Goal: Task Accomplishment & Management: Use online tool/utility

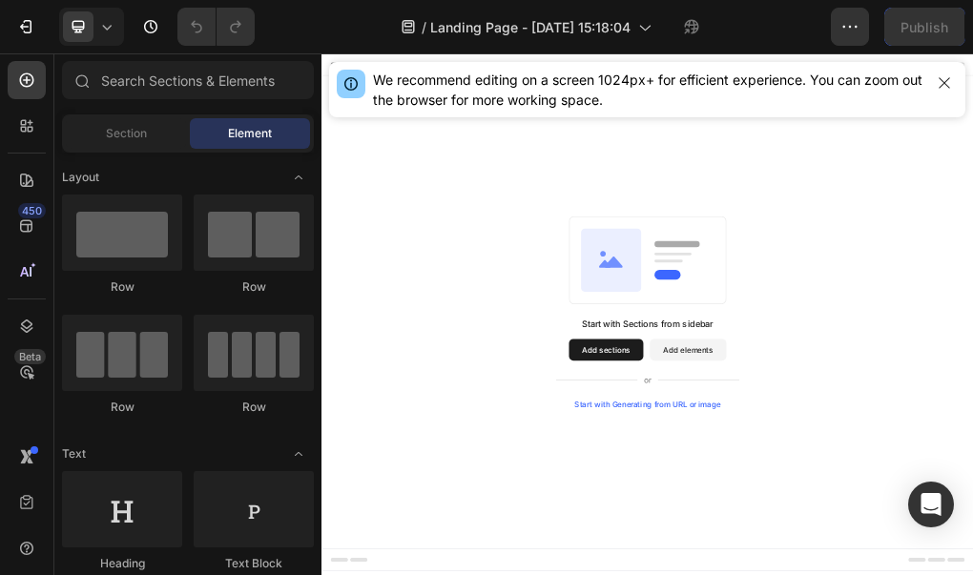
click at [828, 574] on button "Add sections" at bounding box center [820, 574] width 131 height 38
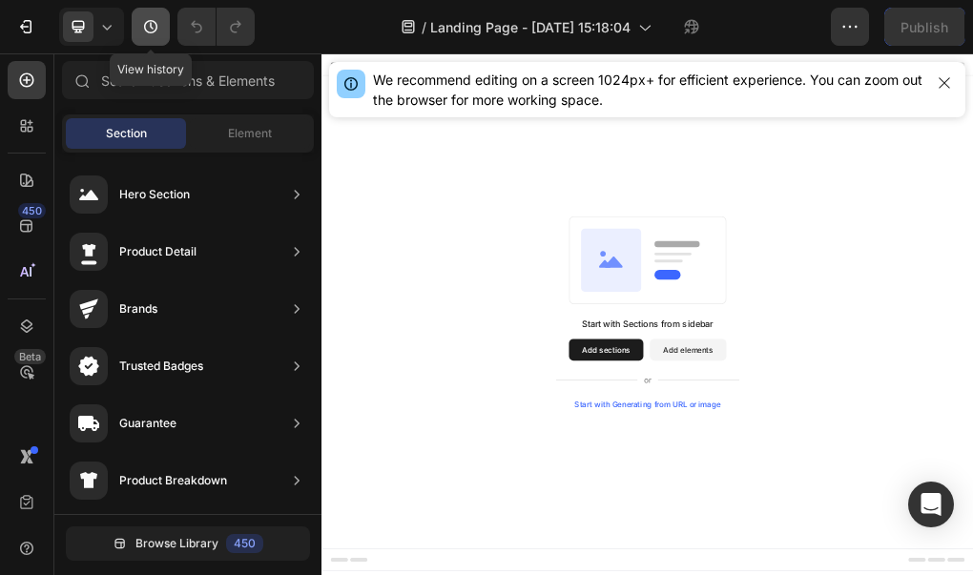
click at [154, 29] on icon "button" at bounding box center [150, 26] width 19 height 19
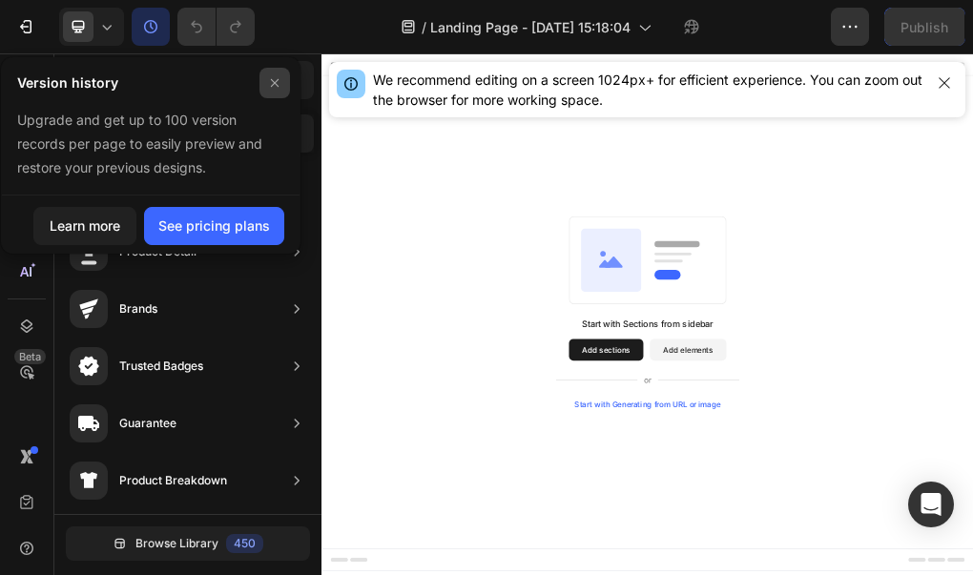
click at [286, 79] on div at bounding box center [274, 83] width 31 height 31
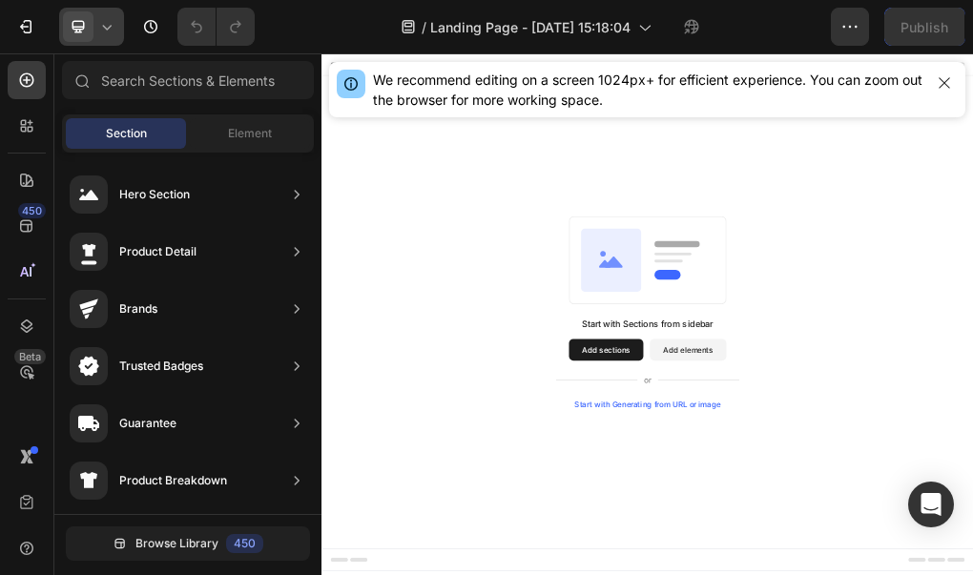
click at [78, 28] on icon at bounding box center [78, 26] width 19 height 19
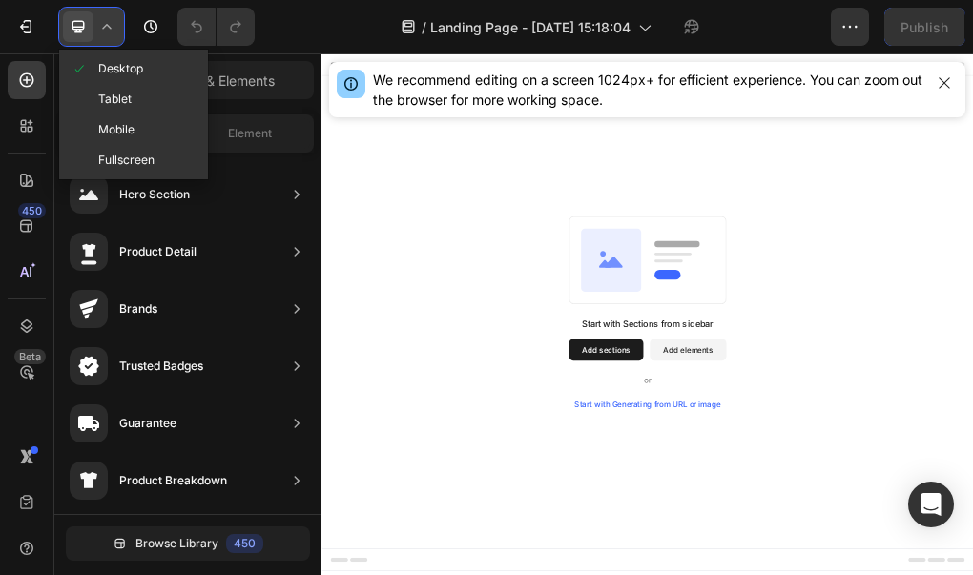
click at [78, 28] on icon at bounding box center [78, 26] width 19 height 19
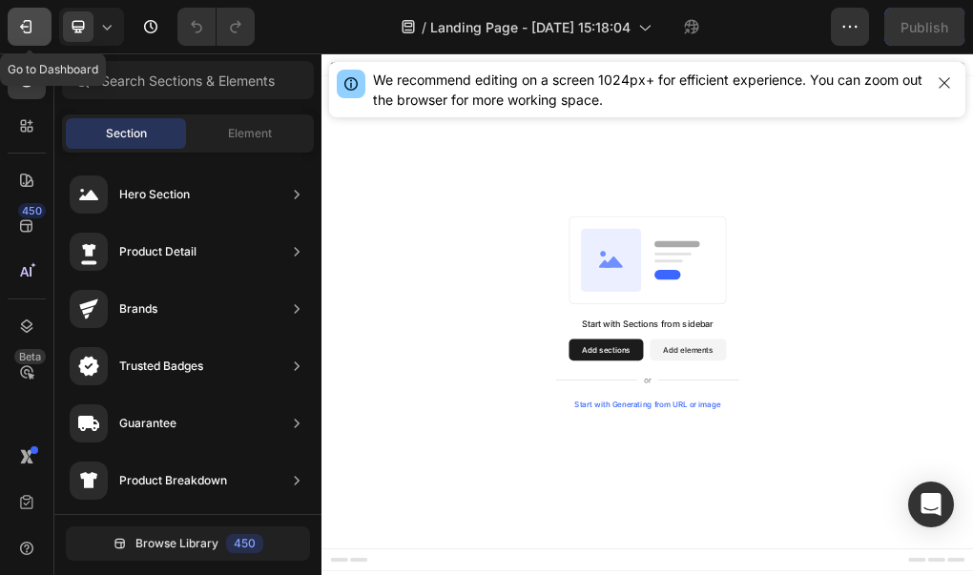
click at [32, 33] on icon "button" at bounding box center [25, 26] width 19 height 19
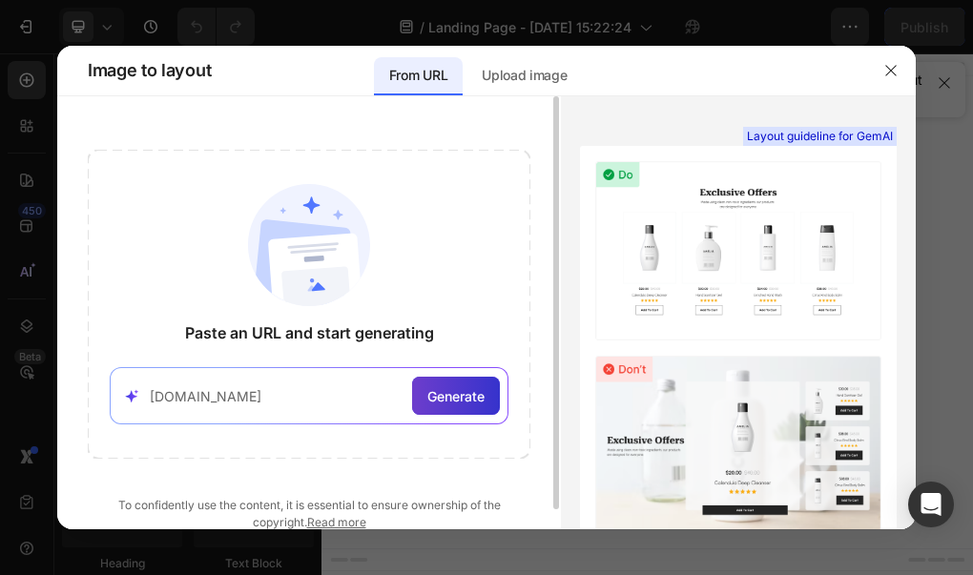
click at [463, 394] on span "Generate" at bounding box center [455, 396] width 57 height 20
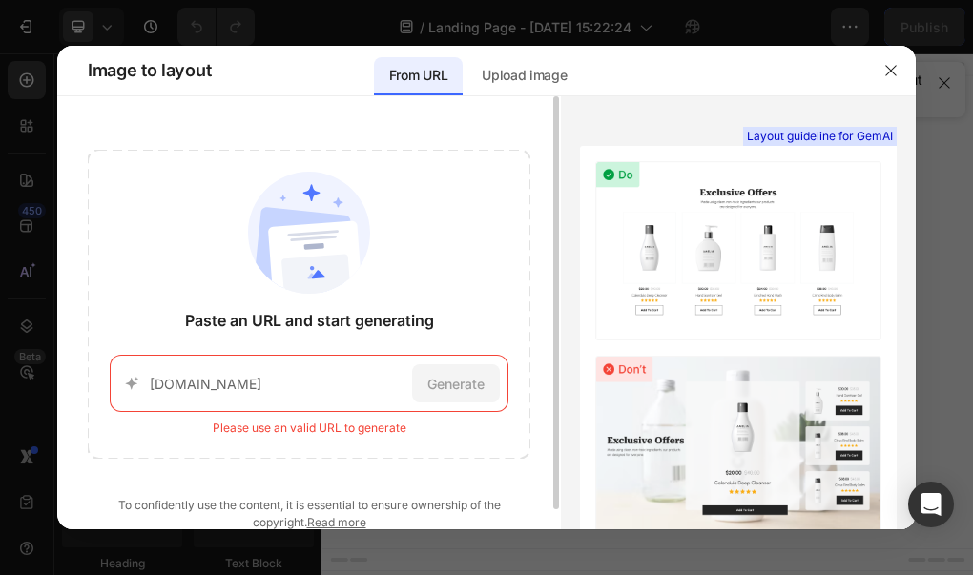
click at [265, 388] on input "[DOMAIN_NAME]" at bounding box center [277, 384] width 255 height 20
type input "I"
click at [124, 386] on icon at bounding box center [132, 383] width 20 height 19
click at [131, 385] on icon at bounding box center [131, 384] width 11 height 12
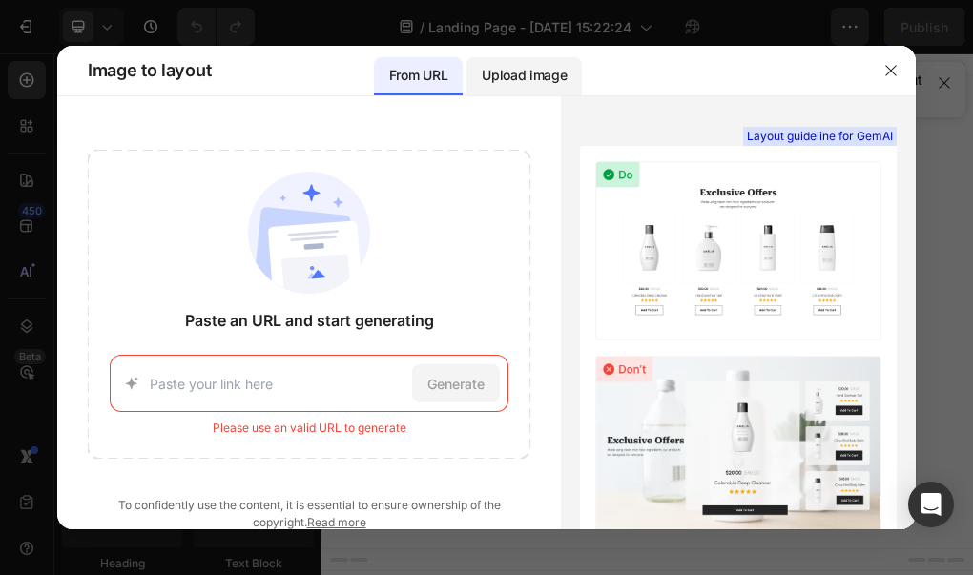
click at [506, 68] on p "Upload image" at bounding box center [524, 75] width 85 height 23
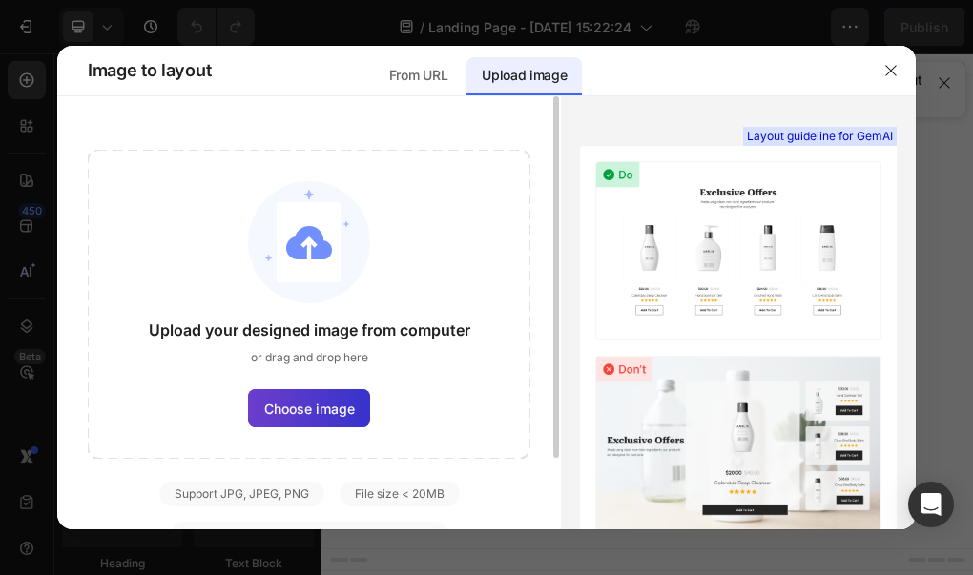
click at [318, 417] on span "Choose image" at bounding box center [309, 409] width 91 height 20
click at [0, 0] on input "Choose image" at bounding box center [0, 0] width 0 height 0
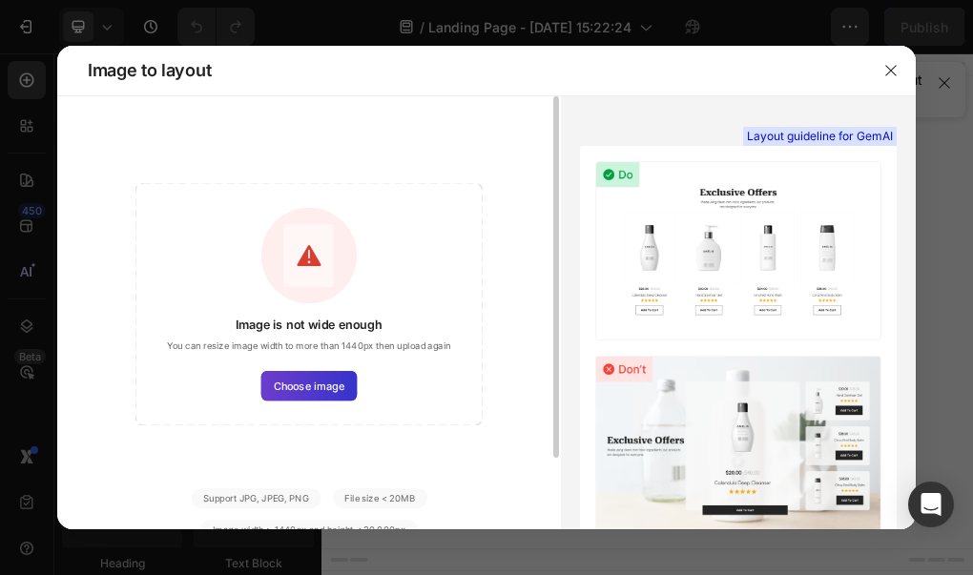
click at [302, 395] on label "Choose image" at bounding box center [309, 386] width 96 height 30
click at [0, 0] on input "Choose image" at bounding box center [0, 0] width 0 height 0
click at [897, 70] on icon "button" at bounding box center [890, 70] width 15 height 15
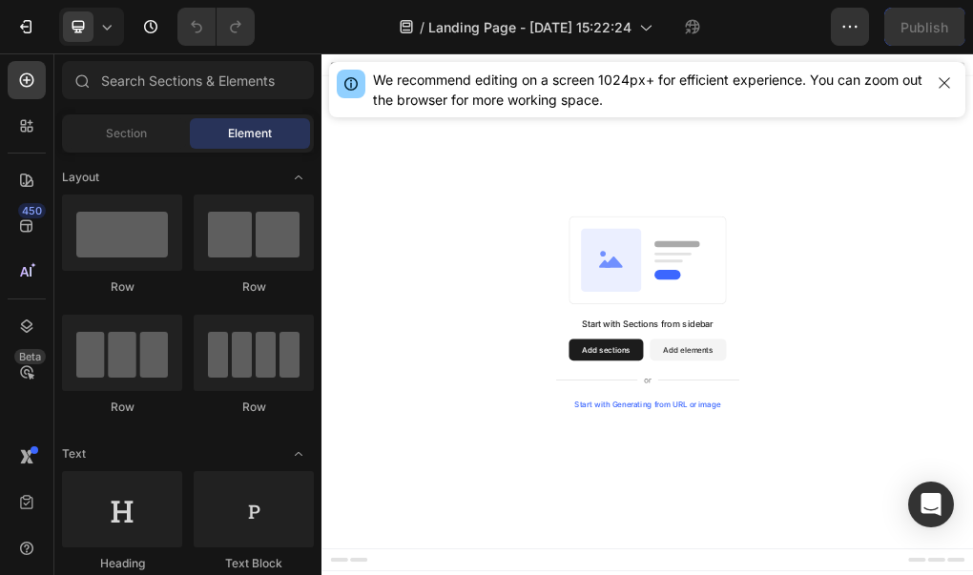
click at [841, 84] on div "We recommend editing on a screen 1024px+ for efficient experience. You can zoom…" at bounding box center [648, 90] width 550 height 40
click at [340, 86] on div at bounding box center [351, 84] width 29 height 29
click at [351, 83] on icon at bounding box center [351, 86] width 2 height 6
click at [24, 552] on icon at bounding box center [26, 548] width 19 height 19
click at [29, 508] on icon at bounding box center [26, 502] width 12 height 14
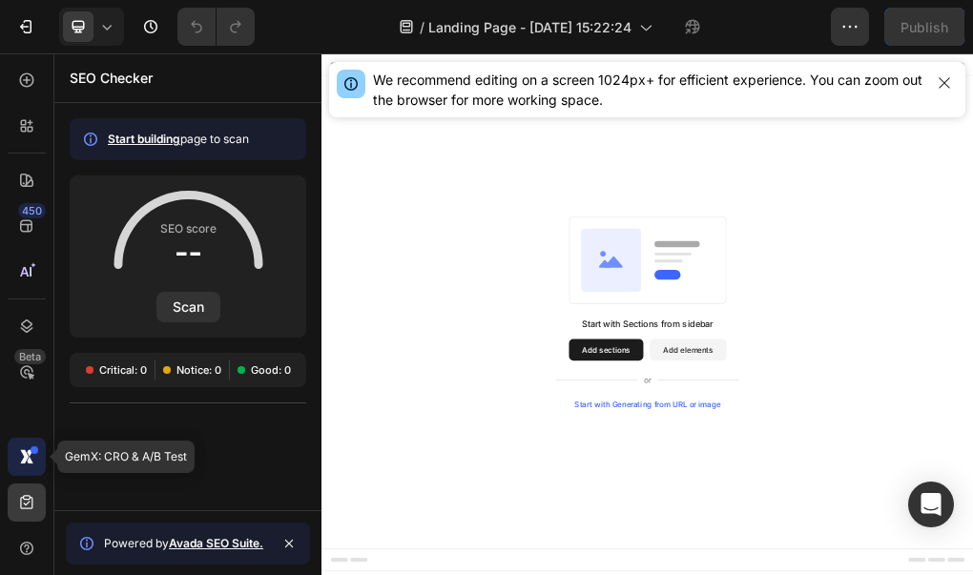
click at [29, 469] on div at bounding box center [27, 457] width 38 height 38
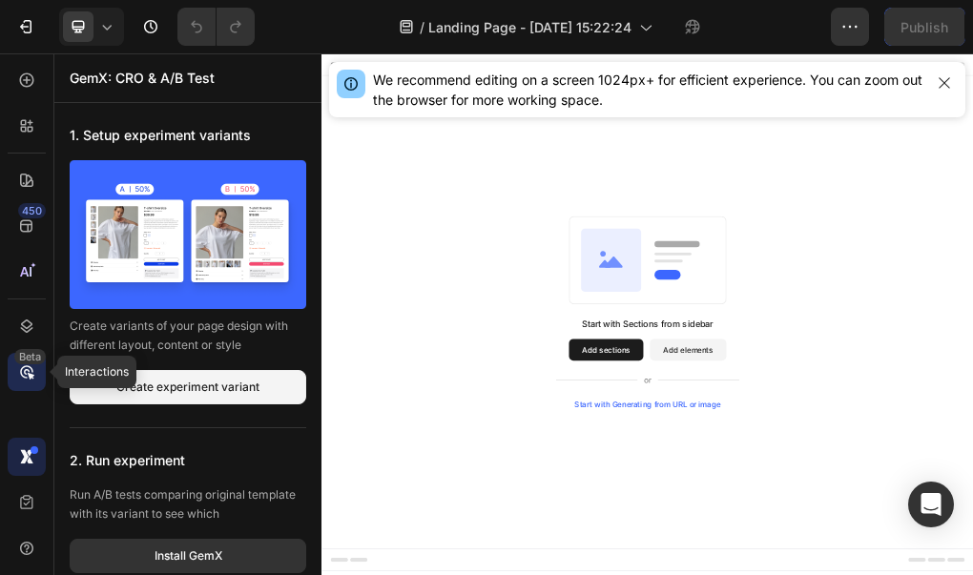
click at [44, 379] on div "Beta" at bounding box center [27, 372] width 38 height 38
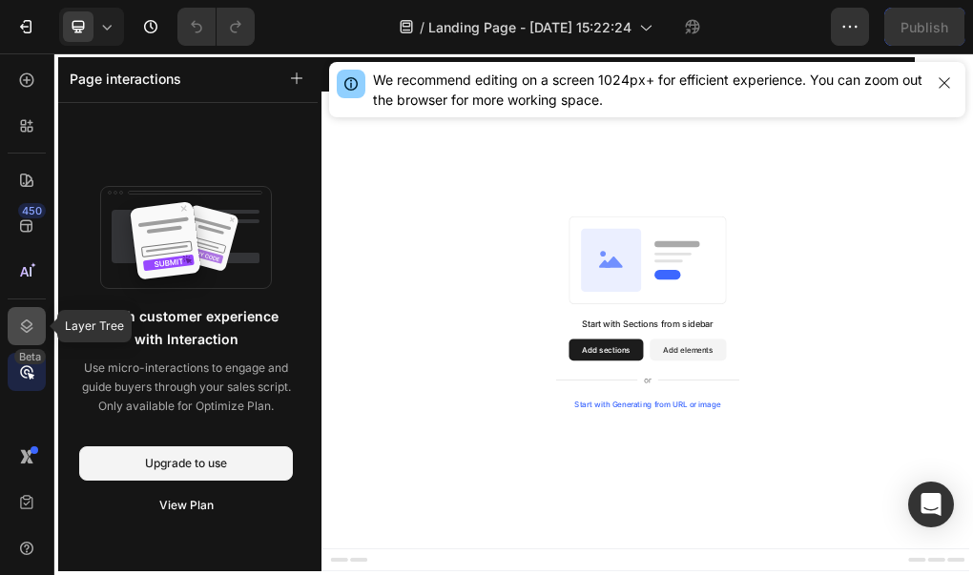
click at [39, 316] on div at bounding box center [27, 326] width 38 height 38
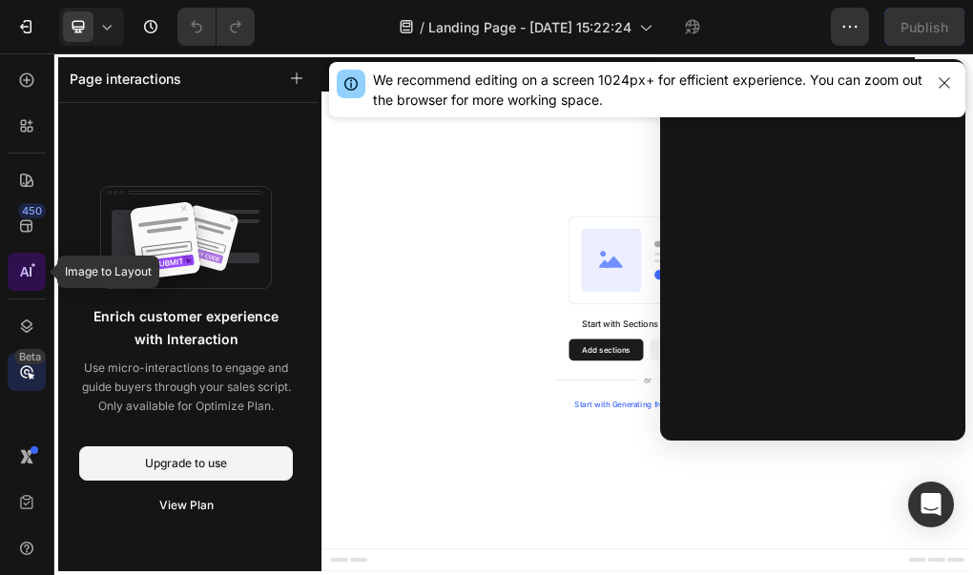
click at [25, 276] on icon at bounding box center [26, 271] width 19 height 19
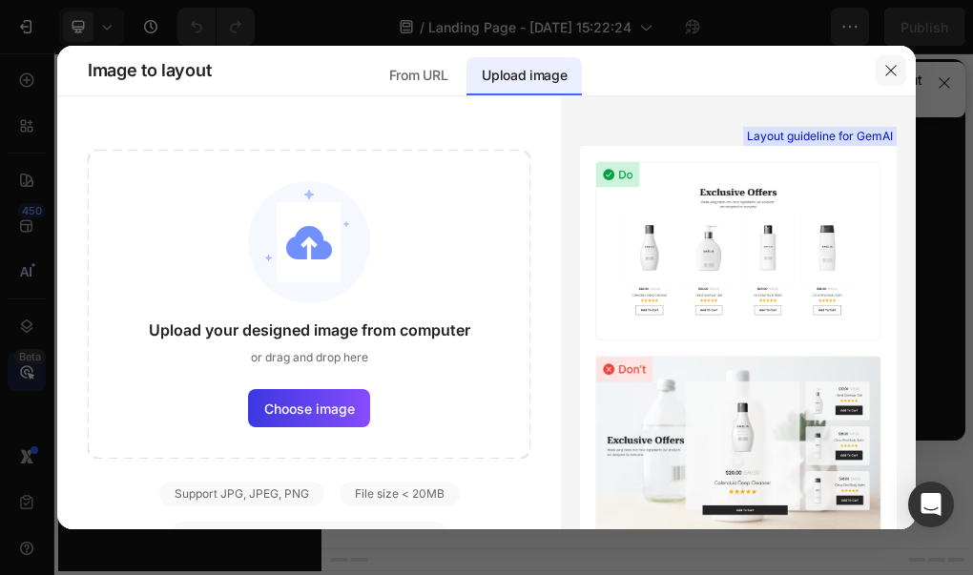
click at [889, 71] on icon "button" at bounding box center [890, 70] width 15 height 15
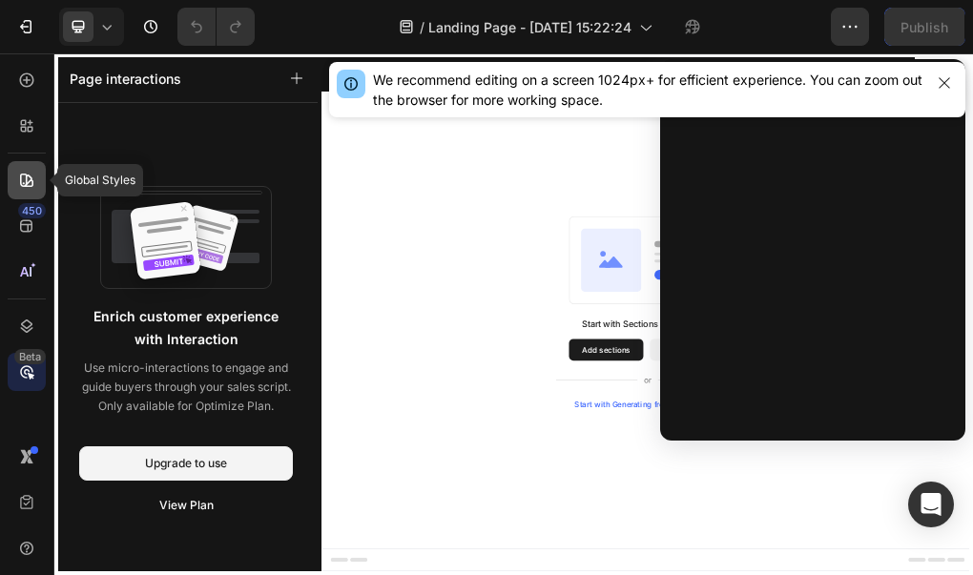
click at [22, 184] on icon at bounding box center [26, 180] width 19 height 19
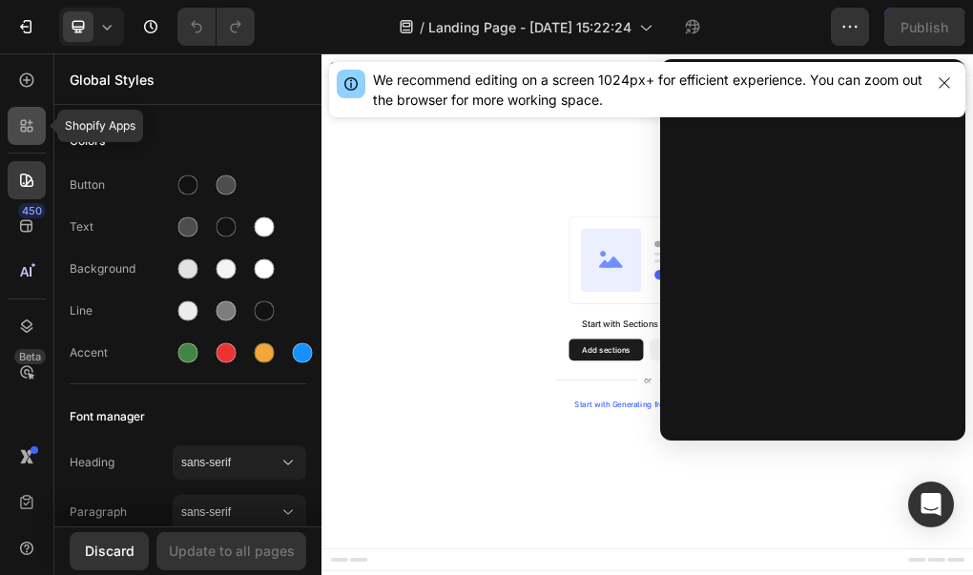
click at [27, 126] on icon at bounding box center [26, 125] width 19 height 19
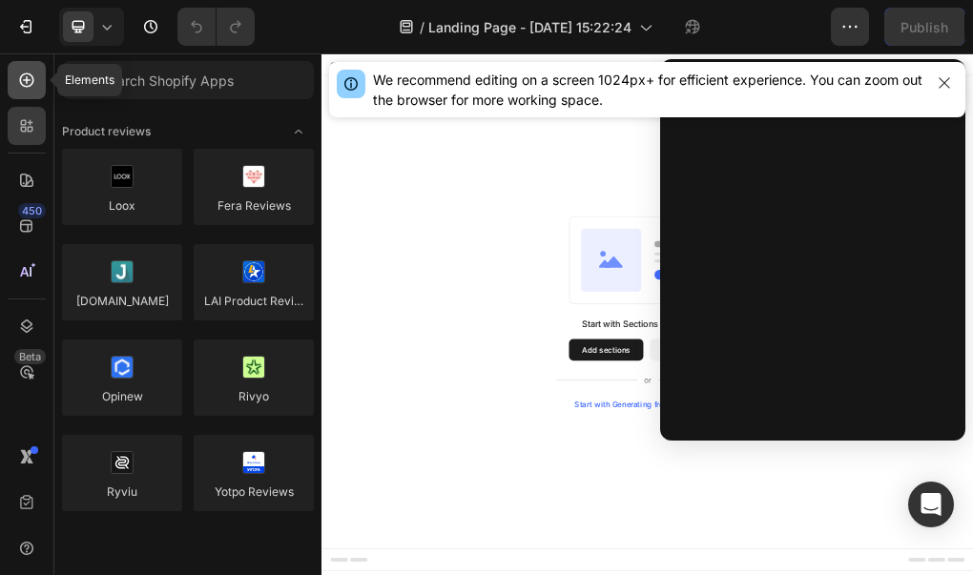
click at [31, 93] on div at bounding box center [27, 80] width 38 height 38
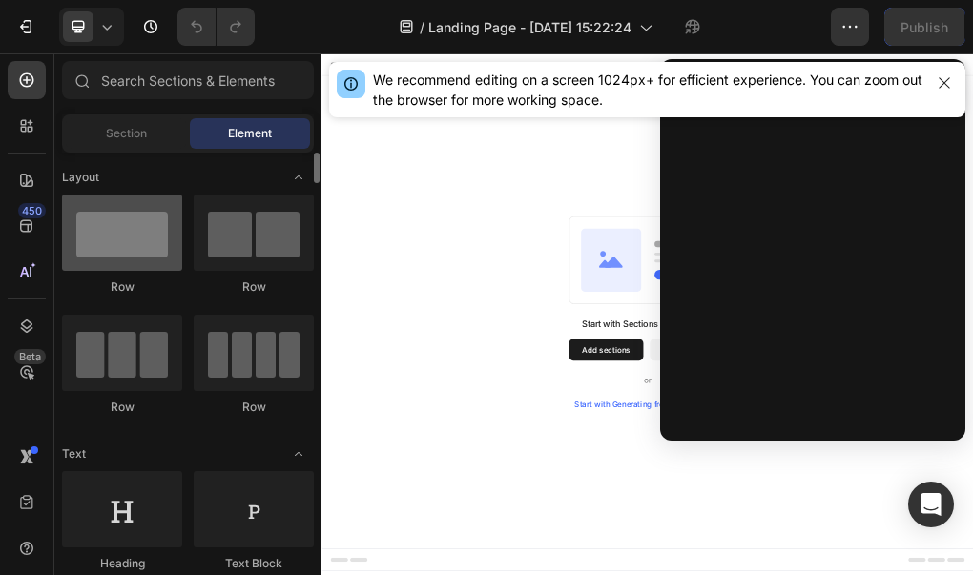
click at [149, 245] on div at bounding box center [122, 233] width 120 height 76
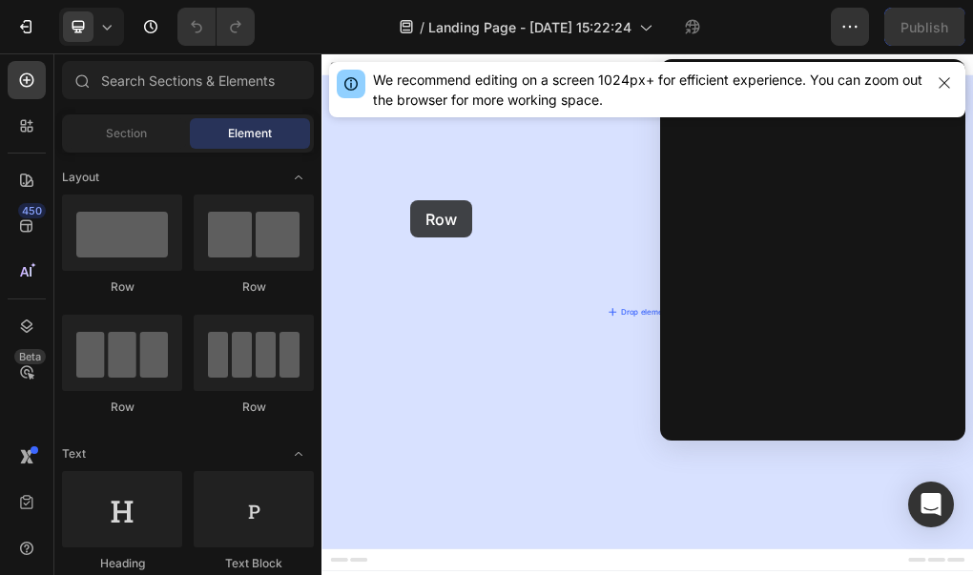
drag, startPoint x: 470, startPoint y: 299, endPoint x: 477, endPoint y: 312, distance: 14.9
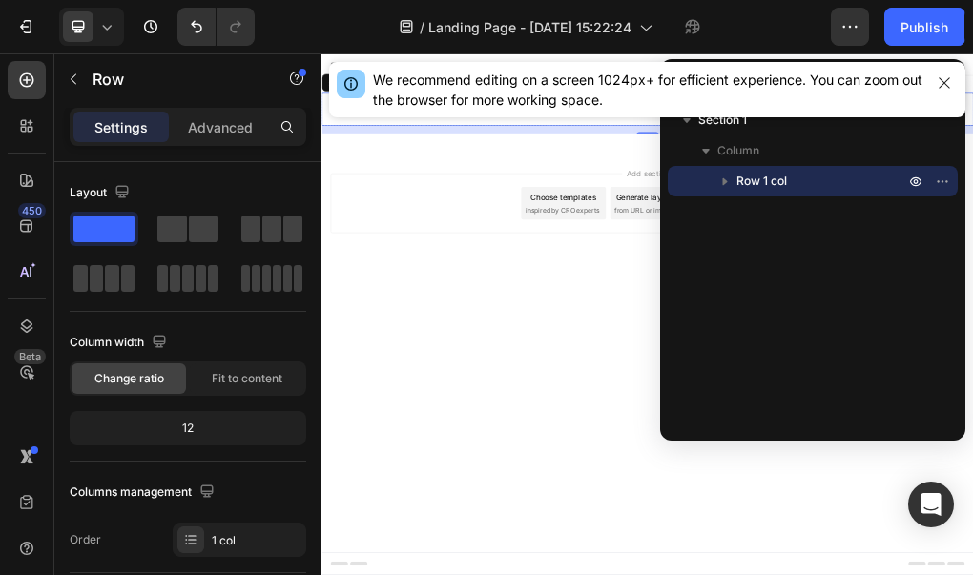
drag, startPoint x: 840, startPoint y: 214, endPoint x: 743, endPoint y: 371, distance: 185.0
click at [743, 371] on div "Section 1 Column Row 1 col" at bounding box center [812, 262] width 305 height 315
click at [942, 92] on button "button" at bounding box center [944, 83] width 27 height 27
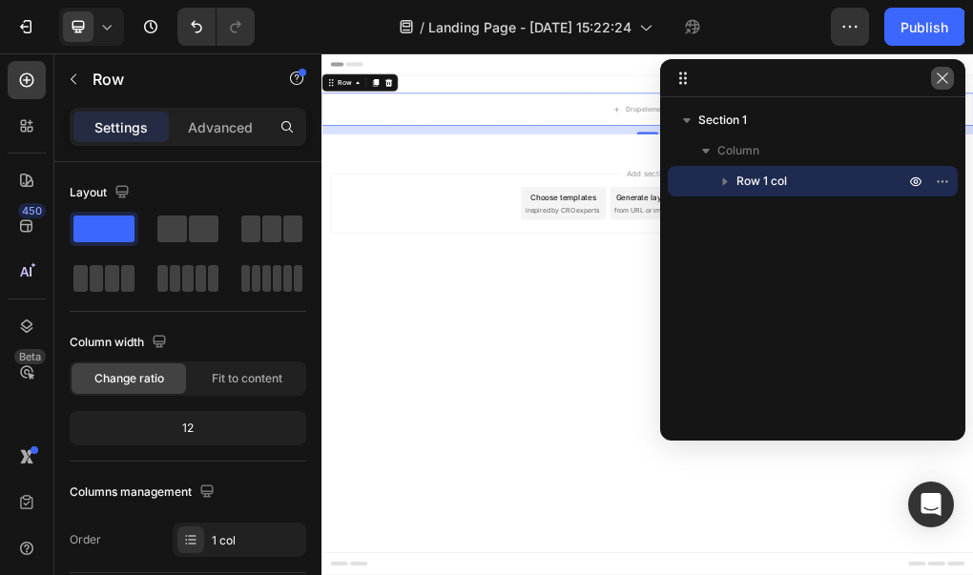
click at [942, 87] on button "button" at bounding box center [942, 78] width 23 height 23
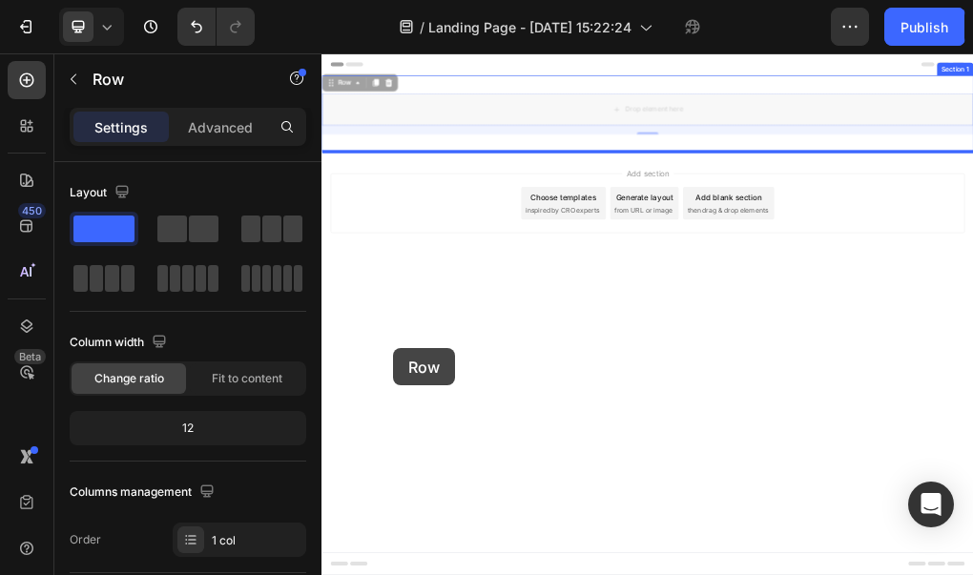
drag, startPoint x: 373, startPoint y: 108, endPoint x: 446, endPoint y: 571, distance: 469.3
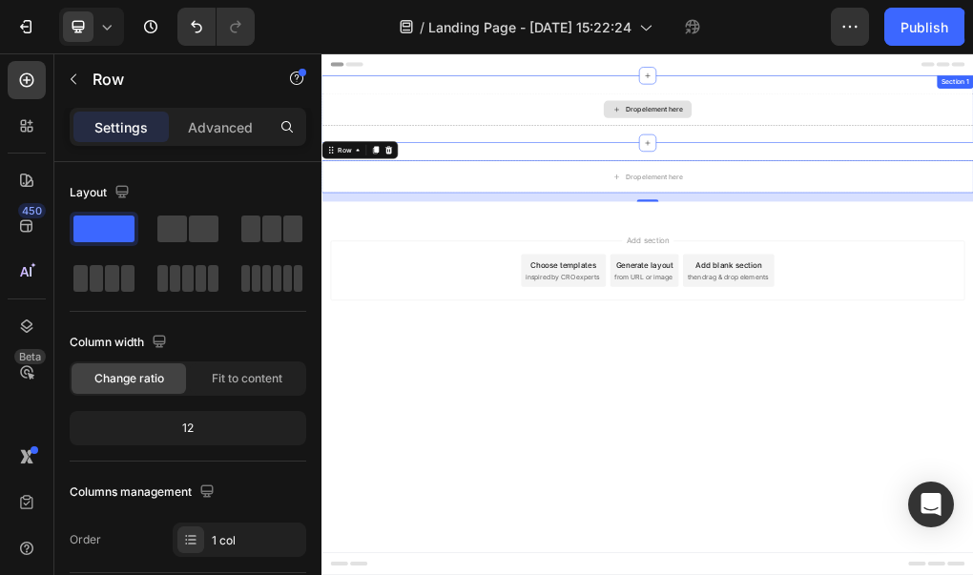
click at [887, 161] on div "Drop element here" at bounding box center [893, 151] width 154 height 31
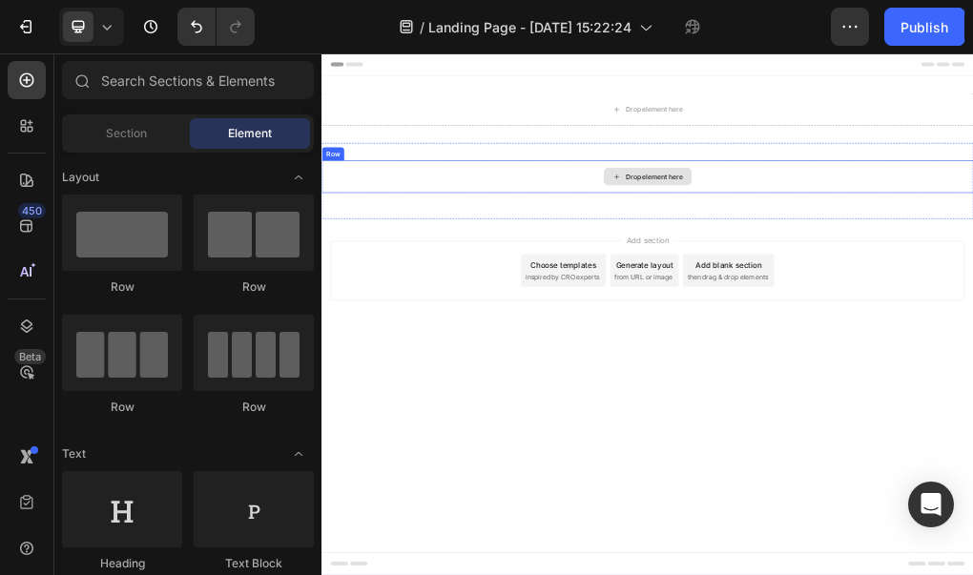
click at [882, 276] on div "Drop element here" at bounding box center [905, 269] width 101 height 15
click at [847, 273] on div "Drop element here" at bounding box center [893, 270] width 154 height 31
click at [748, 441] on span "inspired by CRO experts" at bounding box center [744, 447] width 131 height 17
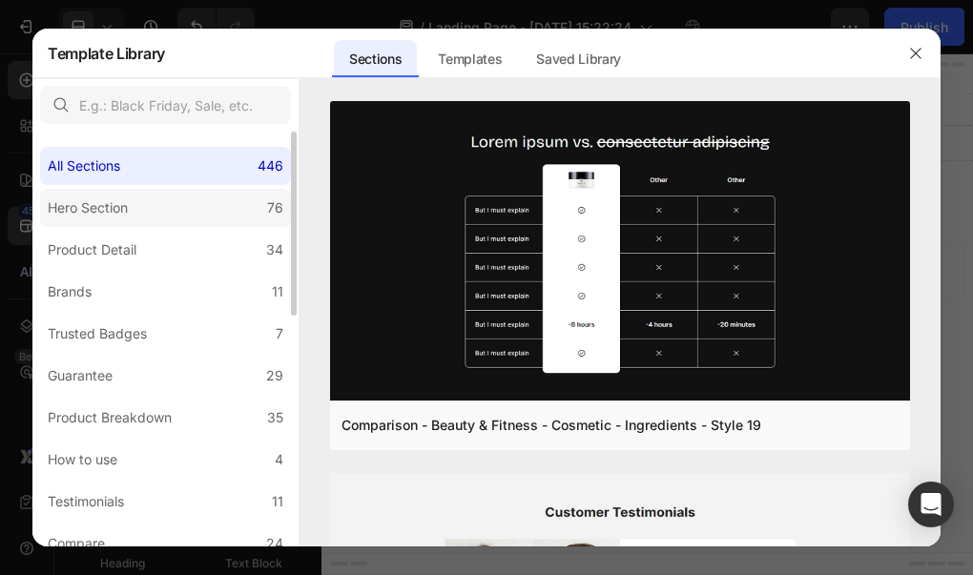
click at [134, 204] on div "Hero Section" at bounding box center [92, 207] width 88 height 23
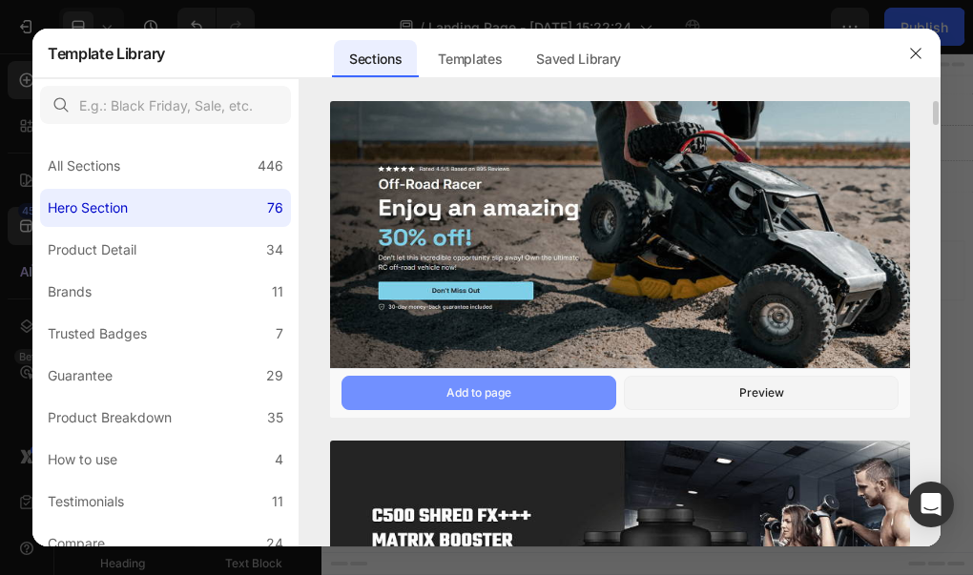
click at [549, 395] on button "Add to page" at bounding box center [478, 393] width 275 height 34
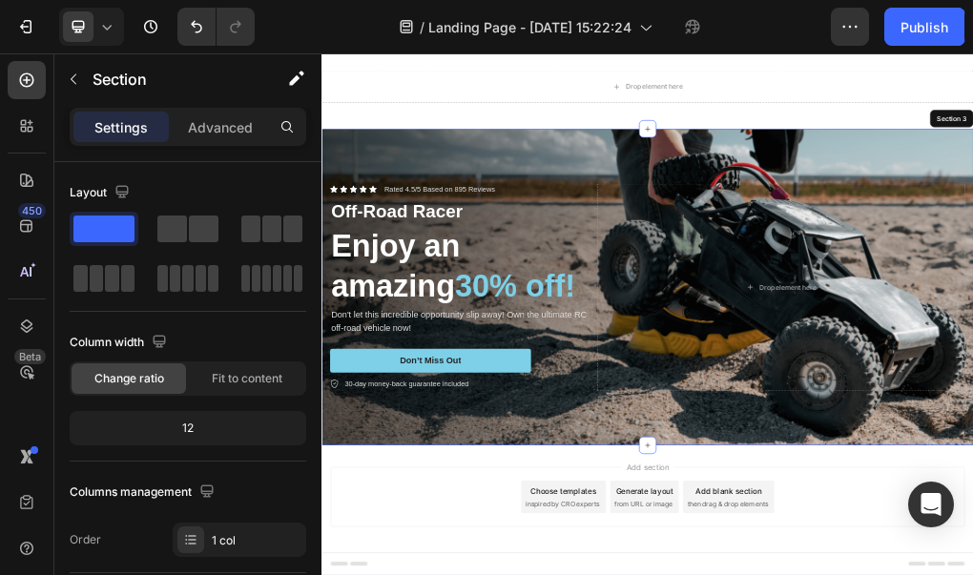
scroll to position [165, 0]
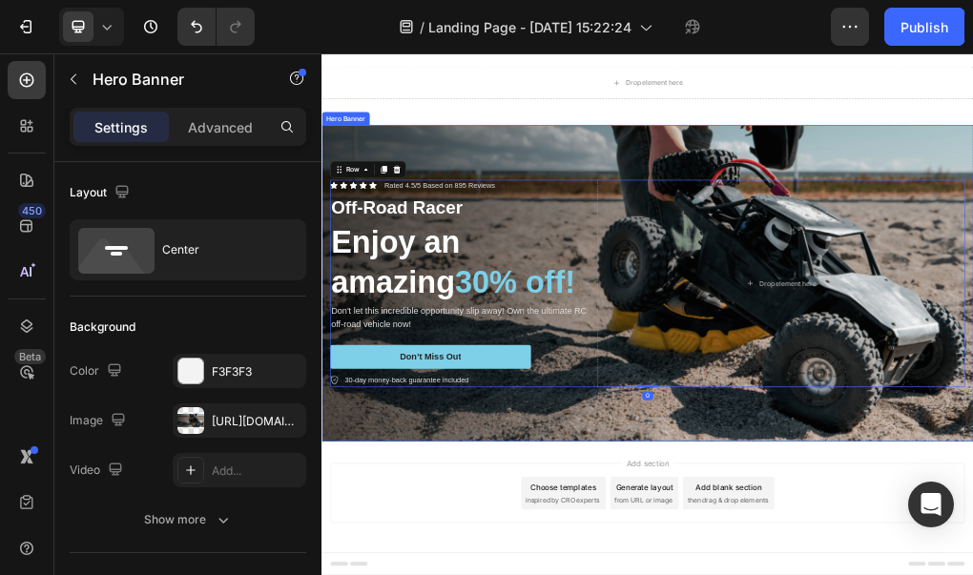
click at [972, 245] on div "Icon Icon Icon Icon Icon Icon List Rated 4.5/5 Based on 895 Reviews Text Block …" at bounding box center [893, 457] width 1144 height 425
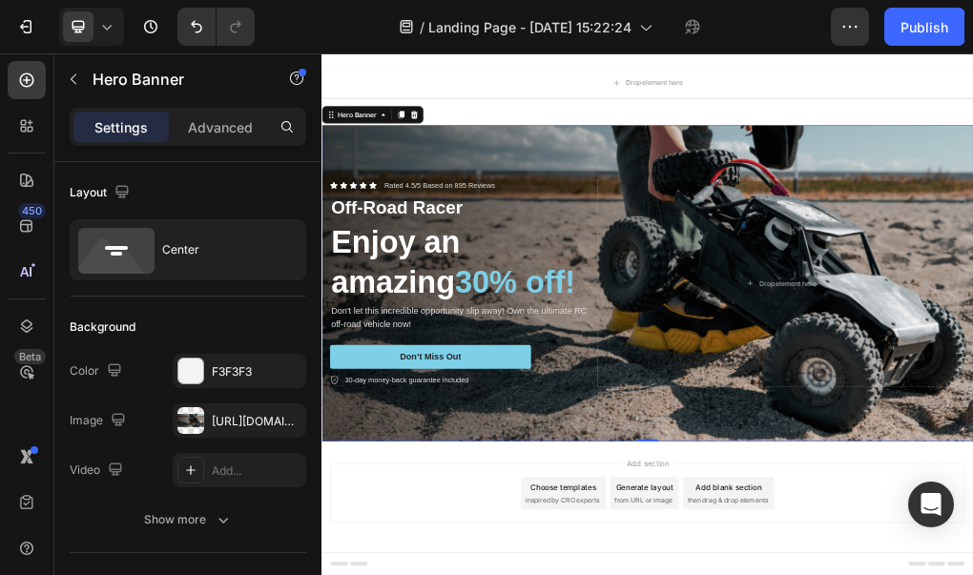
click at [717, 216] on div "Background Image" at bounding box center [893, 457] width 1144 height 556
click at [868, 237] on div "Background Image" at bounding box center [893, 457] width 1144 height 556
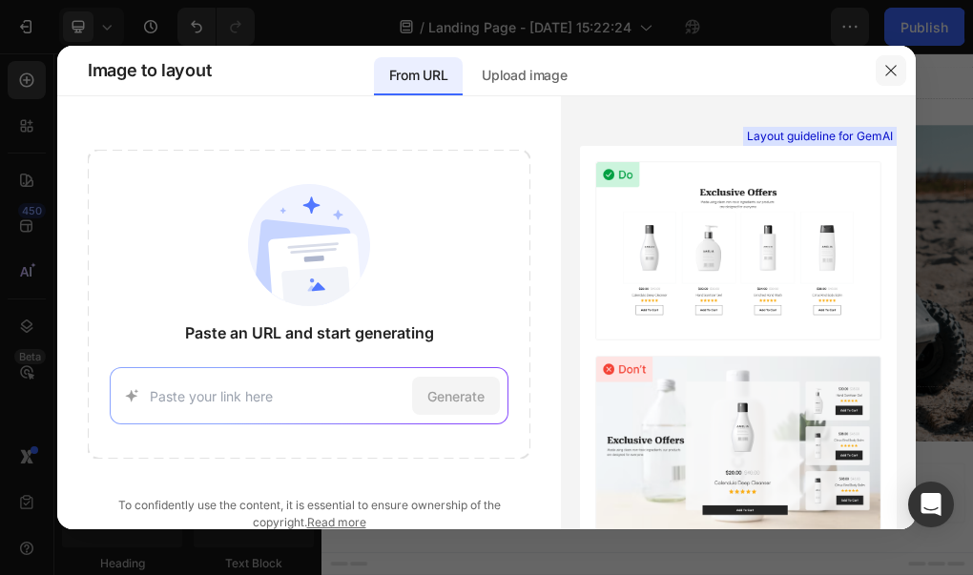
click at [891, 68] on icon "button" at bounding box center [890, 70] width 15 height 15
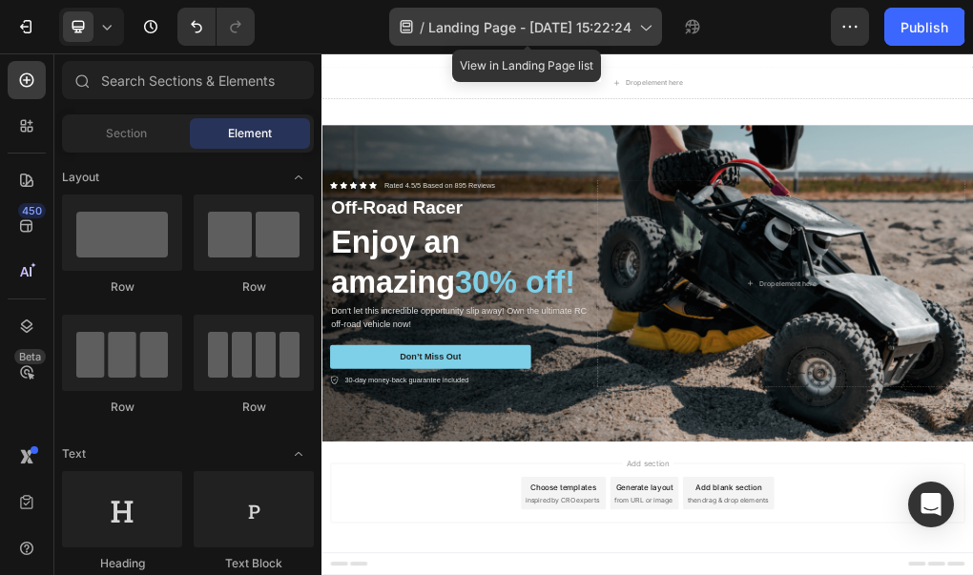
click at [649, 26] on icon at bounding box center [644, 26] width 19 height 19
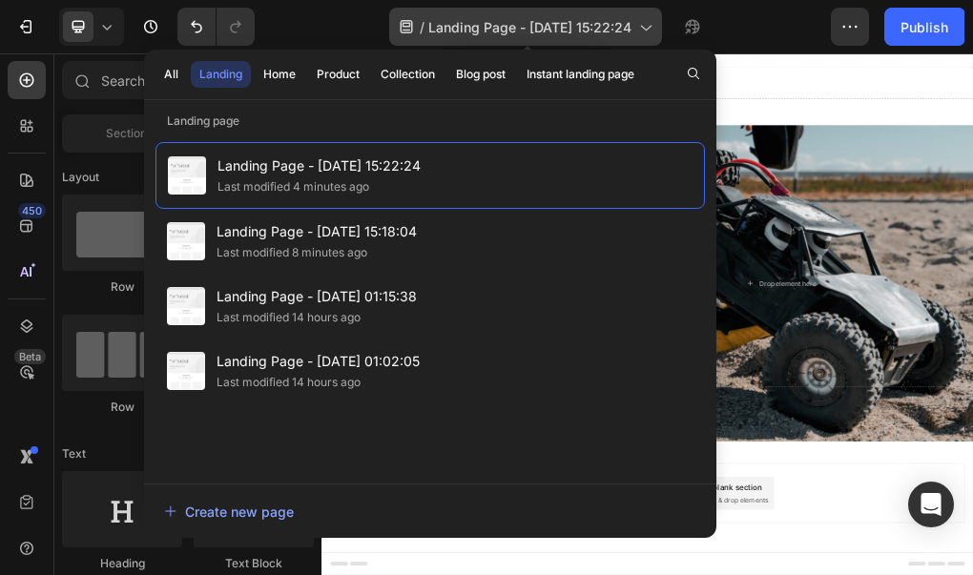
click at [648, 36] on div "/ Landing Page - Sep 26, 15:22:24" at bounding box center [525, 27] width 273 height 38
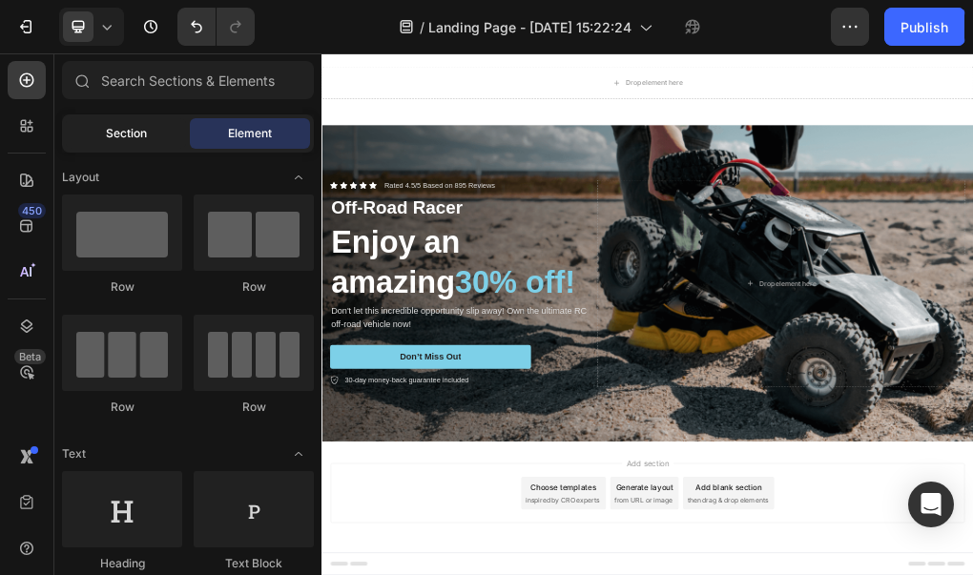
click at [146, 131] on span "Section" at bounding box center [126, 133] width 41 height 17
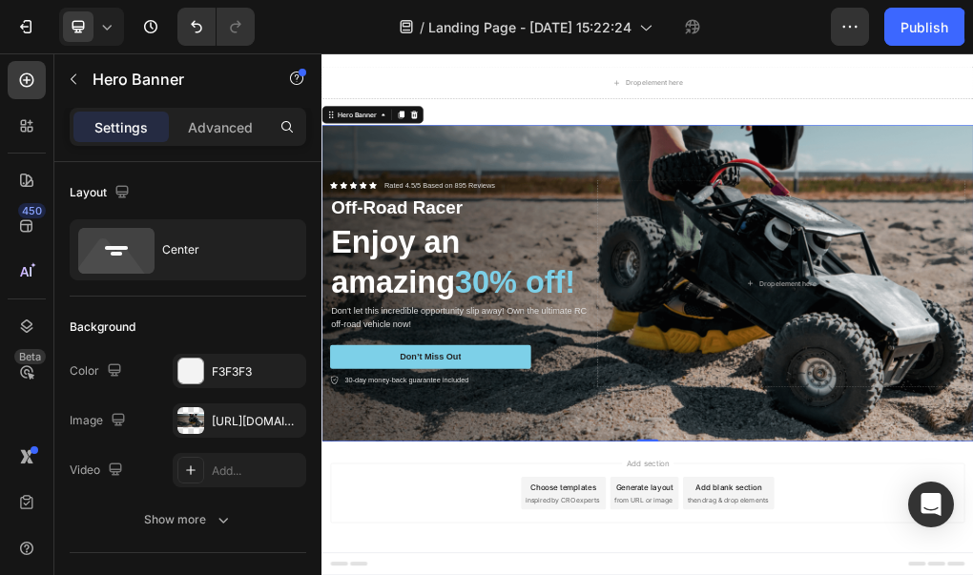
click at [972, 199] on div "Background Image" at bounding box center [893, 457] width 1144 height 556
click at [488, 156] on icon at bounding box center [483, 161] width 15 height 15
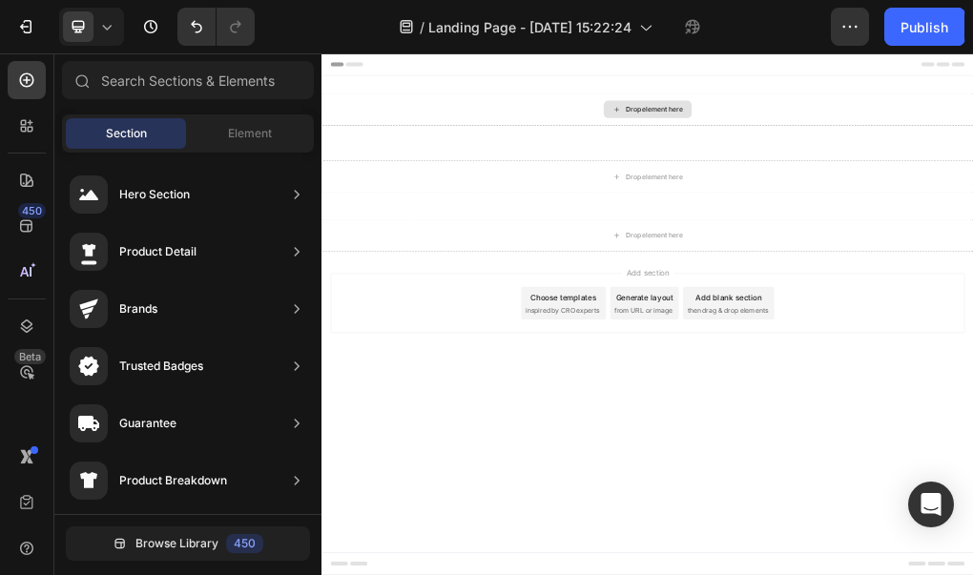
scroll to position [0, 0]
click at [17, 216] on icon at bounding box center [26, 225] width 19 height 19
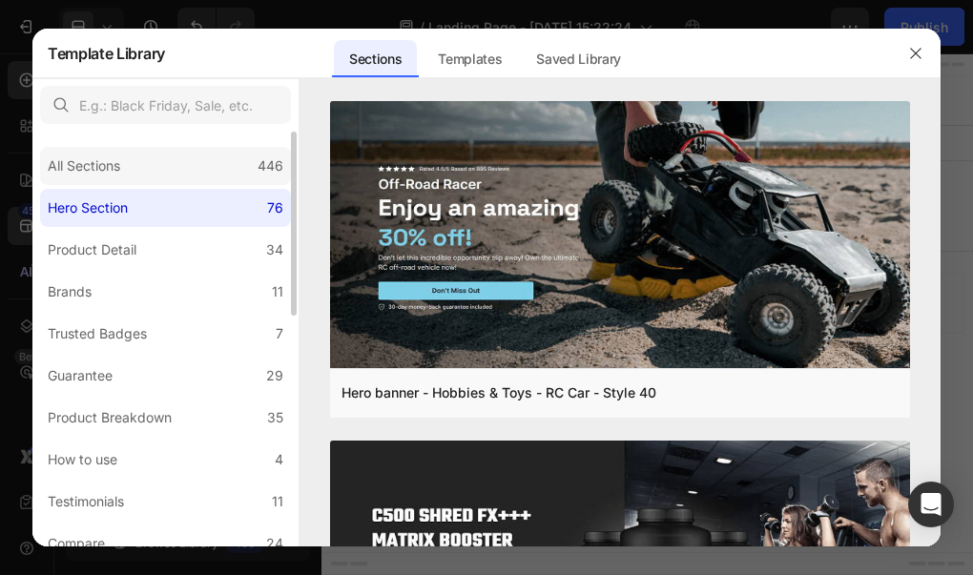
click at [115, 160] on div "All Sections" at bounding box center [84, 165] width 72 height 23
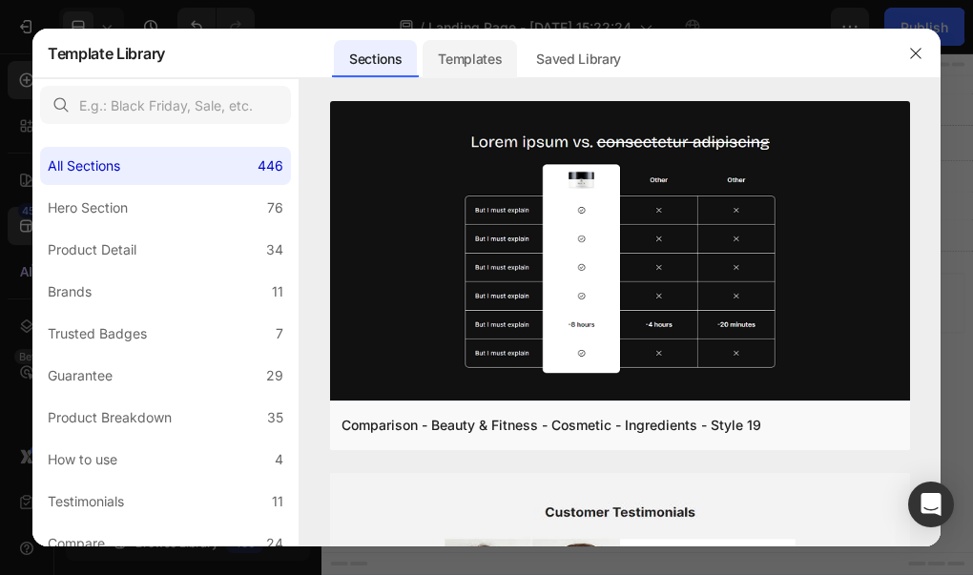
click at [477, 47] on div "Templates" at bounding box center [469, 59] width 94 height 38
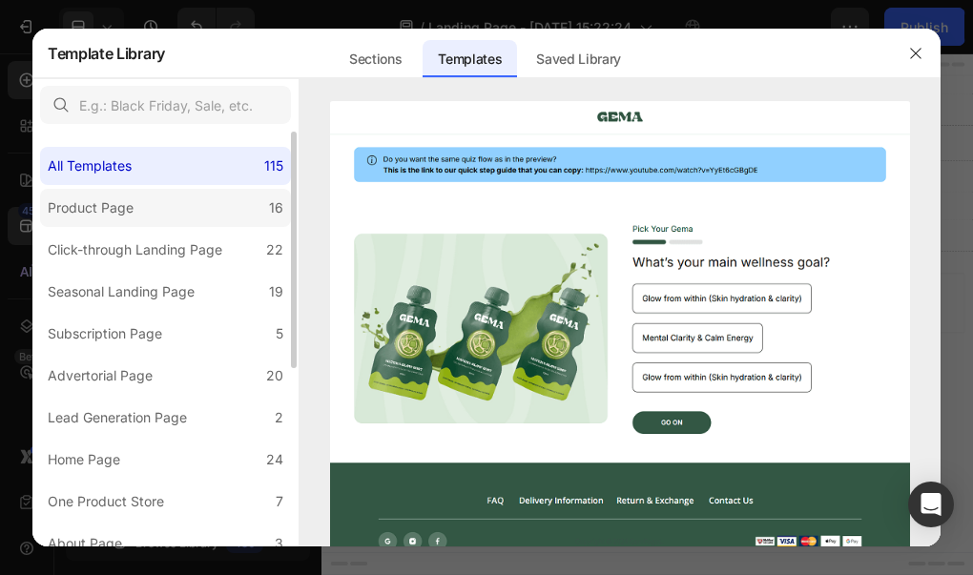
click at [159, 204] on label "Product Page 16" at bounding box center [165, 208] width 251 height 38
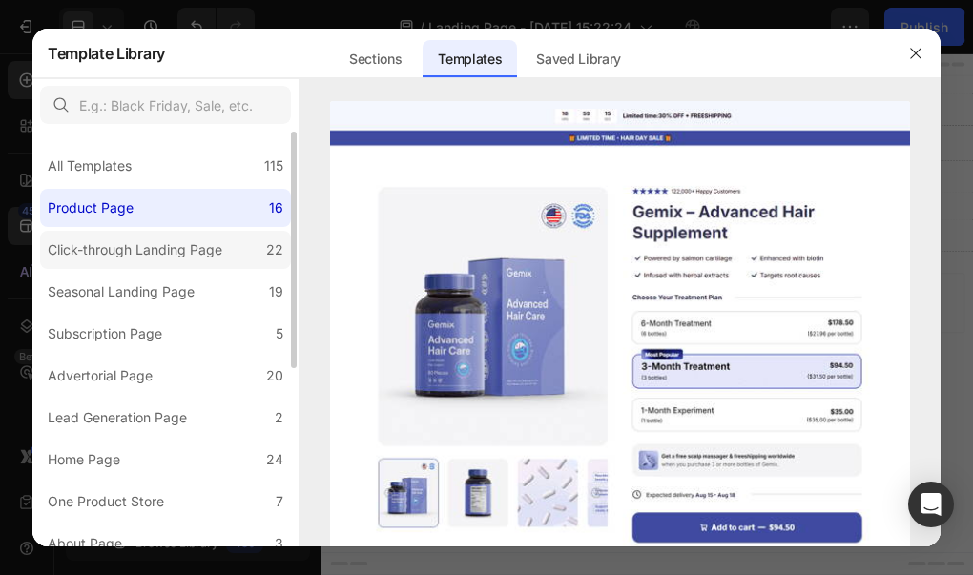
click at [155, 248] on div "Click-through Landing Page" at bounding box center [135, 249] width 175 height 23
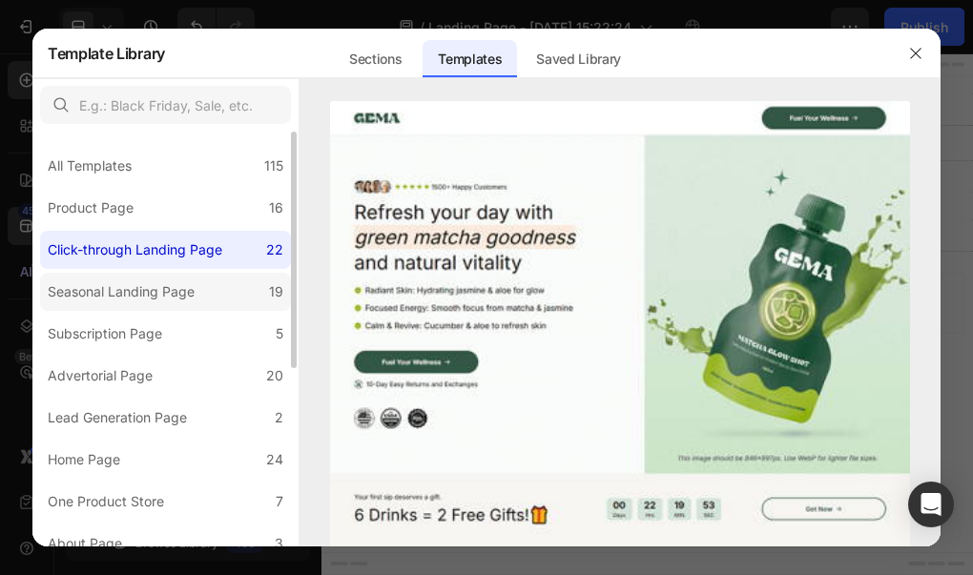
click at [170, 301] on div "Seasonal Landing Page" at bounding box center [121, 291] width 147 height 23
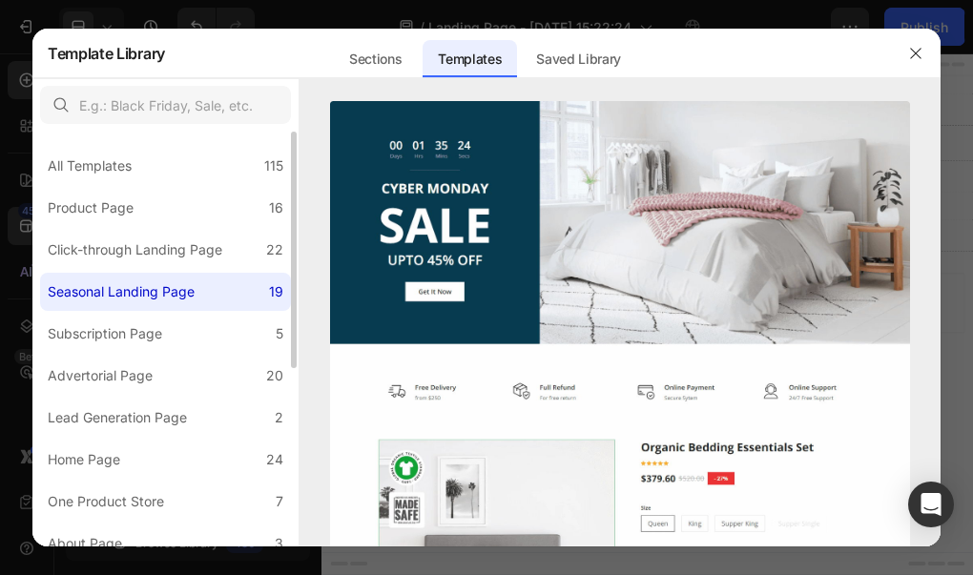
click at [232, 302] on label "Seasonal Landing Page 19" at bounding box center [165, 292] width 251 height 38
click at [211, 293] on label "Seasonal Landing Page 19" at bounding box center [165, 292] width 251 height 38
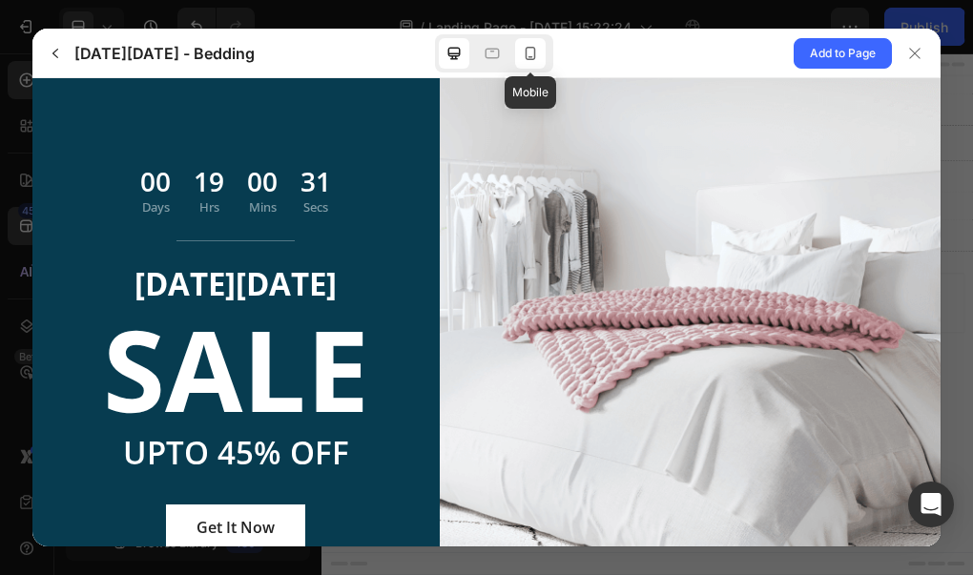
click at [530, 52] on icon at bounding box center [530, 53] width 19 height 19
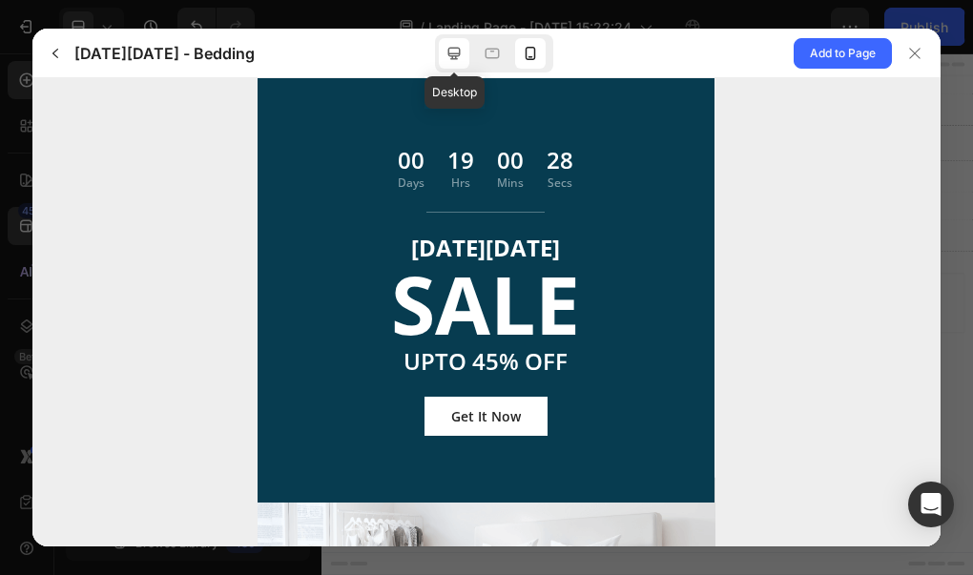
click at [456, 55] on icon at bounding box center [454, 53] width 12 height 12
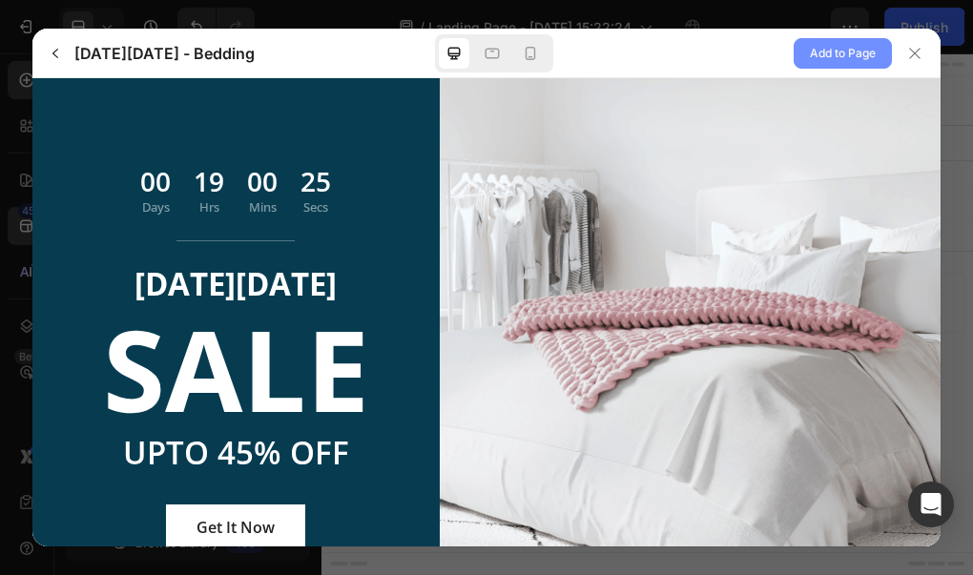
click at [830, 47] on span "Add to Page" at bounding box center [843, 53] width 66 height 23
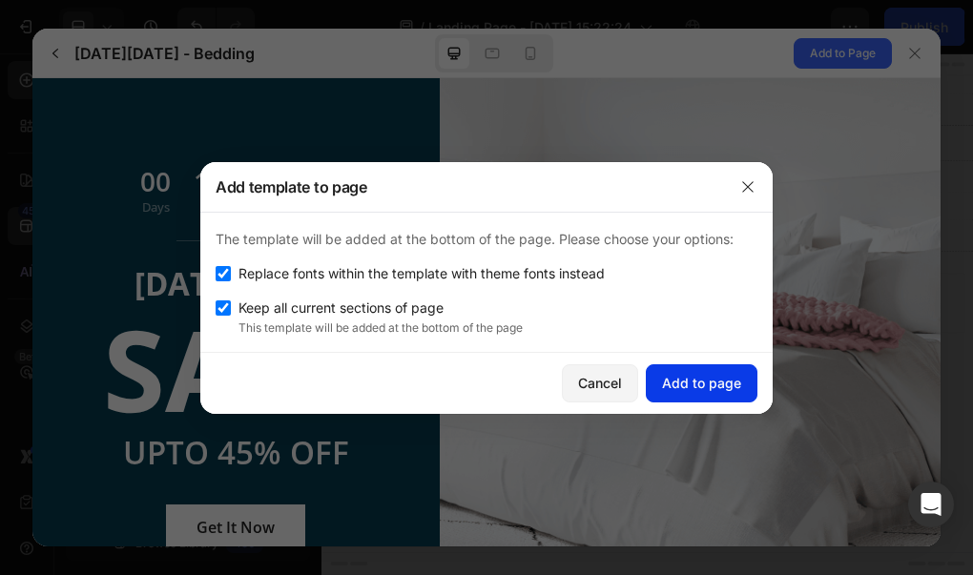
click at [681, 380] on div "Add to page" at bounding box center [701, 383] width 79 height 20
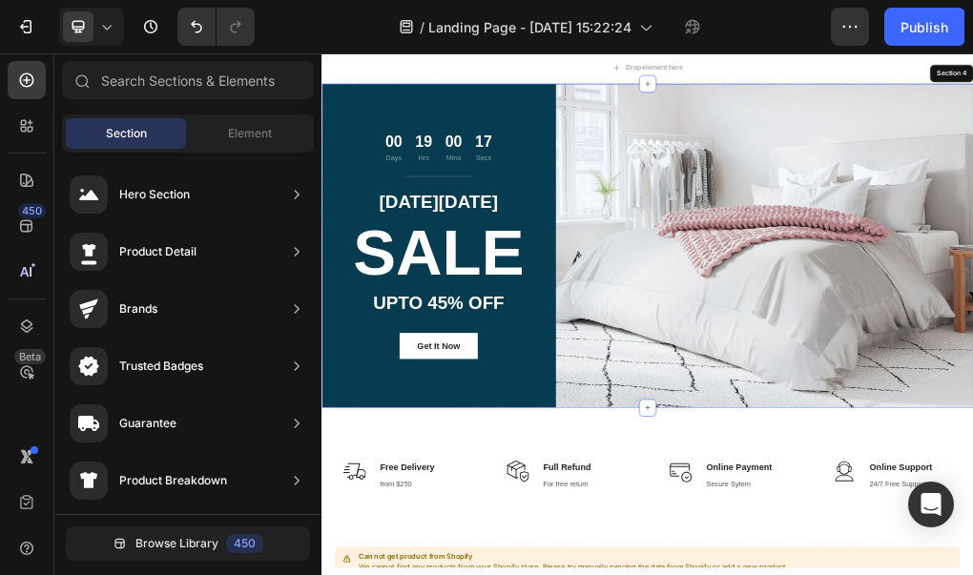
scroll to position [348, 0]
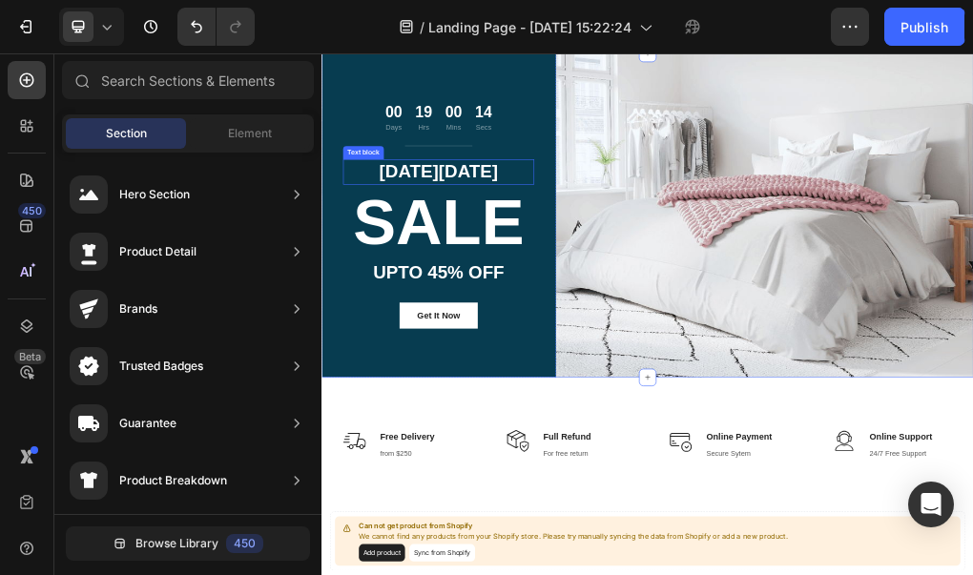
click at [555, 256] on p "CYBER MONDAY" at bounding box center [526, 261] width 332 height 41
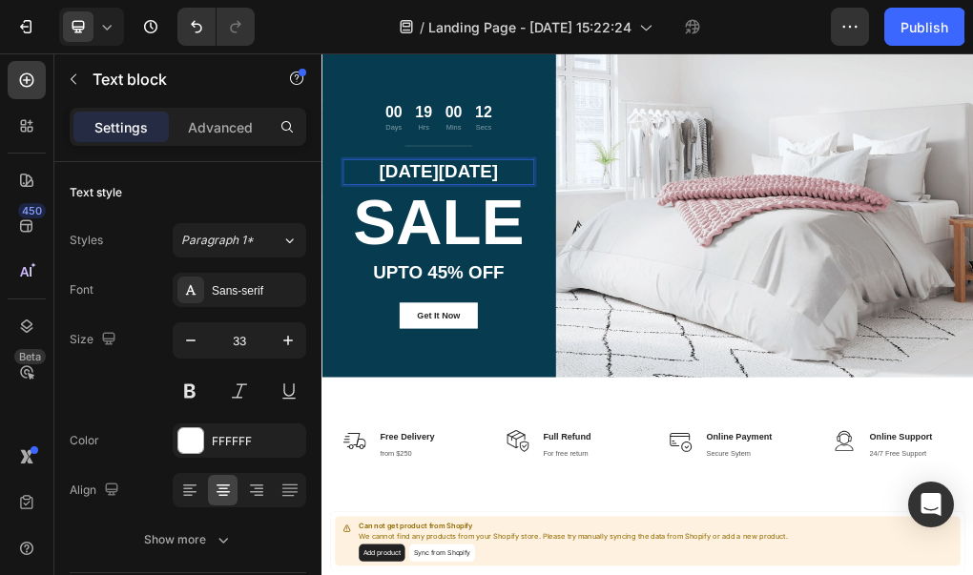
click at [611, 264] on p "CYBER MONDAY" at bounding box center [526, 261] width 332 height 41
click at [658, 261] on p "CYBER MONDAY" at bounding box center [526, 261] width 332 height 41
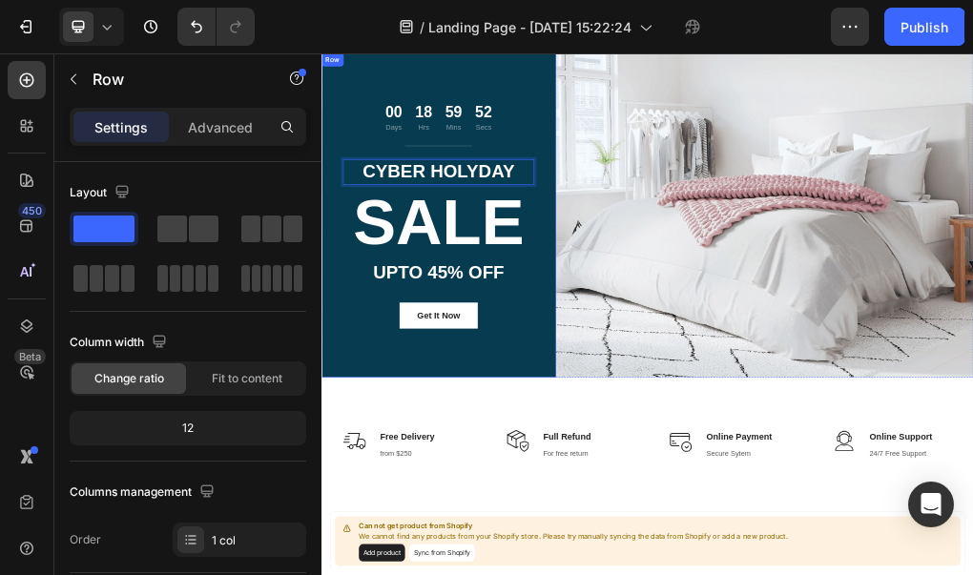
click at [659, 465] on div "00 Days 18 Hrs 59 Mins 52 Secs Countdown Timer Title Line CYBER HOLYDAY Text bl…" at bounding box center [527, 338] width 336 height 398
click at [959, 353] on div "00 Days 18 Hrs 59 Mins 46 Secs Countdown Timer Title Line CYBER HOLYDAY Text bl…" at bounding box center [893, 337] width 1144 height 569
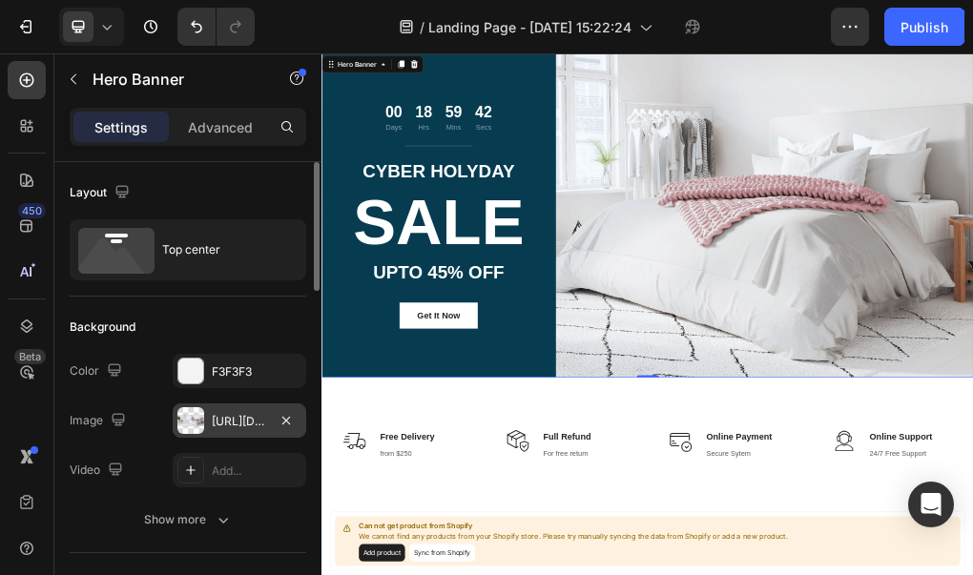
click at [200, 429] on div at bounding box center [190, 420] width 27 height 27
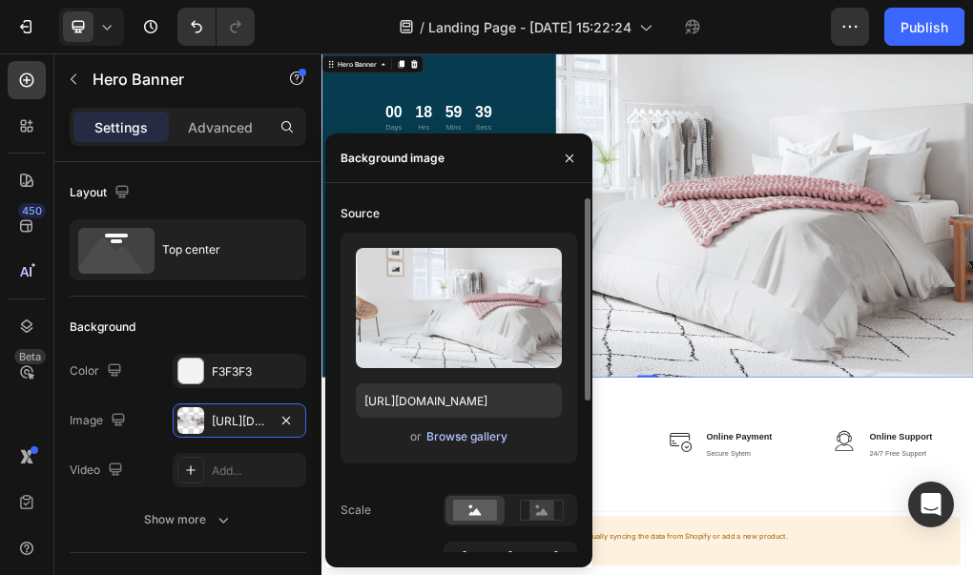
click at [479, 437] on div "Browse gallery" at bounding box center [466, 436] width 81 height 17
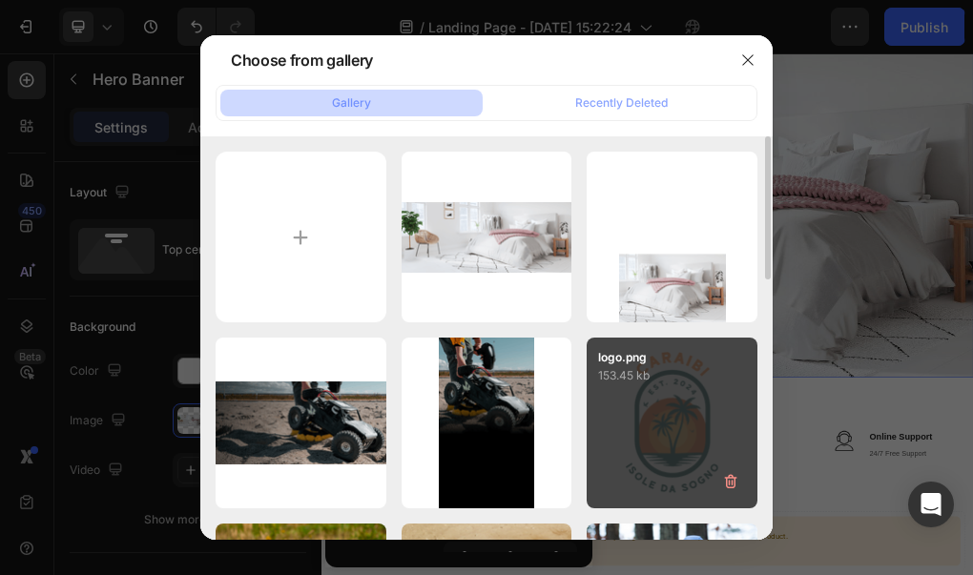
click at [633, 417] on div "logo.png 153.45 kb" at bounding box center [672, 423] width 171 height 171
type input "https://cdn.shopify.com/s/files/1/0921/7087/9353/files/gempages_585991280018850…"
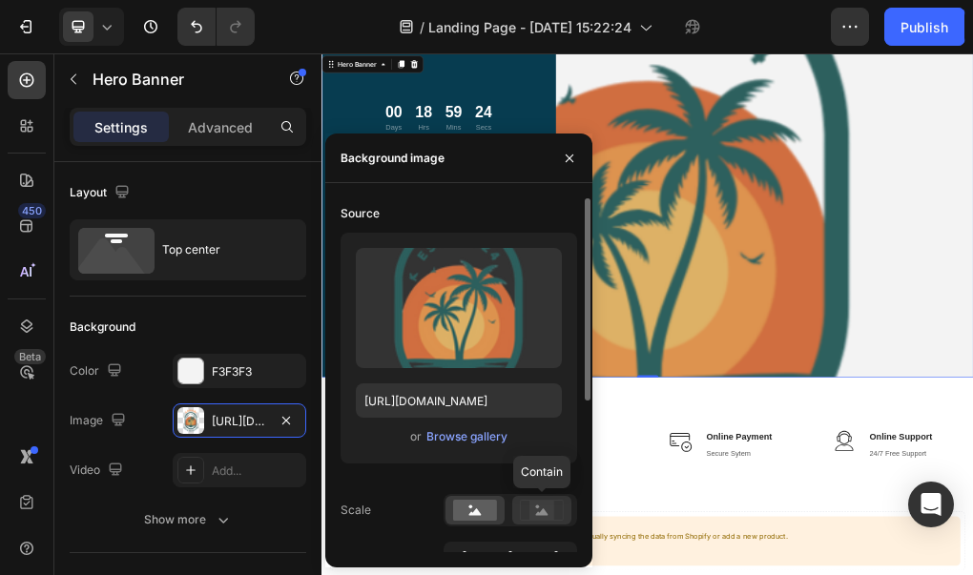
click at [527, 505] on icon at bounding box center [542, 510] width 44 height 21
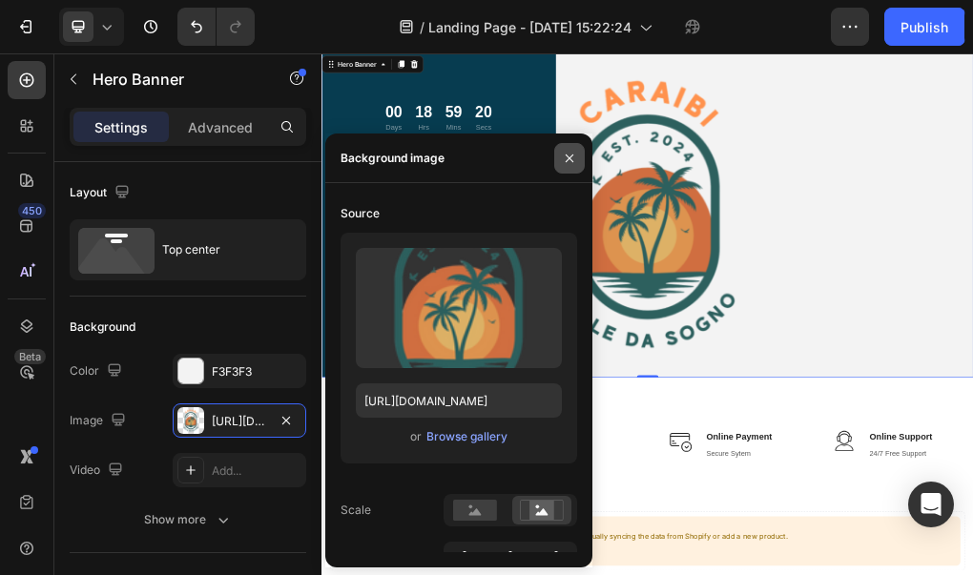
click at [574, 155] on icon "button" at bounding box center [569, 158] width 15 height 15
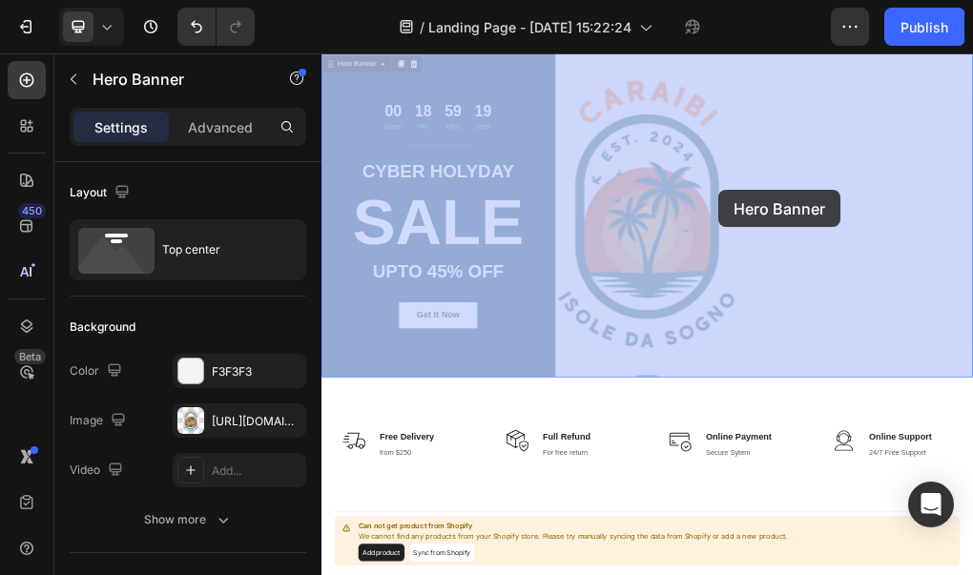
drag, startPoint x: 845, startPoint y: 280, endPoint x: 1020, endPoint y: 288, distance: 175.6
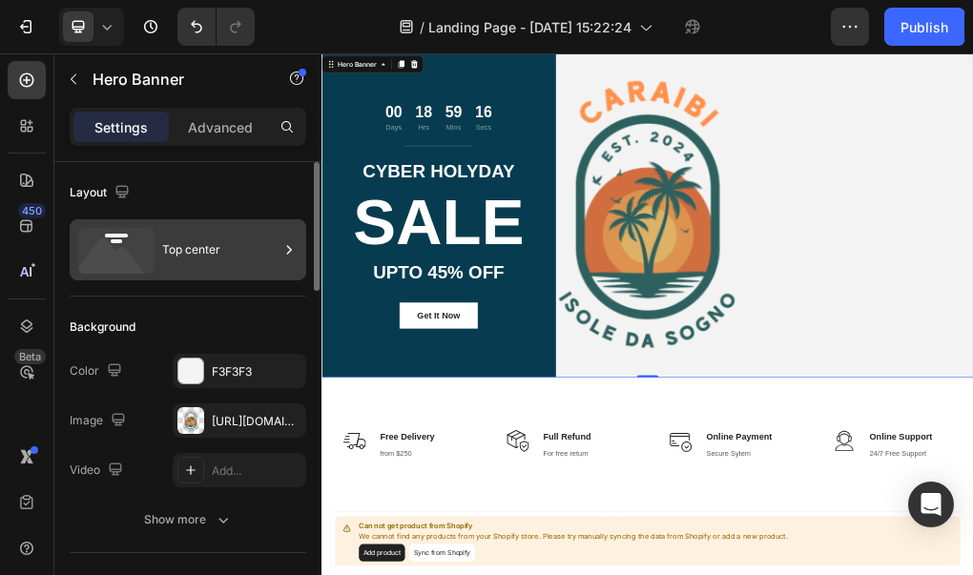
click at [284, 253] on icon at bounding box center [288, 249] width 19 height 19
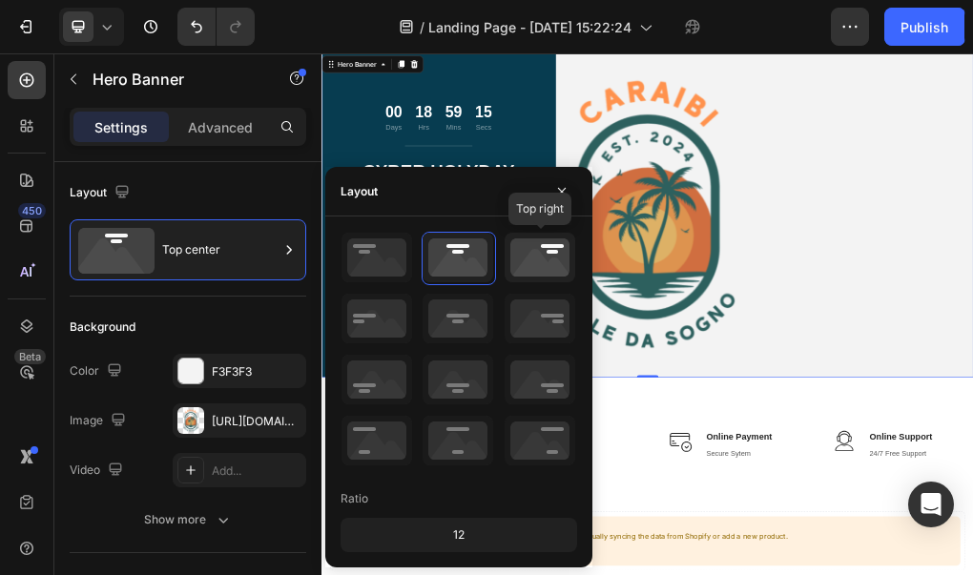
click at [522, 258] on icon at bounding box center [540, 258] width 71 height 50
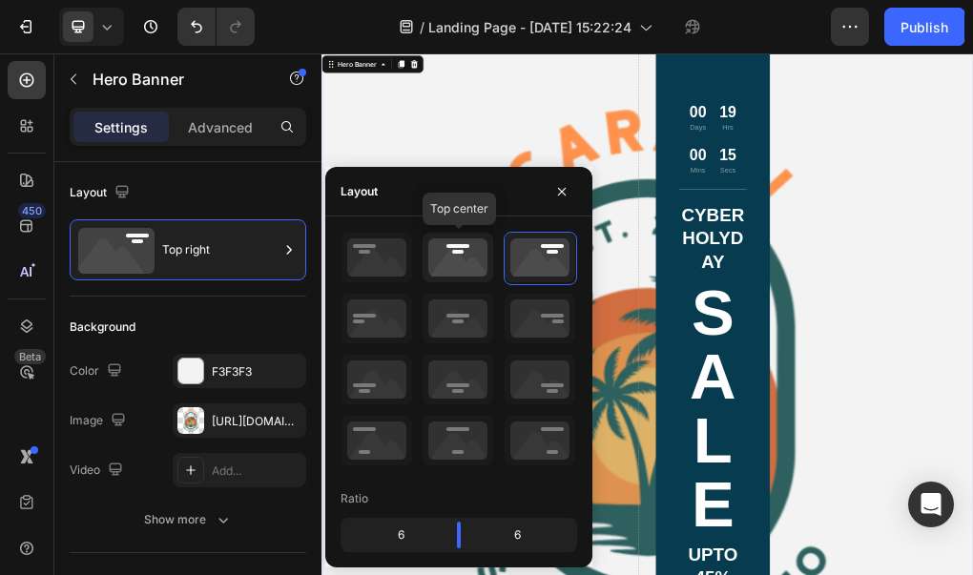
click at [447, 261] on icon at bounding box center [457, 258] width 71 height 50
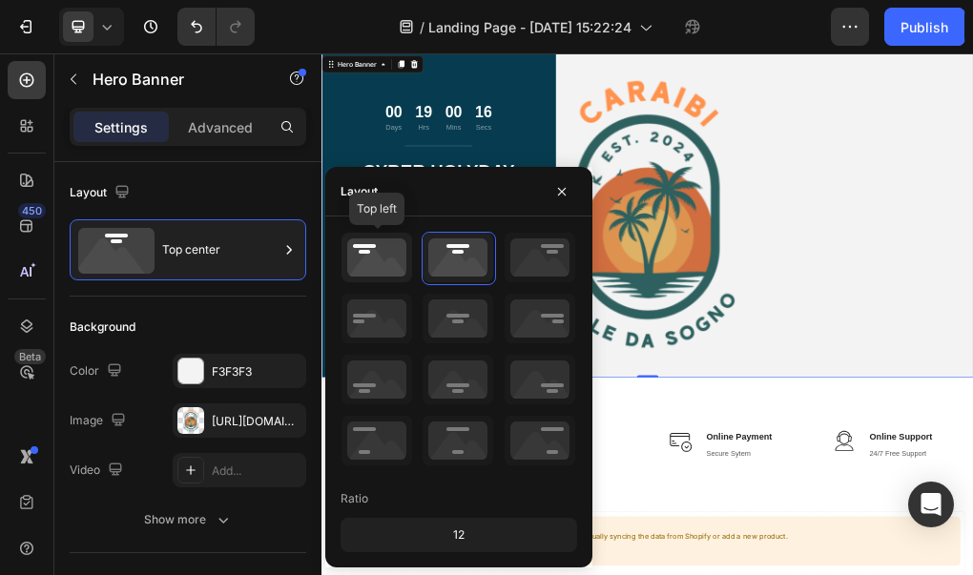
click at [397, 267] on icon at bounding box center [376, 258] width 71 height 50
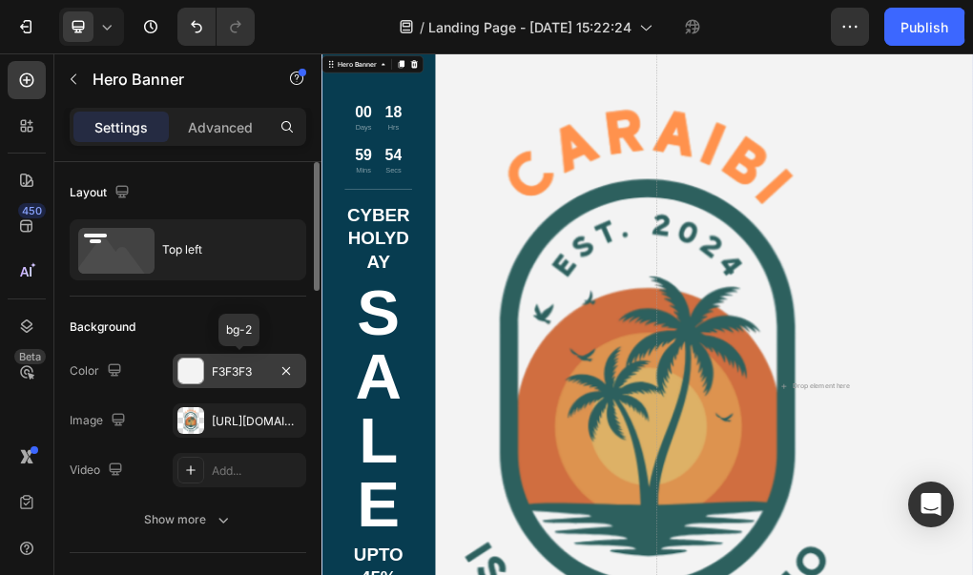
click at [199, 379] on div at bounding box center [190, 371] width 25 height 25
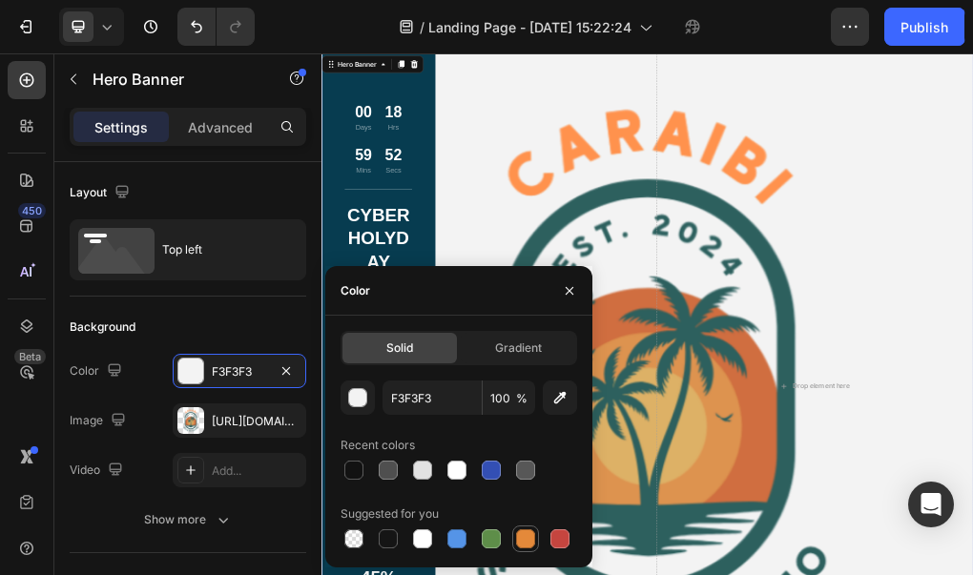
click at [531, 539] on div at bounding box center [525, 538] width 19 height 19
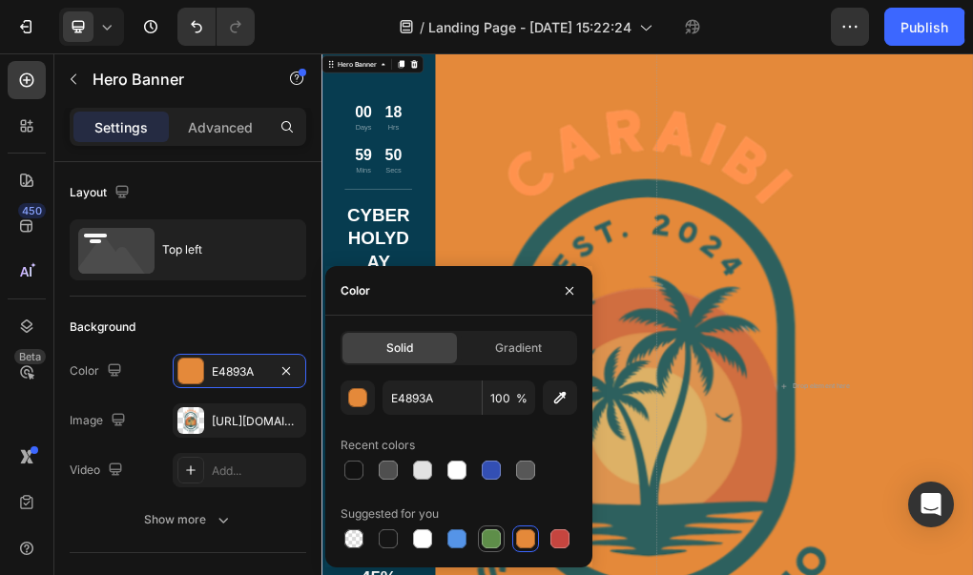
click at [500, 539] on div at bounding box center [491, 538] width 19 height 19
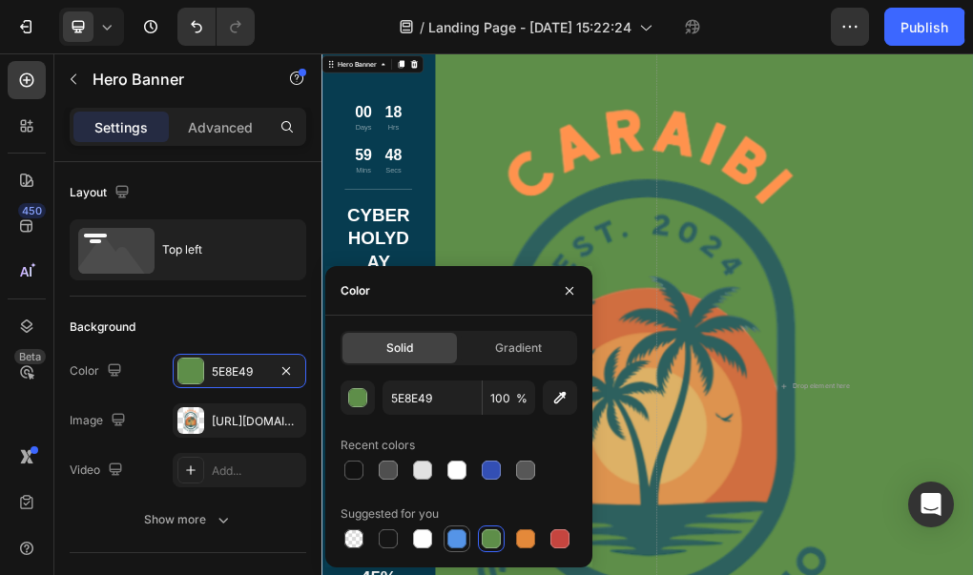
click at [445, 545] on div at bounding box center [456, 538] width 23 height 23
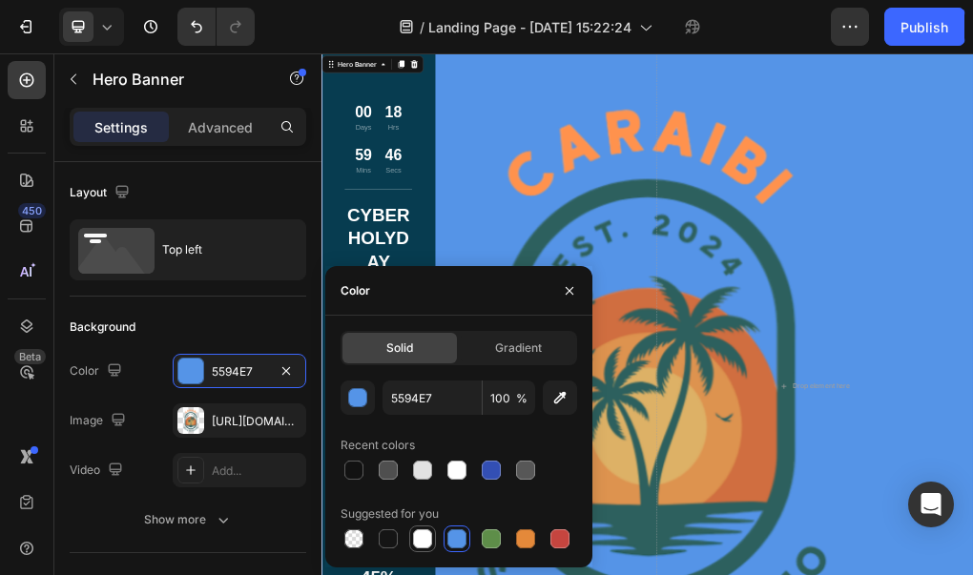
click at [425, 545] on div at bounding box center [422, 538] width 19 height 19
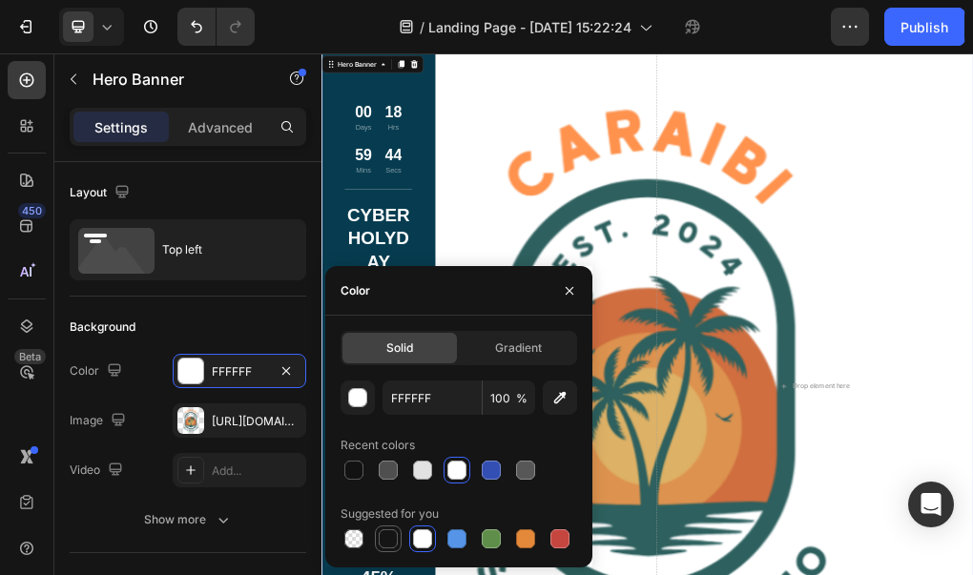
click at [391, 544] on div at bounding box center [388, 538] width 19 height 19
type input "151515"
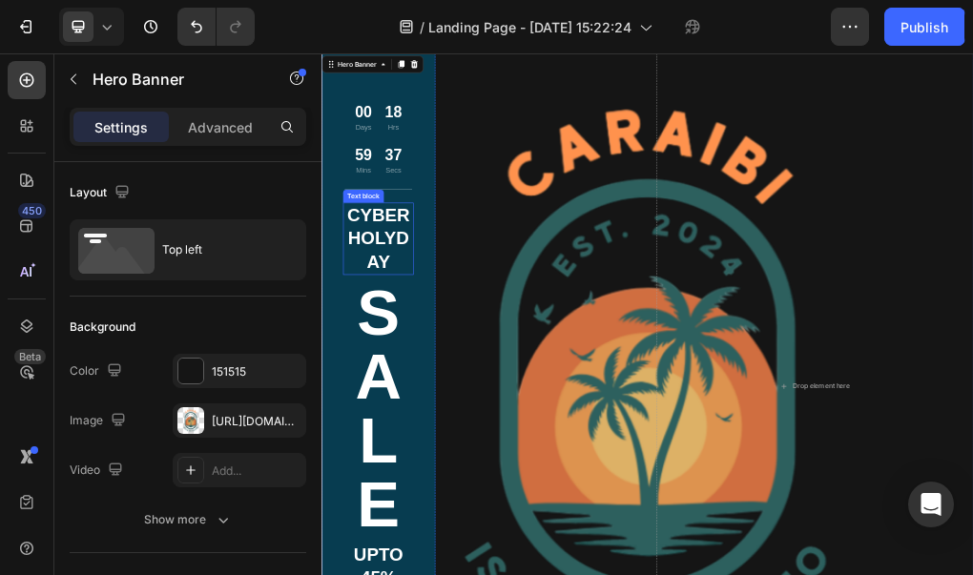
click at [477, 423] on p "CYBER HOLYDAY" at bounding box center [420, 379] width 120 height 123
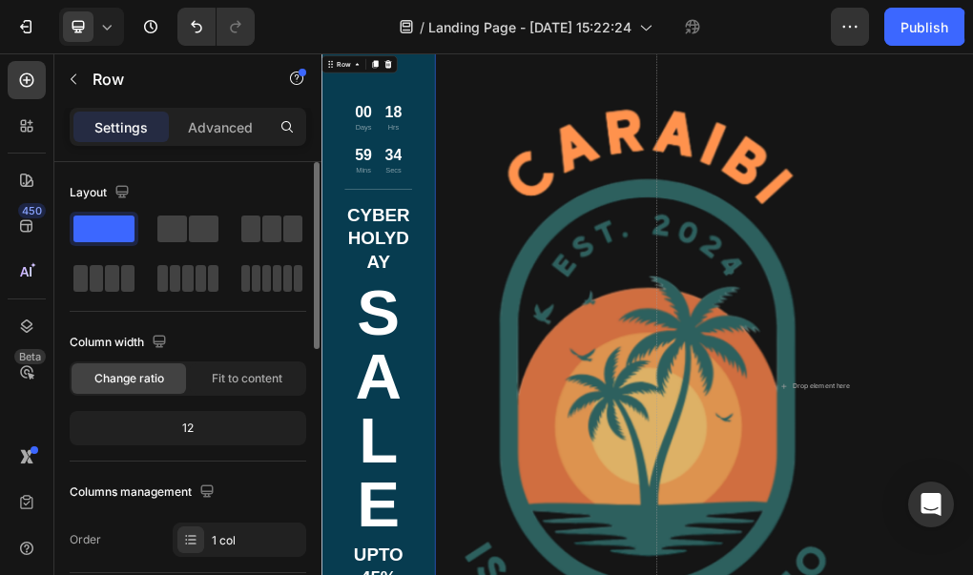
click at [107, 218] on span at bounding box center [103, 229] width 61 height 27
click at [111, 233] on span at bounding box center [103, 229] width 61 height 27
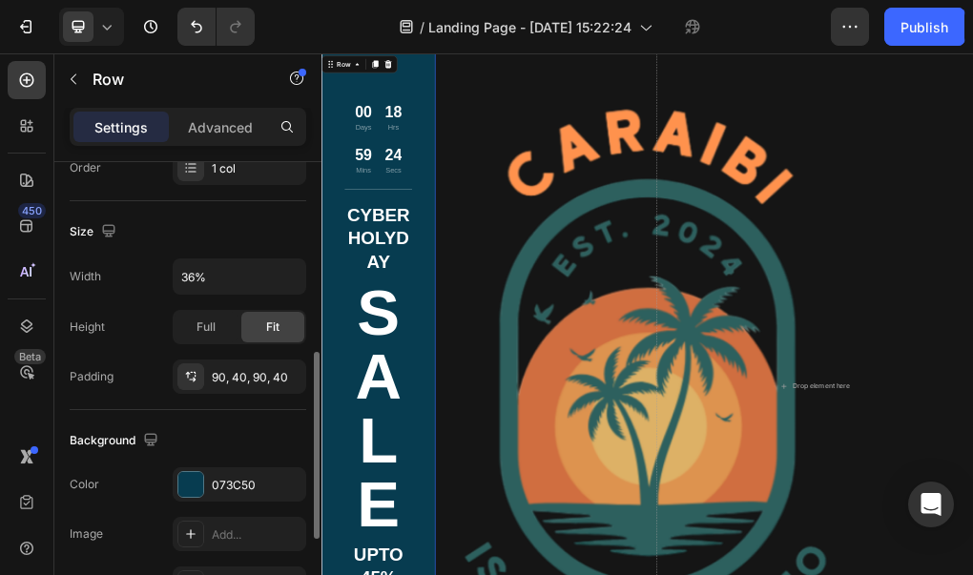
scroll to position [401, 0]
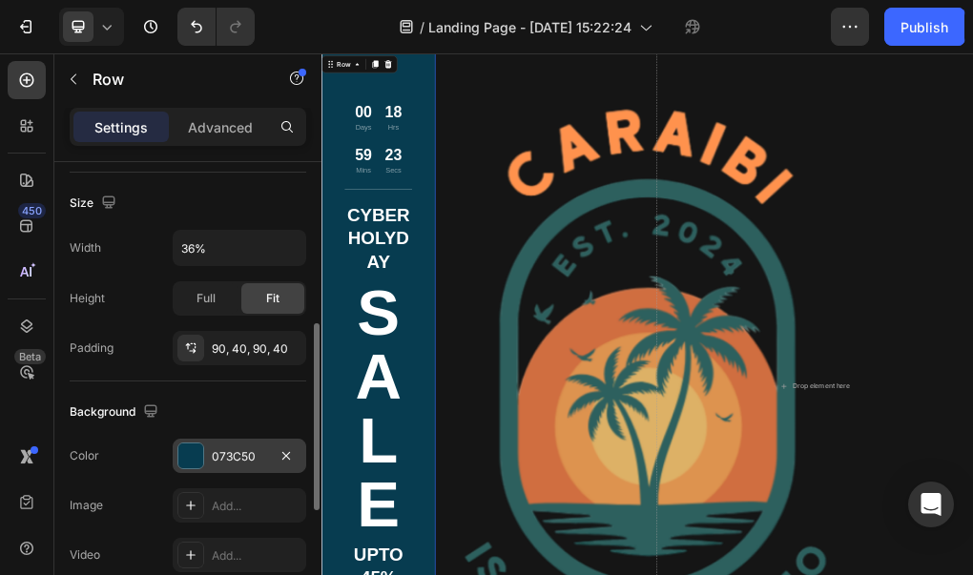
click at [191, 465] on div at bounding box center [190, 455] width 25 height 25
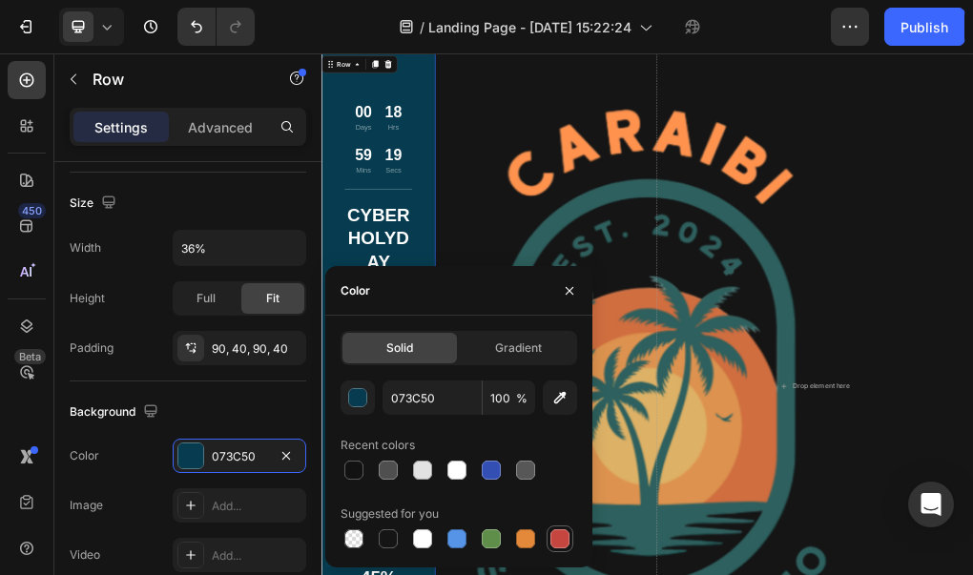
click at [565, 544] on div at bounding box center [559, 538] width 19 height 19
type input "C5453F"
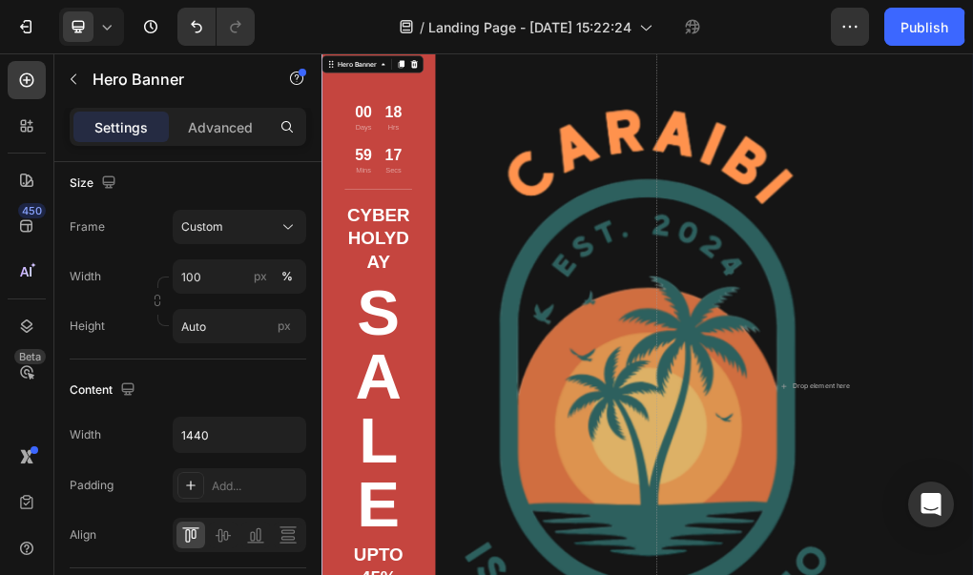
scroll to position [0, 0]
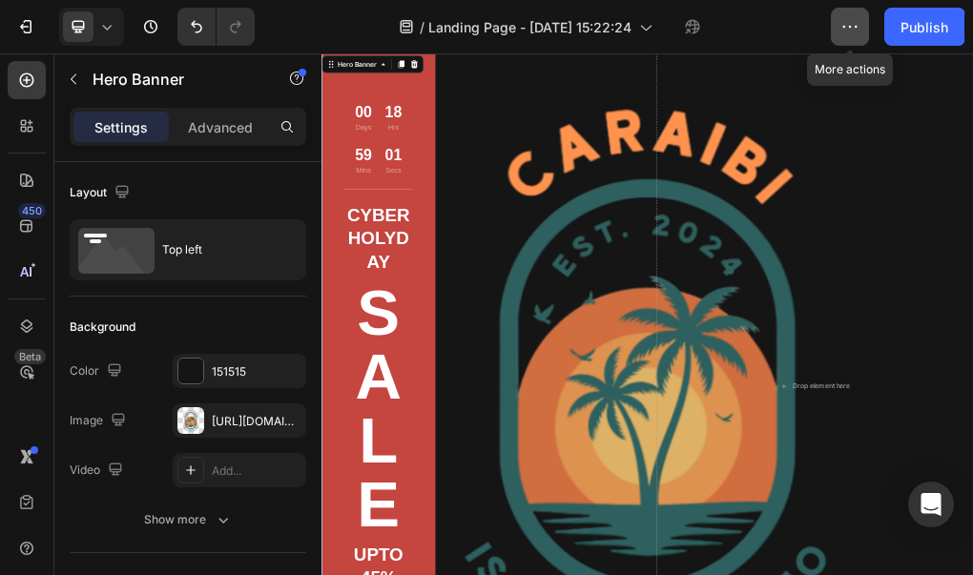
click at [855, 35] on icon "button" at bounding box center [849, 26] width 19 height 19
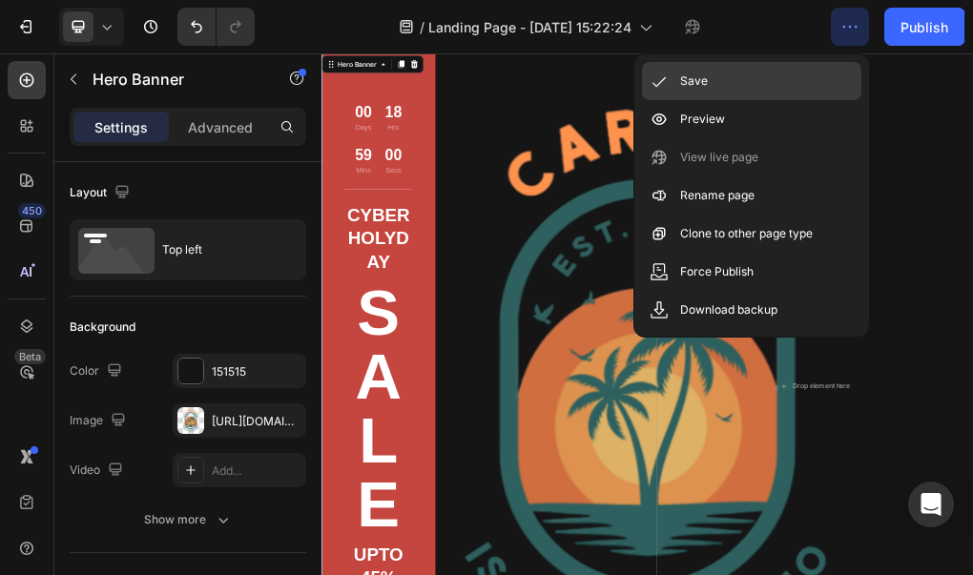
click at [770, 77] on div "Save" at bounding box center [751, 81] width 219 height 38
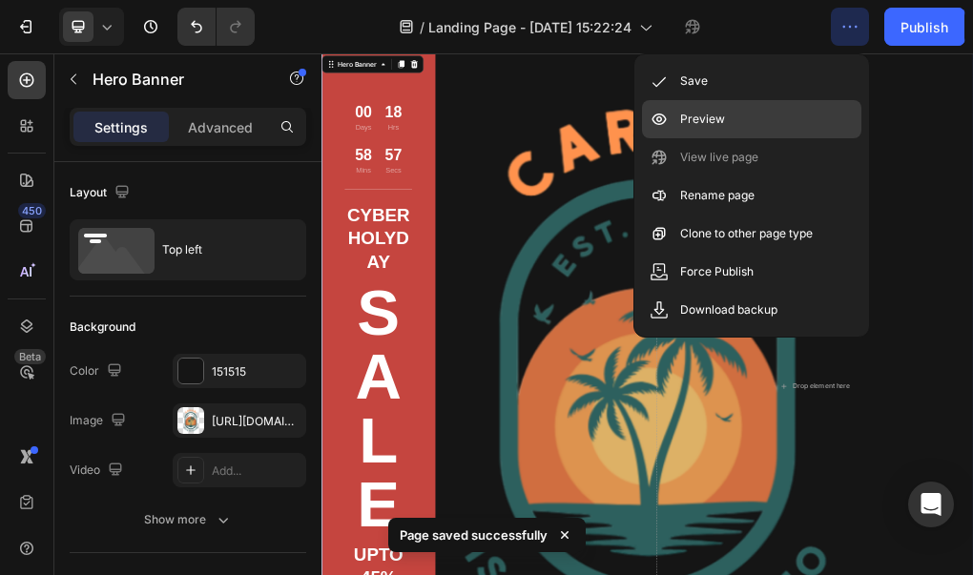
click at [735, 120] on div "Preview" at bounding box center [751, 119] width 219 height 38
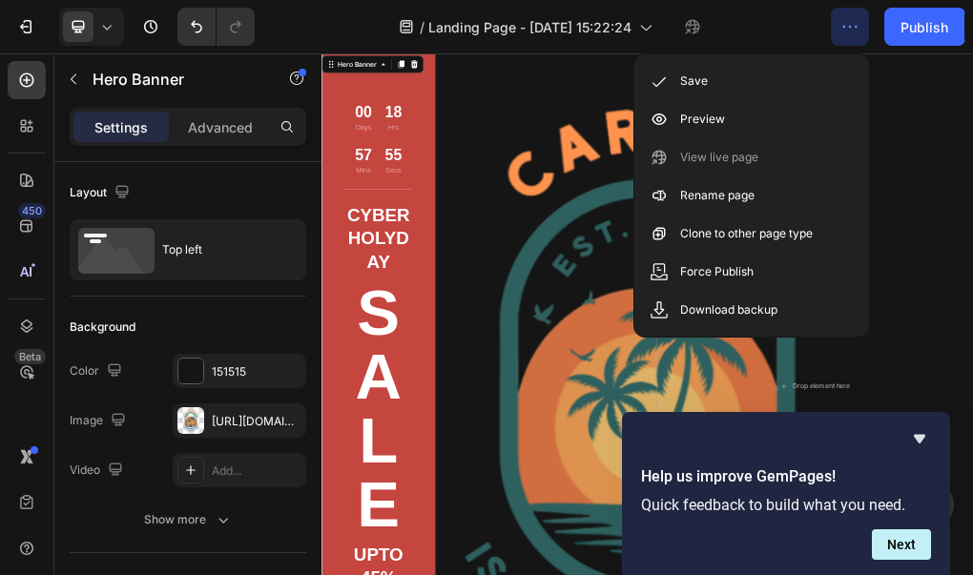
click at [278, 328] on div "Background" at bounding box center [188, 327] width 237 height 31
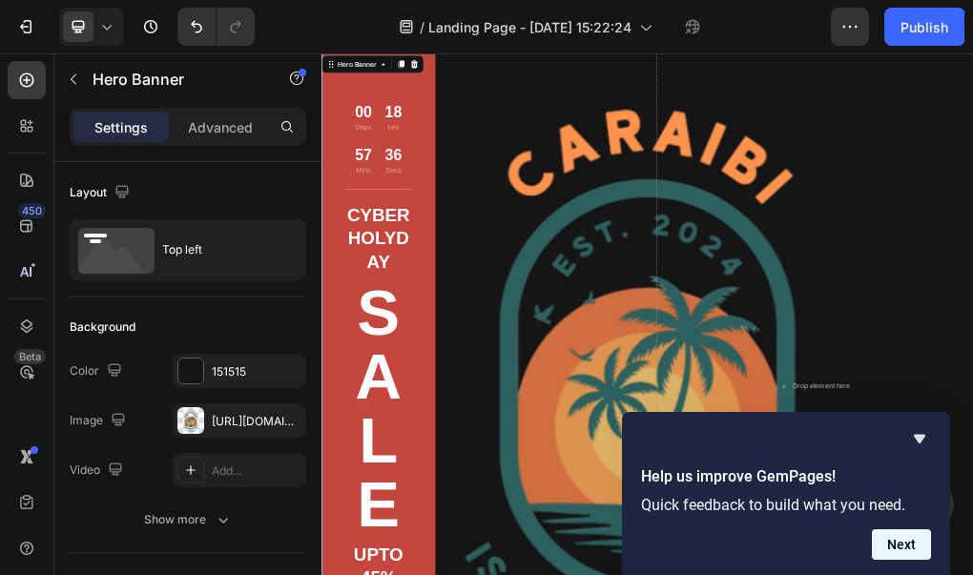
click at [890, 546] on button "Next" at bounding box center [901, 544] width 59 height 31
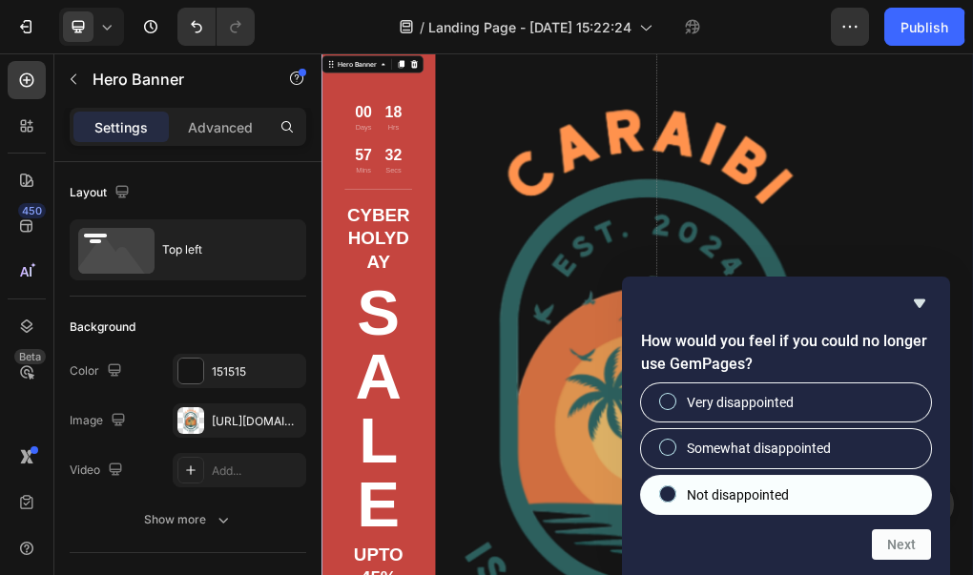
click at [777, 497] on span "Not disappointed" at bounding box center [738, 494] width 102 height 19
click at [674, 497] on input "Not disappointed" at bounding box center [668, 493] width 12 height 12
radio input "true"
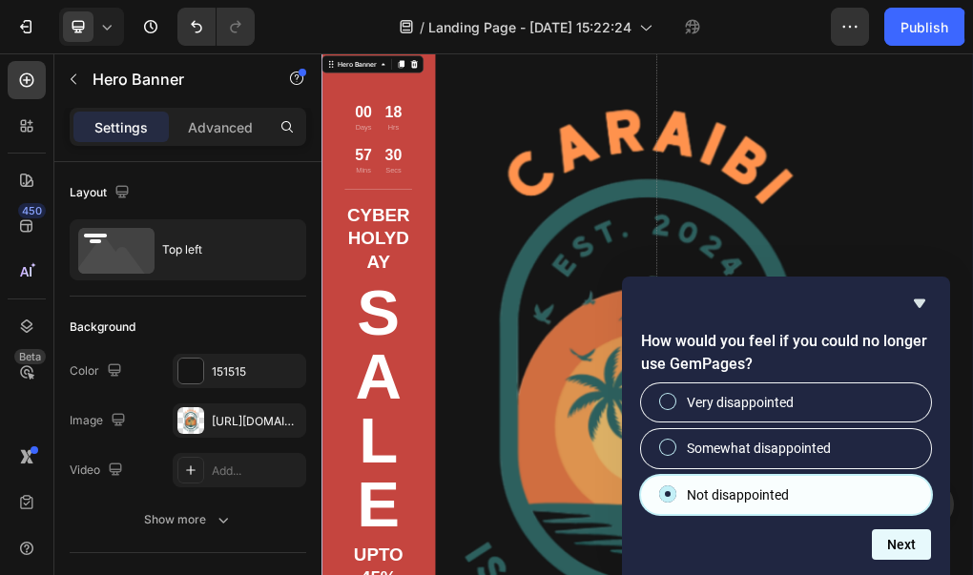
click at [899, 546] on button "Next" at bounding box center [901, 544] width 59 height 31
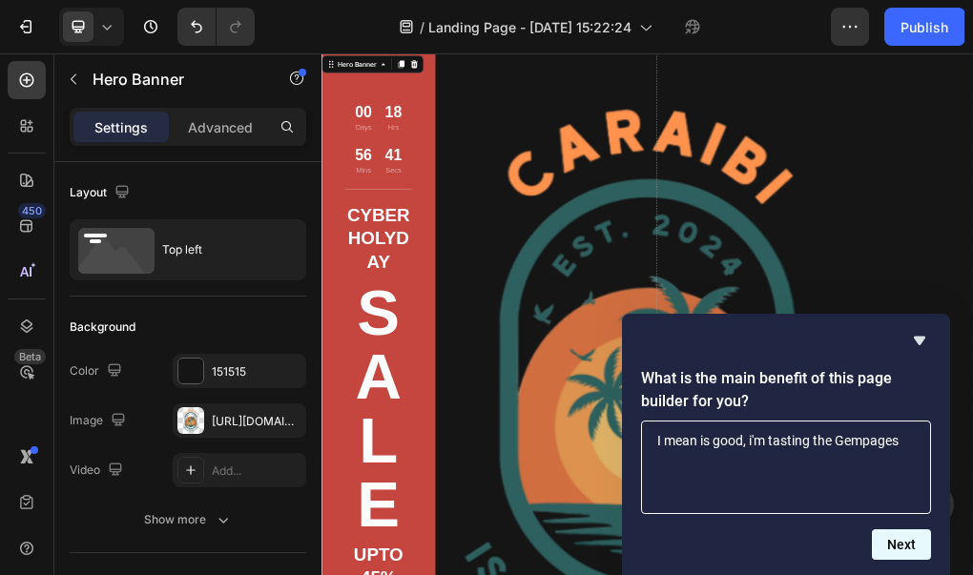
type textarea "I mean is good, i'm tasting the Gempages"
click at [909, 531] on button "Next" at bounding box center [901, 544] width 59 height 31
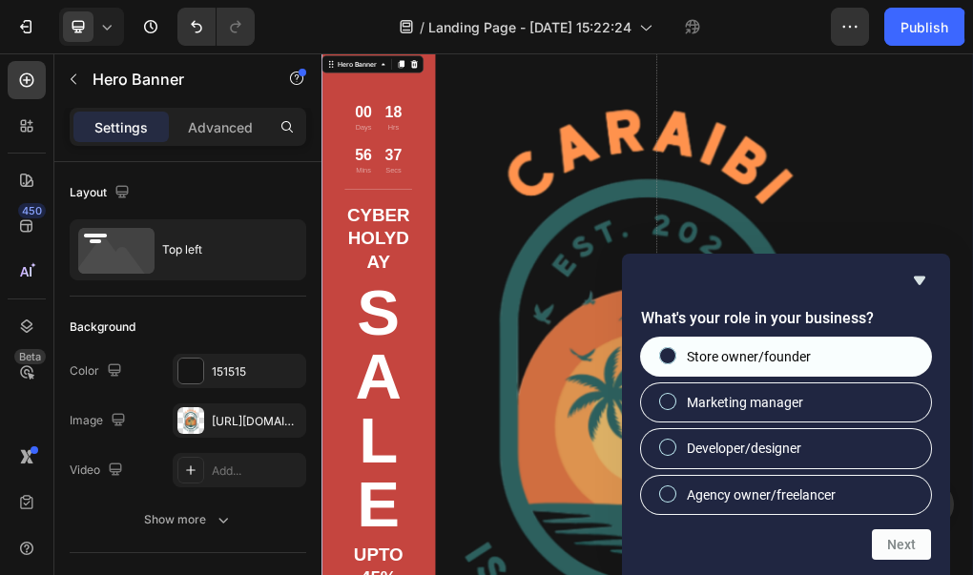
click at [666, 352] on input "Store owner/founder" at bounding box center [668, 355] width 12 height 12
radio input "true"
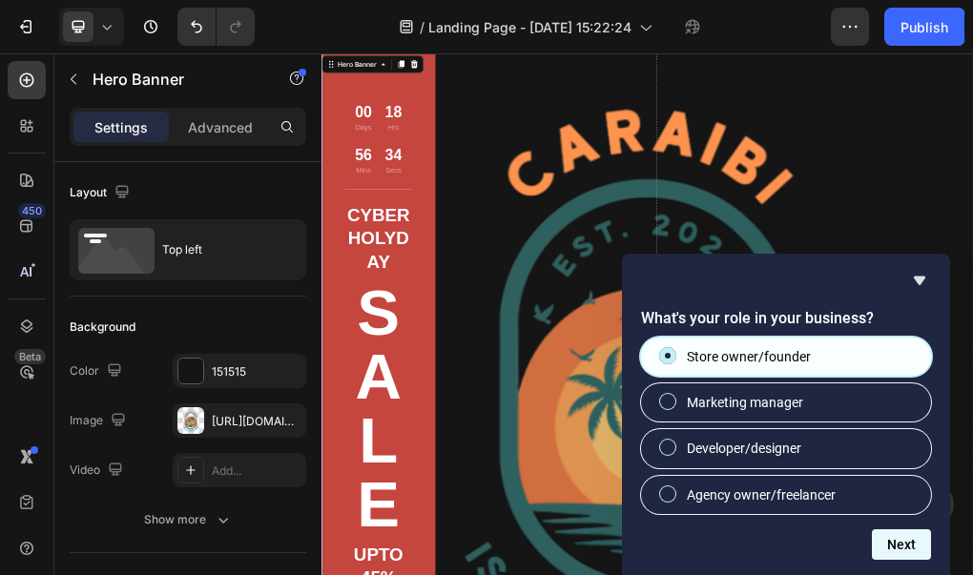
click at [907, 547] on button "Next" at bounding box center [901, 544] width 59 height 31
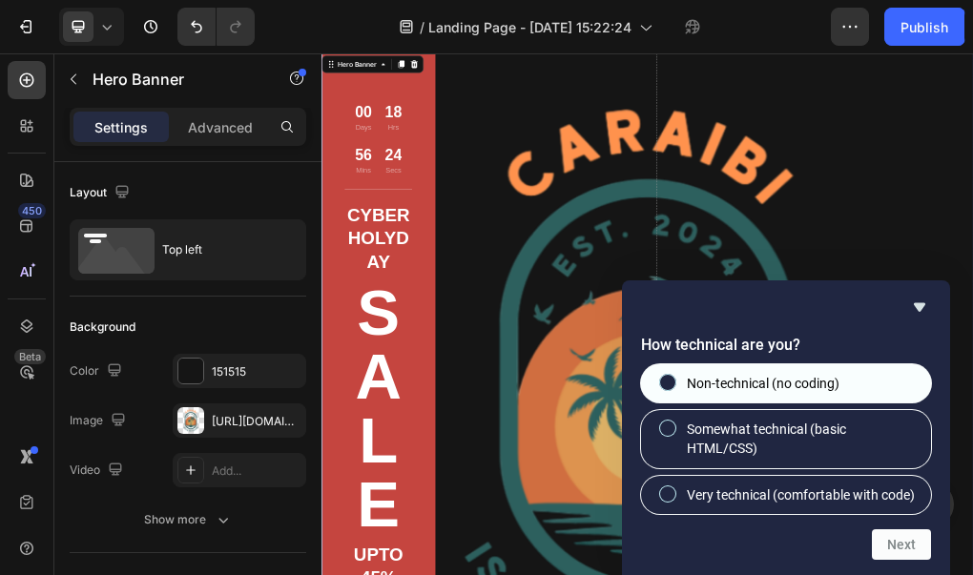
click at [707, 381] on label "Non-technical (no coding)" at bounding box center [786, 383] width 290 height 38
click at [674, 381] on input "Non-technical (no coding)" at bounding box center [668, 382] width 12 height 12
radio input "true"
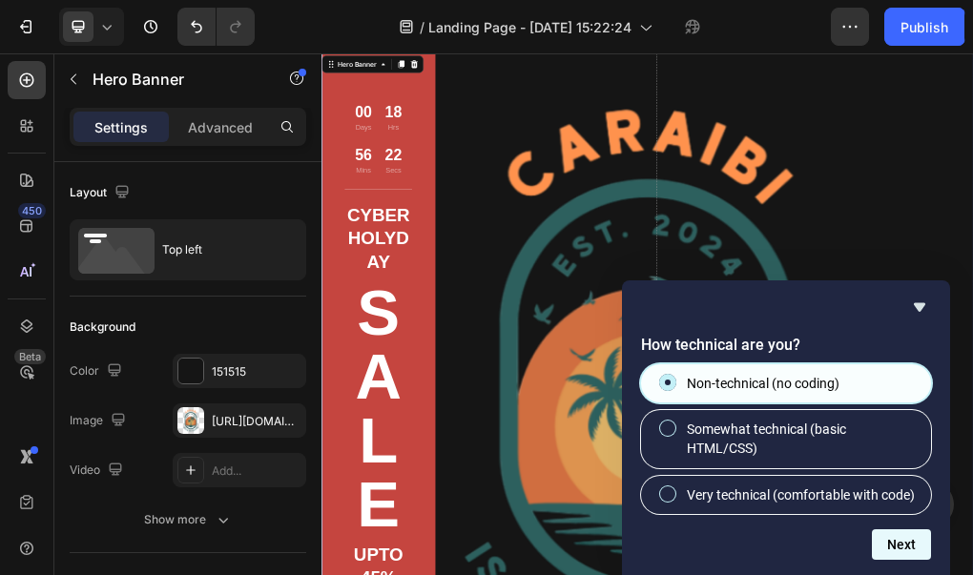
click at [885, 540] on button "Next" at bounding box center [901, 544] width 59 height 31
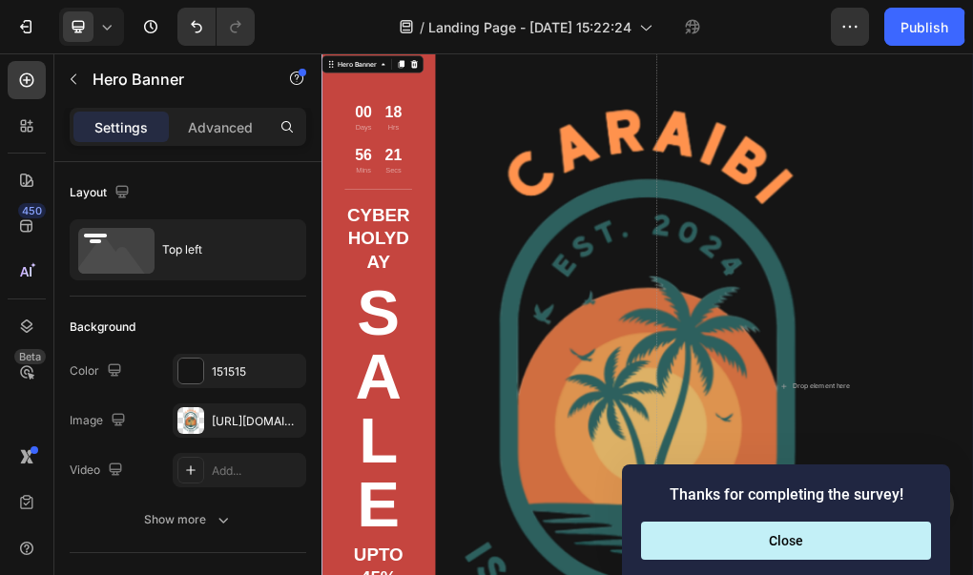
click at [885, 540] on button "Close" at bounding box center [786, 541] width 290 height 38
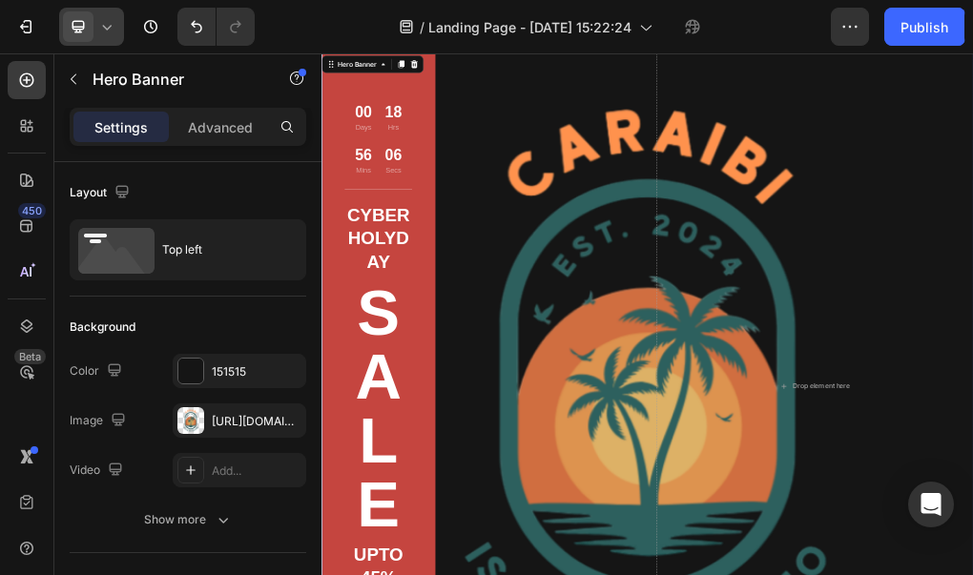
click at [101, 35] on icon at bounding box center [106, 26] width 19 height 19
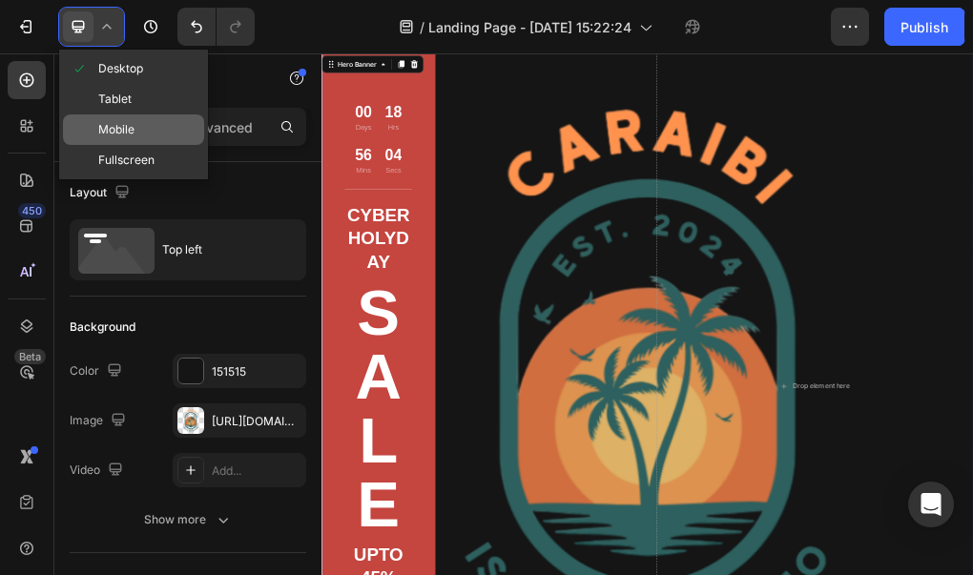
click at [118, 131] on span "Mobile" at bounding box center [116, 129] width 36 height 19
type input "100%"
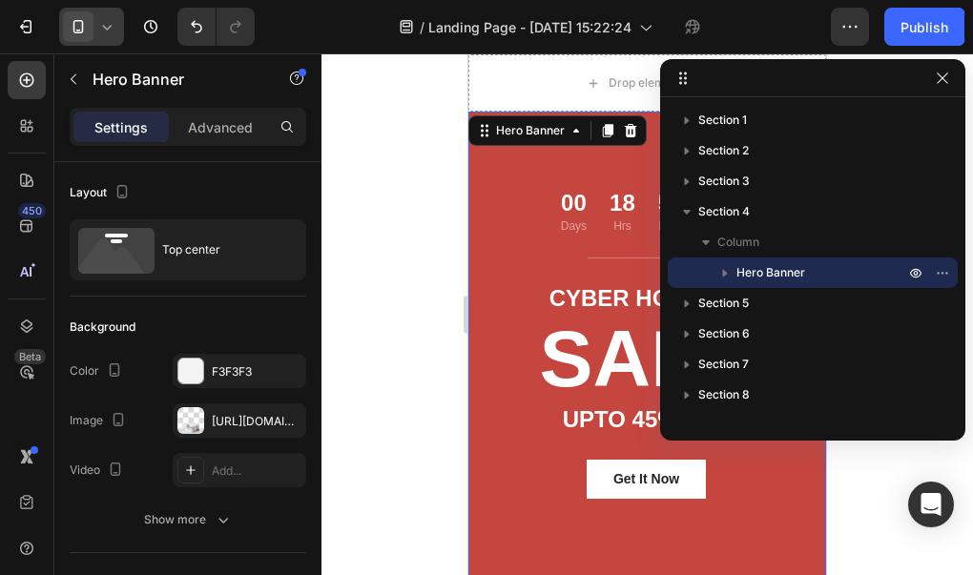
scroll to position [281, 0]
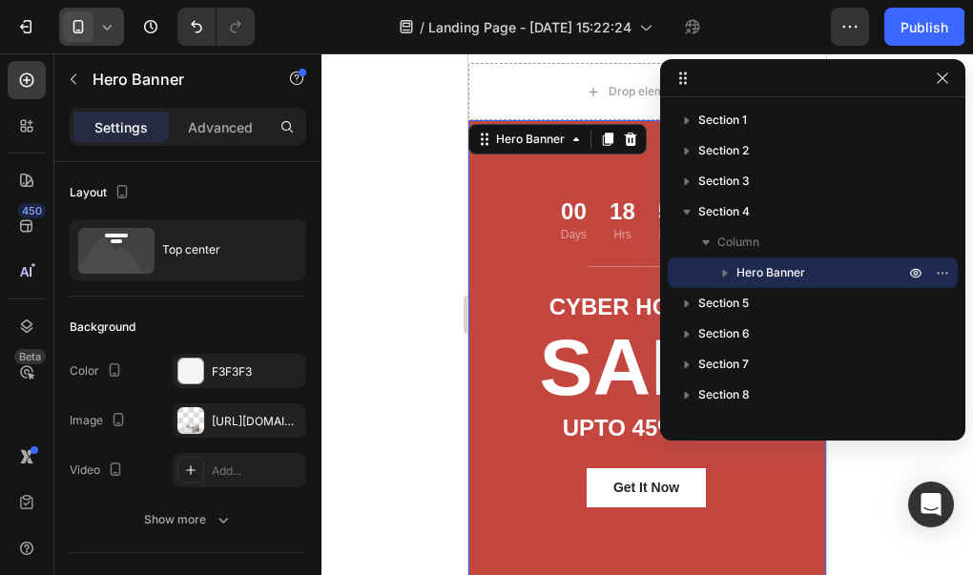
click at [411, 300] on div at bounding box center [646, 314] width 651 height 522
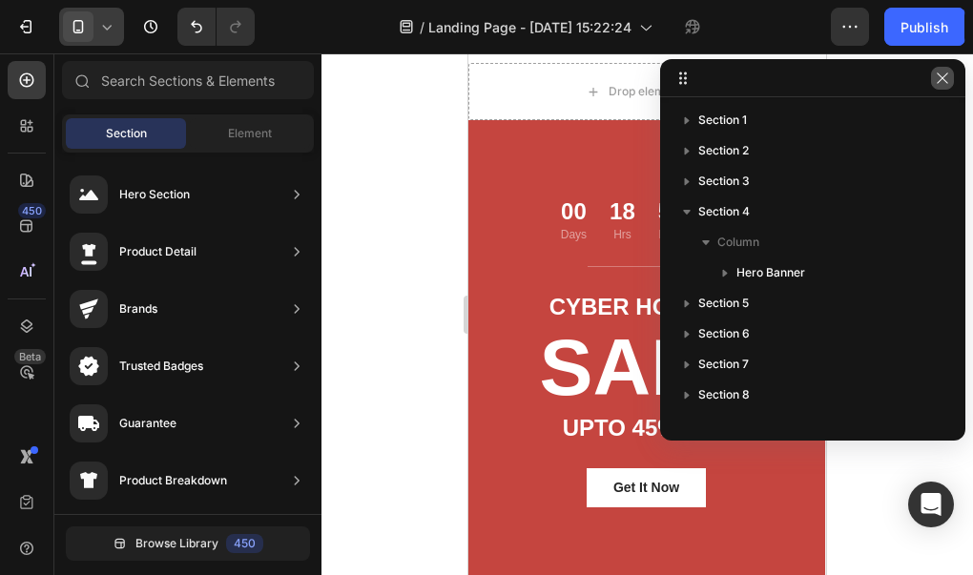
click at [948, 83] on icon "button" at bounding box center [942, 78] width 15 height 15
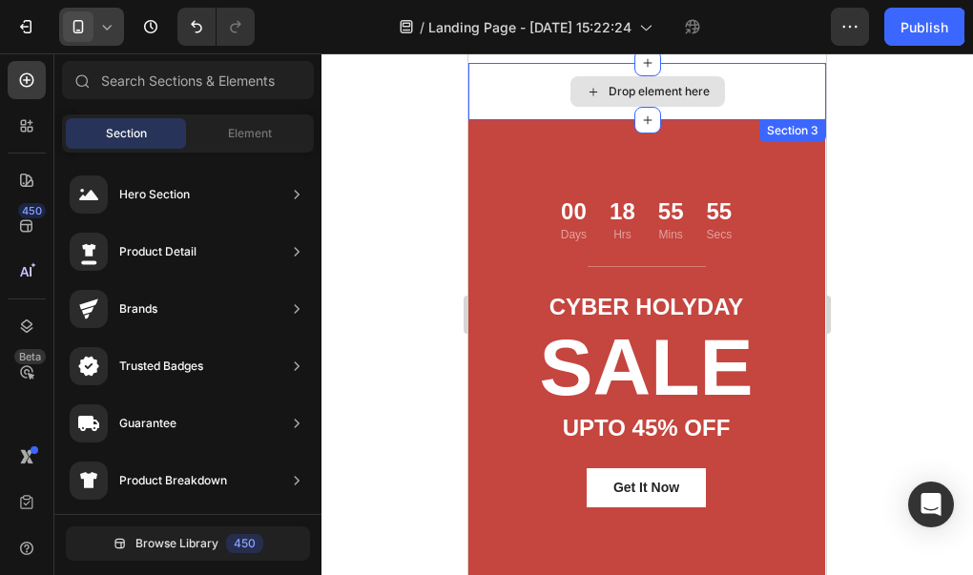
click at [614, 97] on div "Drop element here" at bounding box center [658, 91] width 101 height 15
click at [592, 90] on icon at bounding box center [592, 92] width 8 height 8
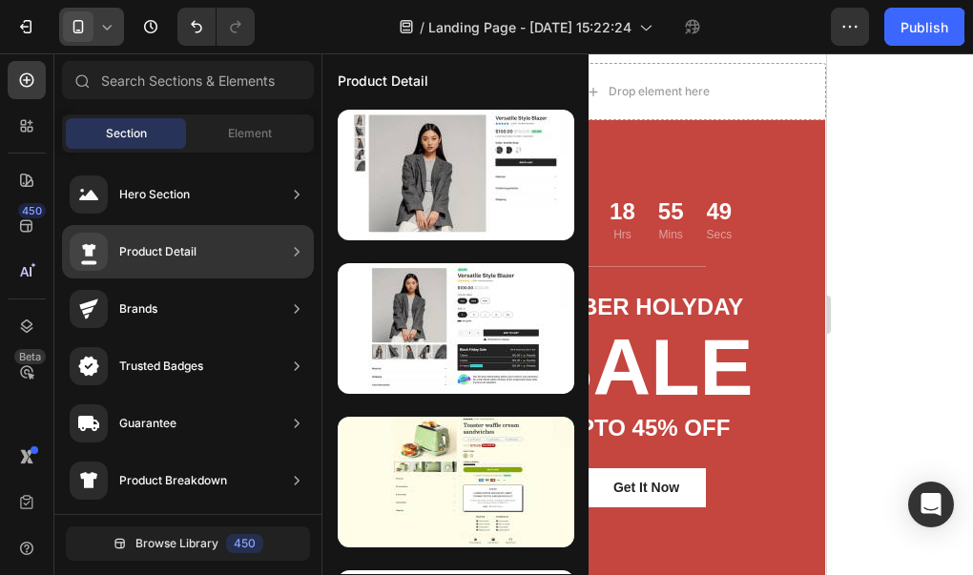
click at [243, 311] on div "Brands" at bounding box center [188, 308] width 252 height 53
click at [297, 314] on icon at bounding box center [296, 308] width 19 height 19
click at [281, 378] on div "Trusted Badges" at bounding box center [188, 366] width 252 height 53
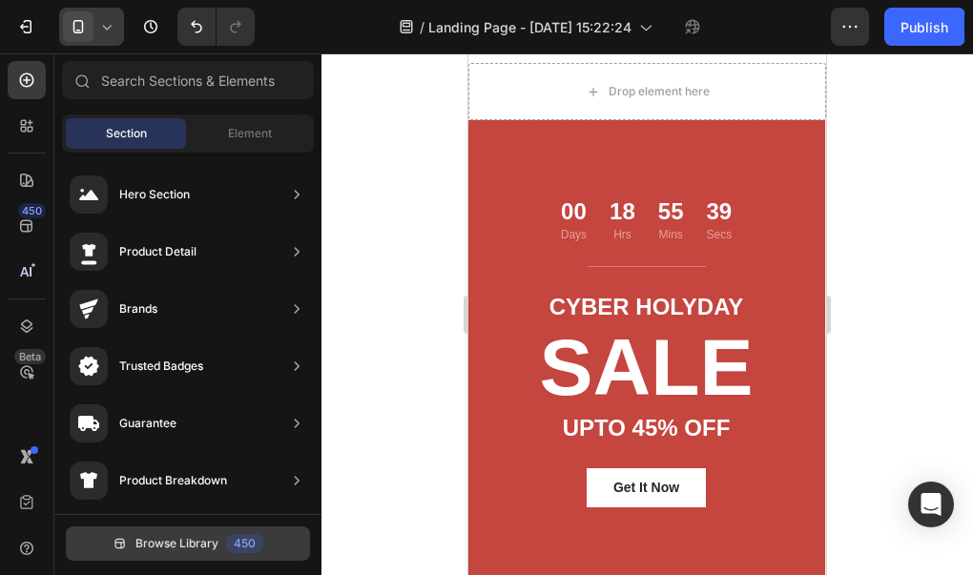
click at [183, 554] on button "Browse Library 450" at bounding box center [188, 543] width 244 height 34
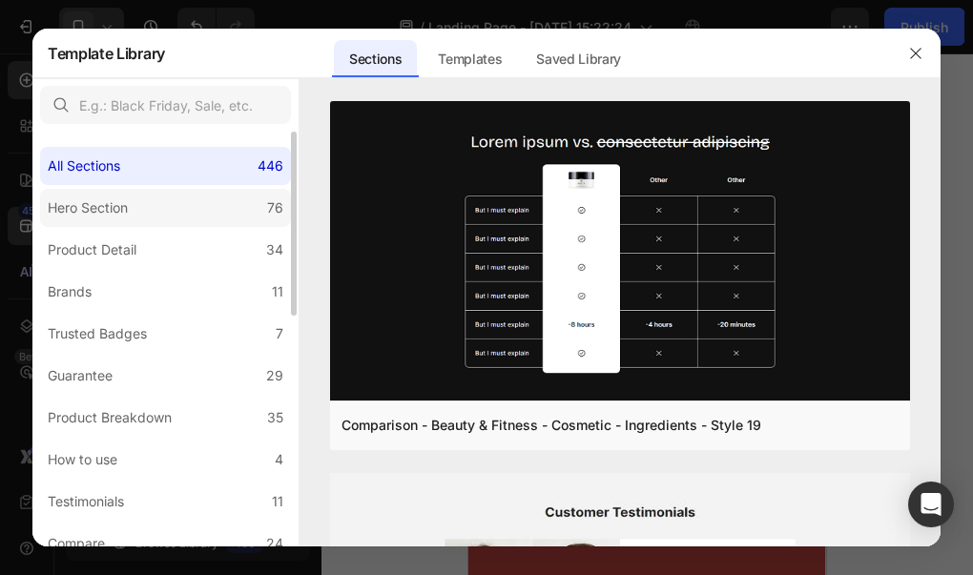
click at [224, 195] on label "Hero Section 76" at bounding box center [165, 208] width 251 height 38
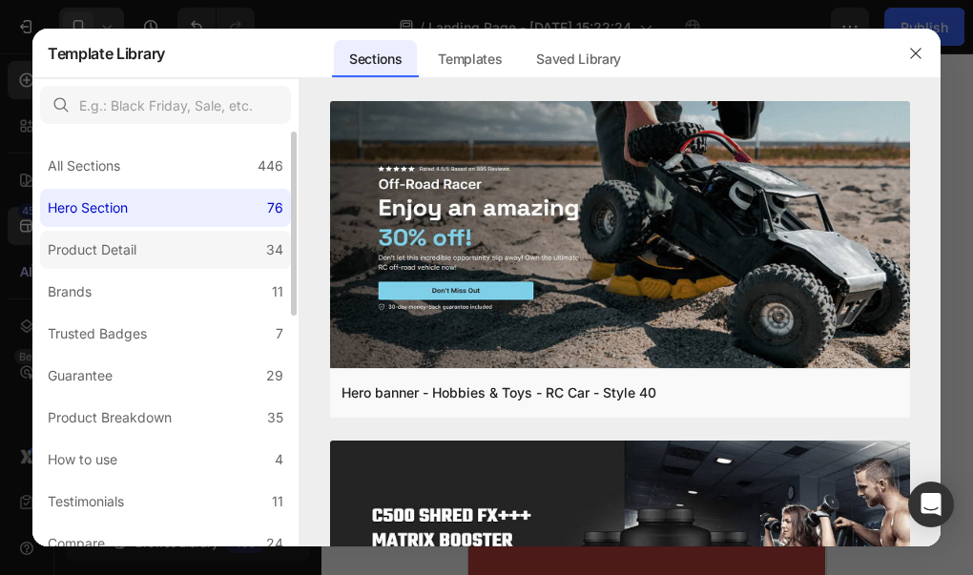
click at [235, 268] on label "Product Detail 34" at bounding box center [165, 250] width 251 height 38
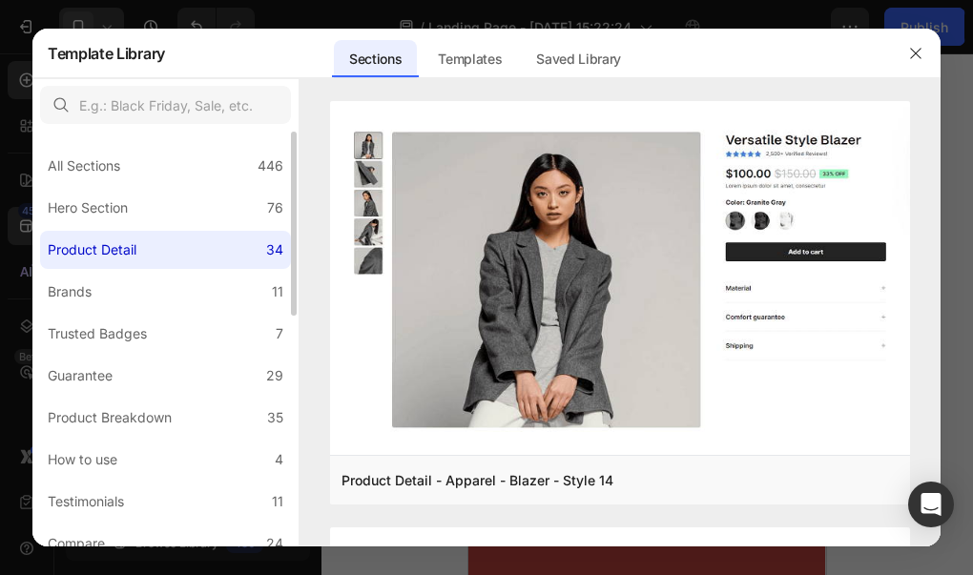
click at [239, 233] on label "Product Detail 34" at bounding box center [165, 250] width 251 height 38
click at [234, 210] on label "Hero Section 76" at bounding box center [165, 208] width 251 height 38
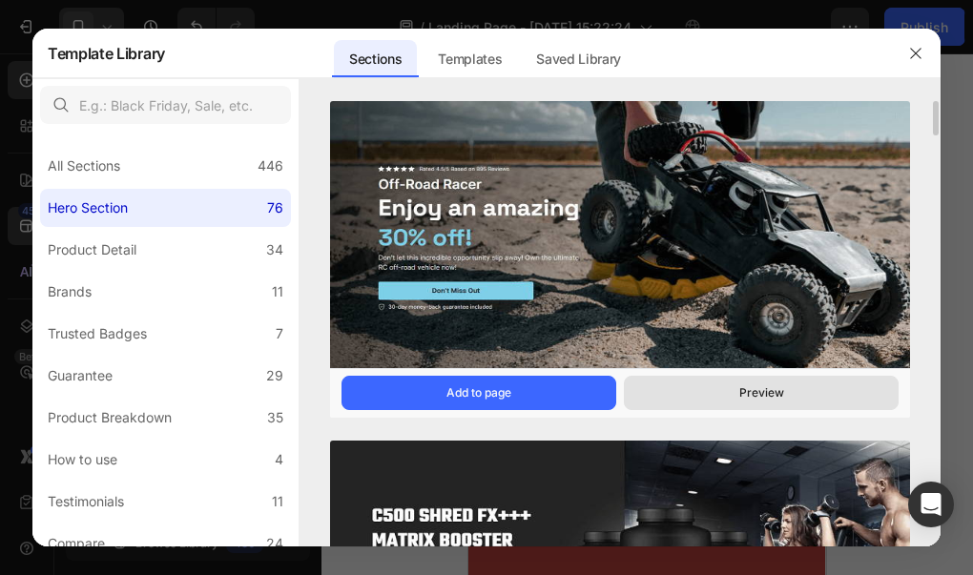
click at [708, 391] on button "Preview" at bounding box center [761, 393] width 275 height 34
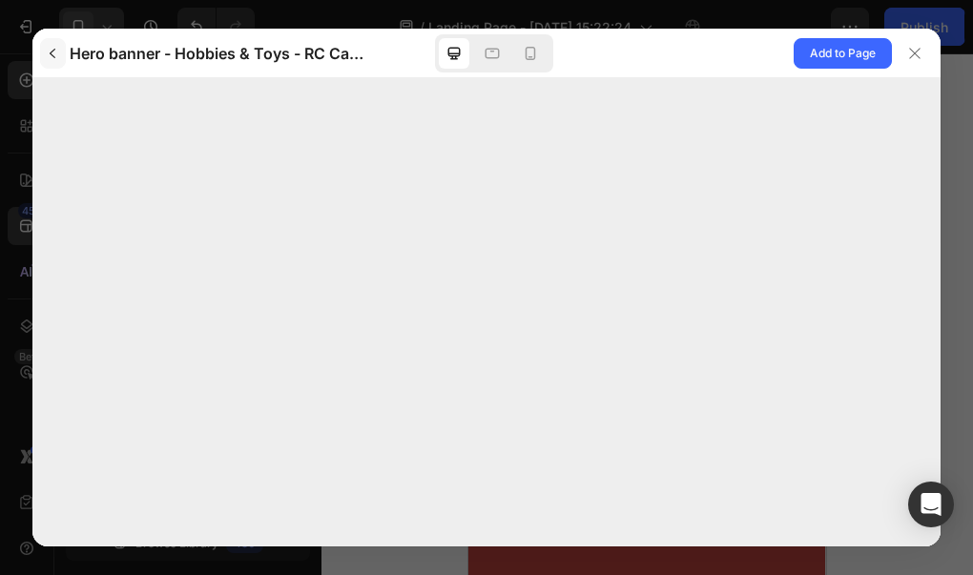
click at [55, 52] on icon "button" at bounding box center [52, 53] width 15 height 15
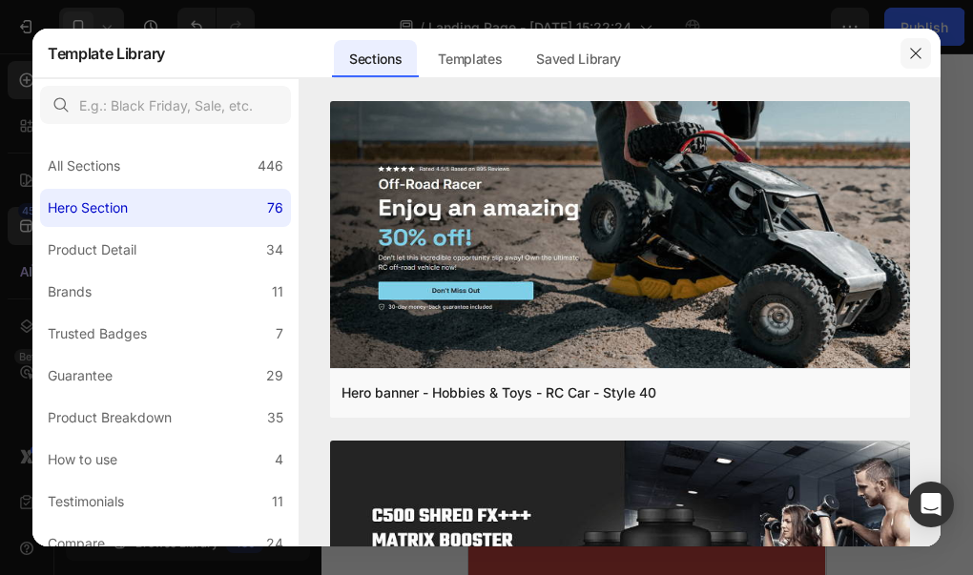
click at [918, 54] on icon "button" at bounding box center [915, 53] width 15 height 15
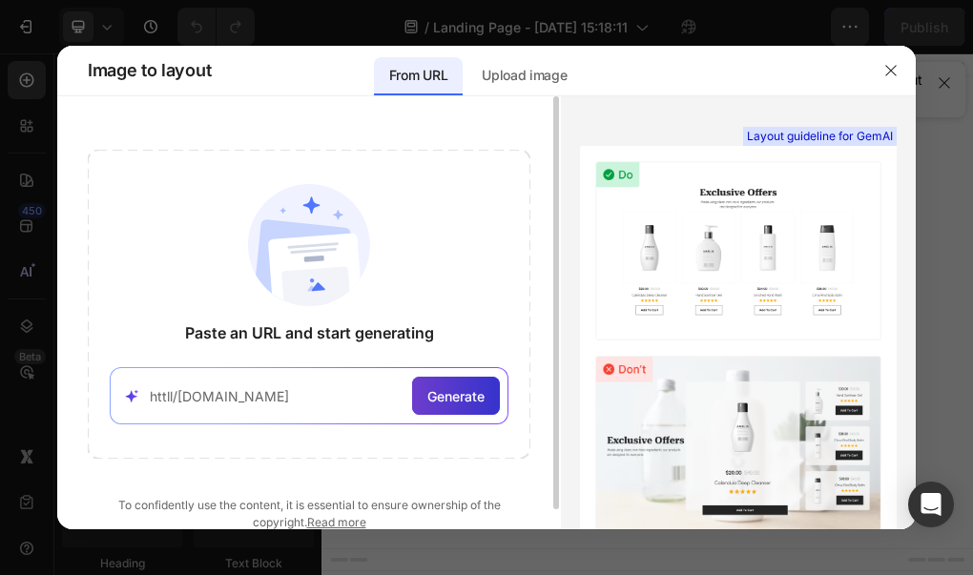
type input "httll/isoledasogno.com"
click at [493, 395] on div "Generate" at bounding box center [456, 396] width 88 height 38
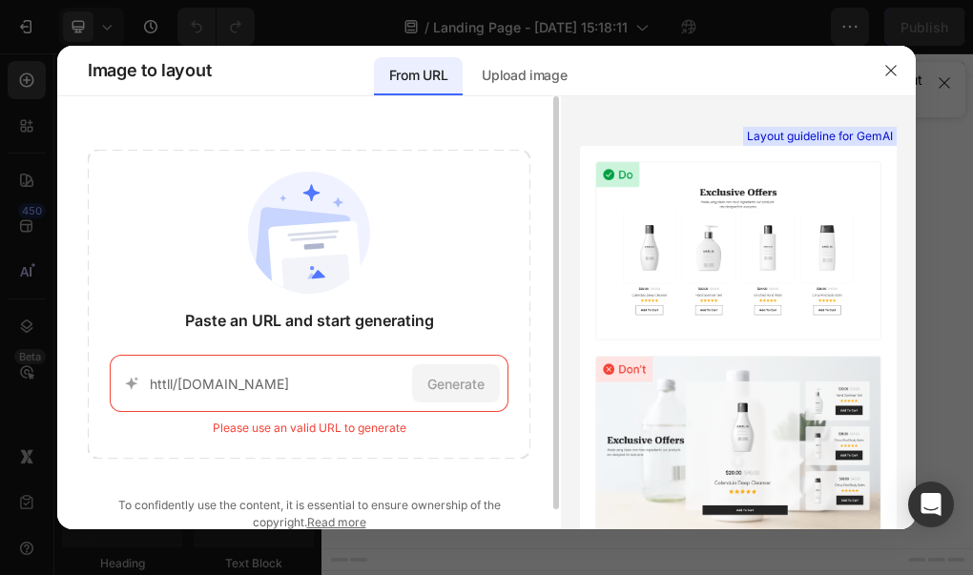
click at [262, 468] on div "Paste an URL and start generating httll/isoledasogno.com Generate Please use an…" at bounding box center [309, 340] width 504 height 381
click at [274, 431] on div "Please use an valid URL to generate" at bounding box center [310, 428] width 194 height 17
drag, startPoint x: 308, startPoint y: 388, endPoint x: 145, endPoint y: 403, distance: 163.8
click at [145, 403] on div "httll/isoledasogno.com Generate" at bounding box center [309, 383] width 399 height 57
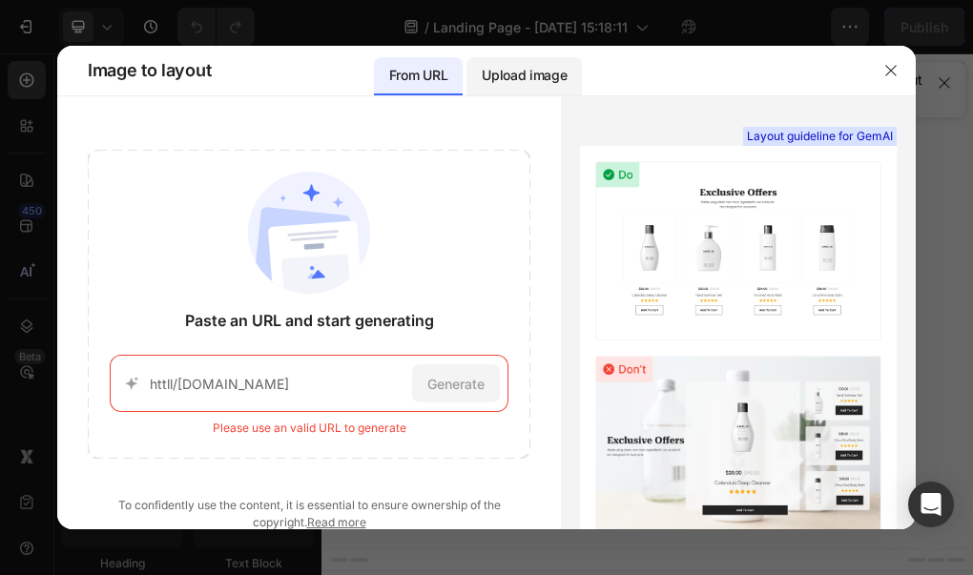
click at [524, 79] on p "Upload image" at bounding box center [524, 75] width 85 height 23
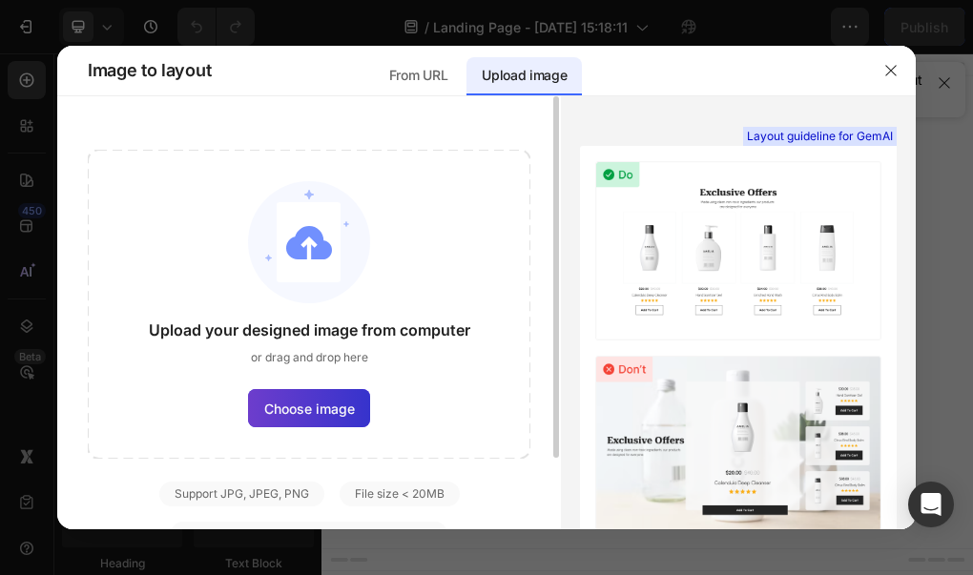
click at [280, 420] on label "Choose image" at bounding box center [309, 408] width 122 height 38
click at [0, 0] on input "Choose image" at bounding box center [0, 0] width 0 height 0
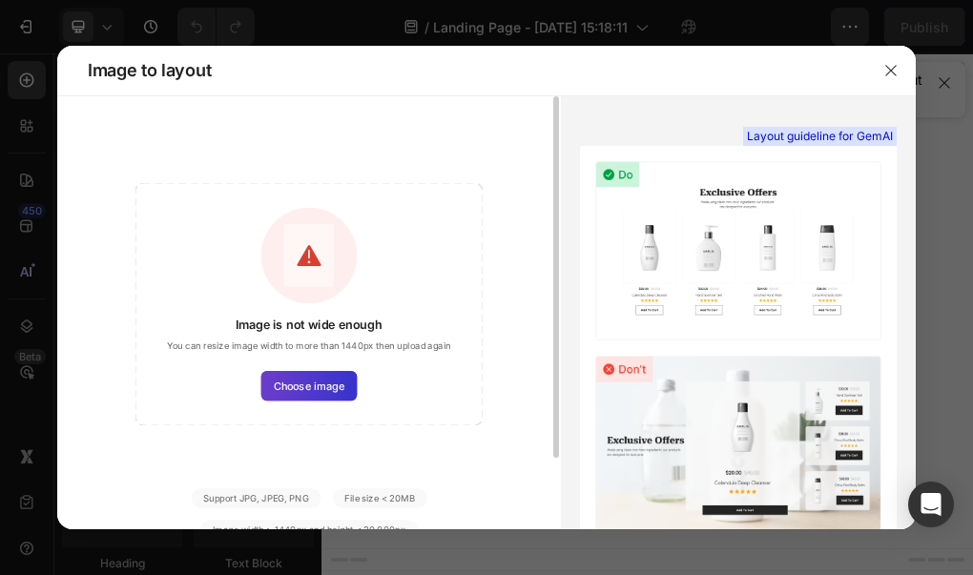
click at [293, 387] on span "Choose image" at bounding box center [310, 385] width 72 height 15
click at [0, 0] on input "Choose image" at bounding box center [0, 0] width 0 height 0
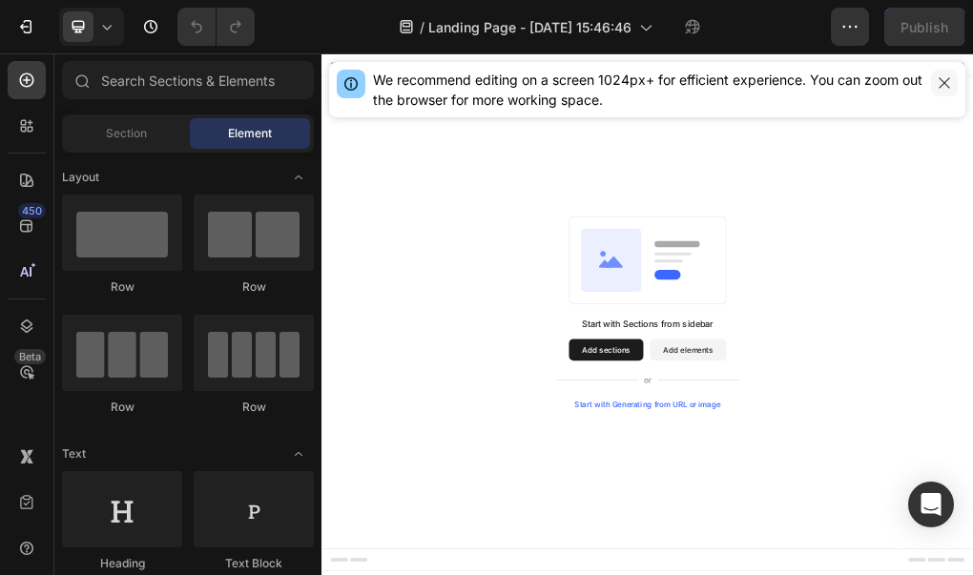
click at [946, 83] on icon "button" at bounding box center [944, 82] width 15 height 15
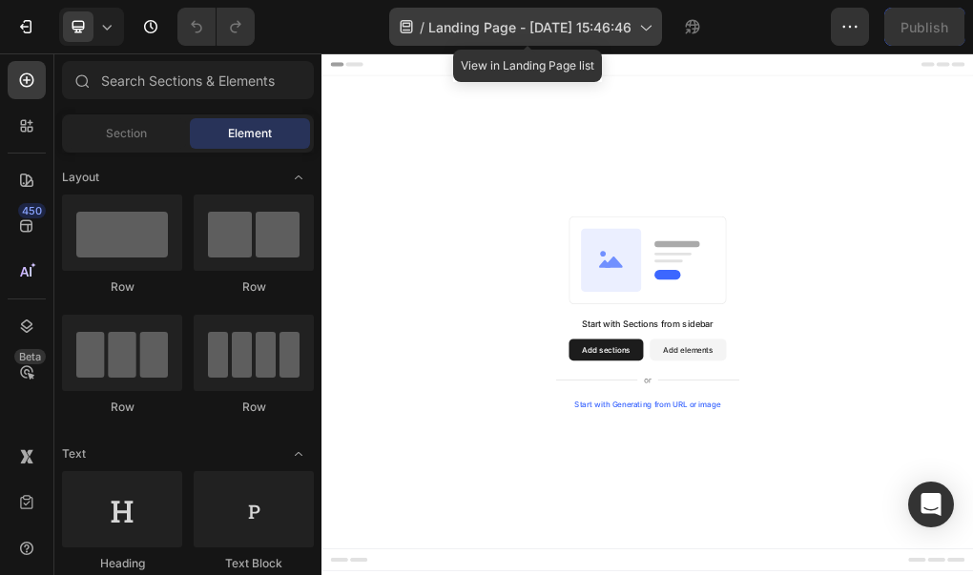
click at [649, 23] on icon at bounding box center [644, 26] width 19 height 19
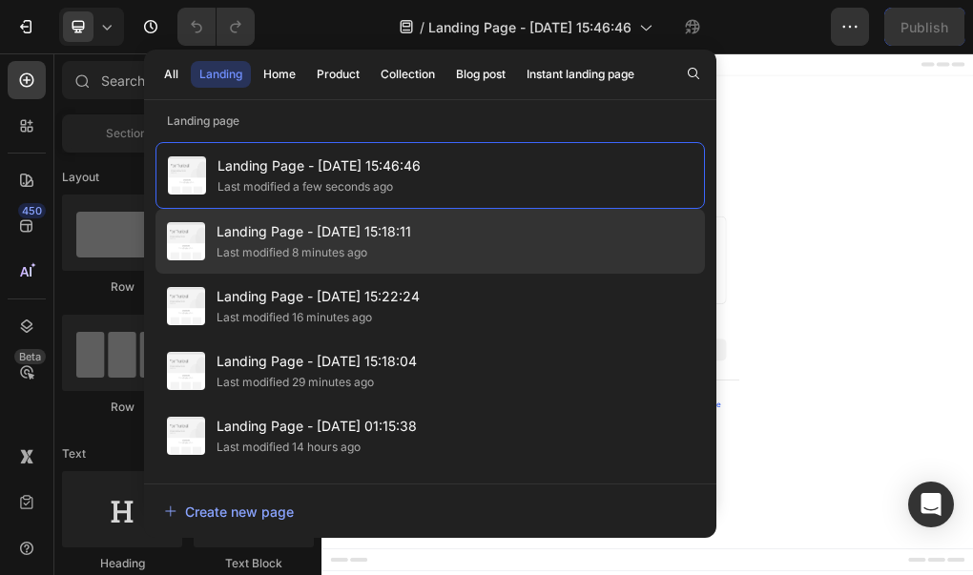
click at [493, 238] on div "Landing Page - Sep 26, 15:18:11 Last modified 8 minutes ago" at bounding box center [429, 241] width 549 height 65
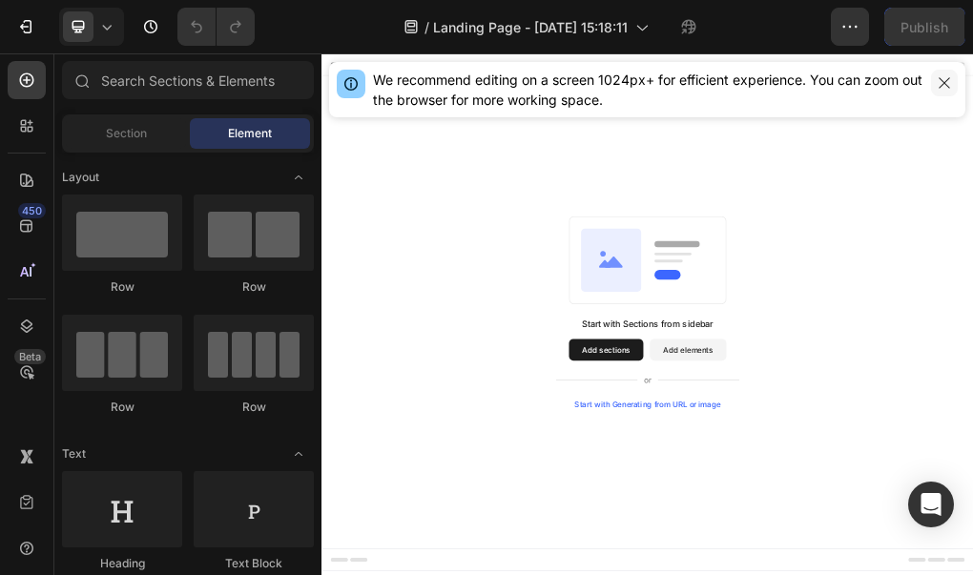
click at [940, 88] on icon "button" at bounding box center [944, 82] width 15 height 15
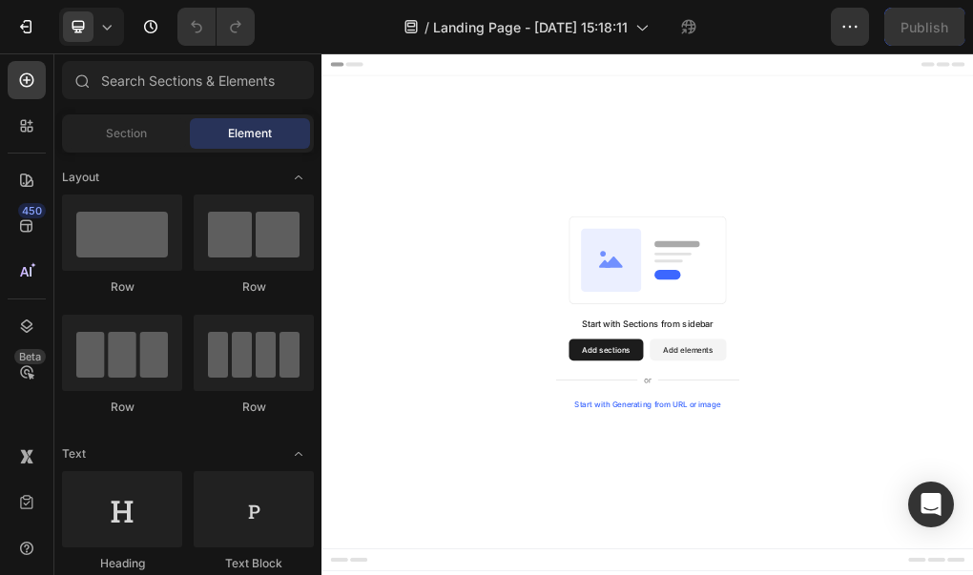
click at [962, 574] on button "Add elements" at bounding box center [964, 574] width 134 height 38
click at [966, 574] on button "Add elements" at bounding box center [964, 574] width 134 height 38
click at [847, 574] on button "Add sections" at bounding box center [820, 574] width 131 height 38
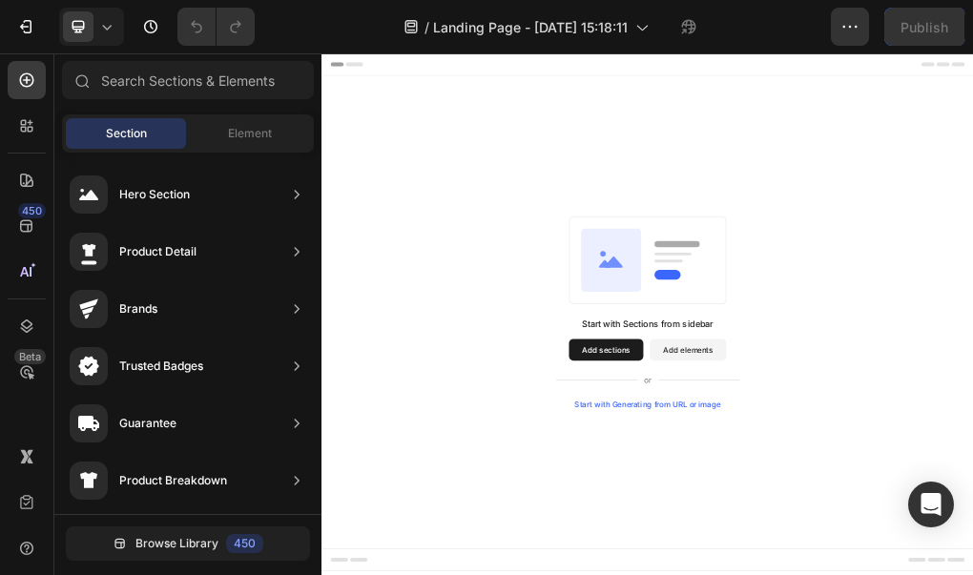
click at [935, 566] on button "Add elements" at bounding box center [964, 574] width 134 height 38
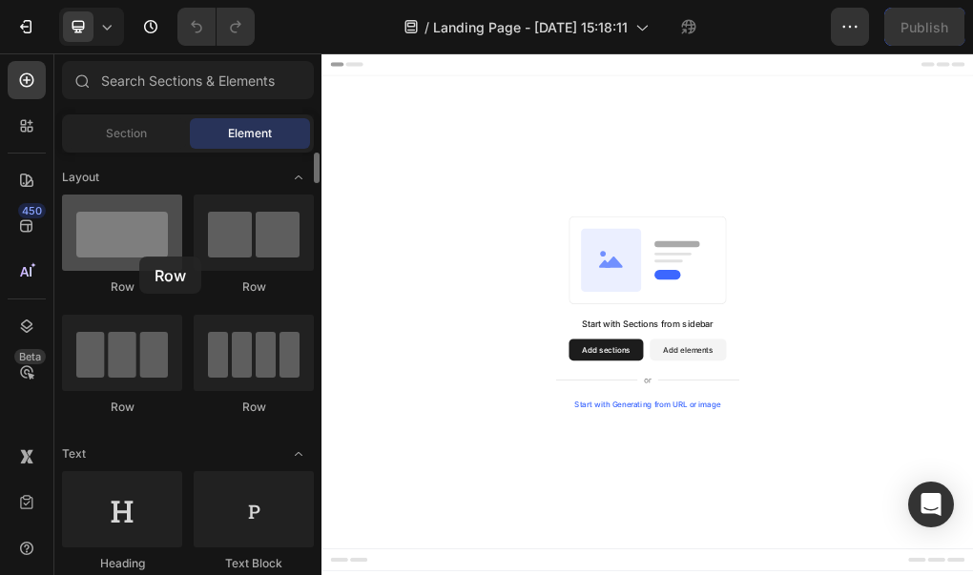
click at [139, 257] on div at bounding box center [122, 233] width 120 height 76
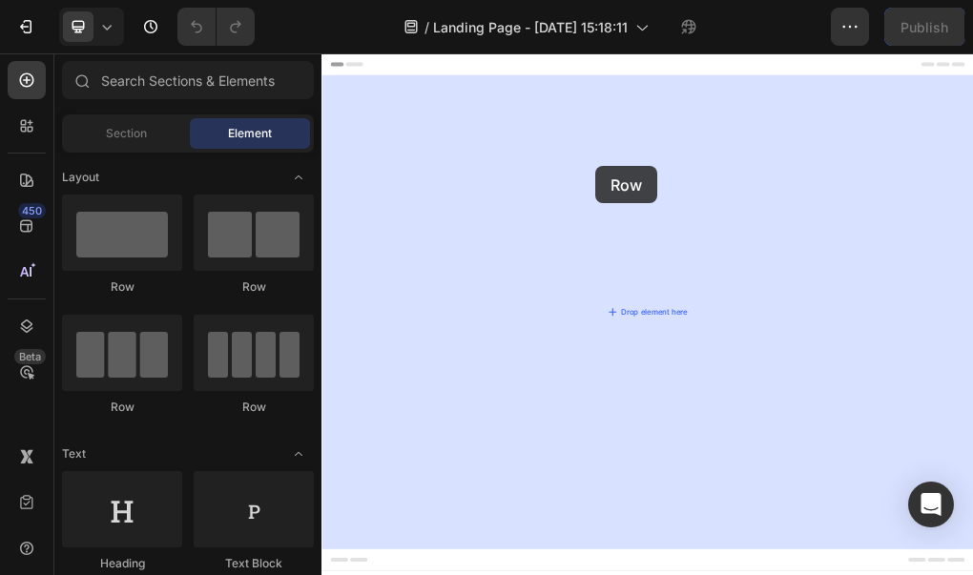
drag, startPoint x: 416, startPoint y: 299, endPoint x: 804, endPoint y: 251, distance: 391.1
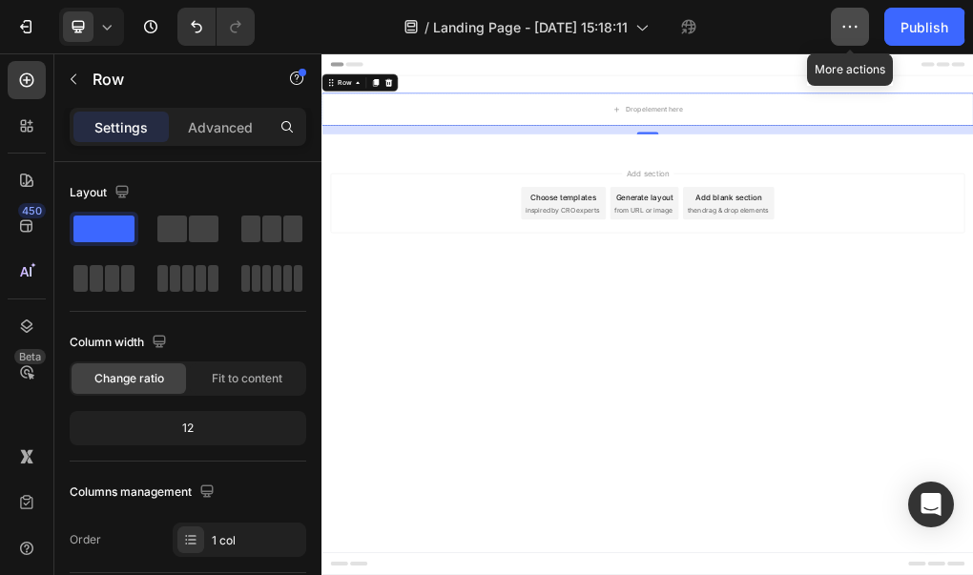
click at [848, 38] on button "button" at bounding box center [850, 27] width 38 height 38
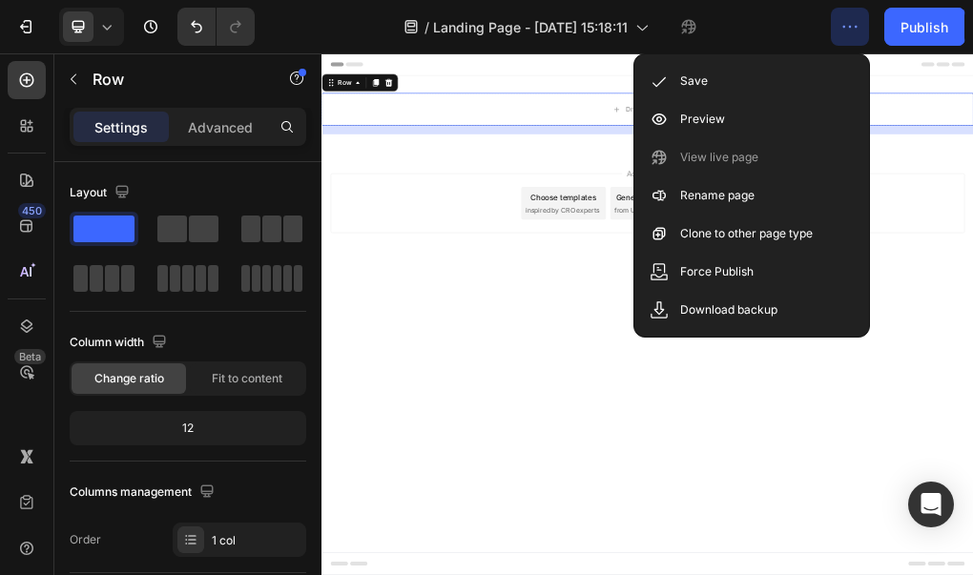
click at [851, 27] on icon "button" at bounding box center [850, 27] width 3 height 2
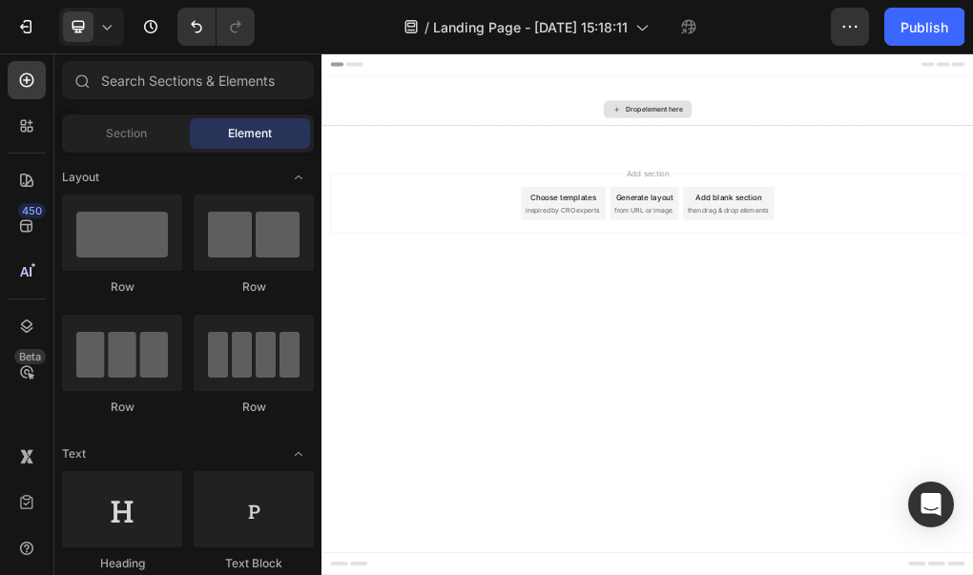
click at [924, 161] on div "Drop element here" at bounding box center [893, 151] width 154 height 31
click at [893, 147] on div "Drop element here" at bounding box center [905, 151] width 101 height 15
click at [875, 151] on div "Drop element here" at bounding box center [905, 151] width 101 height 15
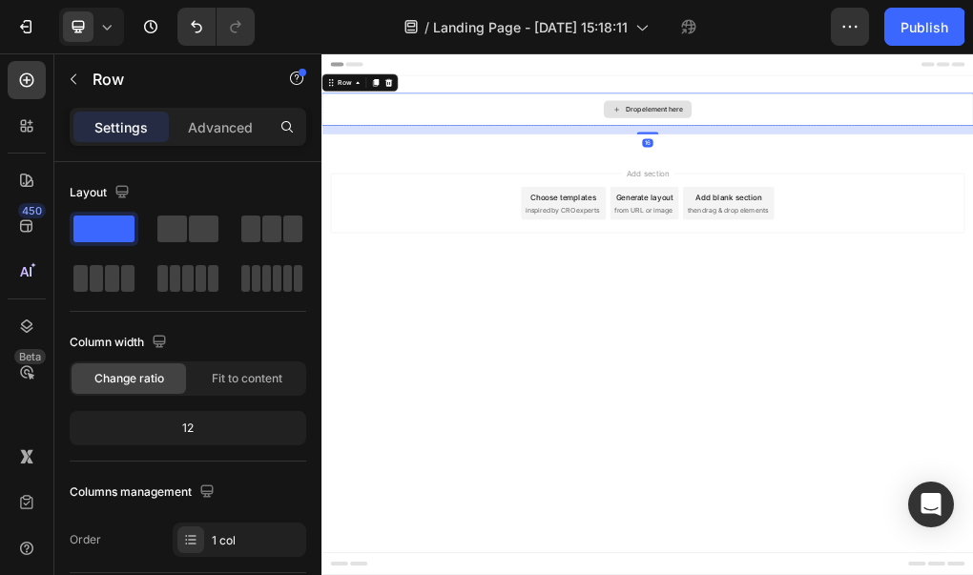
click at [669, 175] on div "Drop element here" at bounding box center [893, 151] width 1144 height 57
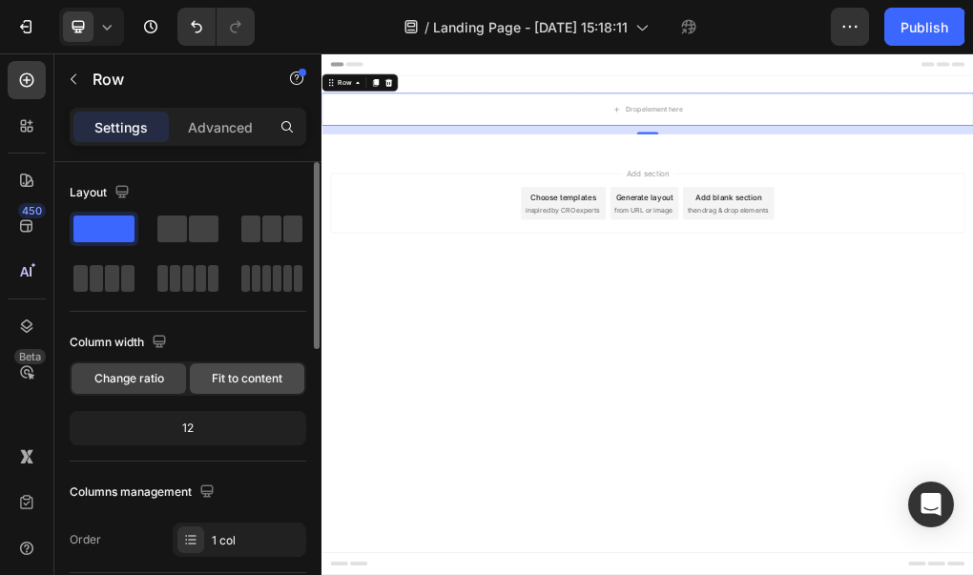
click at [242, 383] on span "Fit to content" at bounding box center [247, 378] width 71 height 17
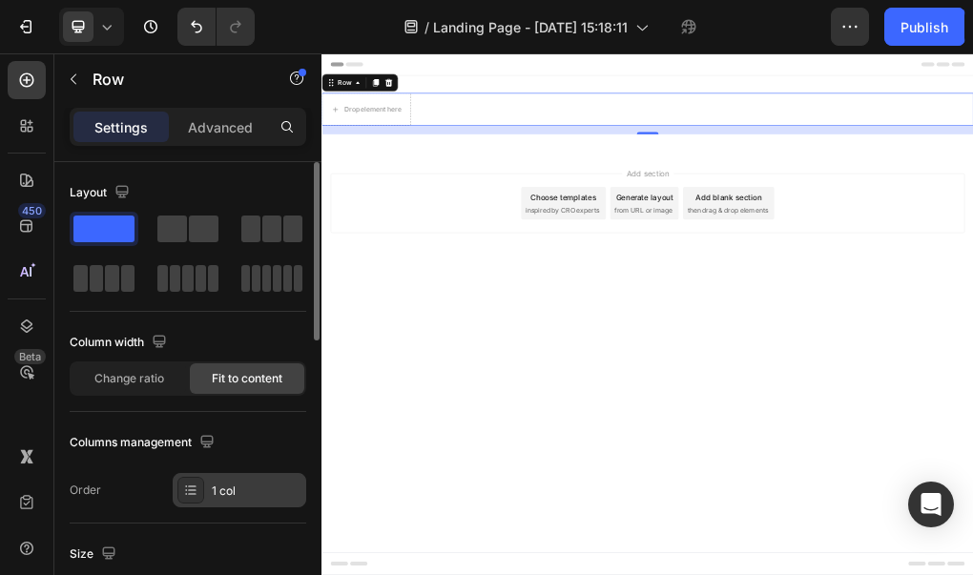
click at [204, 488] on div "1 col" at bounding box center [240, 490] width 134 height 34
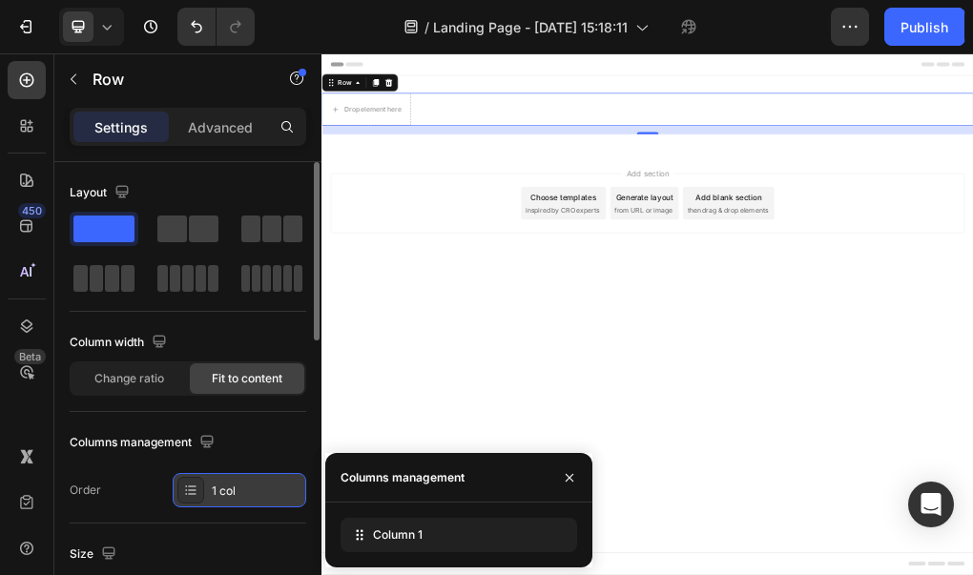
click at [204, 488] on div "1 col" at bounding box center [240, 490] width 134 height 34
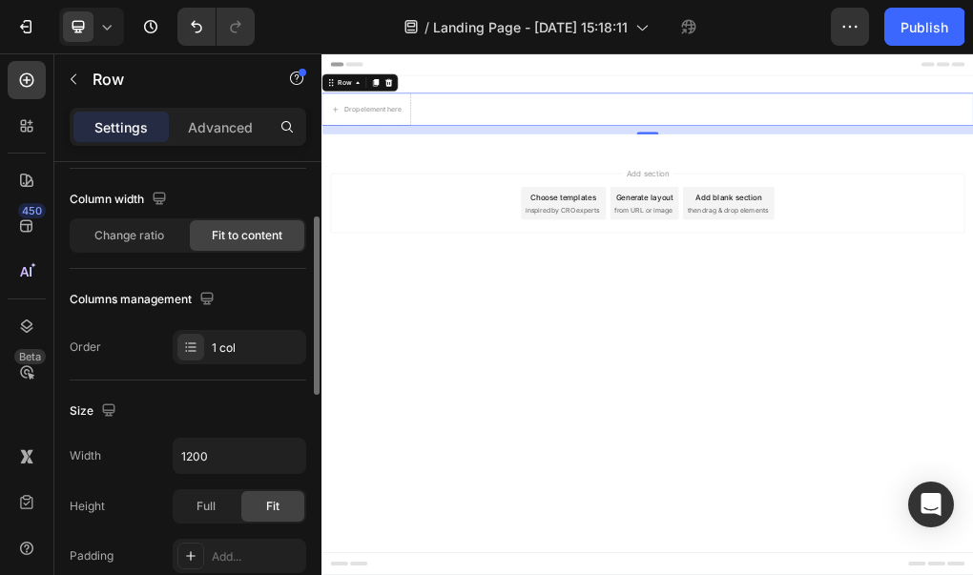
scroll to position [172, 0]
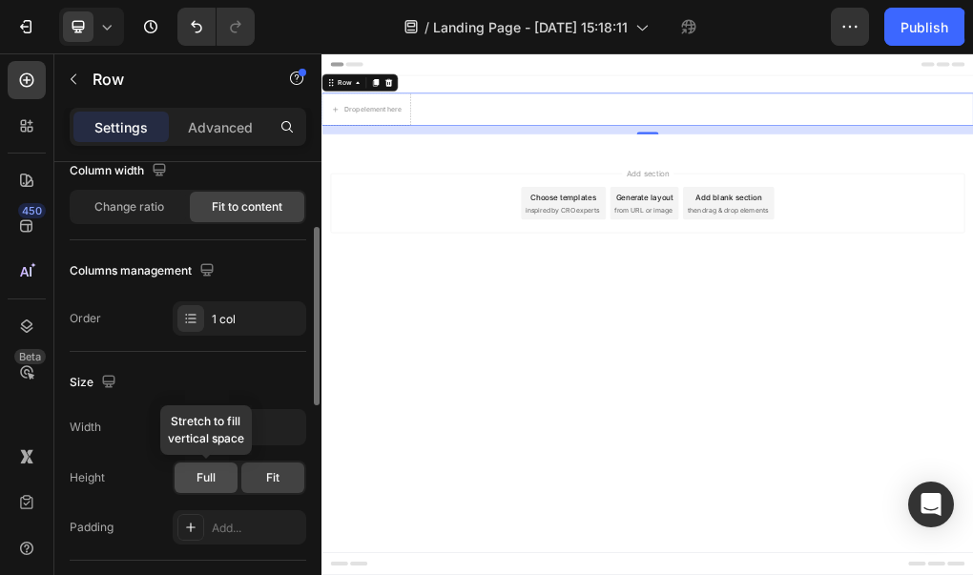
click at [210, 480] on span "Full" at bounding box center [205, 477] width 19 height 17
click at [269, 484] on span "Fit" at bounding box center [272, 477] width 13 height 17
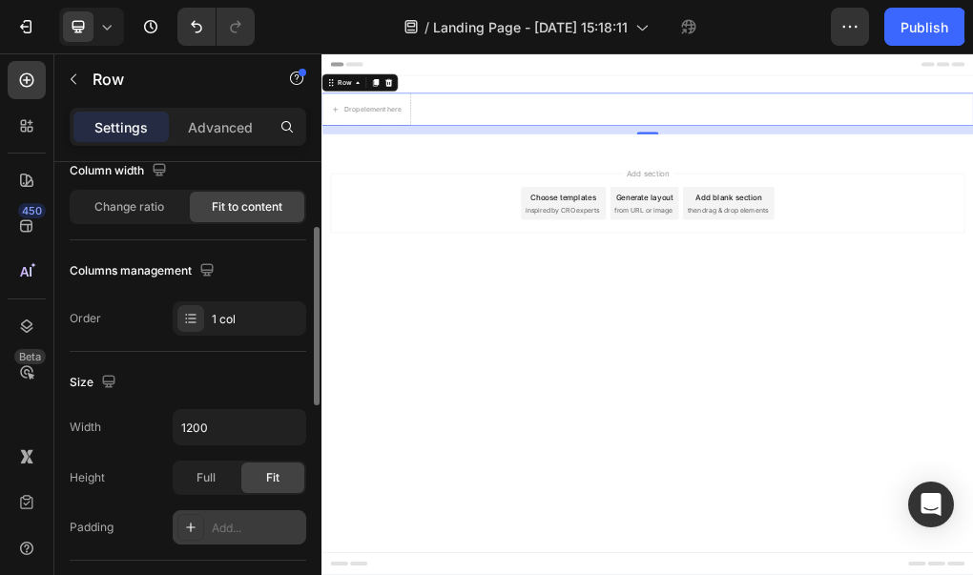
click at [278, 513] on div "Add..." at bounding box center [240, 527] width 134 height 34
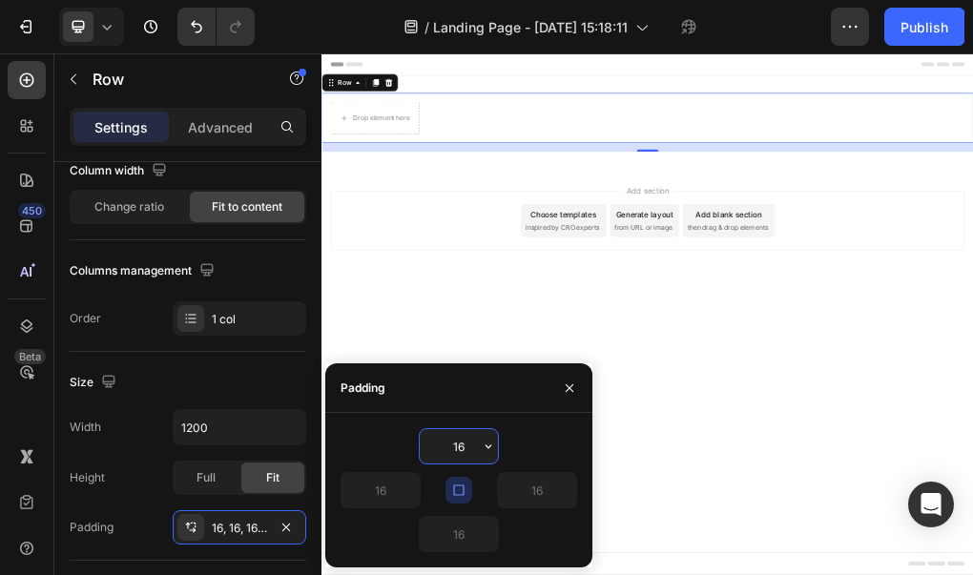
click at [470, 441] on input "16" at bounding box center [459, 446] width 78 height 34
click at [488, 451] on icon "button" at bounding box center [488, 446] width 15 height 15
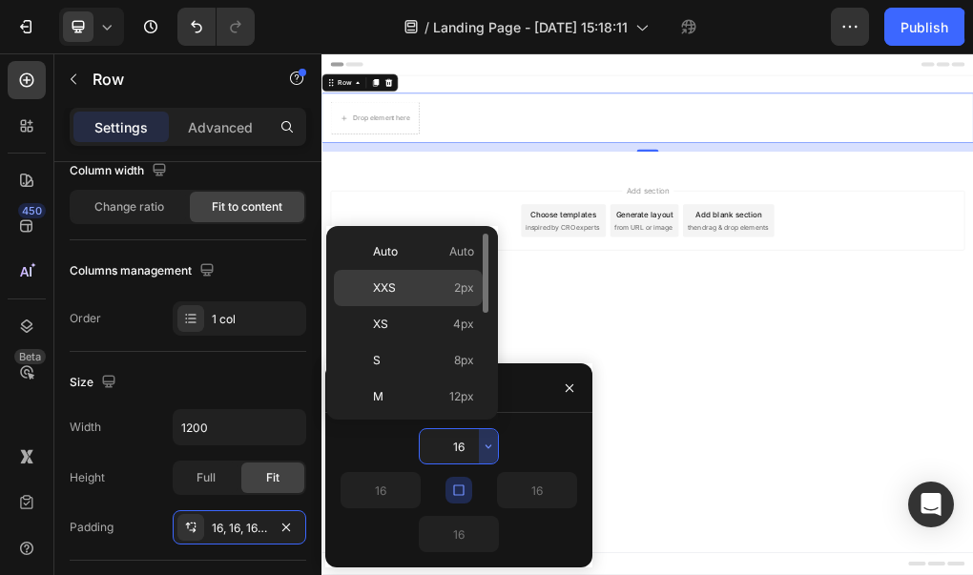
click at [448, 276] on div "XXS 2px" at bounding box center [408, 288] width 149 height 36
type input "2"
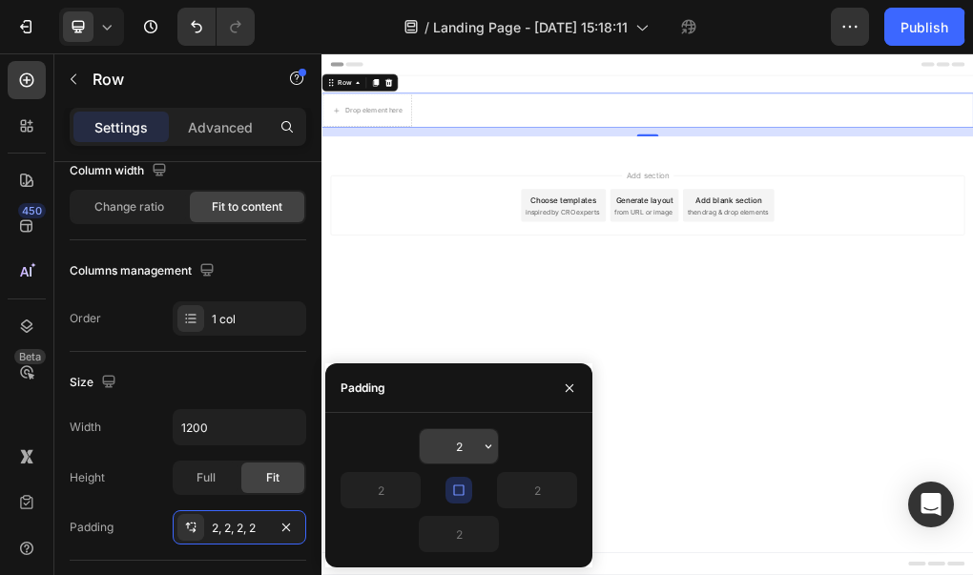
click at [462, 445] on input "2" at bounding box center [459, 446] width 78 height 34
click at [481, 447] on icon "button" at bounding box center [488, 446] width 15 height 15
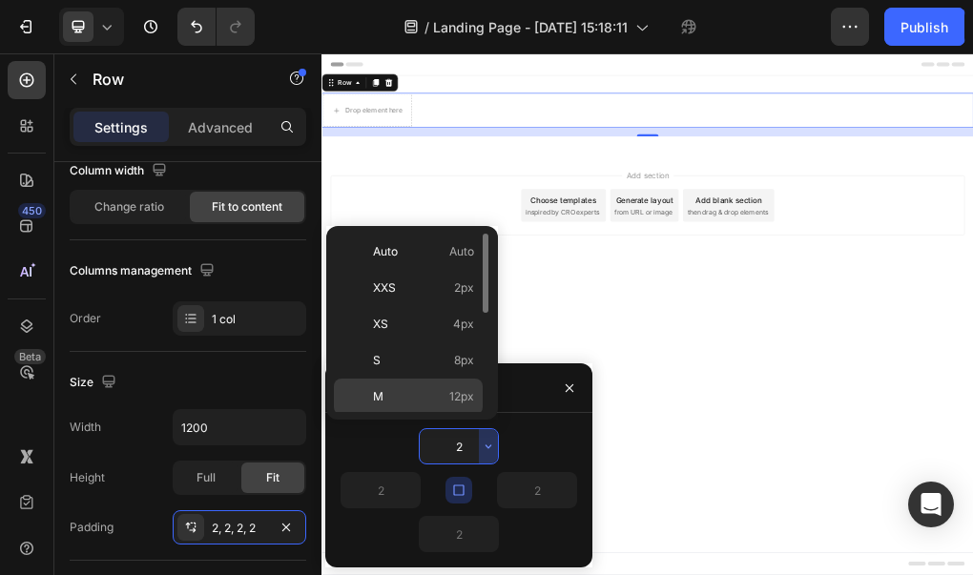
click at [463, 392] on span "12px" at bounding box center [461, 396] width 25 height 17
type input "12"
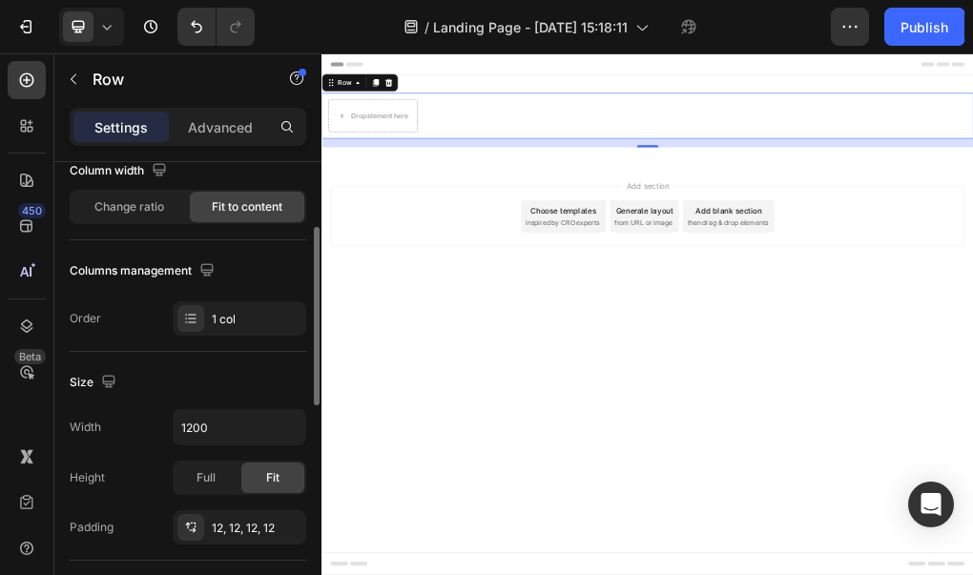
click at [144, 537] on div "Padding 12, 12, 12, 12" at bounding box center [188, 527] width 237 height 34
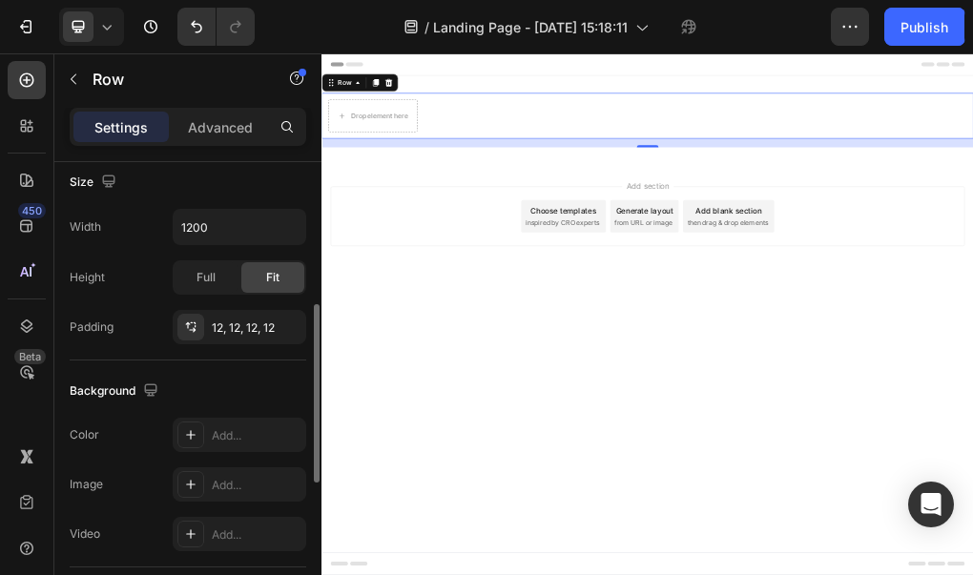
scroll to position [429, 0]
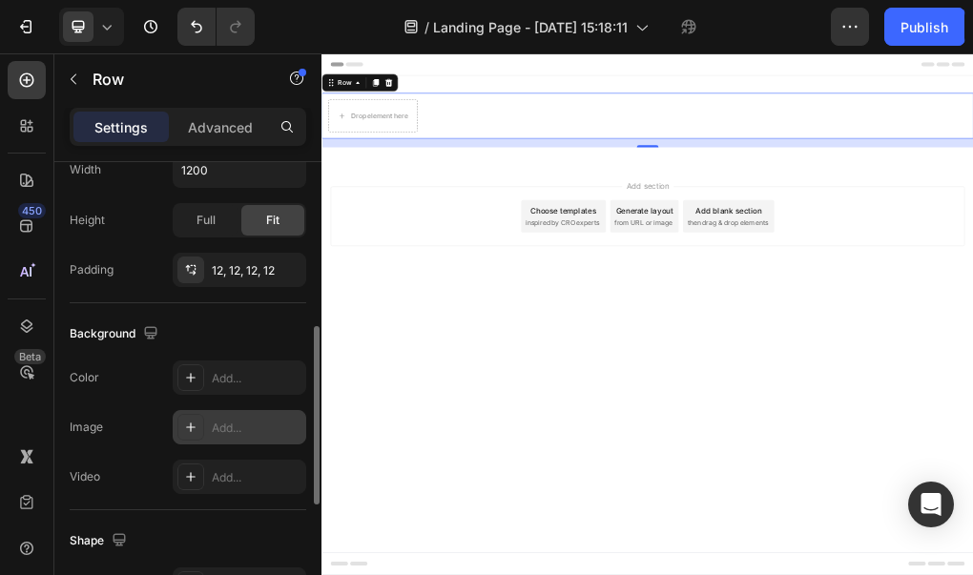
click at [194, 427] on icon at bounding box center [191, 427] width 10 height 10
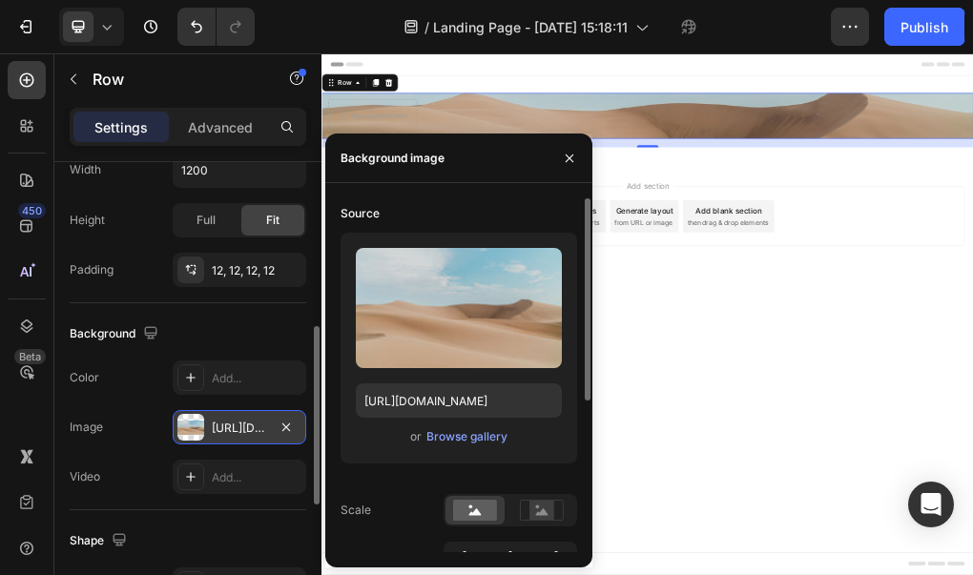
click at [477, 451] on div "Upload Image [URL][DOMAIN_NAME] or Browse gallery" at bounding box center [458, 348] width 237 height 231
click at [478, 439] on div "Browse gallery" at bounding box center [466, 436] width 81 height 17
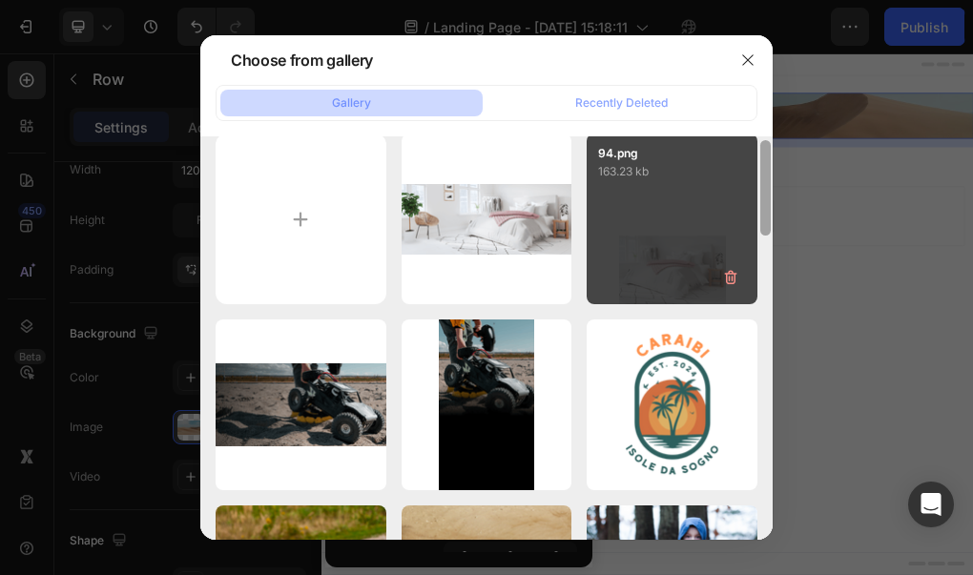
scroll to position [0, 0]
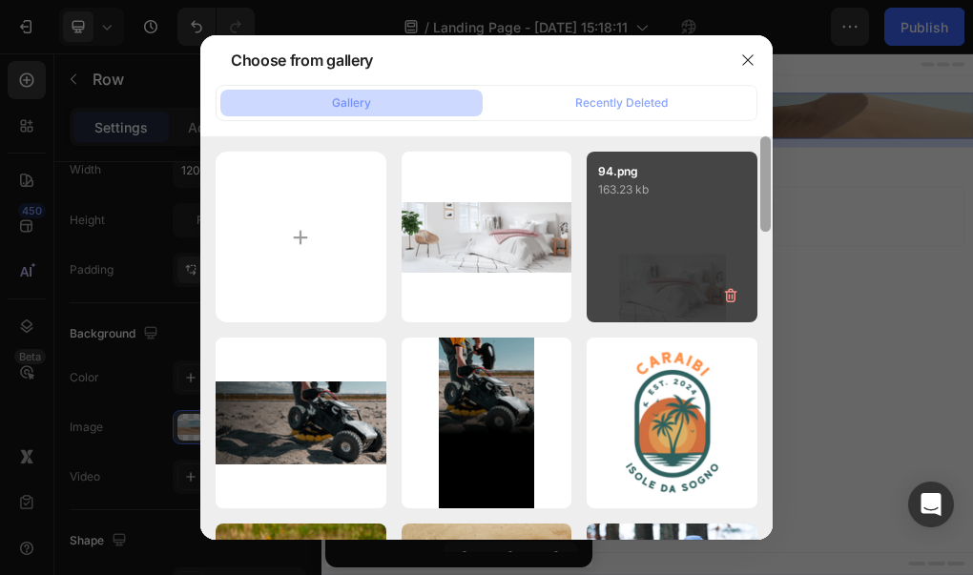
drag, startPoint x: 765, startPoint y: 263, endPoint x: 747, endPoint y: 231, distance: 37.1
click at [747, 231] on div "93.png 330.33 kb 94.png 163.23 kb img116.png 457.11 kb img117.png 200.76 kb log…" at bounding box center [486, 337] width 572 height 402
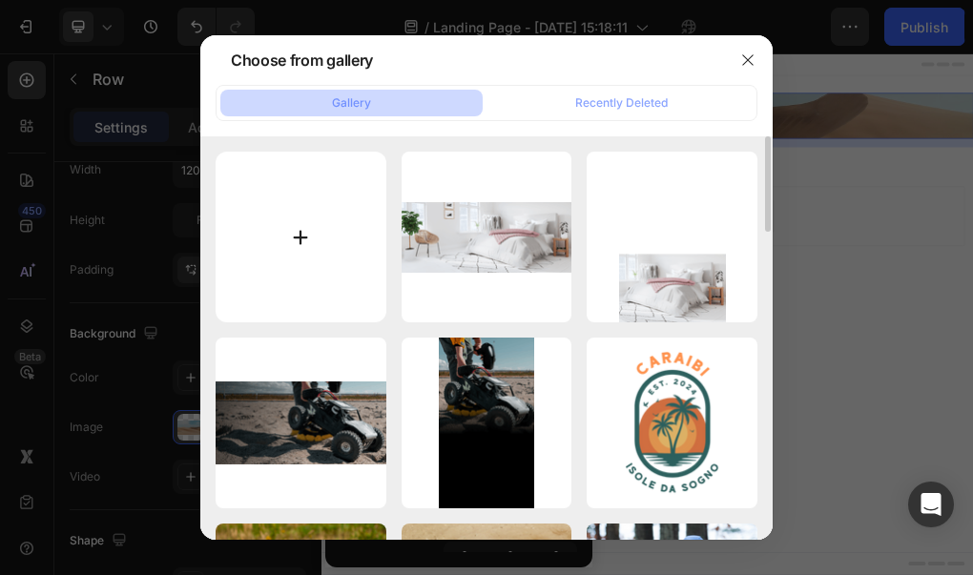
click at [262, 296] on input "file" at bounding box center [301, 237] width 171 height 171
type input "C:\fakepath\mockup-guida.png"
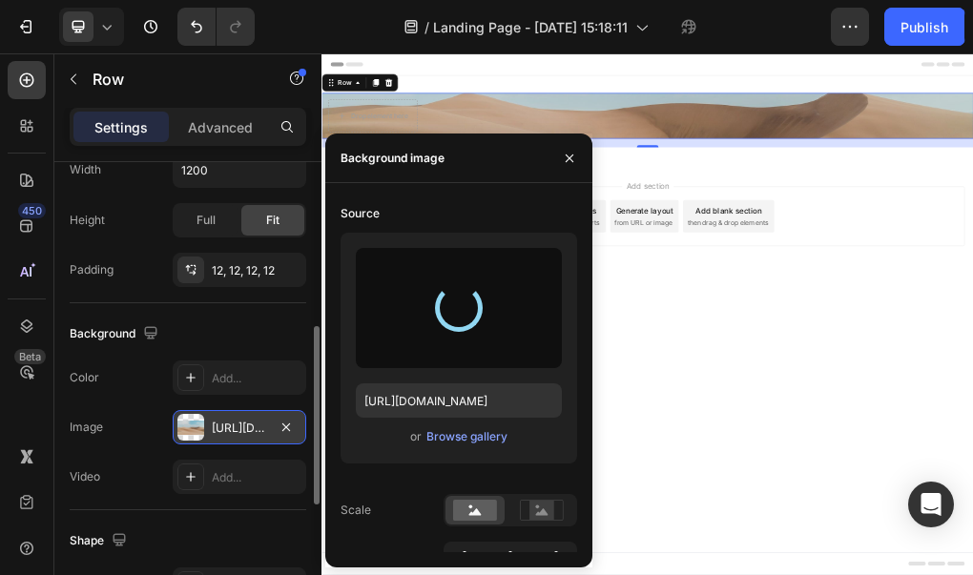
type input "[URL][DOMAIN_NAME]"
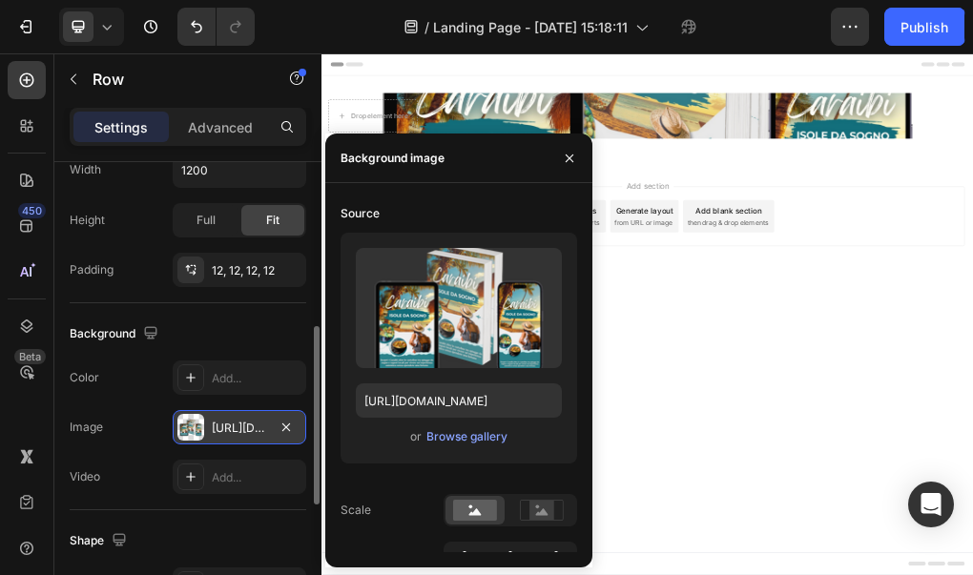
click at [972, 478] on div "Add section Choose templates inspired by CRO experts Generate layout from URL o…" at bounding box center [893, 366] width 1144 height 235
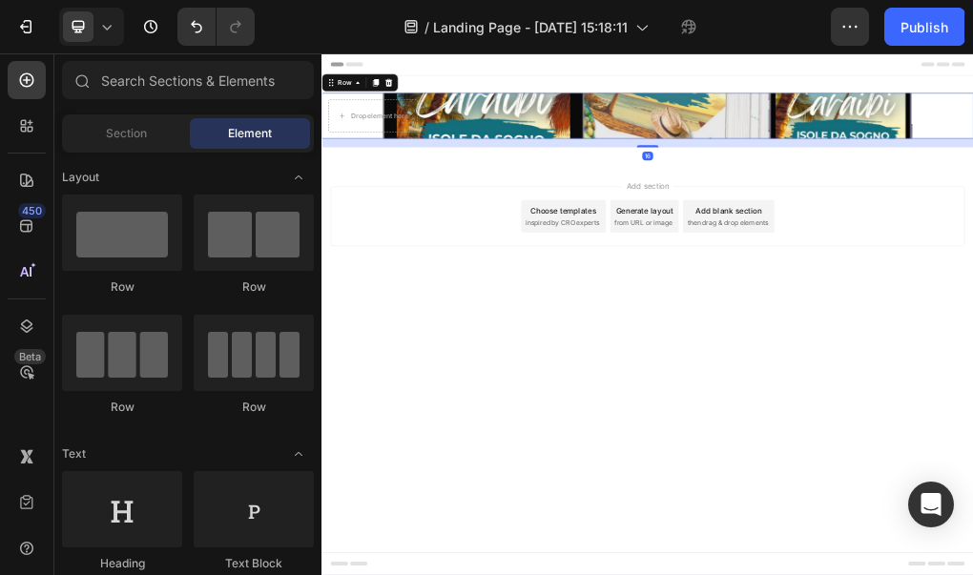
click at [835, 175] on div "Drop element here Row 16" at bounding box center [893, 163] width 1144 height 80
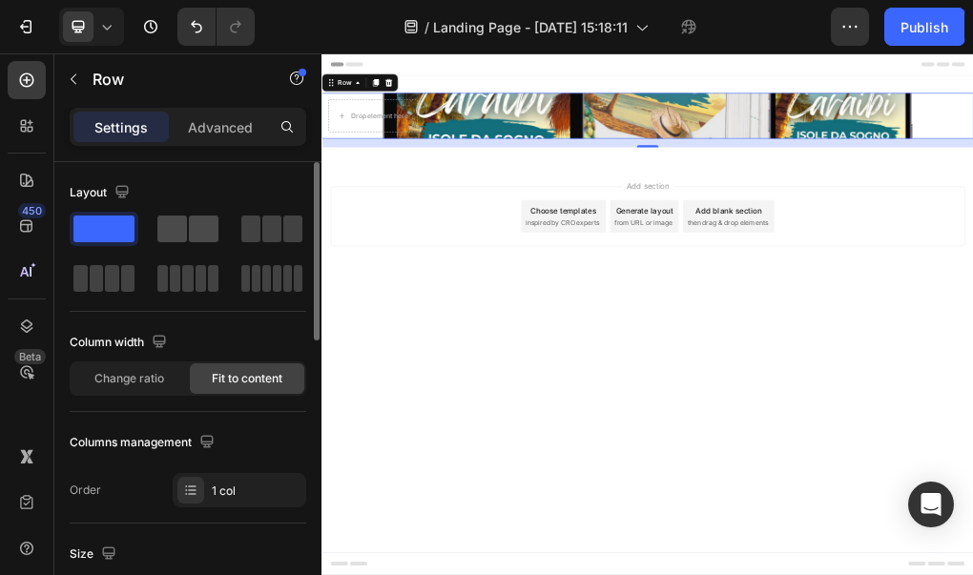
click at [197, 225] on span at bounding box center [204, 229] width 30 height 27
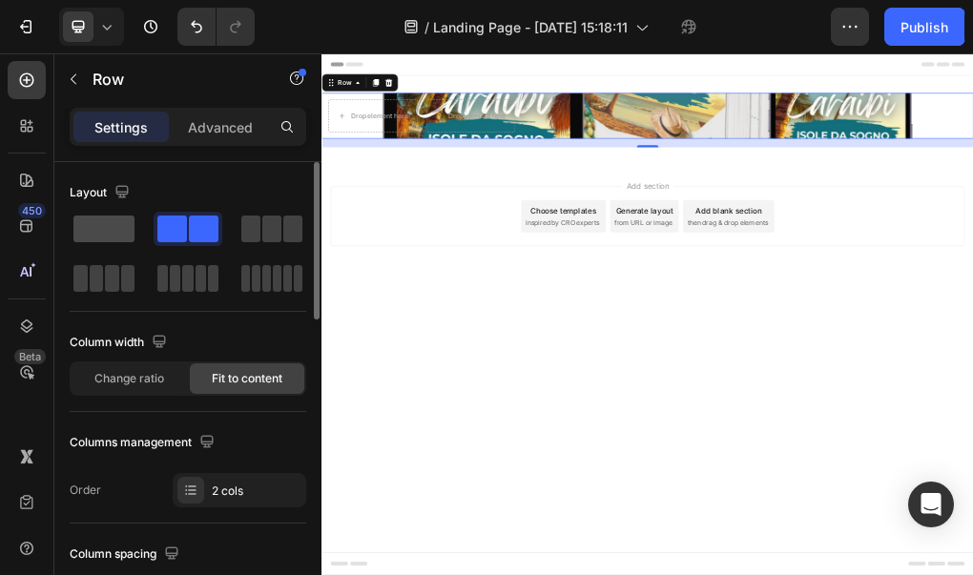
click at [98, 226] on span at bounding box center [103, 229] width 61 height 27
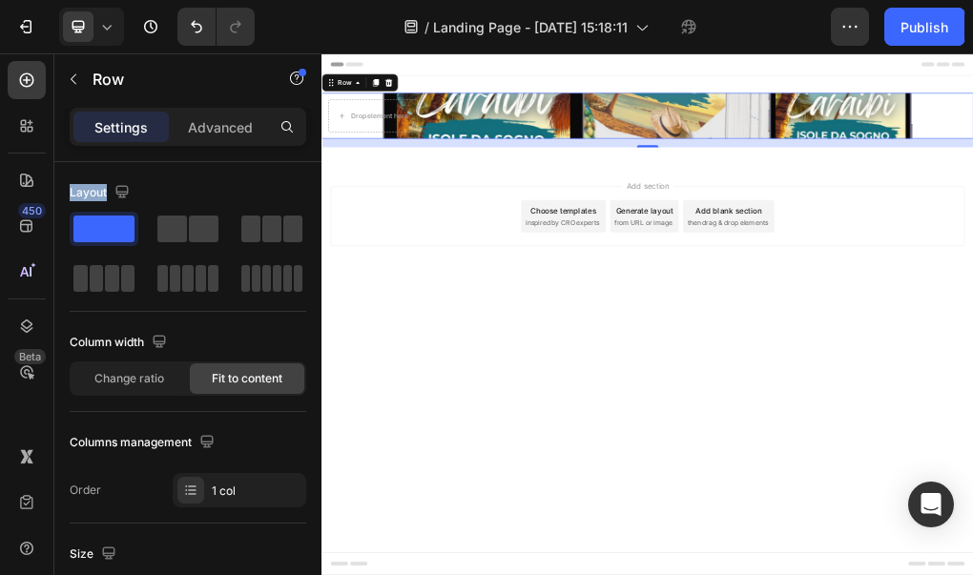
drag, startPoint x: 415, startPoint y: 290, endPoint x: 691, endPoint y: 248, distance: 279.7
click at [691, 248] on div "Drop element here Row 16 Section 1" at bounding box center [893, 171] width 1144 height 156
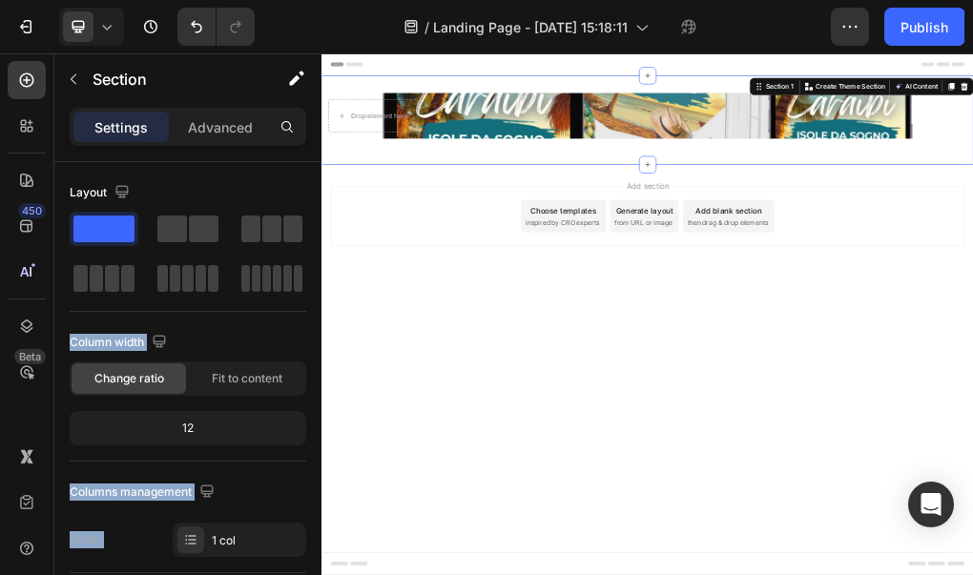
drag, startPoint x: 426, startPoint y: 290, endPoint x: 525, endPoint y: 292, distance: 99.2
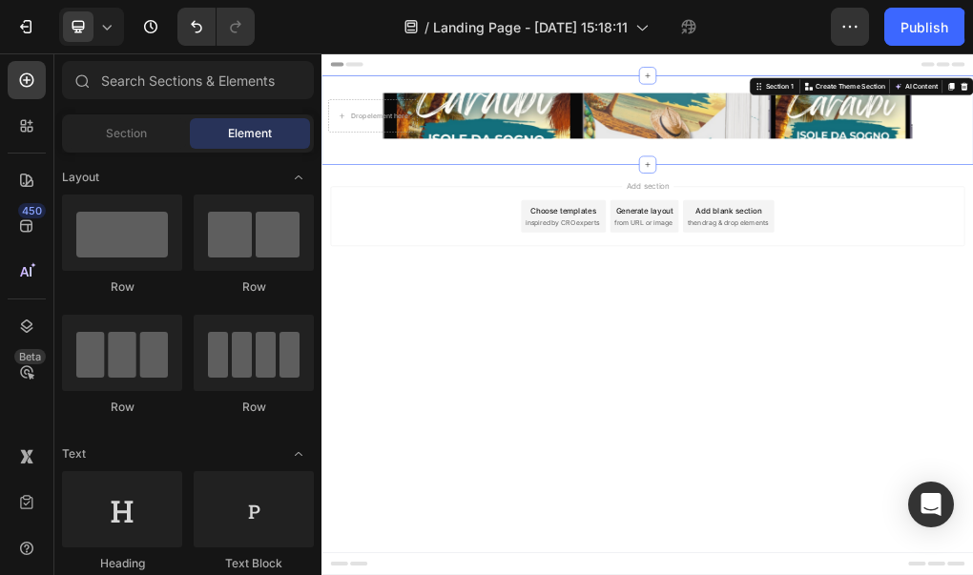
click at [734, 354] on span "inspired by CRO experts" at bounding box center [744, 351] width 131 height 17
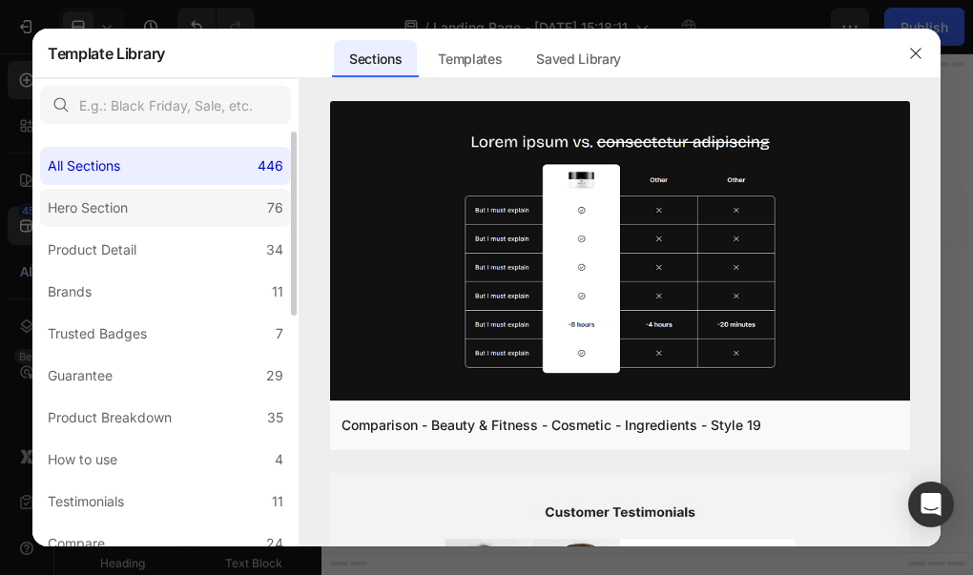
click at [157, 198] on label "Hero Section 76" at bounding box center [165, 208] width 251 height 38
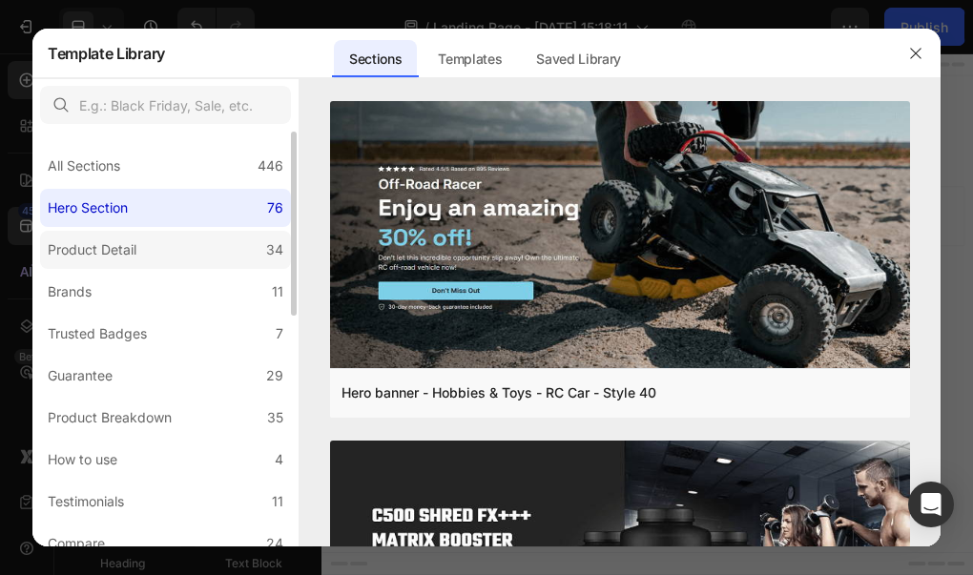
click at [157, 268] on label "Product Detail 34" at bounding box center [165, 250] width 251 height 38
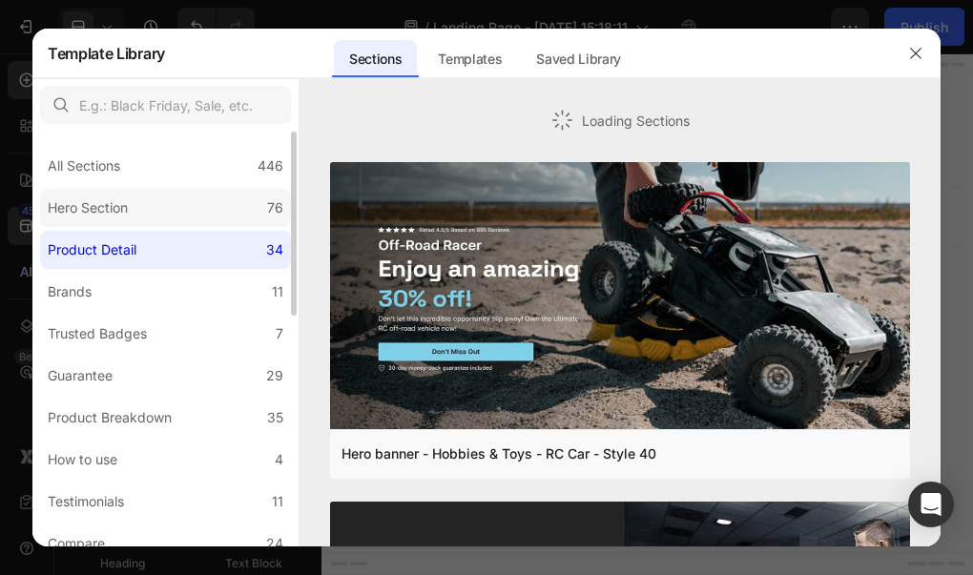
click at [153, 216] on label "Hero Section 76" at bounding box center [165, 208] width 251 height 38
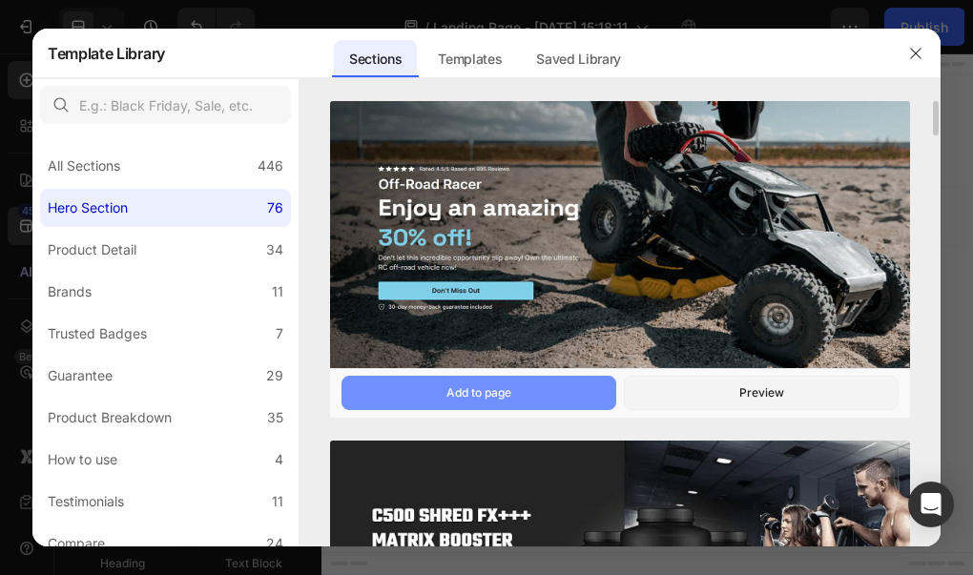
click at [566, 385] on button "Add to page" at bounding box center [478, 393] width 275 height 34
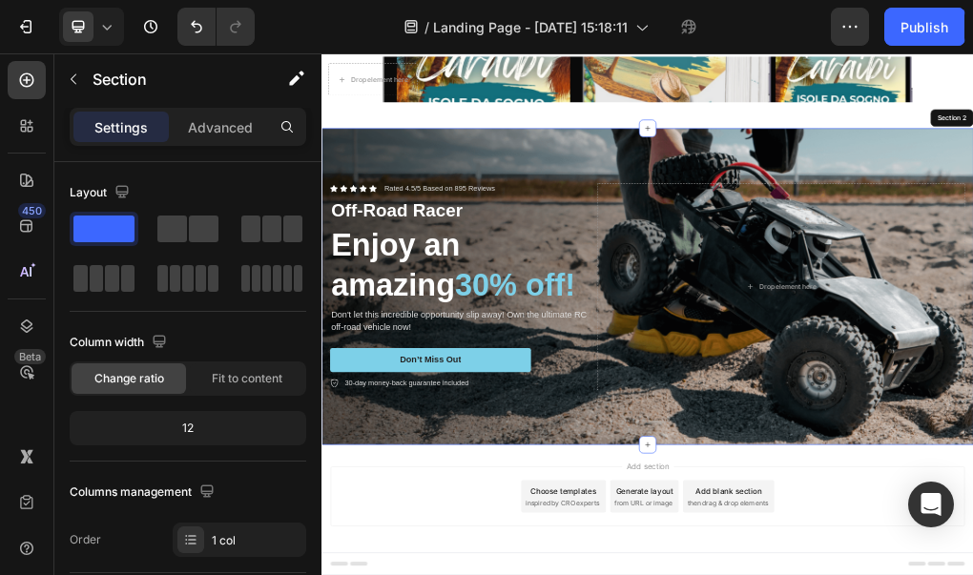
scroll to position [70, 0]
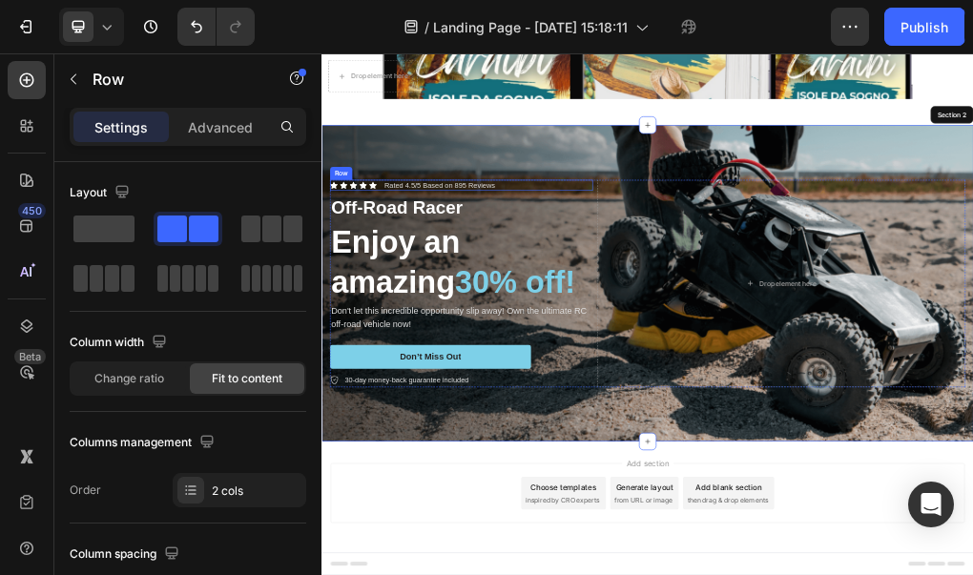
click at [774, 284] on div "Icon Icon Icon Icon Icon Icon List Rated 4.5/5 Based on 895 Reviews Text Block …" at bounding box center [567, 286] width 462 height 20
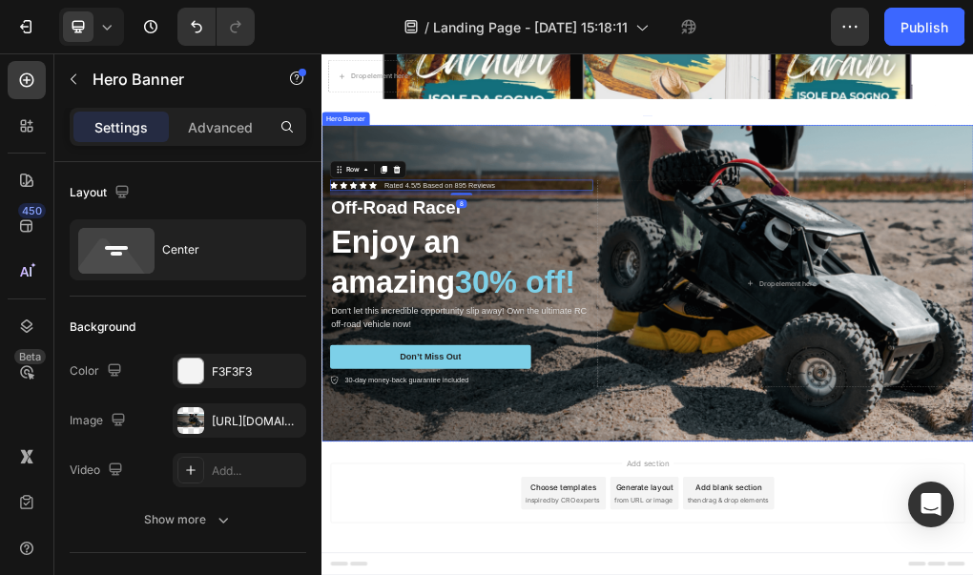
click at [776, 245] on div "Icon Icon Icon Icon Icon Icon List Rated 4.5/5 Based on 895 Reviews Text Block …" at bounding box center [893, 457] width 1144 height 425
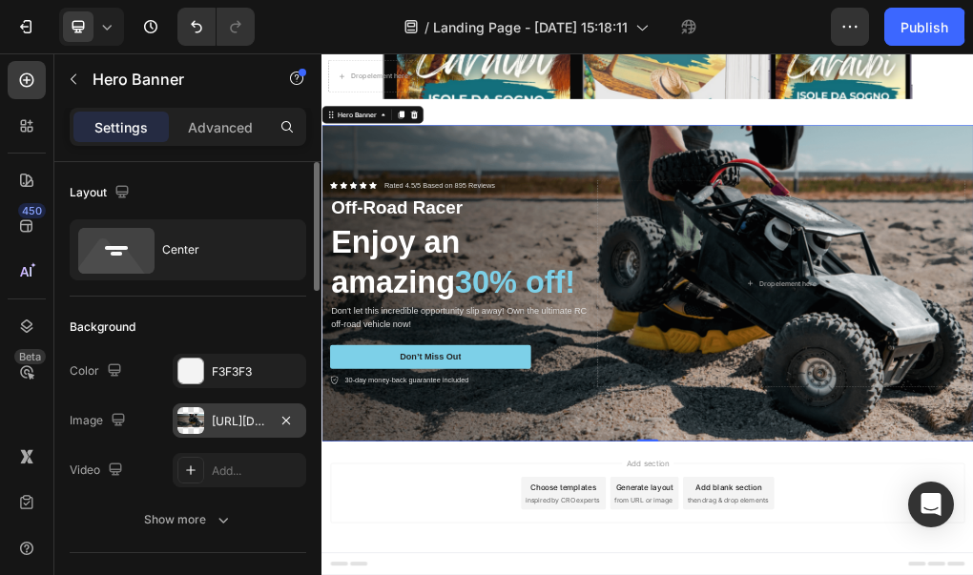
click at [222, 431] on div "[URL][DOMAIN_NAME]" at bounding box center [240, 420] width 134 height 34
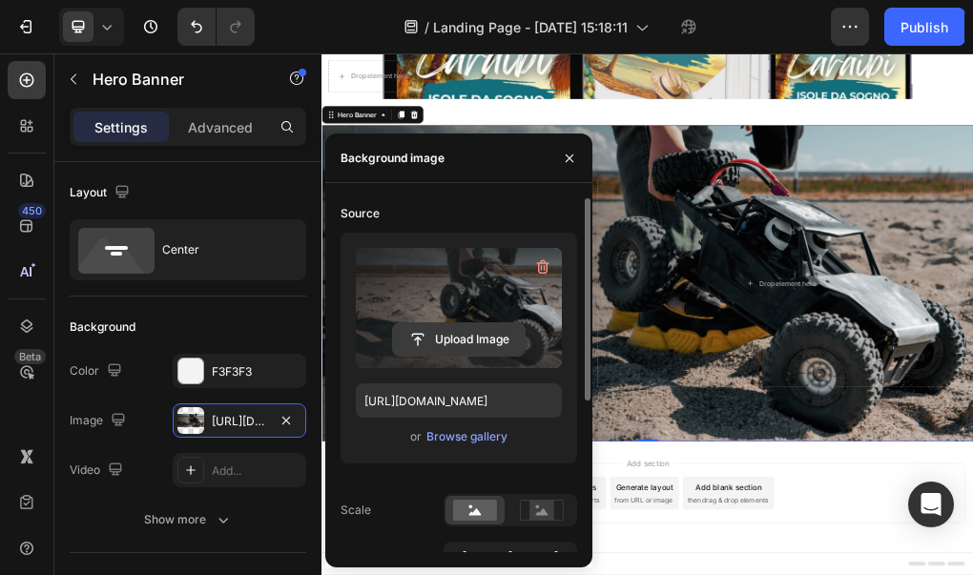
click at [500, 335] on input "file" at bounding box center [459, 339] width 132 height 32
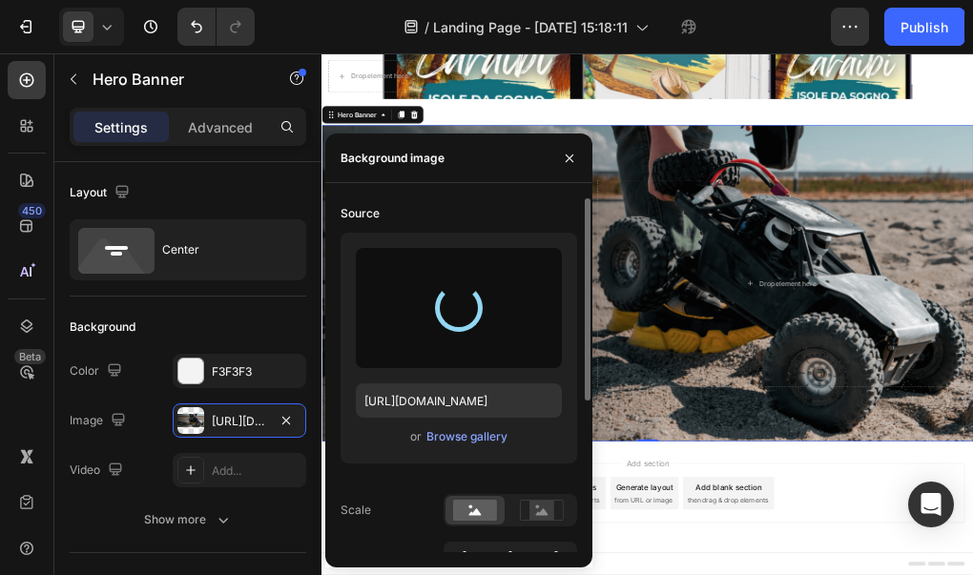
type input "[URL][DOMAIN_NAME]"
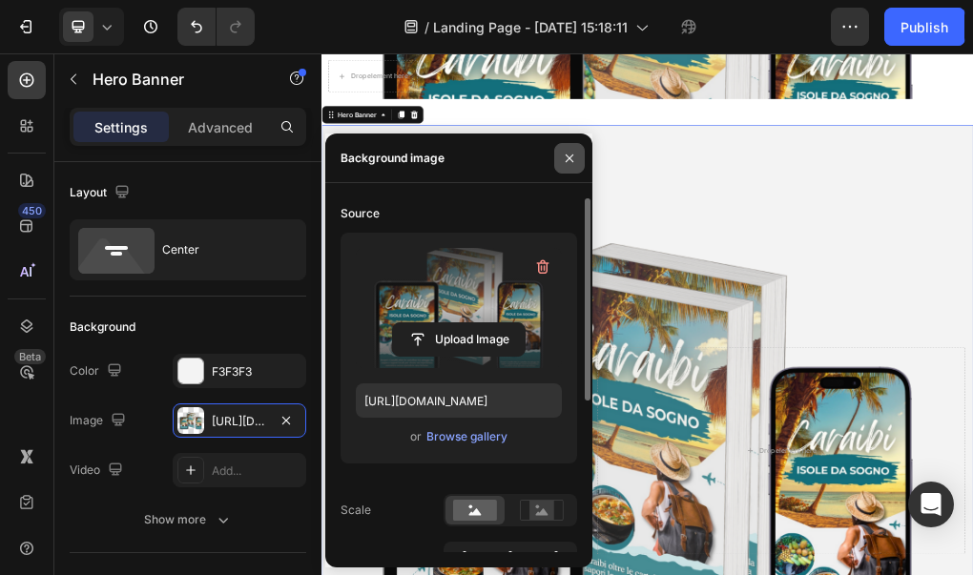
click at [573, 154] on icon "button" at bounding box center [569, 158] width 15 height 15
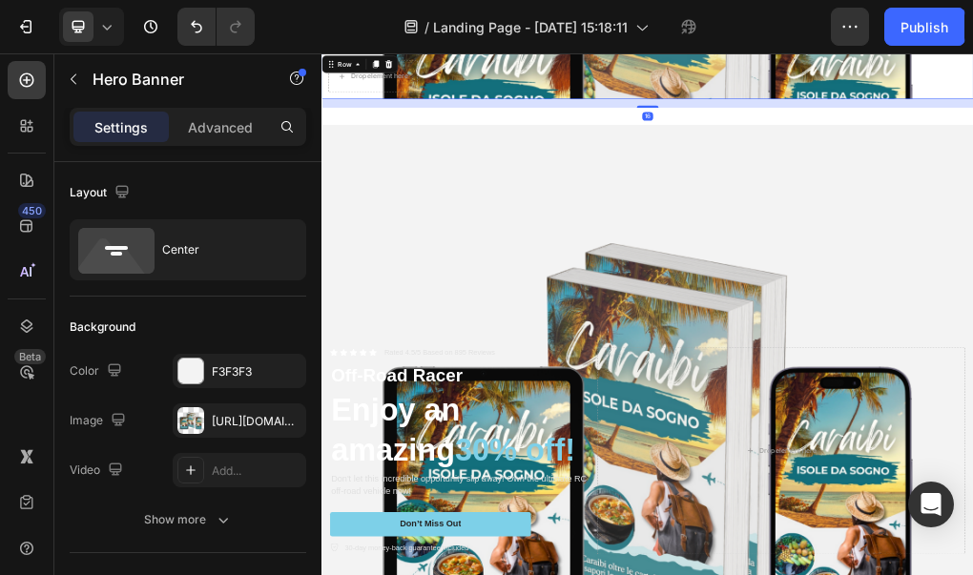
click at [784, 102] on div "Drop element here Row 16" at bounding box center [893, 93] width 1144 height 80
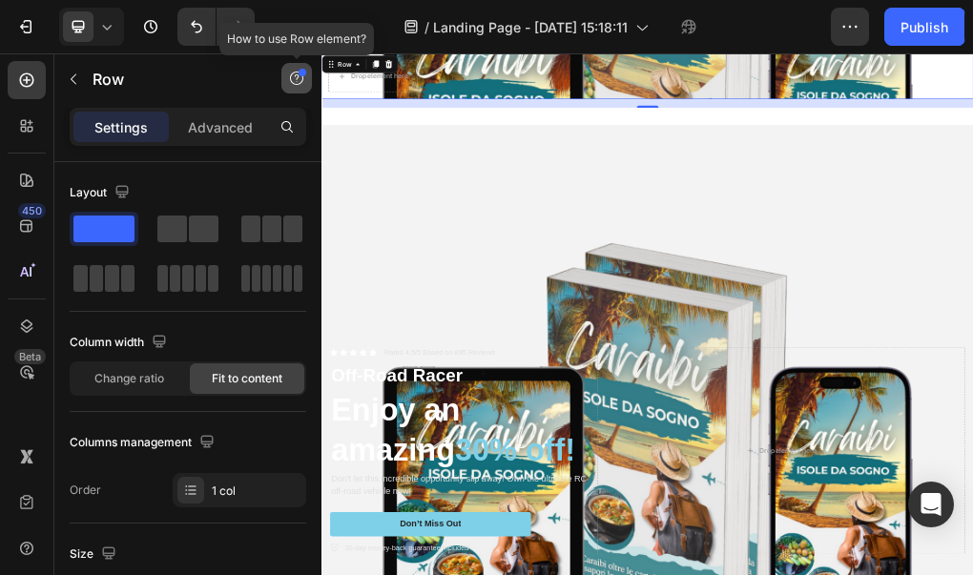
click at [297, 87] on button "button" at bounding box center [296, 78] width 31 height 31
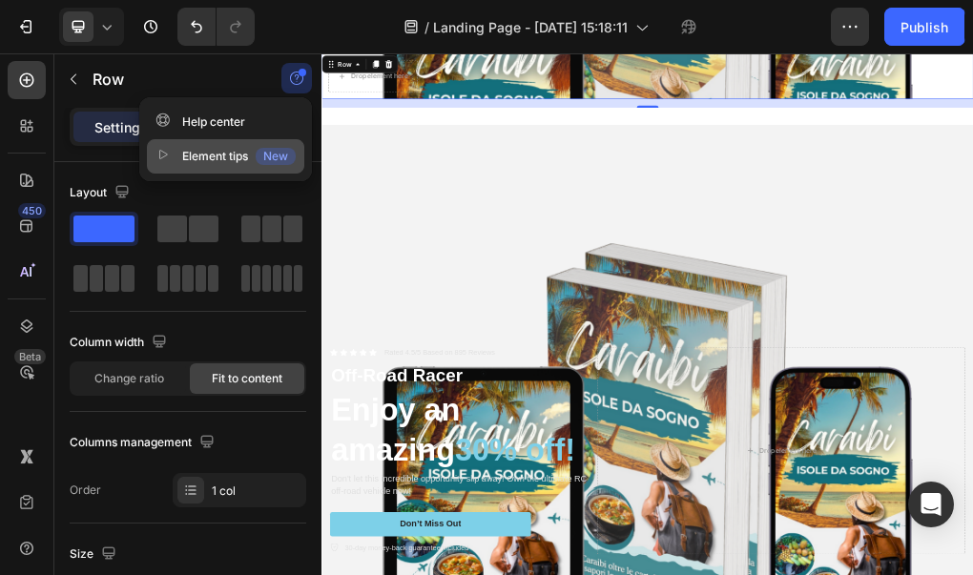
click at [253, 154] on div "Element tips New" at bounding box center [225, 156] width 140 height 19
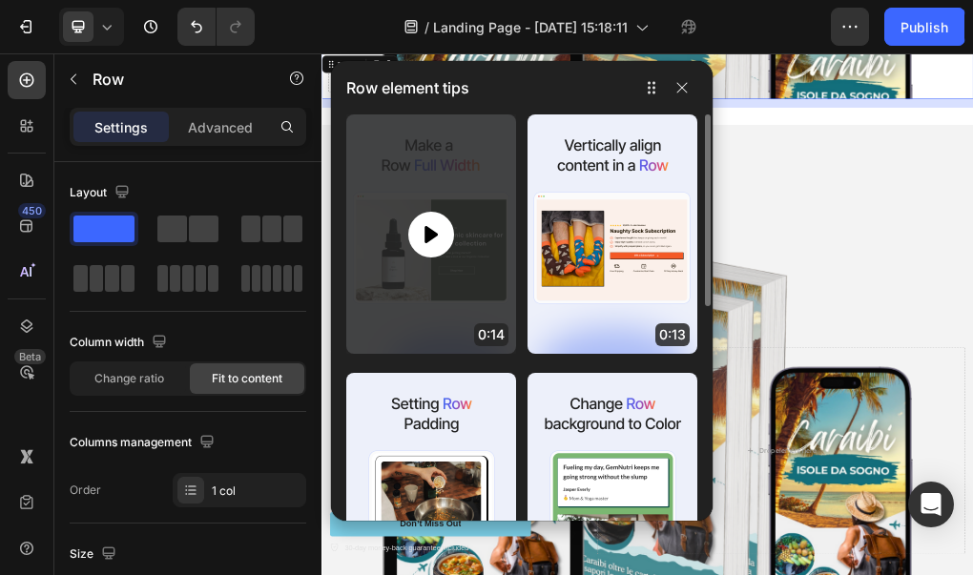
click at [486, 295] on div at bounding box center [431, 233] width 170 height 239
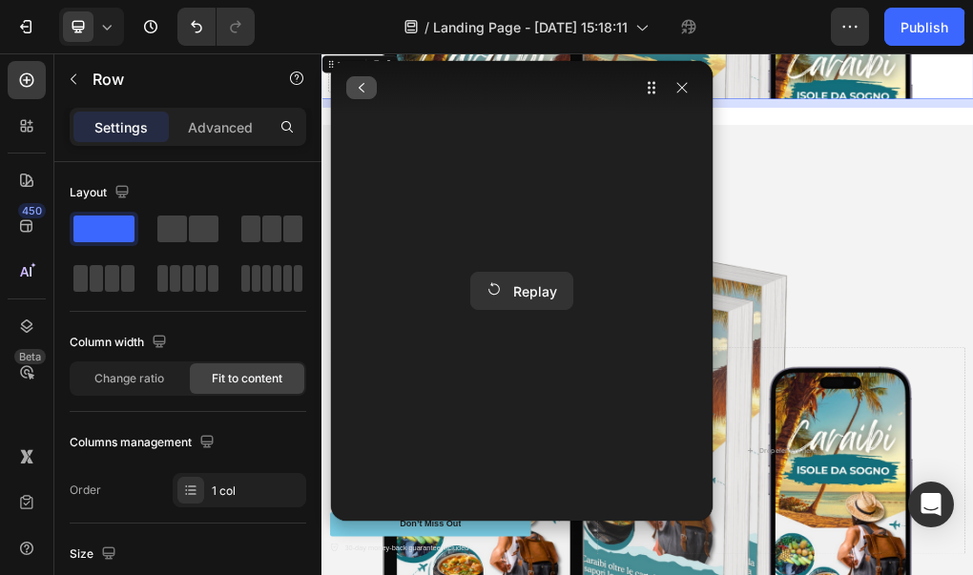
click at [362, 94] on icon "button" at bounding box center [361, 87] width 15 height 15
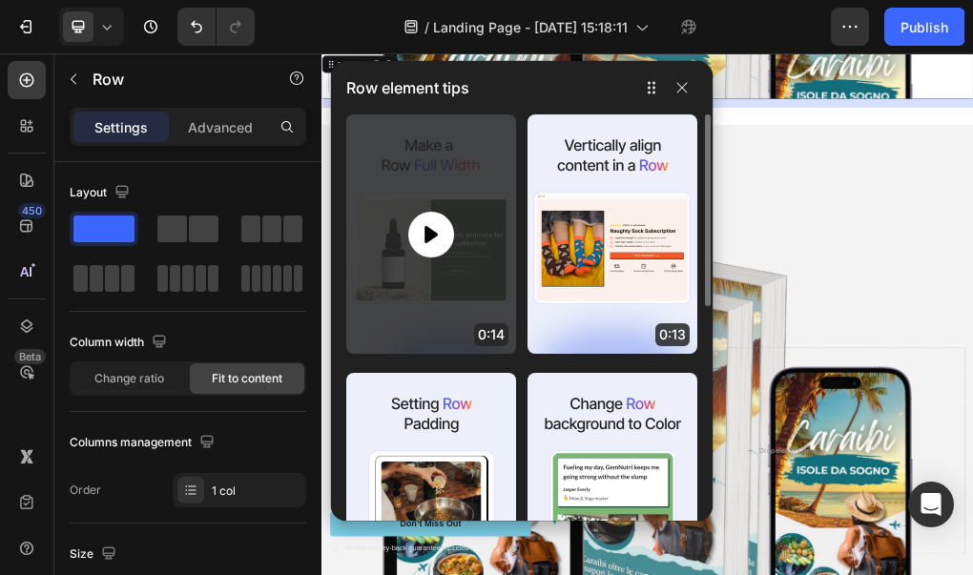
click at [397, 158] on div at bounding box center [431, 233] width 170 height 239
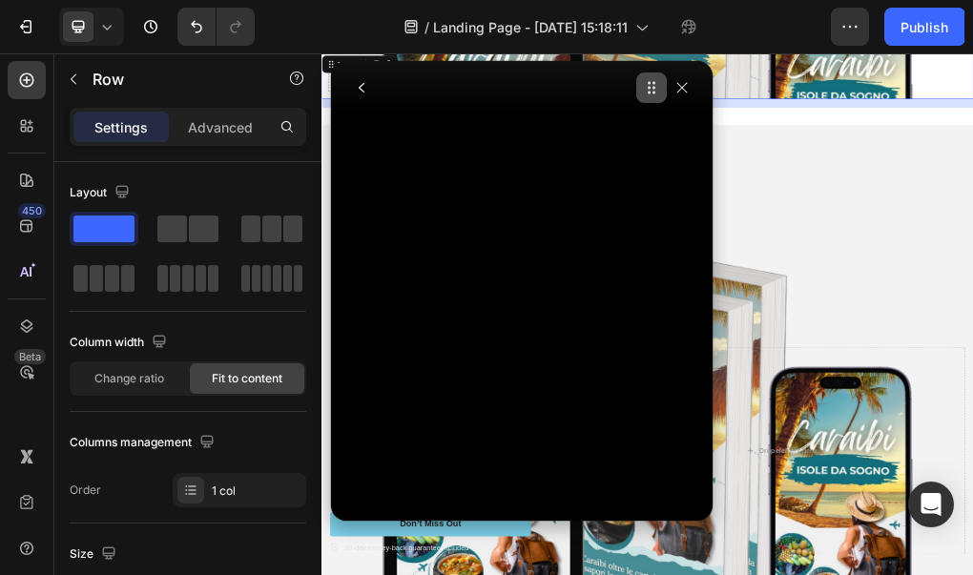
click at [661, 88] on button "button" at bounding box center [651, 87] width 31 height 31
click at [655, 95] on button "button" at bounding box center [651, 87] width 31 height 31
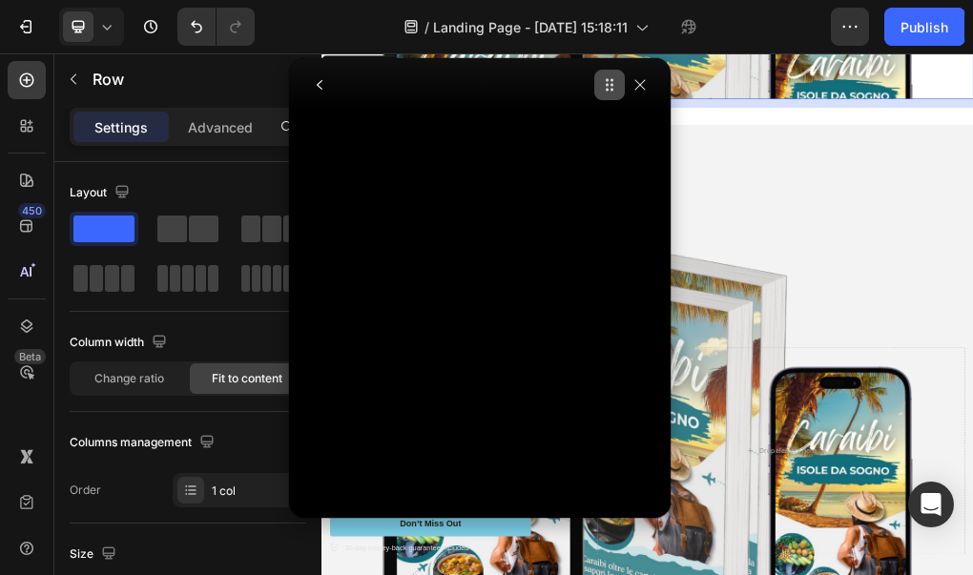
drag, startPoint x: 655, startPoint y: 95, endPoint x: 613, endPoint y: 93, distance: 42.1
click at [613, 93] on button "button" at bounding box center [609, 85] width 31 height 31
click at [641, 89] on icon "button" at bounding box center [639, 84] width 15 height 15
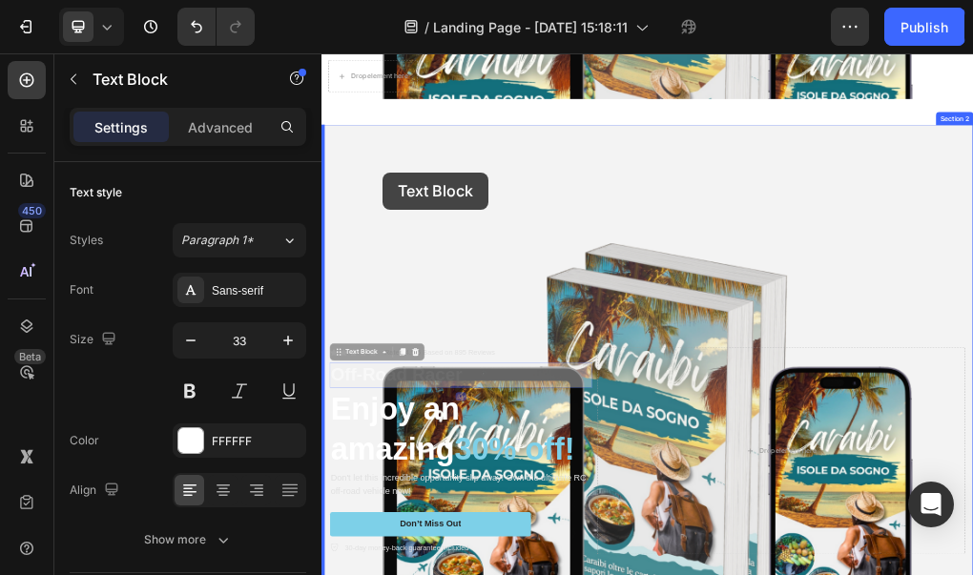
drag, startPoint x: 488, startPoint y: 628, endPoint x: 429, endPoint y: 262, distance: 370.0
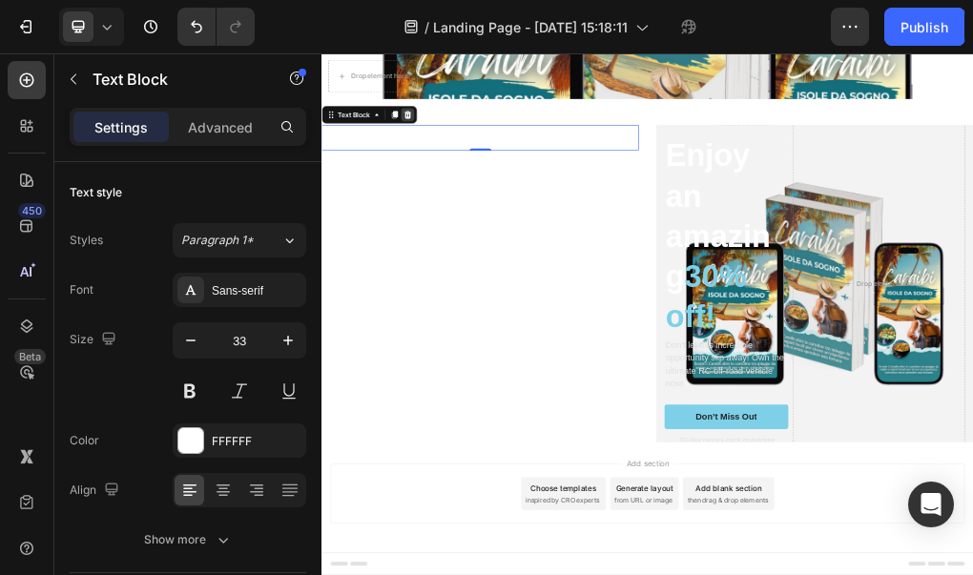
click at [478, 165] on icon at bounding box center [471, 161] width 15 height 15
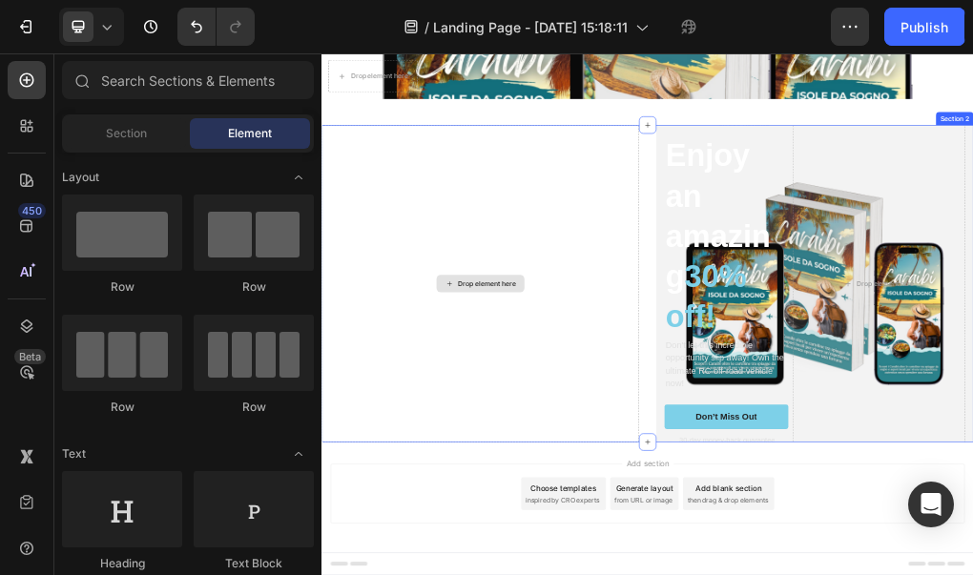
click at [710, 357] on div "Drop element here" at bounding box center [599, 457] width 557 height 557
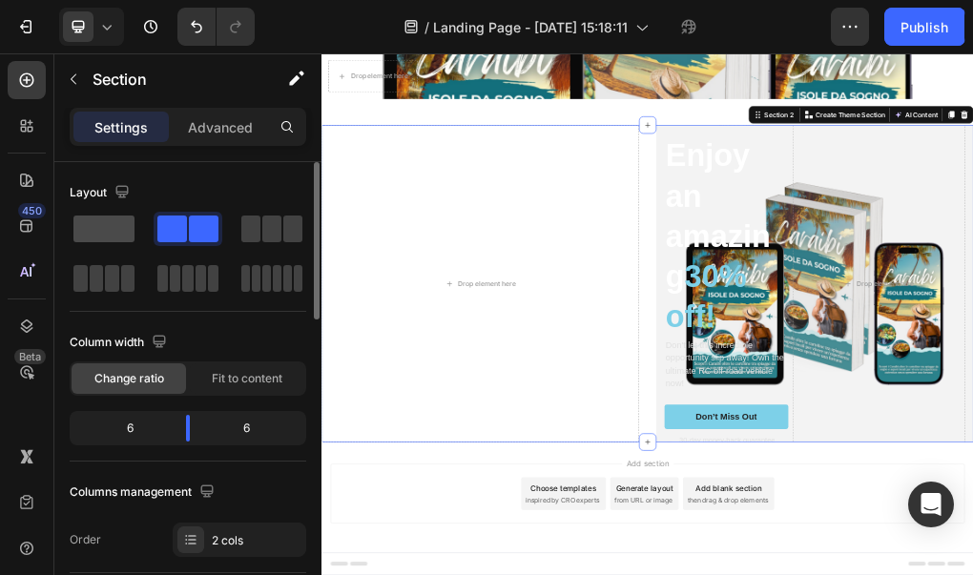
click at [108, 236] on span at bounding box center [103, 229] width 61 height 27
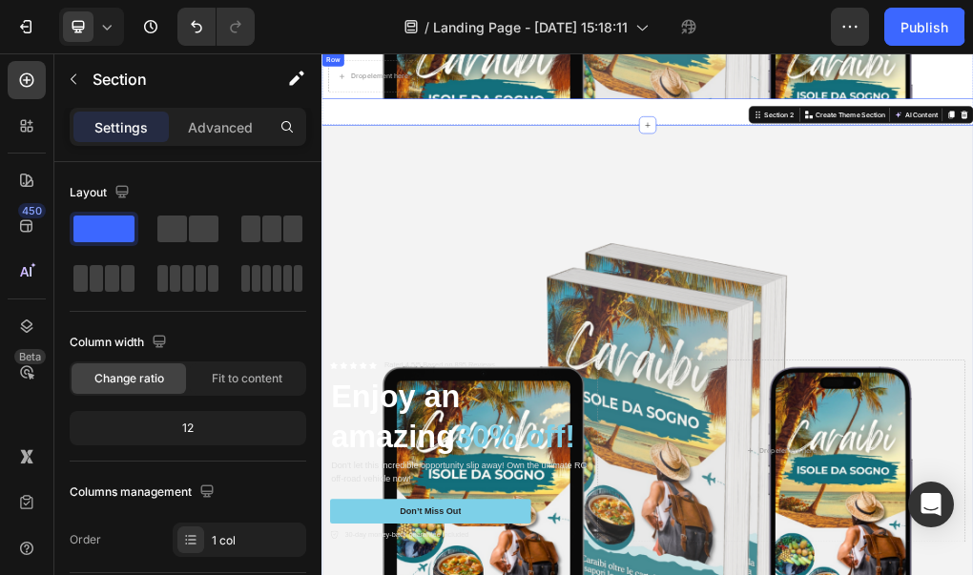
click at [880, 108] on div "Drop element here Row" at bounding box center [893, 93] width 1144 height 80
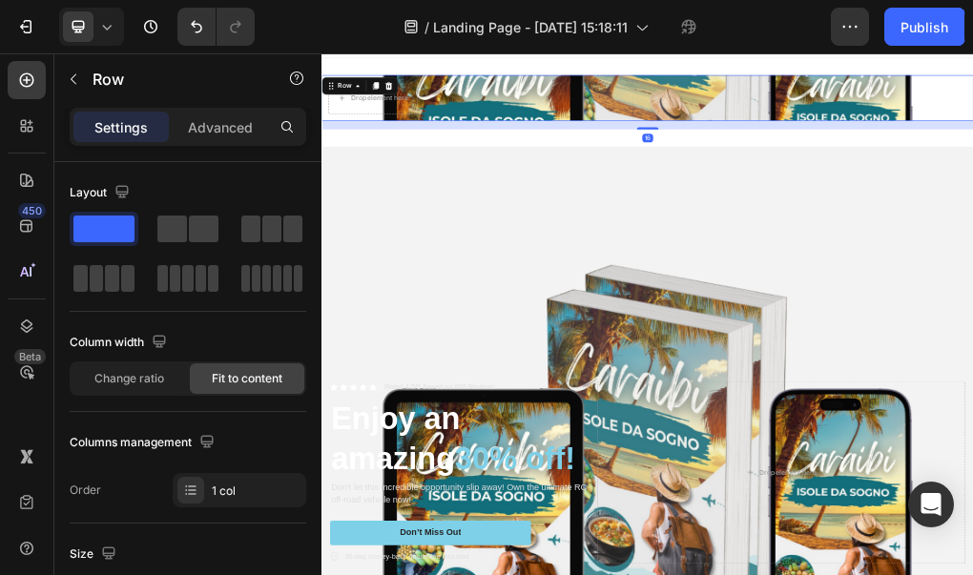
scroll to position [0, 0]
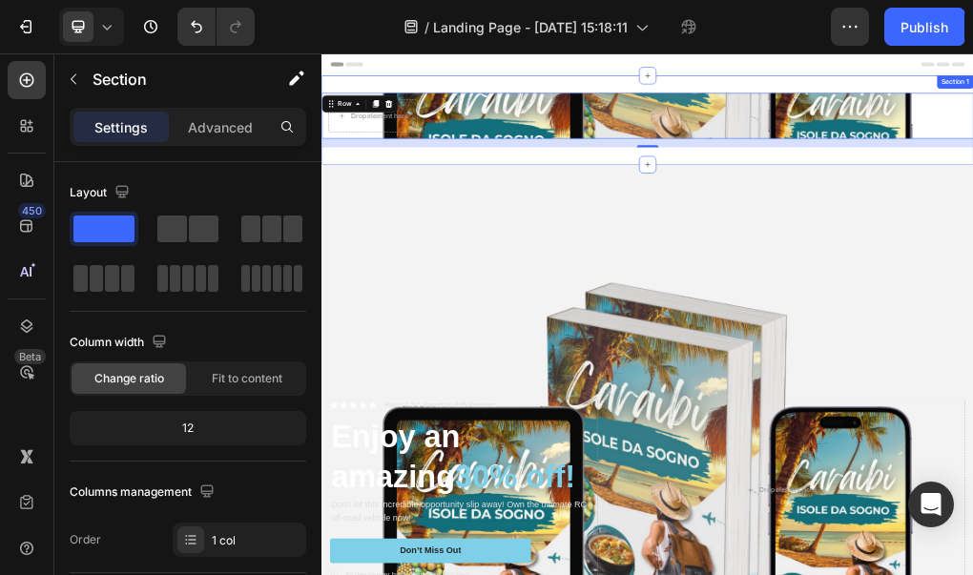
click at [863, 96] on div "Drop element here Row 16 Section 1" at bounding box center [893, 171] width 1144 height 156
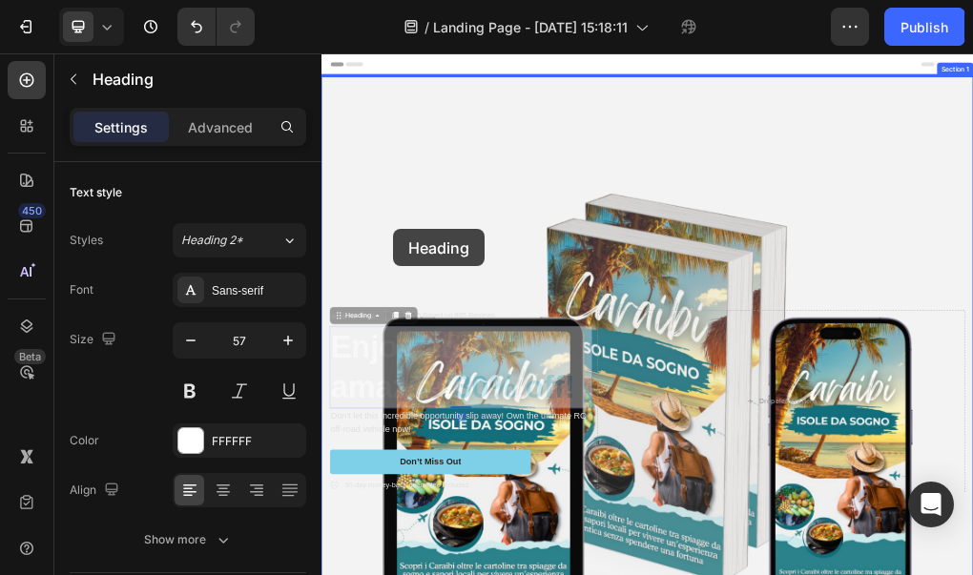
drag, startPoint x: 378, startPoint y: 607, endPoint x: 447, endPoint y: 362, distance: 253.9
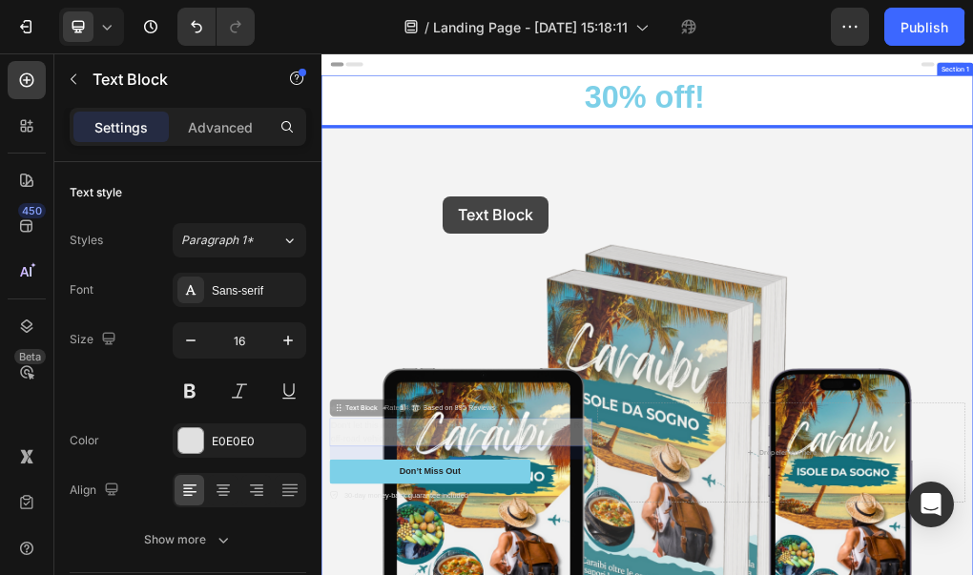
drag, startPoint x: 432, startPoint y: 719, endPoint x: 536, endPoint y: 303, distance: 428.6
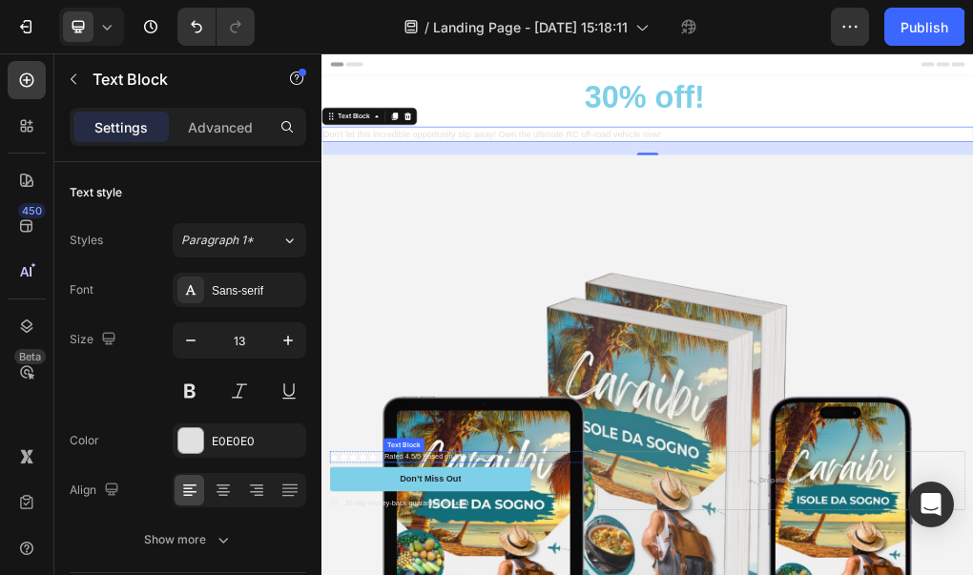
scroll to position [429, 0]
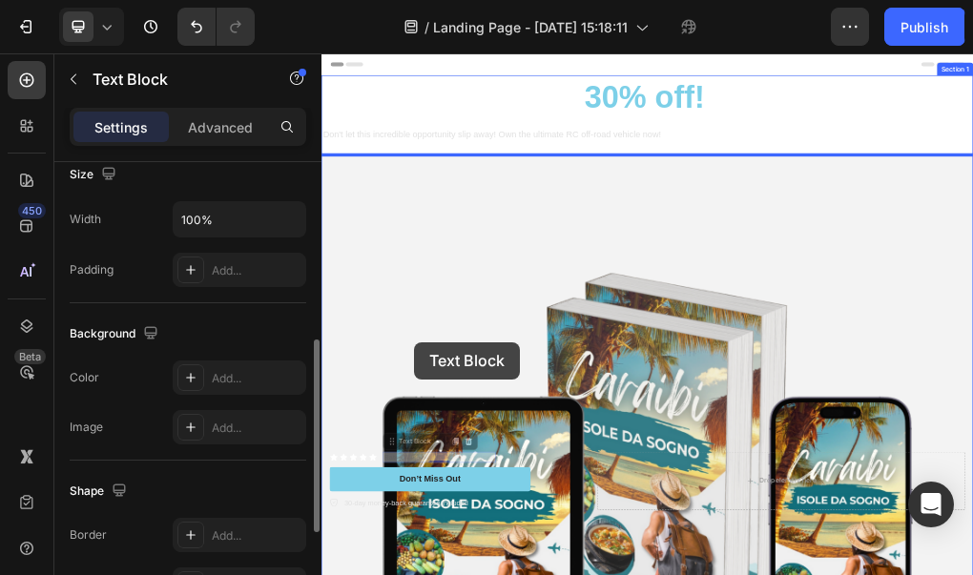
drag, startPoint x: 447, startPoint y: 766, endPoint x: 484, endPoint y: 561, distance: 208.4
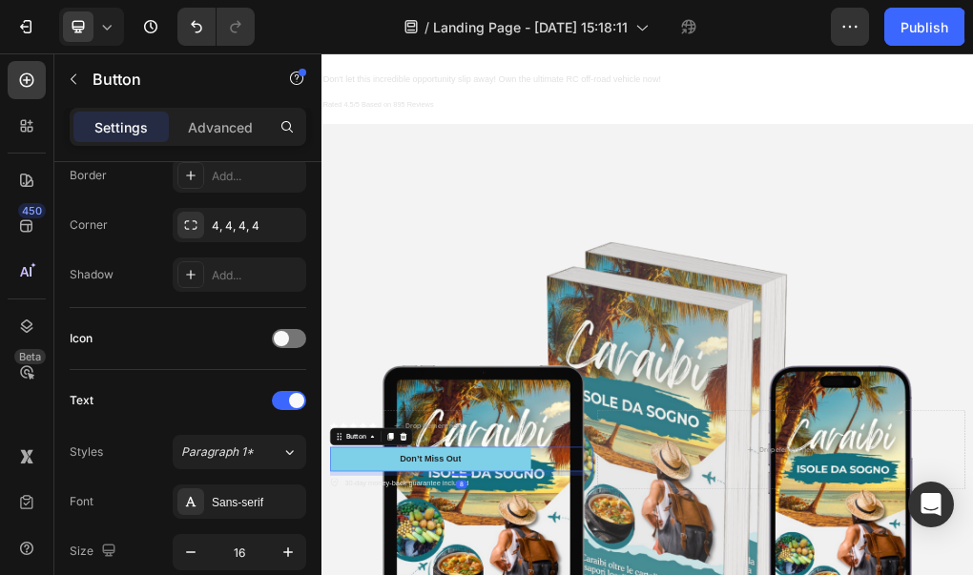
scroll to position [0, 0]
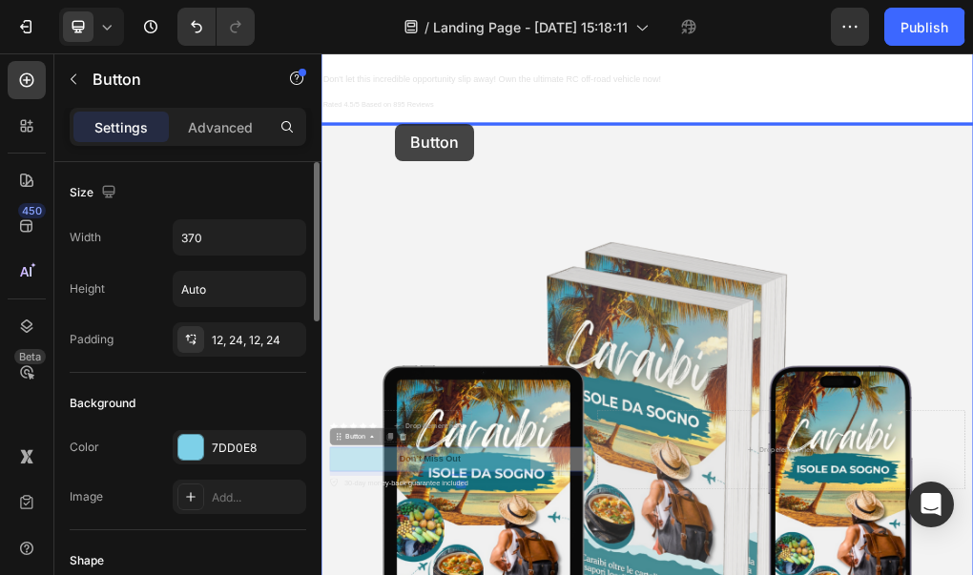
drag, startPoint x: 368, startPoint y: 722, endPoint x: 450, endPoint y: 177, distance: 550.7
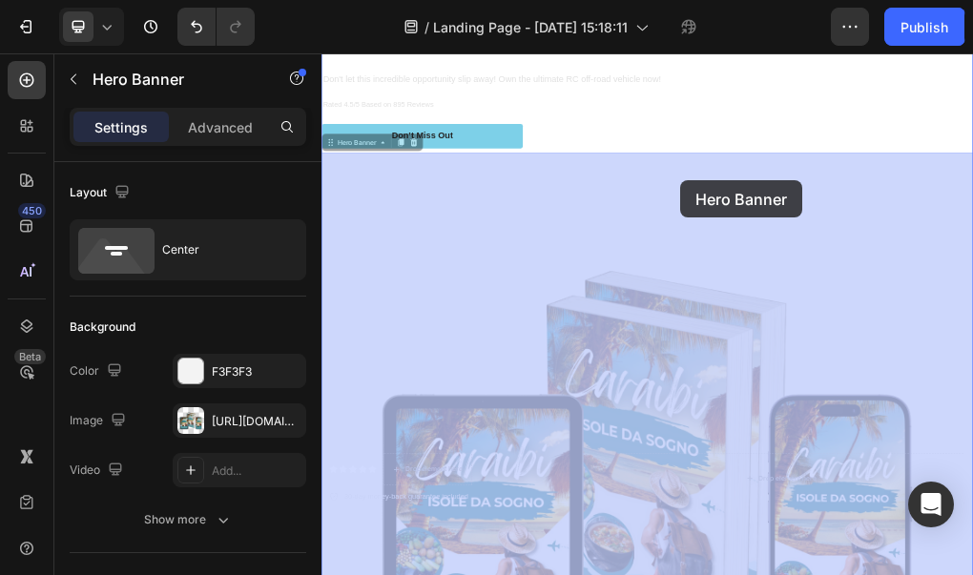
drag, startPoint x: 458, startPoint y: 550, endPoint x: 947, endPoint y: 275, distance: 561.5
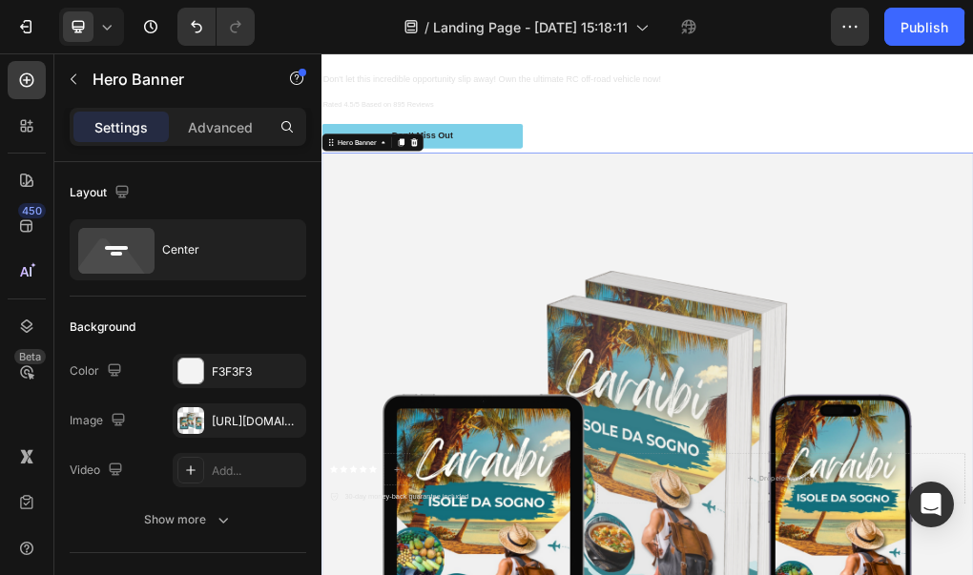
click at [894, 207] on div "Don’t Miss Out Button" at bounding box center [893, 198] width 1144 height 43
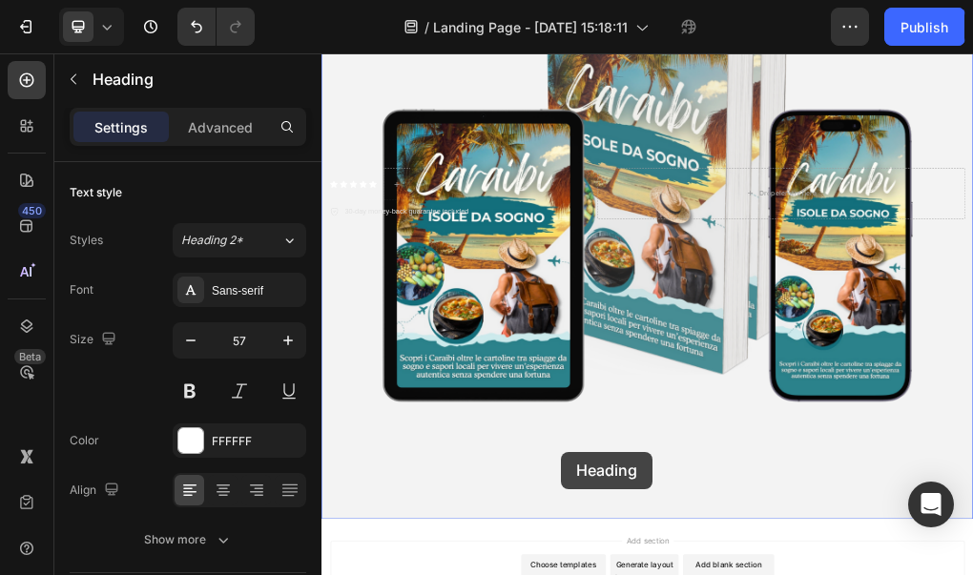
scroll to position [774, 0]
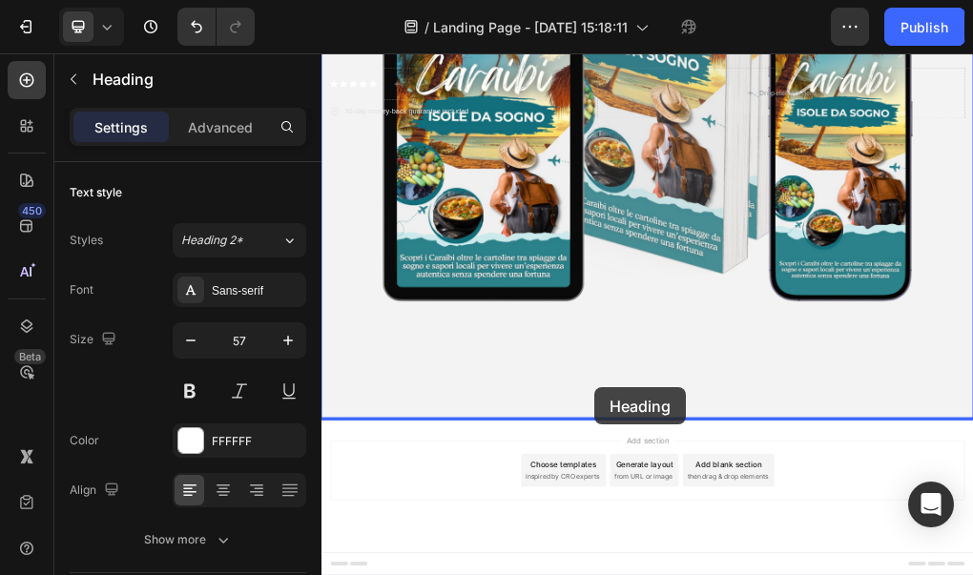
drag, startPoint x: 916, startPoint y: 131, endPoint x: 800, endPoint y: 640, distance: 522.4
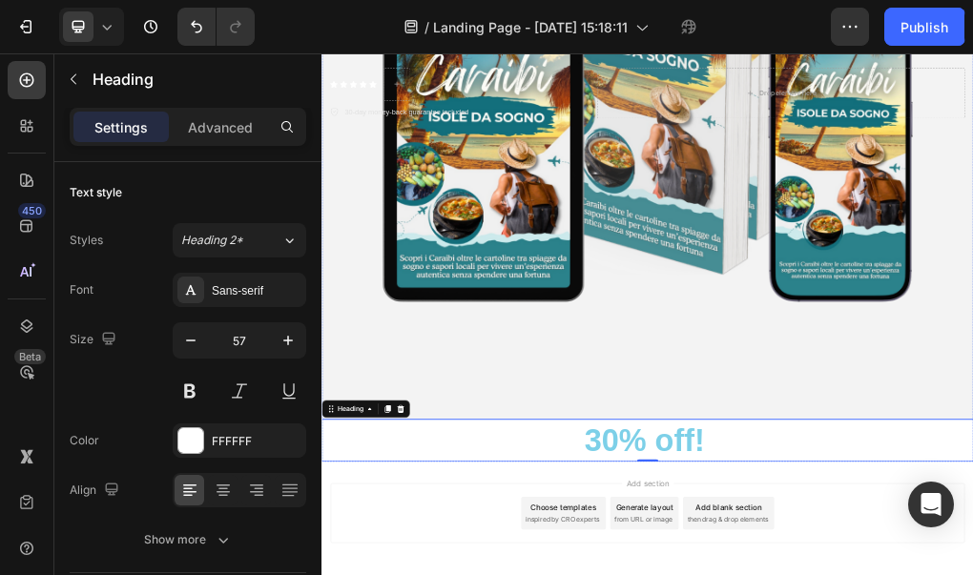
click at [738, 504] on div "Background Image" at bounding box center [893, 124] width 1144 height 1144
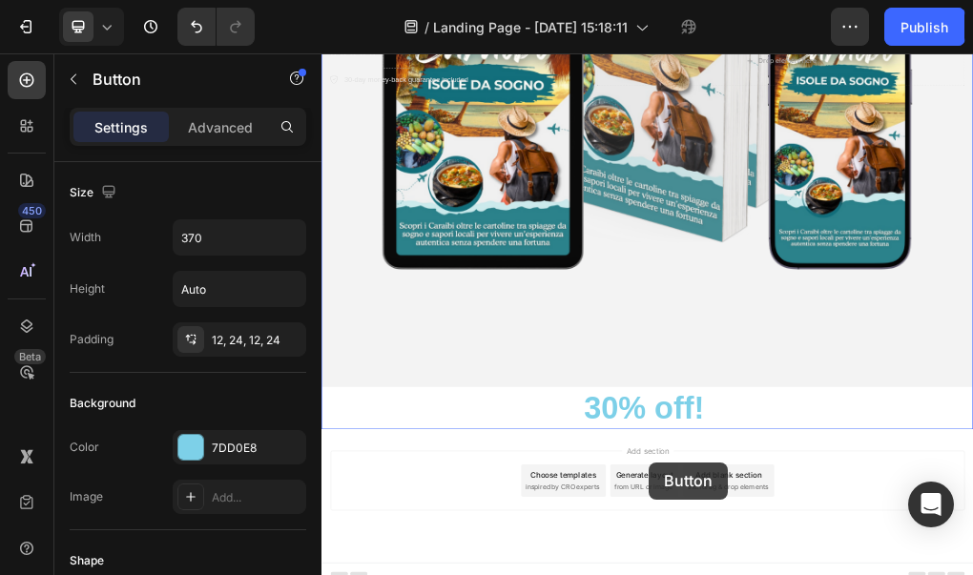
scroll to position [759, 0]
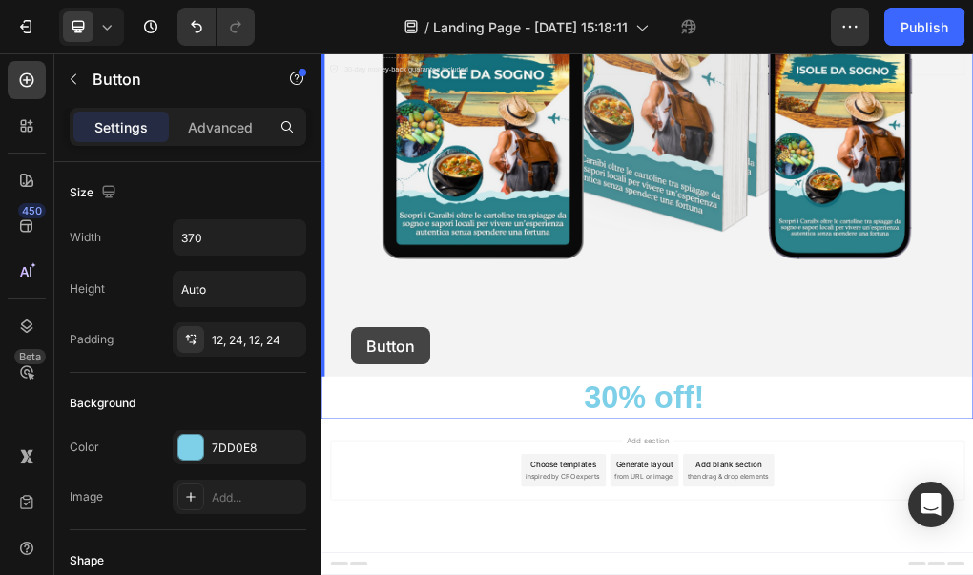
drag, startPoint x: 354, startPoint y: 207, endPoint x: 374, endPoint y: 529, distance: 323.0
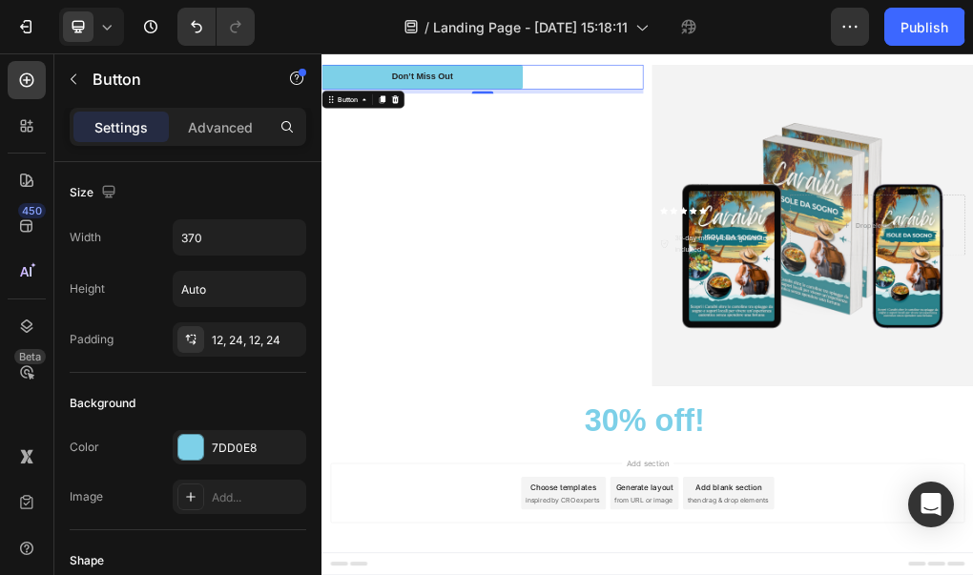
scroll to position [112, 0]
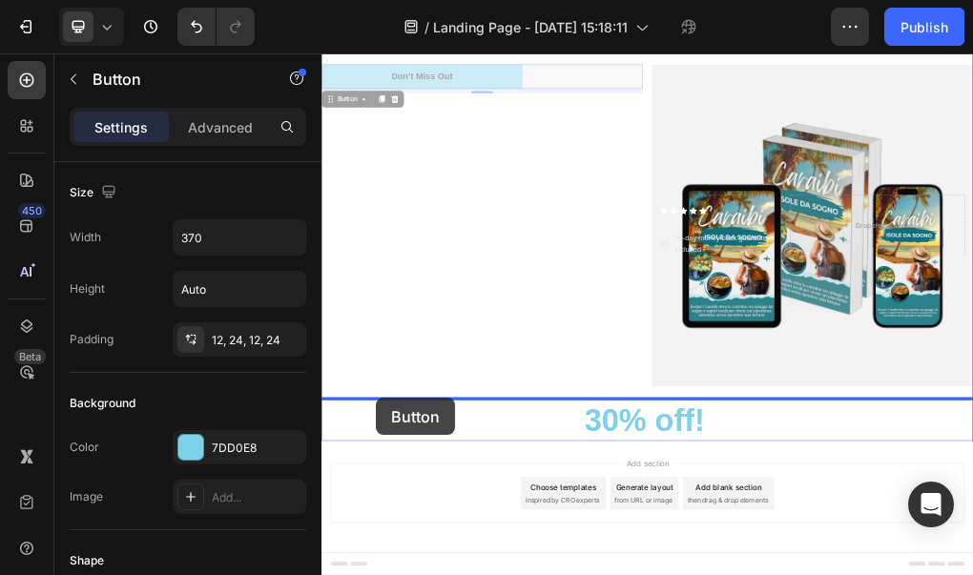
drag, startPoint x: 407, startPoint y: 81, endPoint x: 418, endPoint y: 660, distance: 579.0
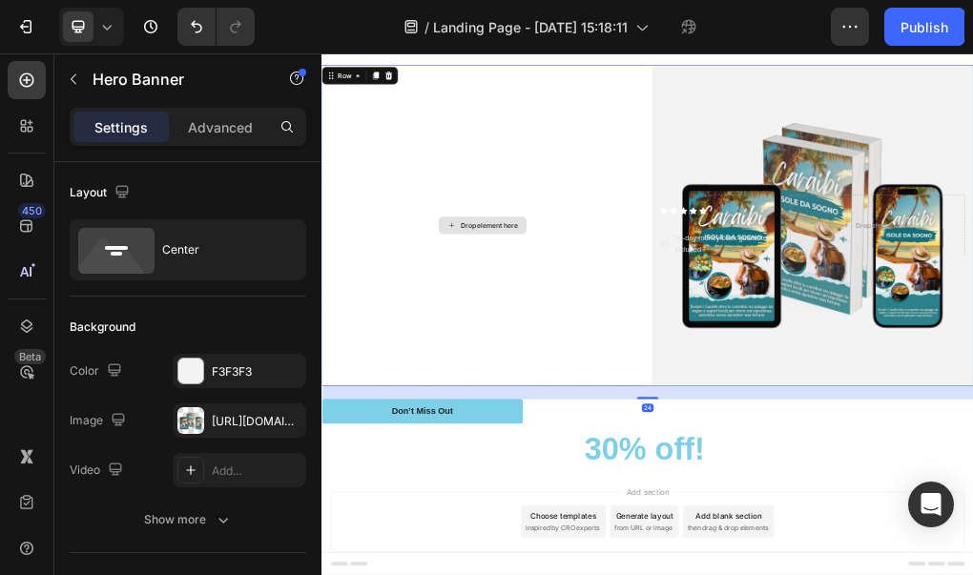
click at [477, 262] on div "Drop element here" at bounding box center [603, 355] width 565 height 565
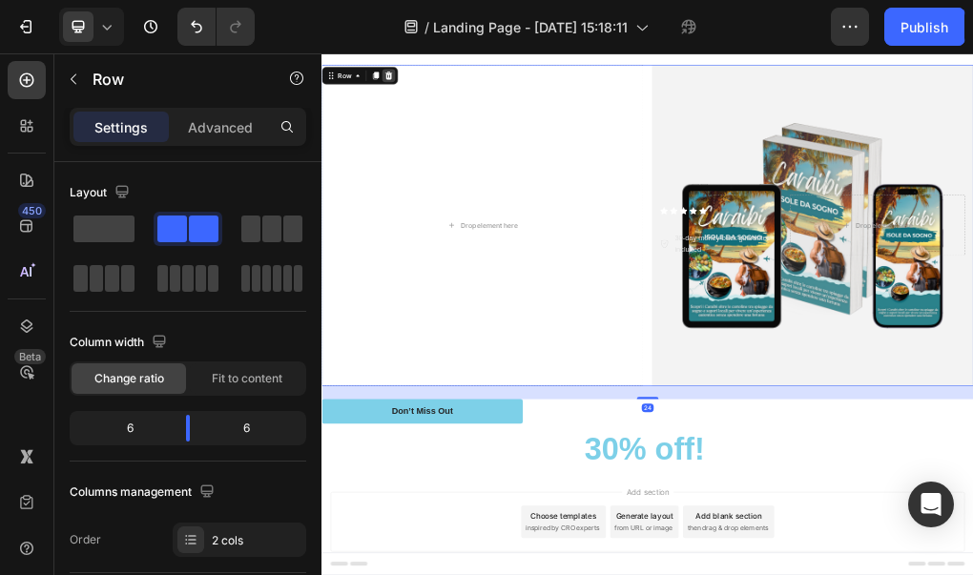
click at [438, 97] on icon at bounding box center [439, 92] width 12 height 13
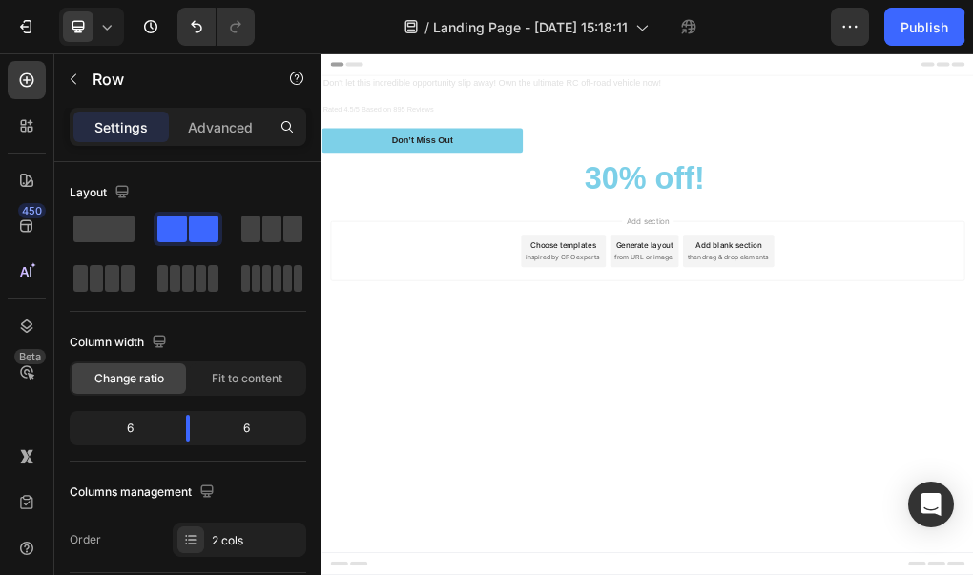
scroll to position [0, 0]
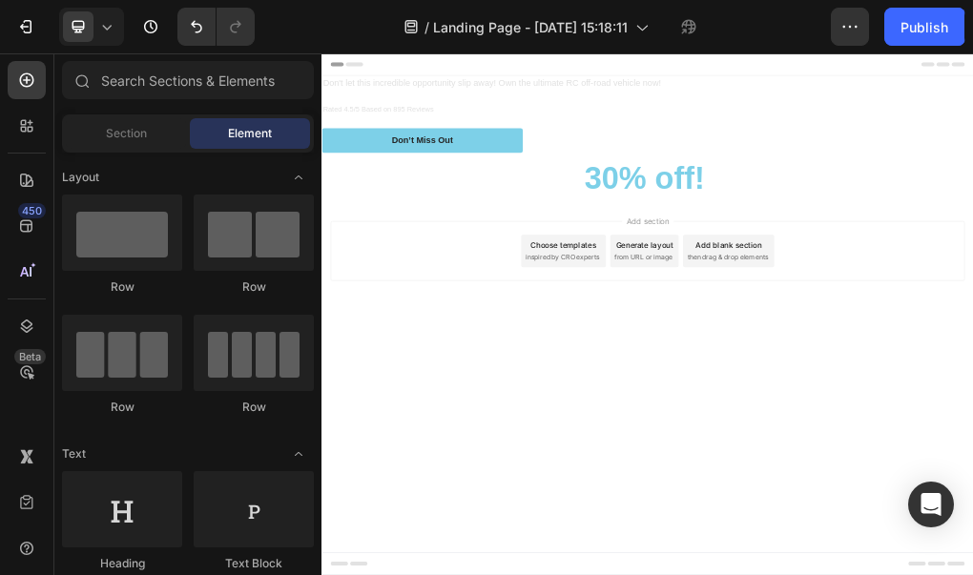
click at [696, 534] on div "Add section Choose templates inspired by CRO experts Generate layout from URL o…" at bounding box center [893, 427] width 1144 height 235
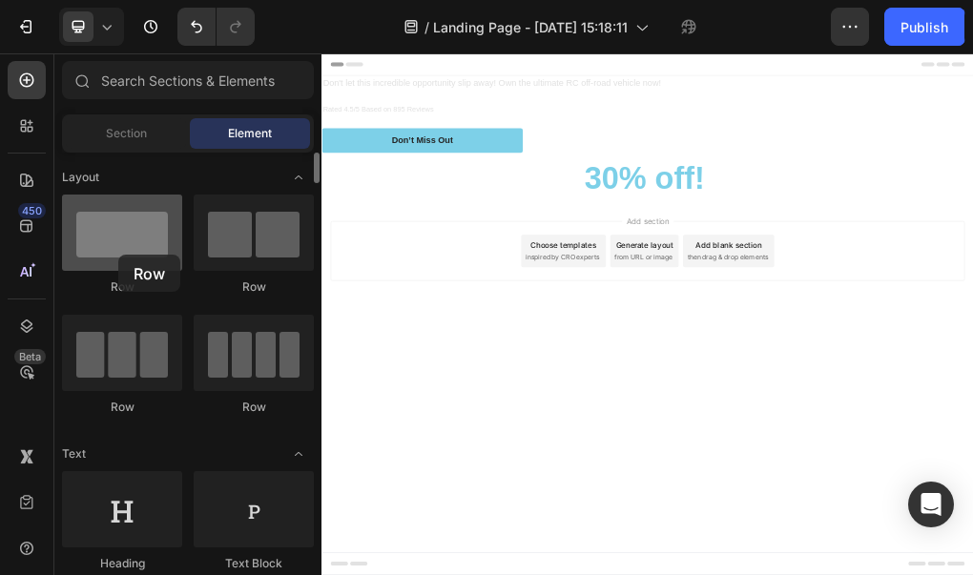
click at [118, 256] on div at bounding box center [122, 233] width 120 height 76
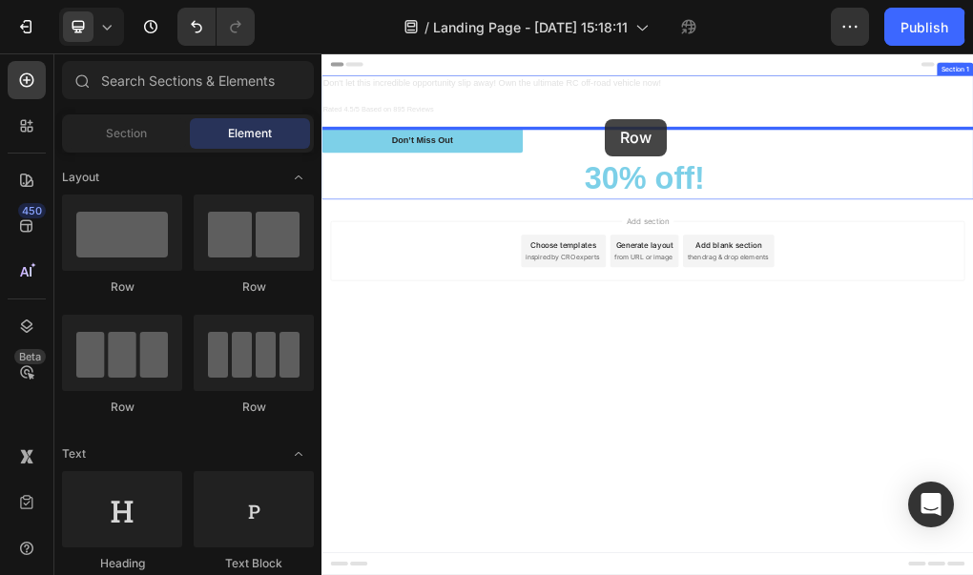
drag, startPoint x: 421, startPoint y: 302, endPoint x: 818, endPoint y: 169, distance: 419.5
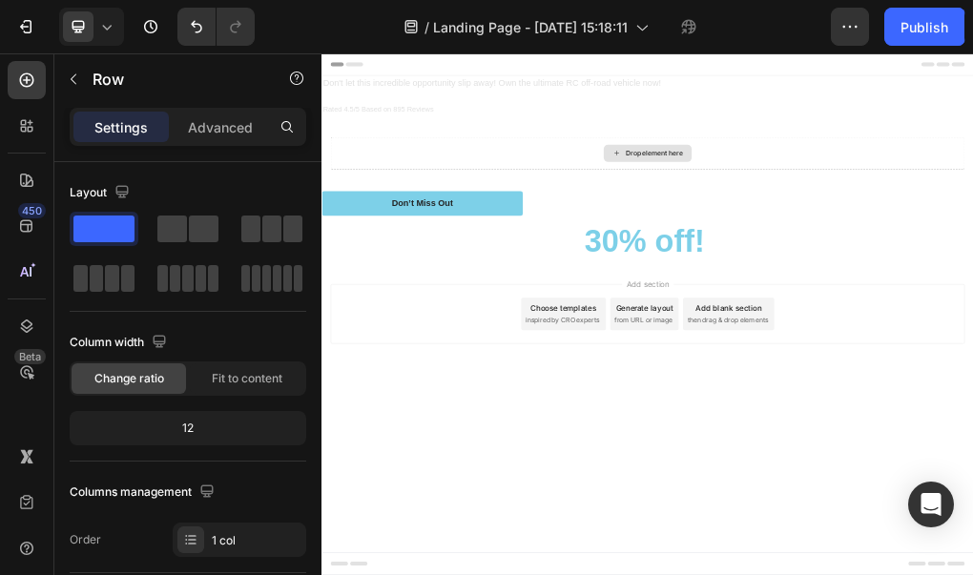
click at [848, 229] on div "Drop element here" at bounding box center [893, 229] width 154 height 31
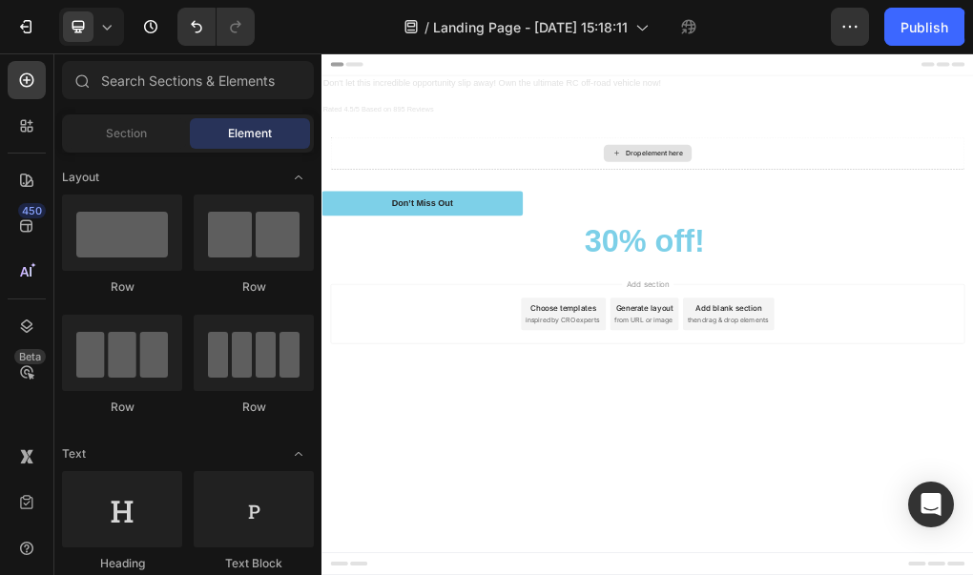
click at [848, 229] on div "Drop element here" at bounding box center [893, 229] width 154 height 31
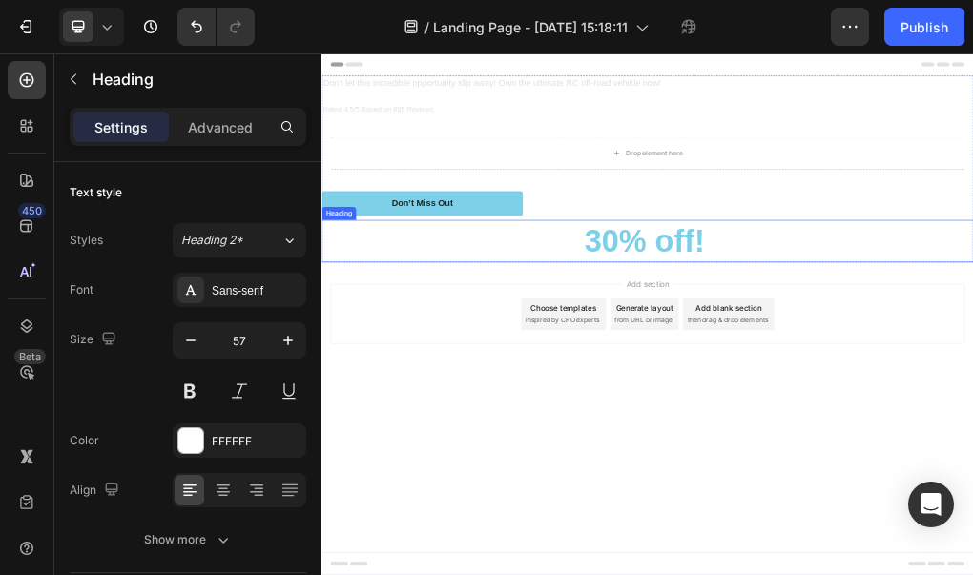
click at [869, 381] on span "30% off!" at bounding box center [888, 383] width 212 height 61
click at [464, 332] on icon at bounding box center [460, 327] width 12 height 13
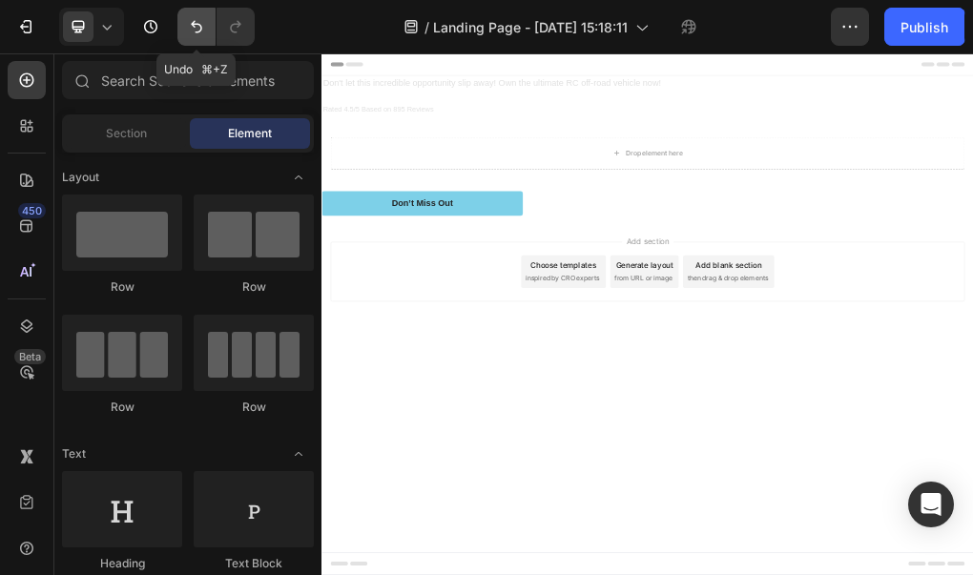
click at [189, 37] on button "Undo/Redo" at bounding box center [196, 27] width 38 height 38
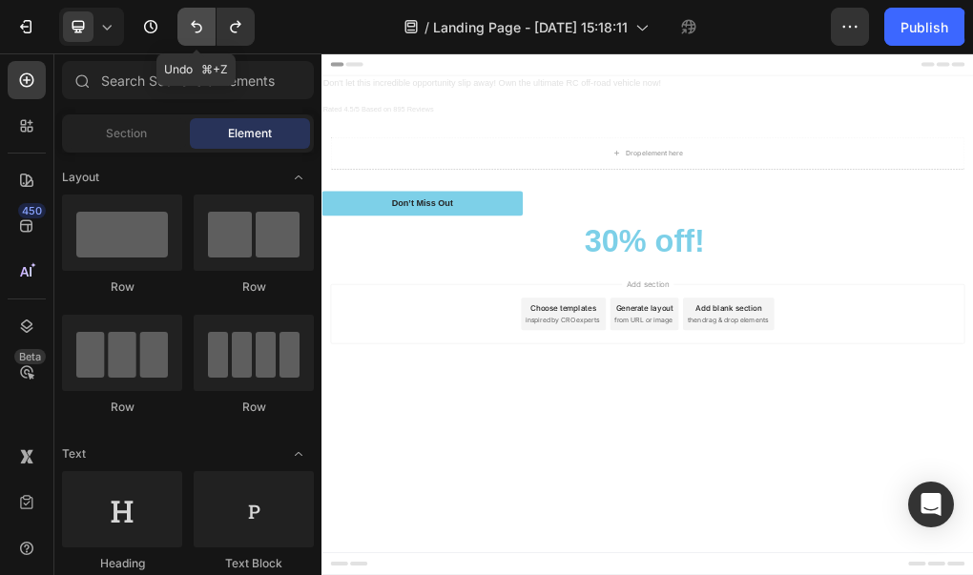
click at [189, 37] on button "Undo/Redo" at bounding box center [196, 27] width 38 height 38
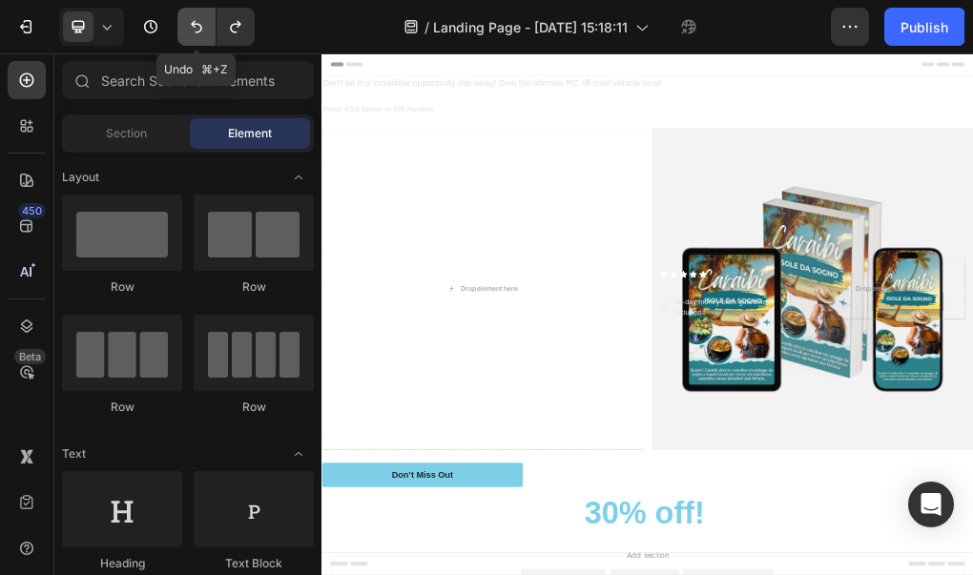
click at [189, 37] on button "Undo/Redo" at bounding box center [196, 27] width 38 height 38
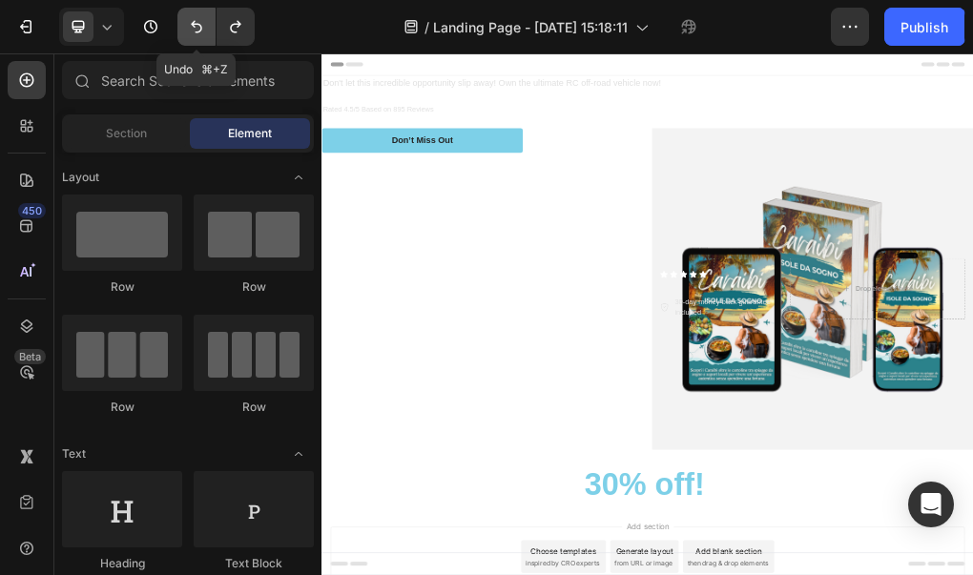
click at [189, 37] on button "Undo/Redo" at bounding box center [196, 27] width 38 height 38
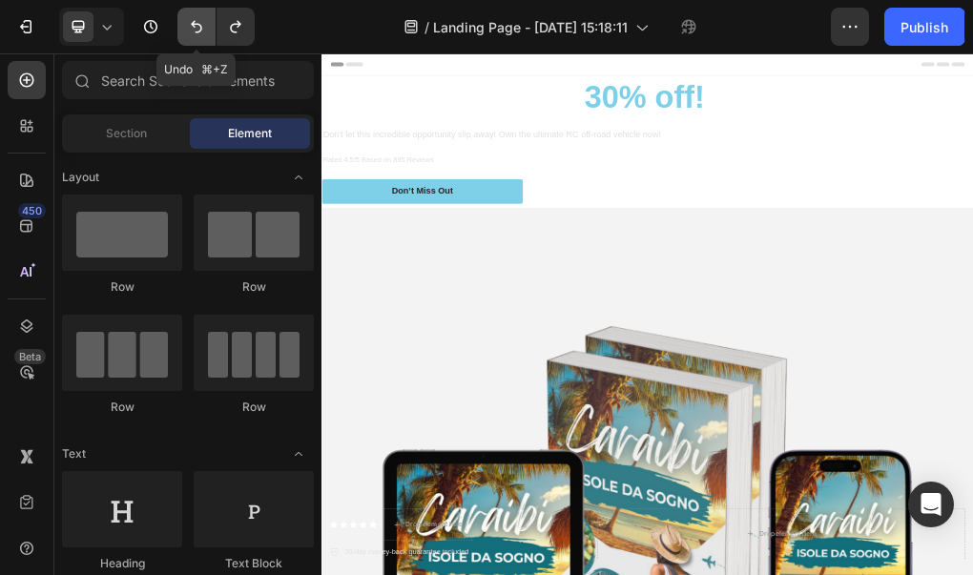
click at [189, 36] on button "Undo/Redo" at bounding box center [196, 27] width 38 height 38
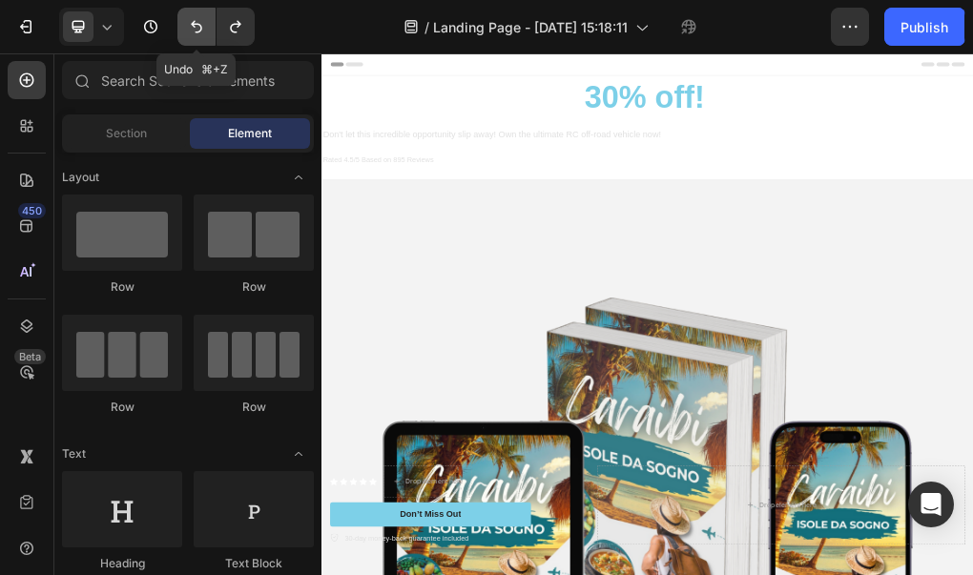
click at [189, 36] on button "Undo/Redo" at bounding box center [196, 27] width 38 height 38
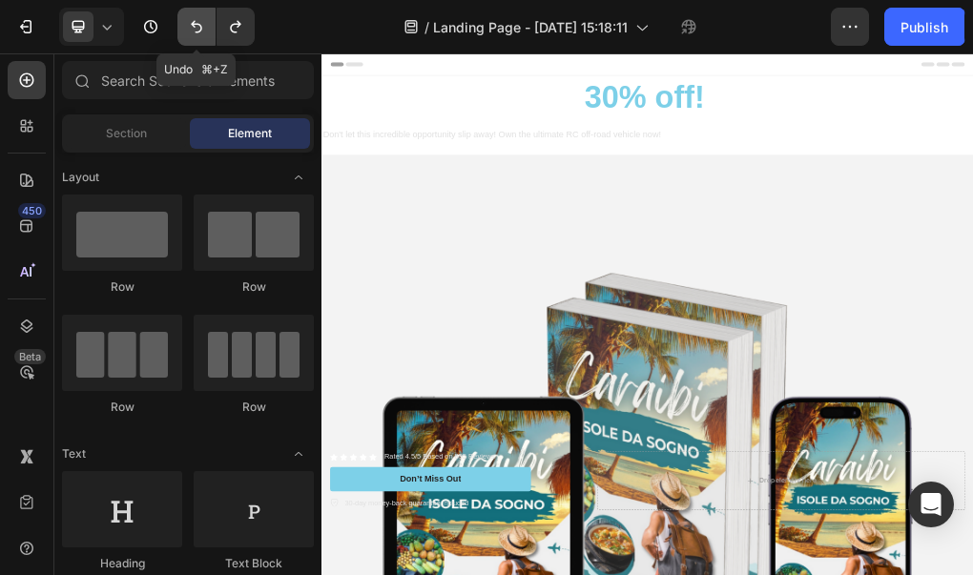
click at [189, 36] on button "Undo/Redo" at bounding box center [196, 27] width 38 height 38
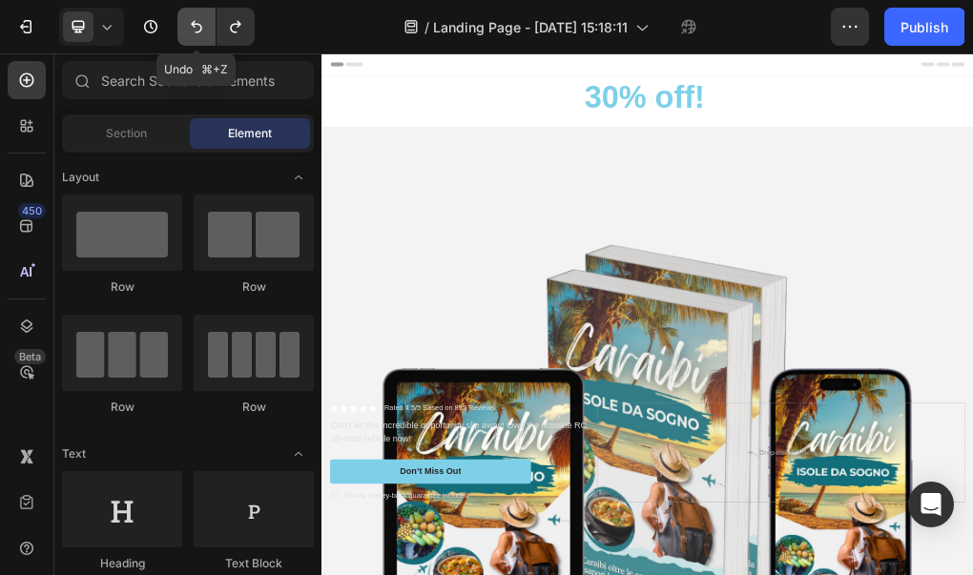
click at [189, 36] on button "Undo/Redo" at bounding box center [196, 27] width 38 height 38
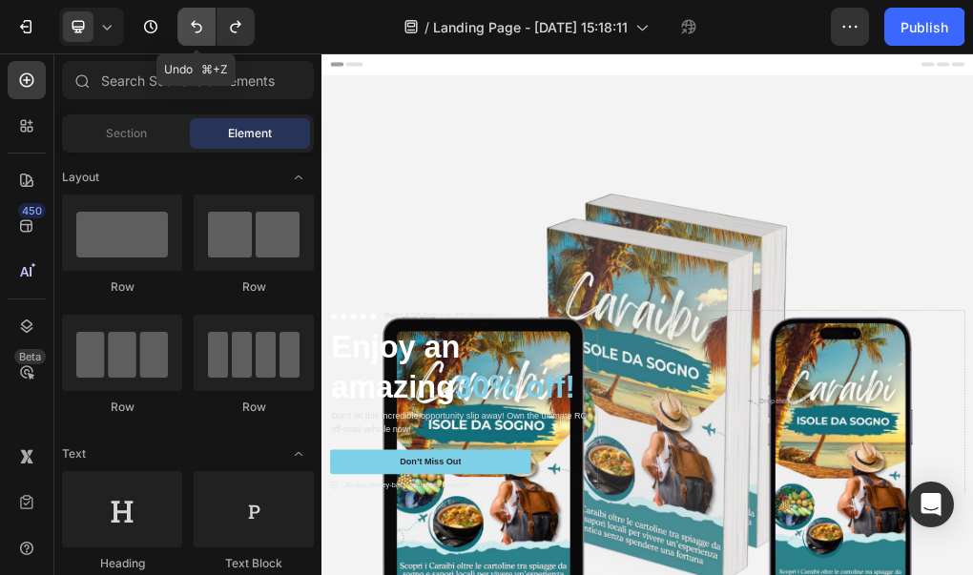
click at [189, 36] on button "Undo/Redo" at bounding box center [196, 27] width 38 height 38
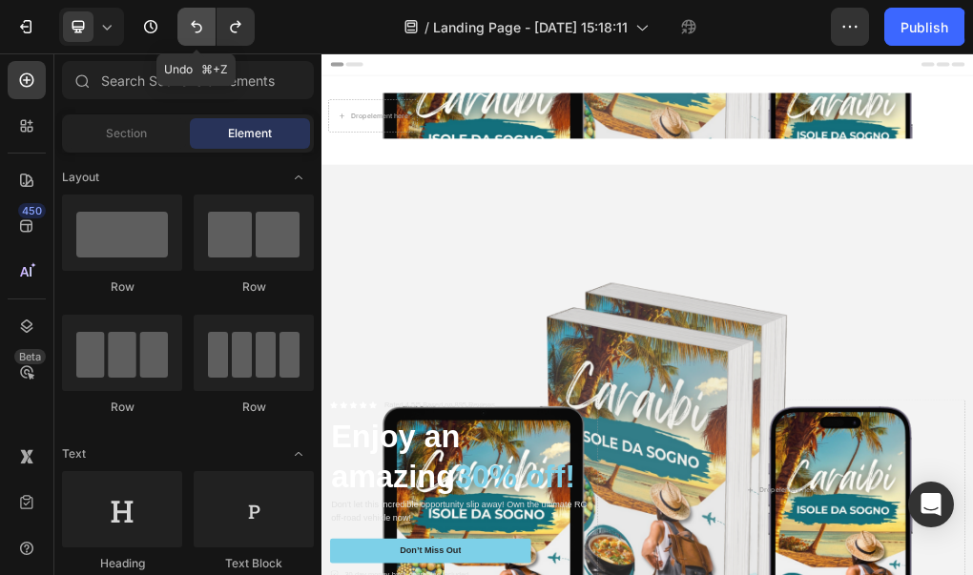
click at [189, 37] on button "Undo/Redo" at bounding box center [196, 27] width 38 height 38
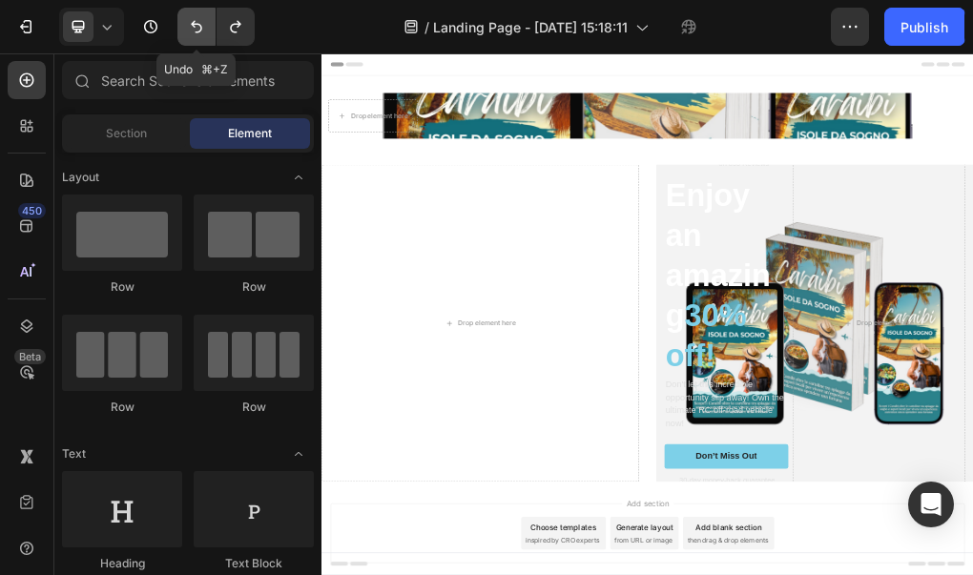
click at [188, 37] on button "Undo/Redo" at bounding box center [196, 27] width 38 height 38
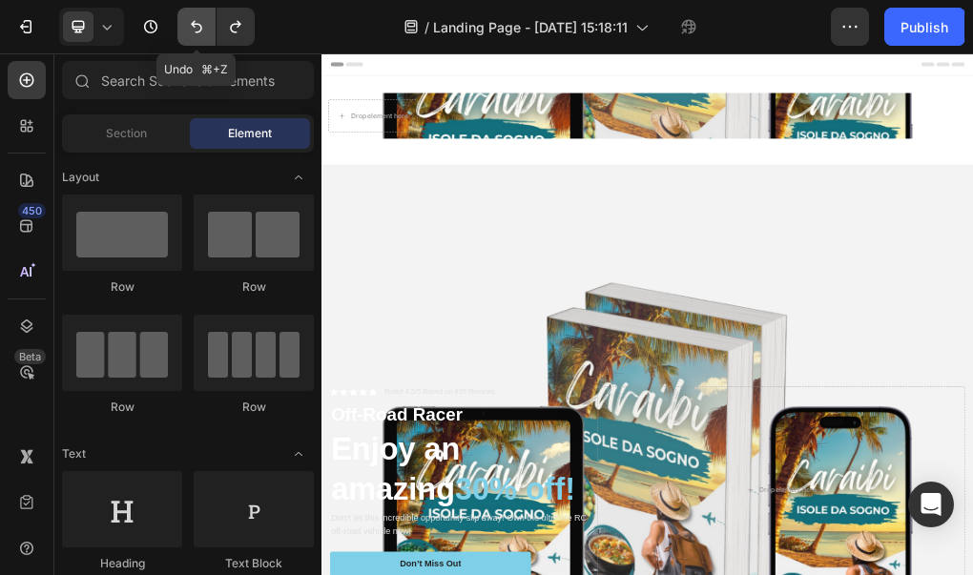
click at [188, 37] on button "Undo/Redo" at bounding box center [196, 27] width 38 height 38
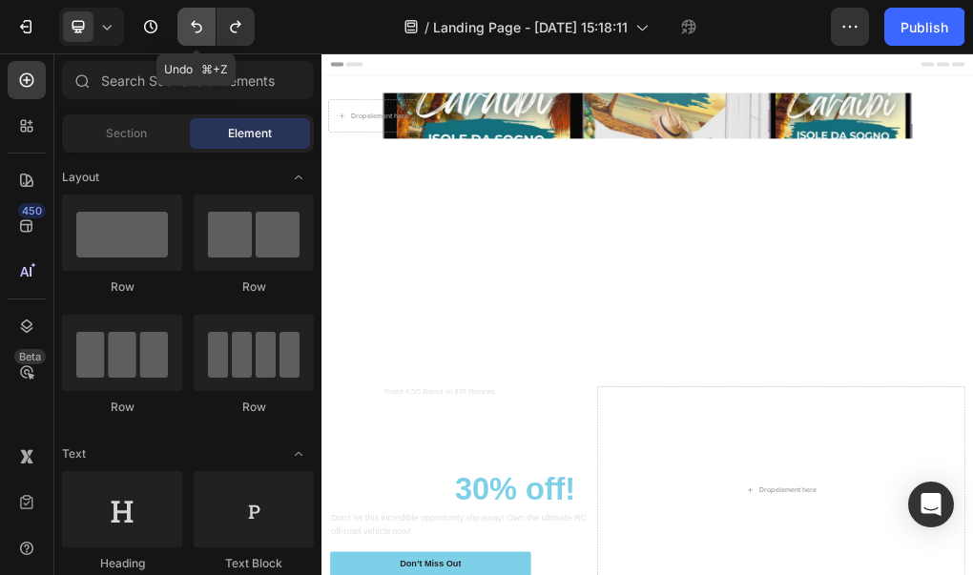
click at [188, 37] on button "Undo/Redo" at bounding box center [196, 27] width 38 height 38
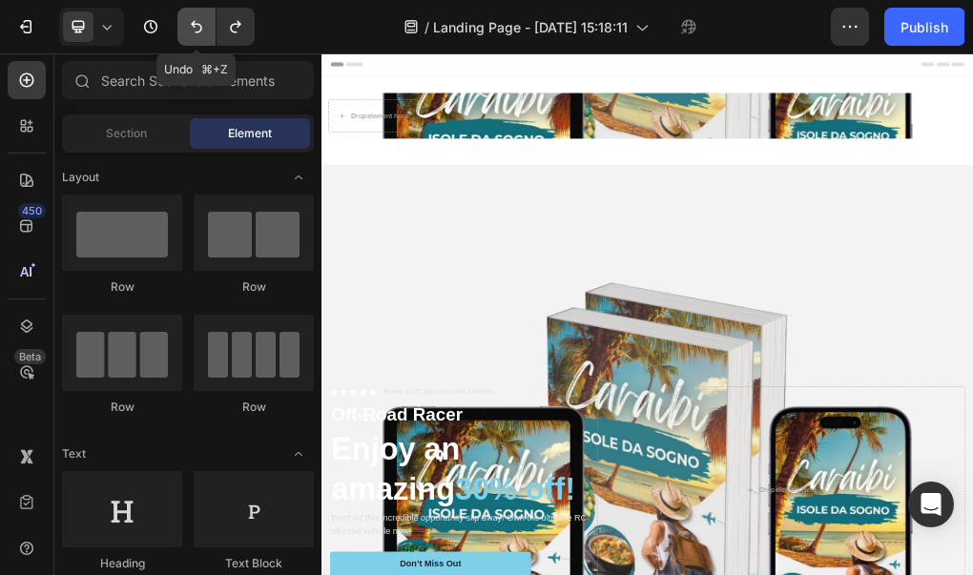
click at [188, 37] on button "Undo/Redo" at bounding box center [196, 27] width 38 height 38
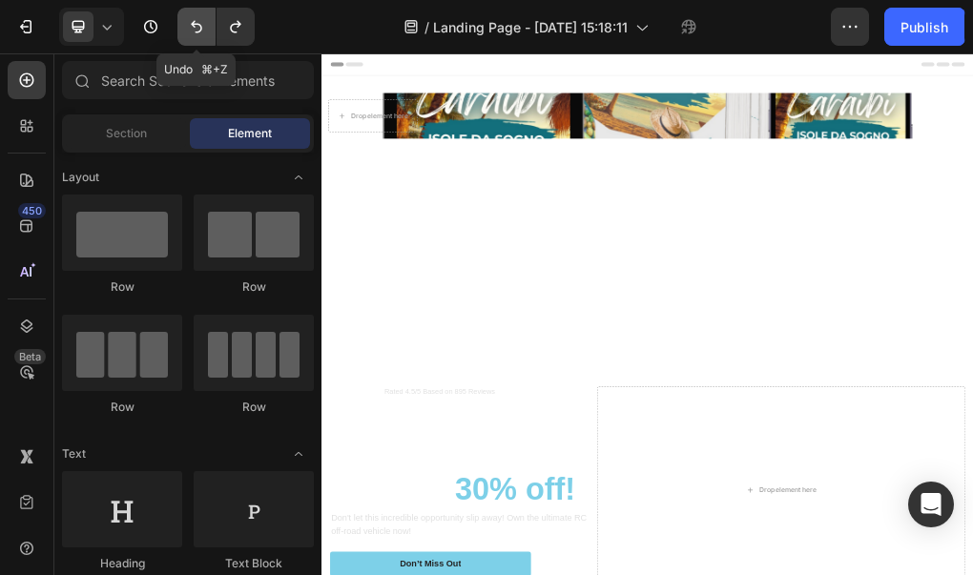
click at [188, 37] on button "Undo/Redo" at bounding box center [196, 27] width 38 height 38
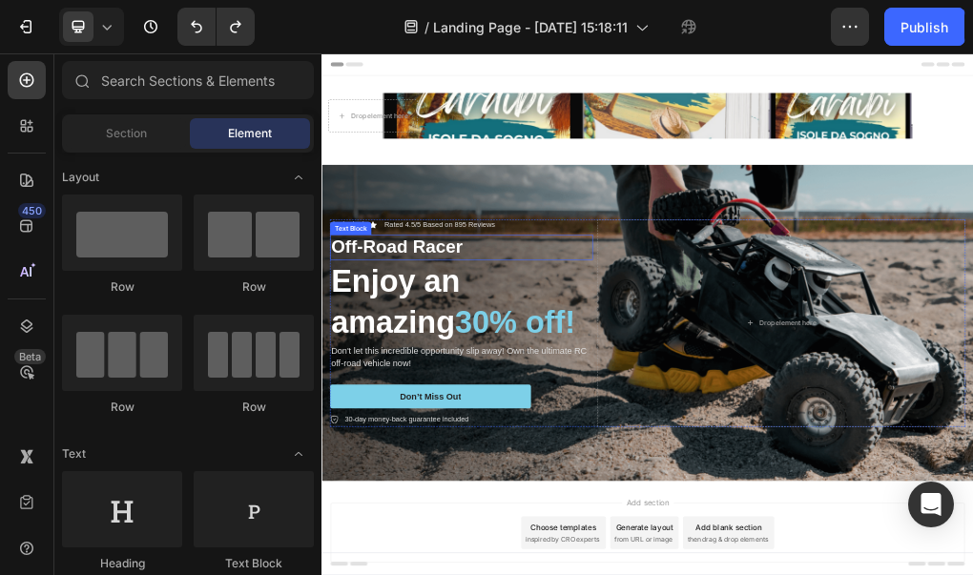
click at [467, 397] on p "Off-Road Racer" at bounding box center [567, 394] width 458 height 41
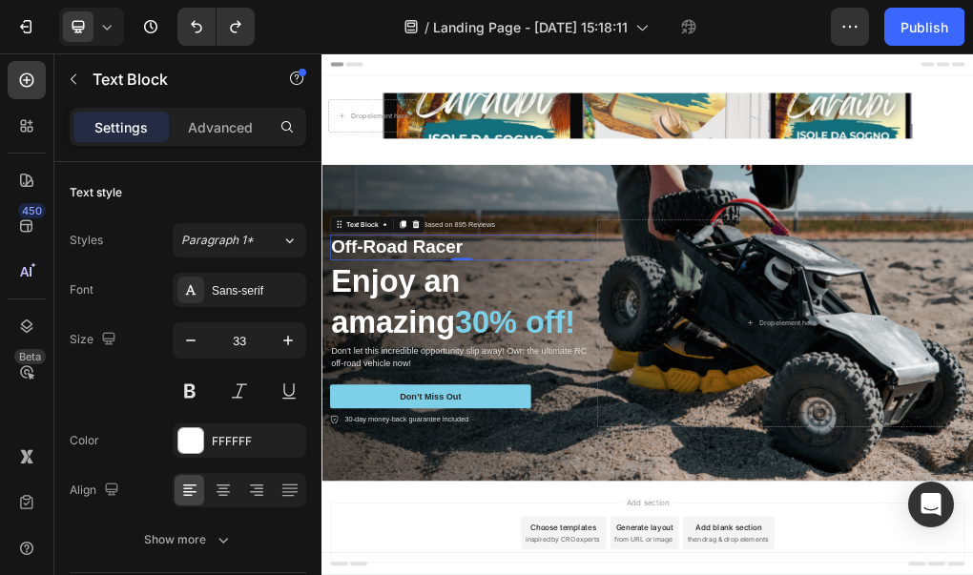
click at [570, 400] on p "Off-Road Racer" at bounding box center [567, 394] width 458 height 41
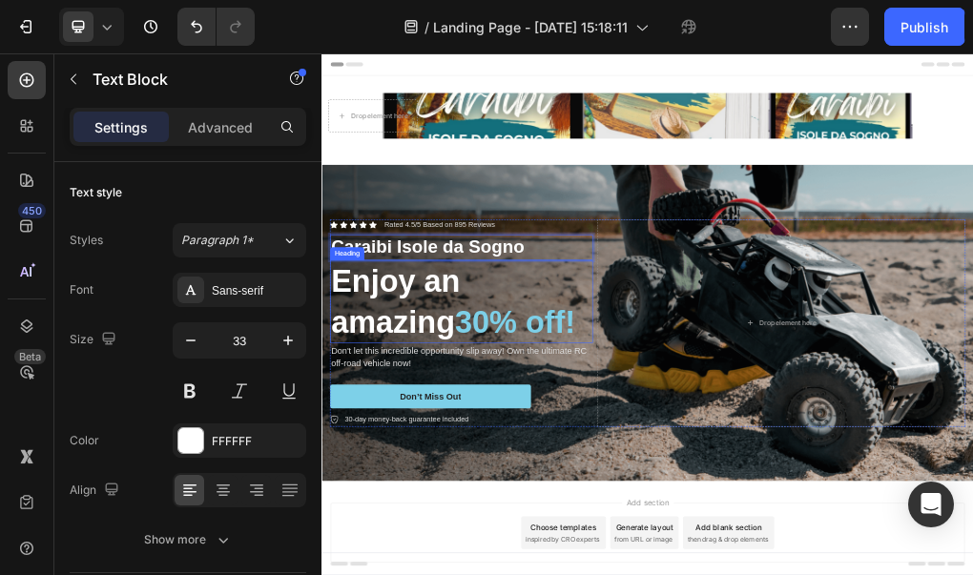
click at [687, 460] on h2 "Enjoy an amazing 30% off!" at bounding box center [567, 489] width 462 height 145
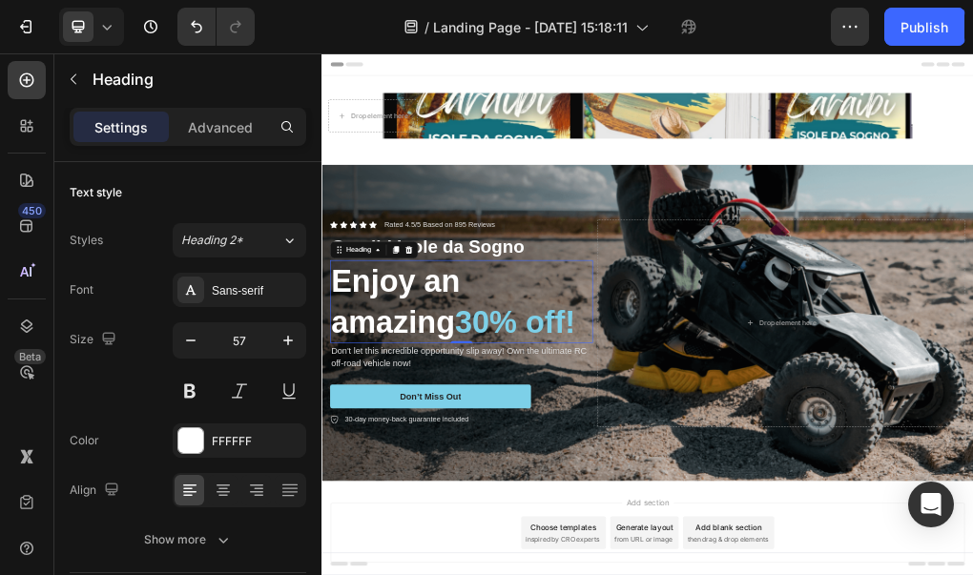
click at [512, 467] on h2 "Enjoy an amazing 30% off!" at bounding box center [567, 489] width 462 height 145
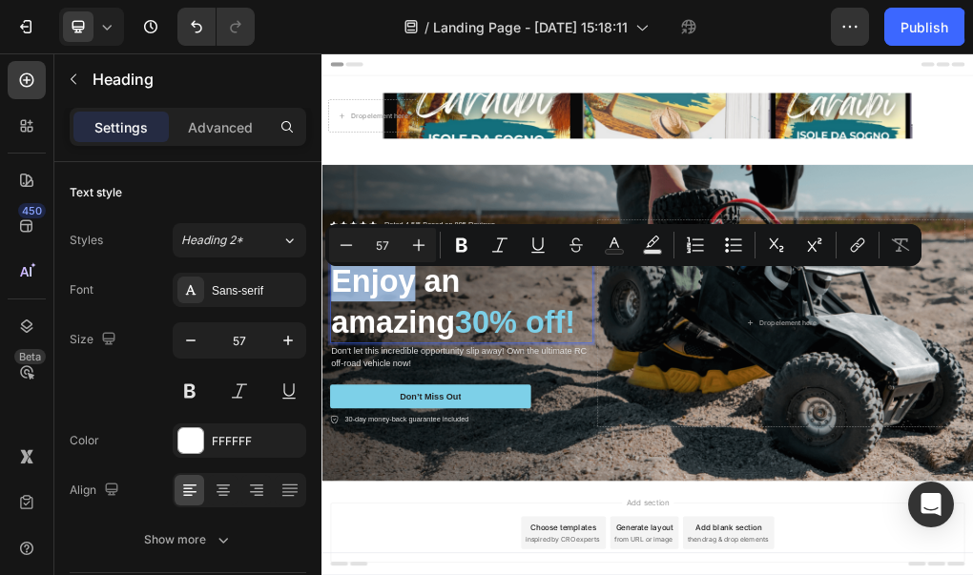
drag, startPoint x: 491, startPoint y: 461, endPoint x: 352, endPoint y: 461, distance: 139.2
click at [352, 461] on p "Enjoy an amazing 30% off!" at bounding box center [567, 489] width 458 height 141
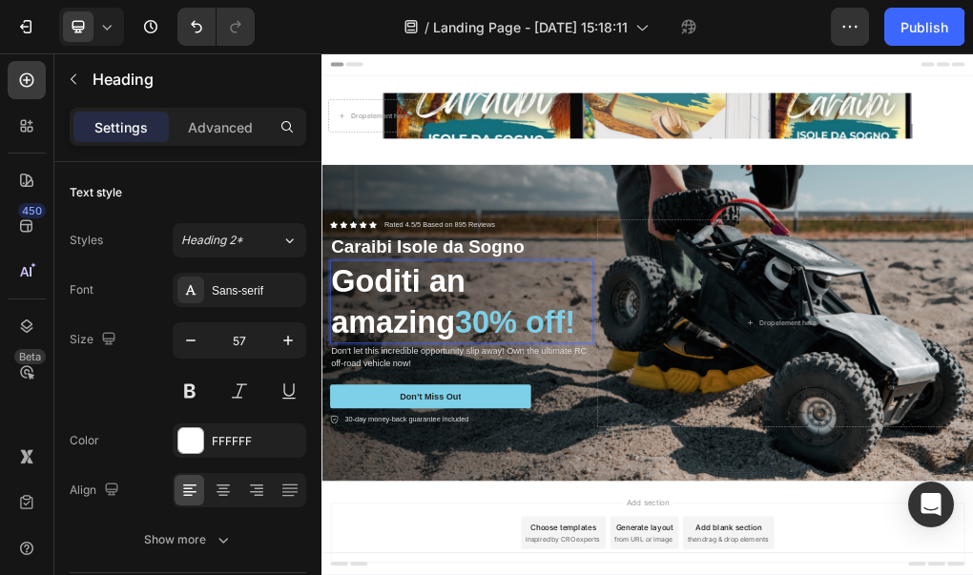
click at [538, 458] on p "Goditi an amazing 30% off!" at bounding box center [567, 489] width 458 height 141
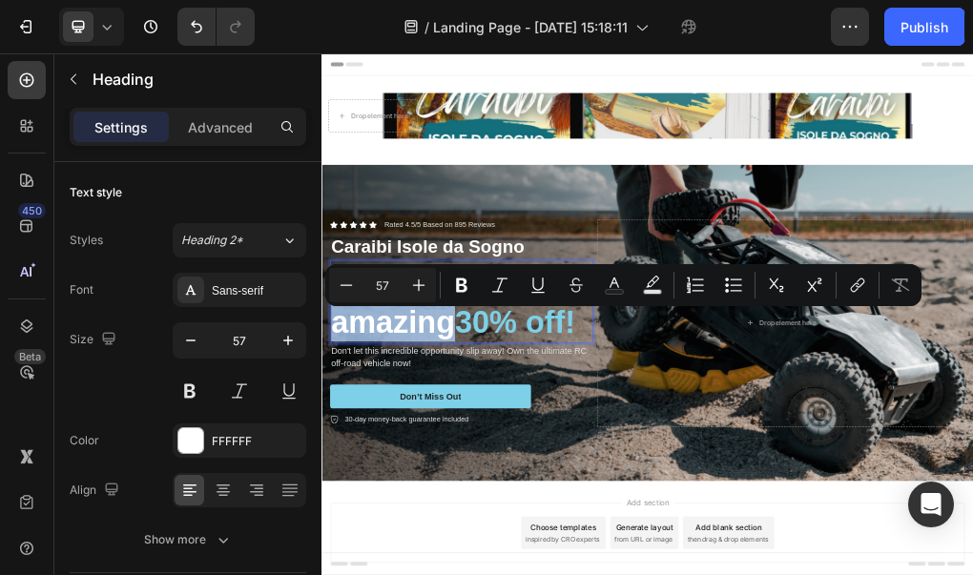
drag, startPoint x: 551, startPoint y: 536, endPoint x: 348, endPoint y: 539, distance: 203.2
click at [348, 539] on p "[DEMOGRAPHIC_DATA] un amazing 30% off!" at bounding box center [567, 489] width 458 height 141
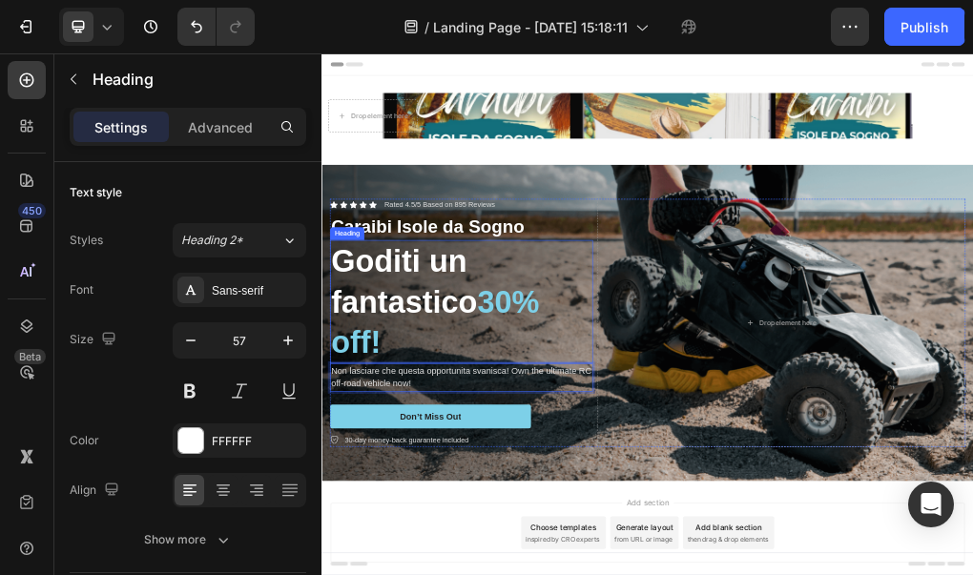
click at [742, 551] on p "Goditi un fantastico 30% off!" at bounding box center [567, 489] width 458 height 212
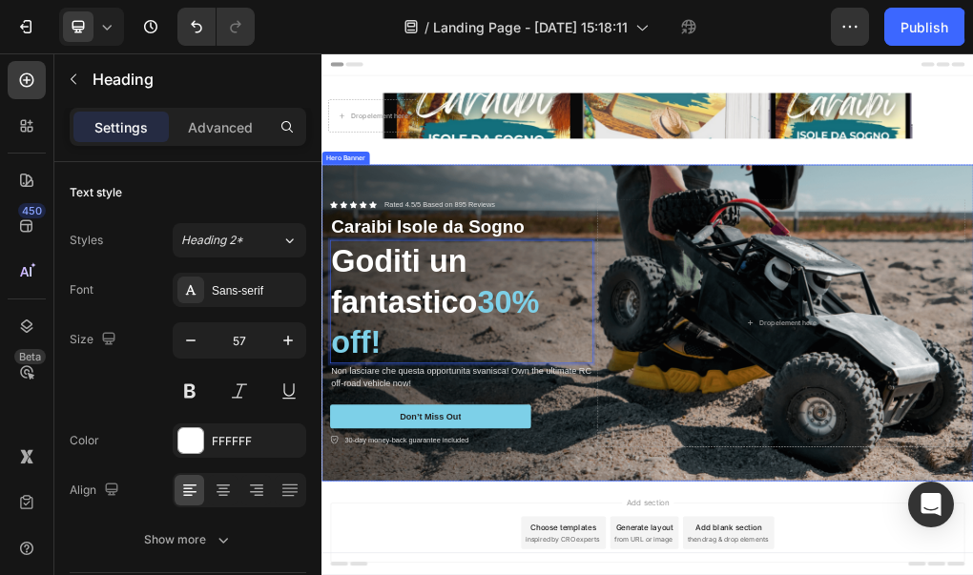
click at [934, 276] on div "Background Image" at bounding box center [893, 527] width 1144 height 556
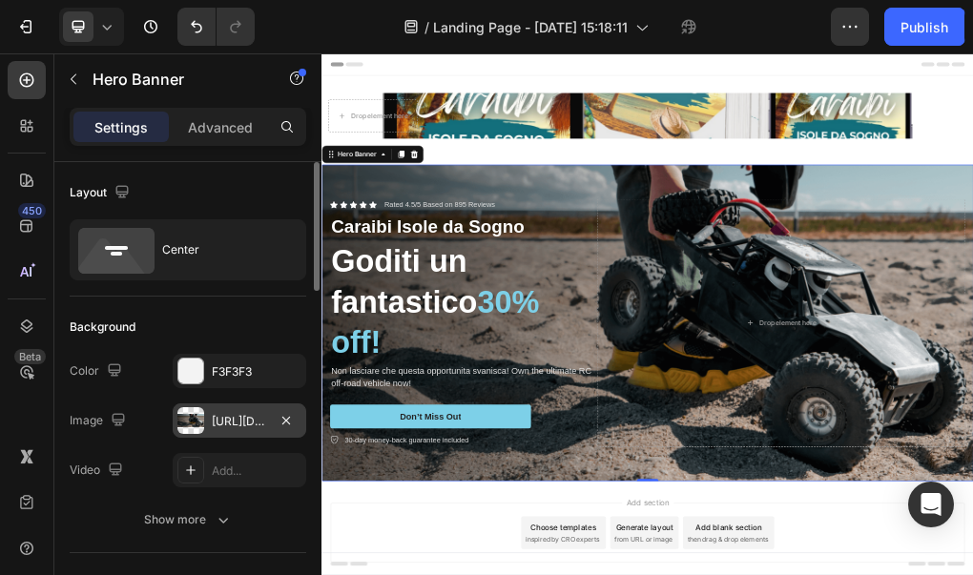
click at [196, 417] on div at bounding box center [190, 420] width 27 height 27
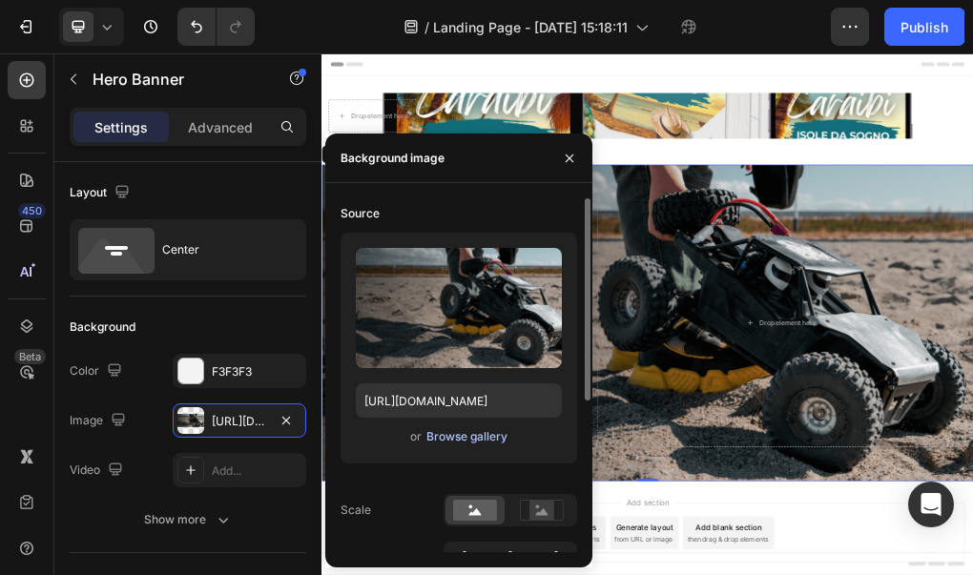
click at [478, 436] on div "Browse gallery" at bounding box center [466, 436] width 81 height 17
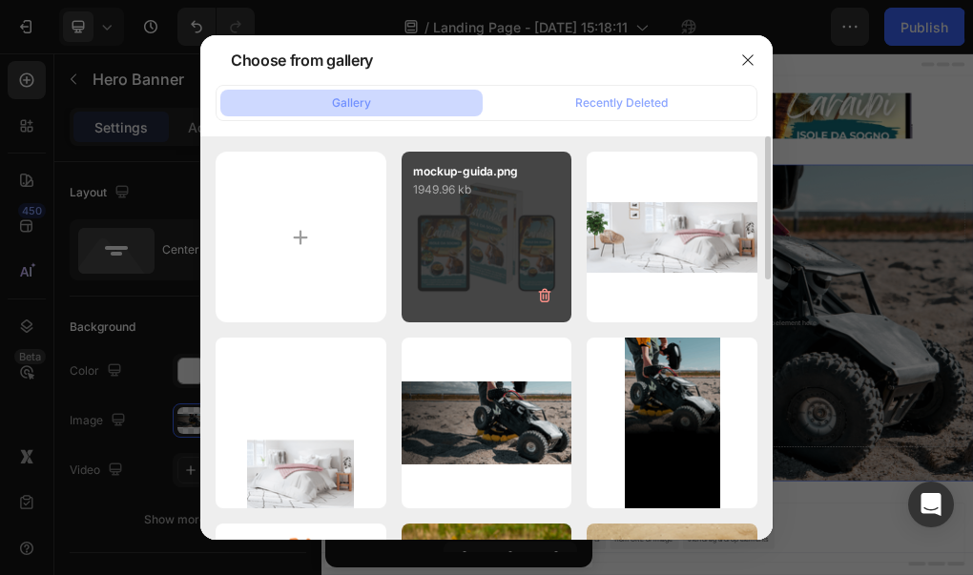
click at [484, 295] on div "mockup-guida.png 1949.96 kb" at bounding box center [487, 237] width 171 height 171
type input "[URL][DOMAIN_NAME]"
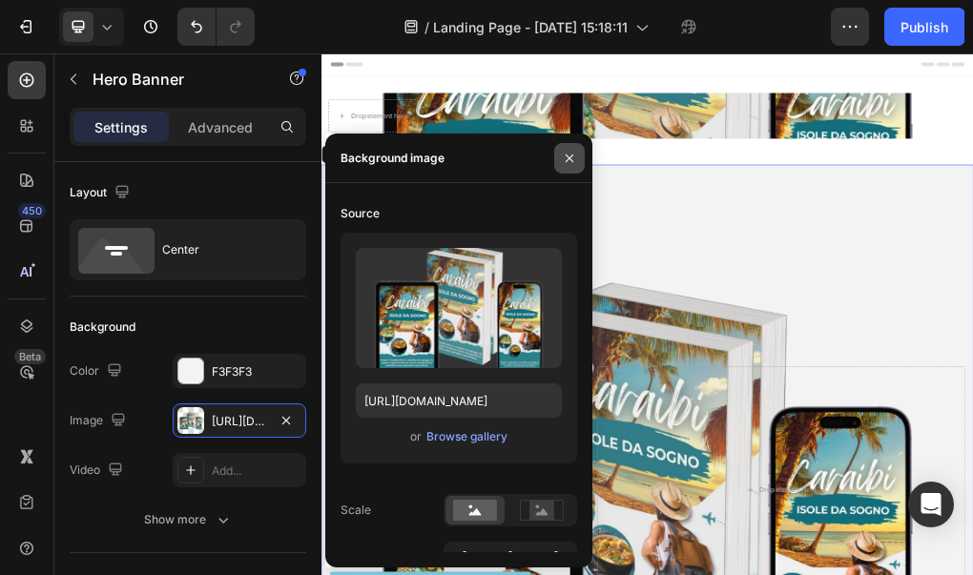
click at [566, 164] on icon "button" at bounding box center [569, 158] width 15 height 15
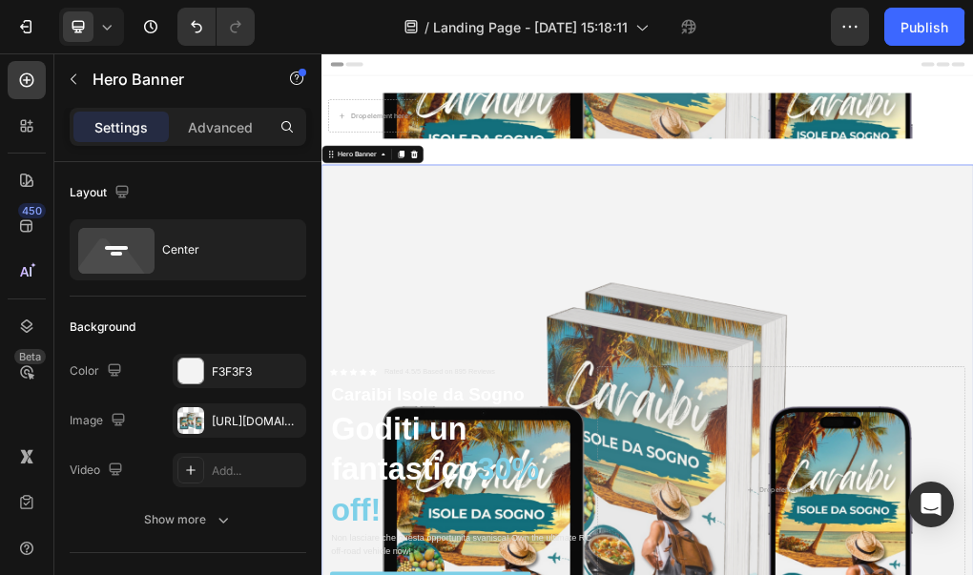
click at [193, 364] on div at bounding box center [190, 371] width 25 height 25
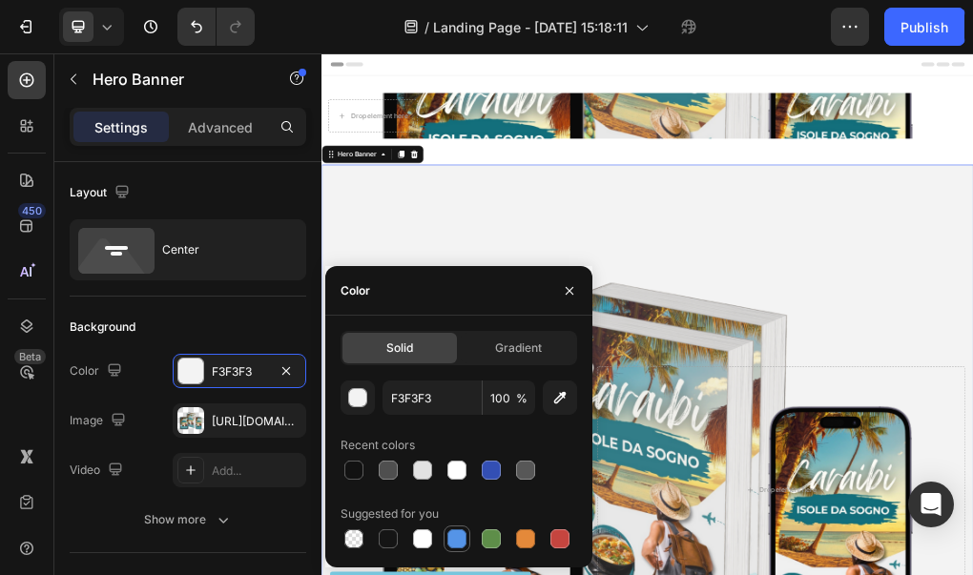
click at [459, 541] on div at bounding box center [456, 538] width 19 height 19
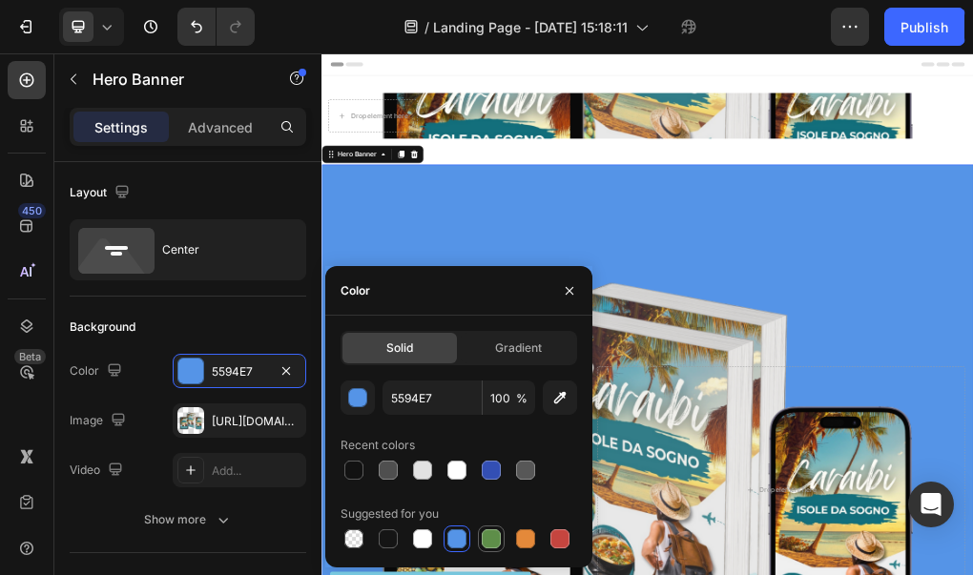
click at [495, 538] on div at bounding box center [491, 538] width 19 height 19
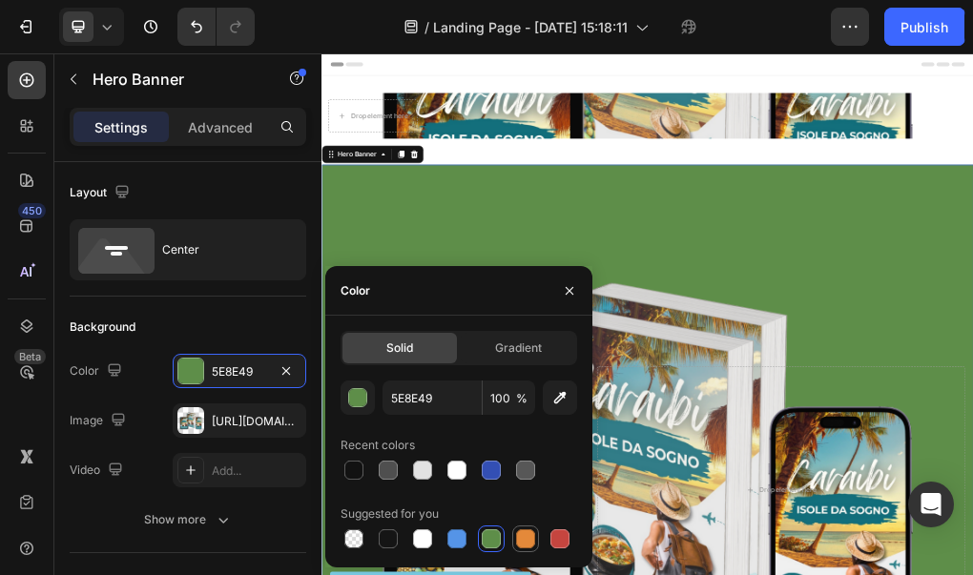
click at [530, 539] on div at bounding box center [525, 538] width 19 height 19
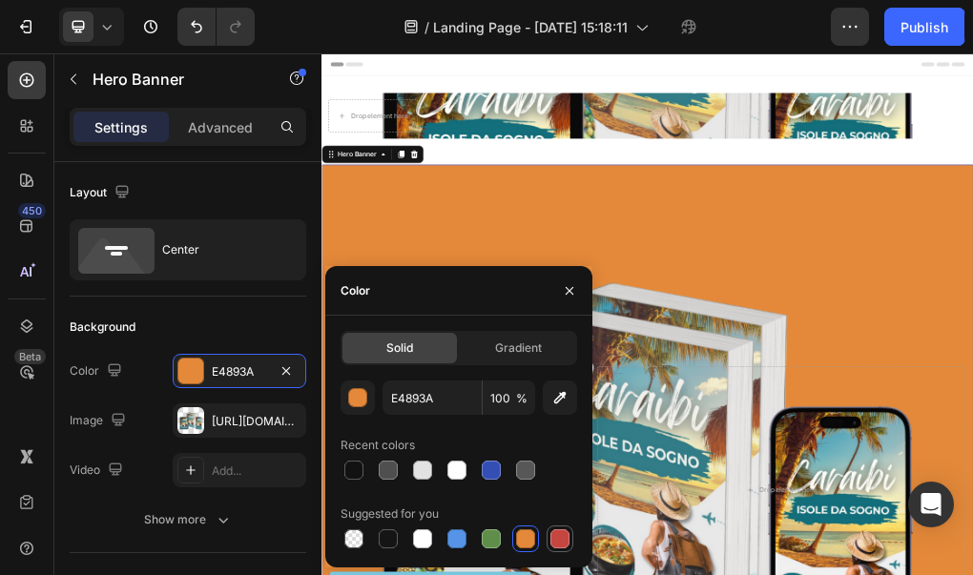
click at [556, 539] on div at bounding box center [559, 538] width 19 height 19
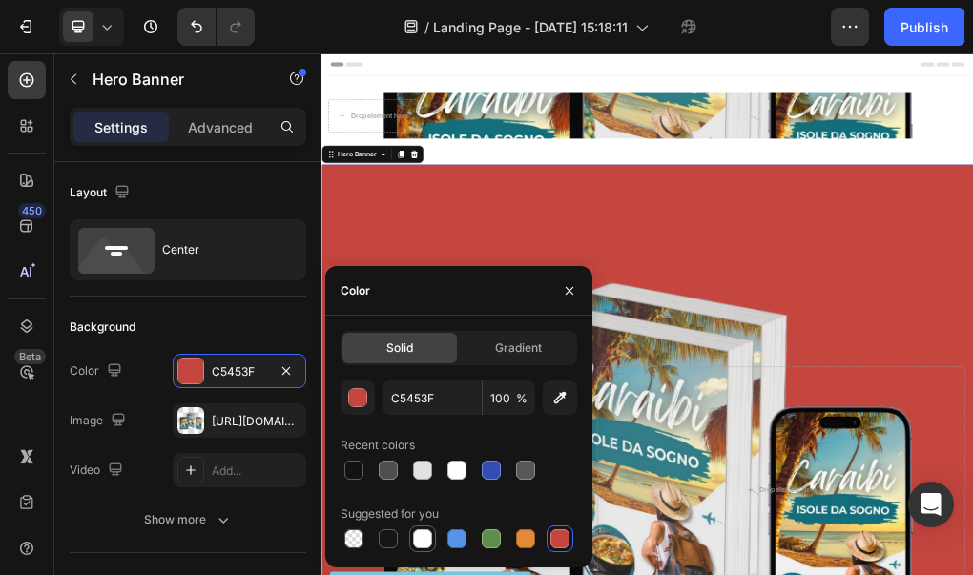
click at [423, 538] on div at bounding box center [422, 538] width 19 height 19
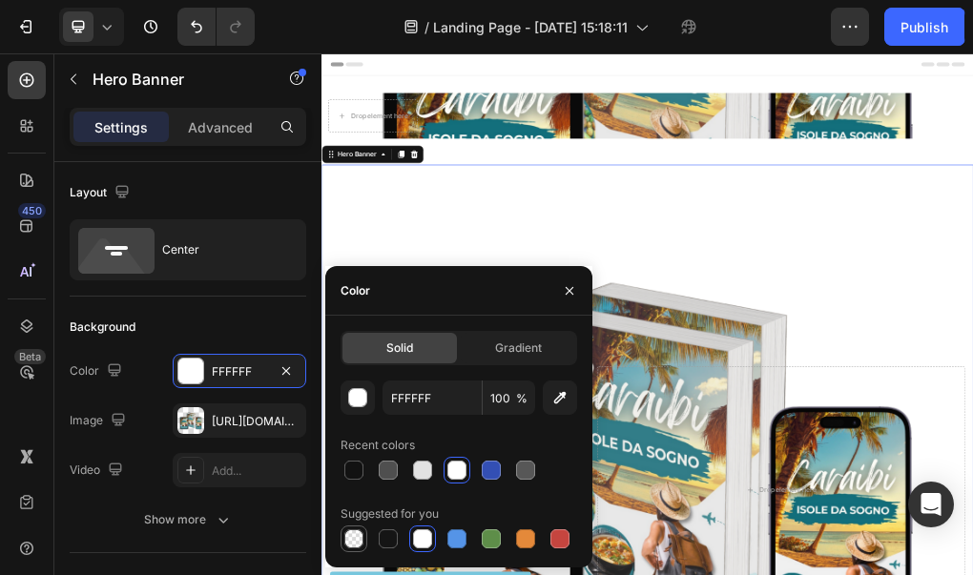
click at [361, 537] on div at bounding box center [353, 538] width 19 height 19
type input "000000"
type input "0"
click at [384, 537] on div at bounding box center [388, 538] width 19 height 19
type input "151515"
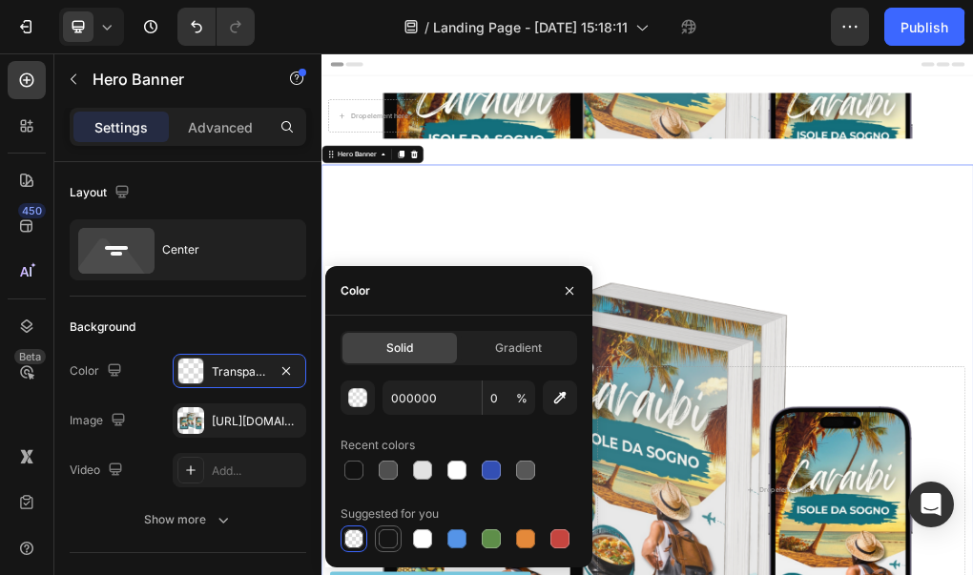
type input "100"
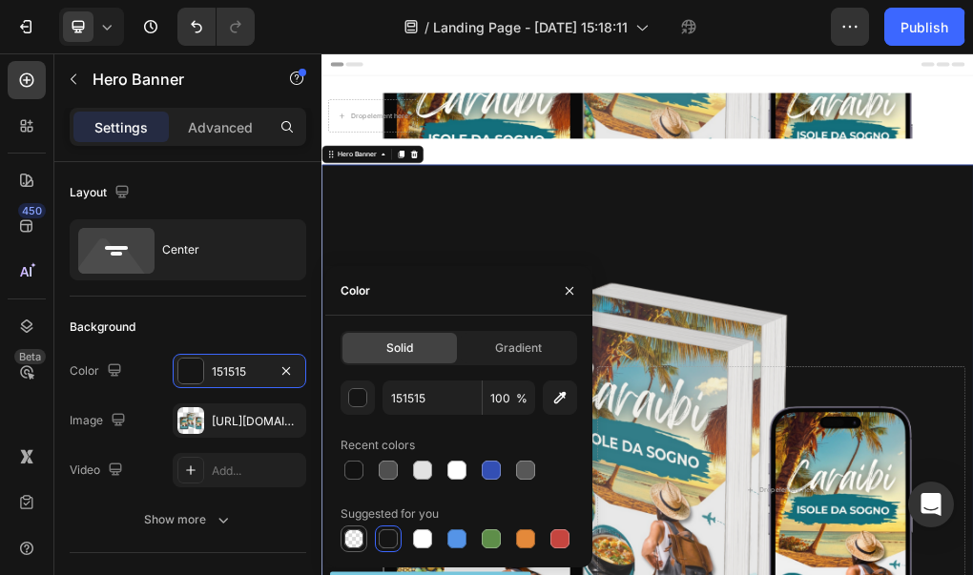
click at [359, 539] on div at bounding box center [353, 538] width 19 height 19
type input "000000"
type input "0"
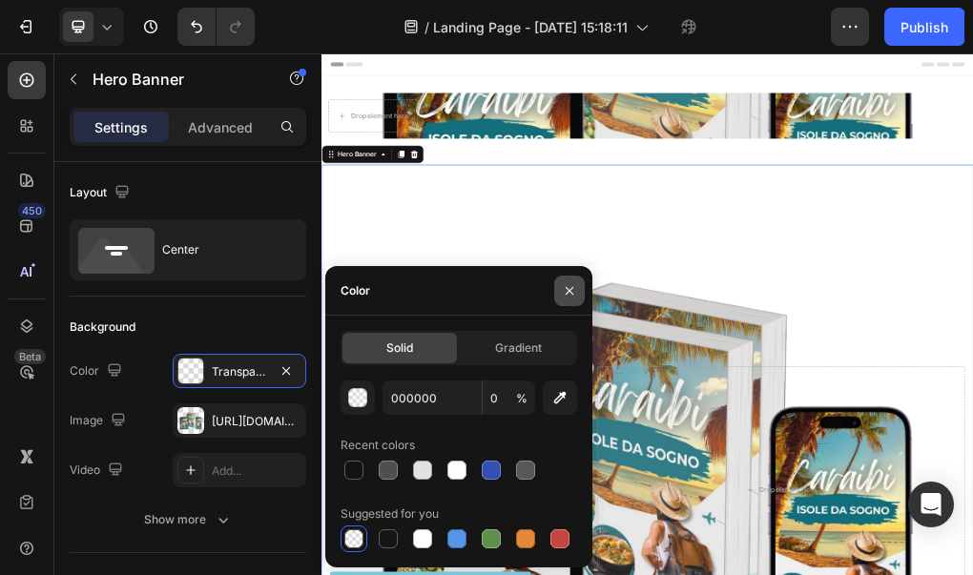
click at [570, 291] on icon "button" at bounding box center [570, 290] width 8 height 8
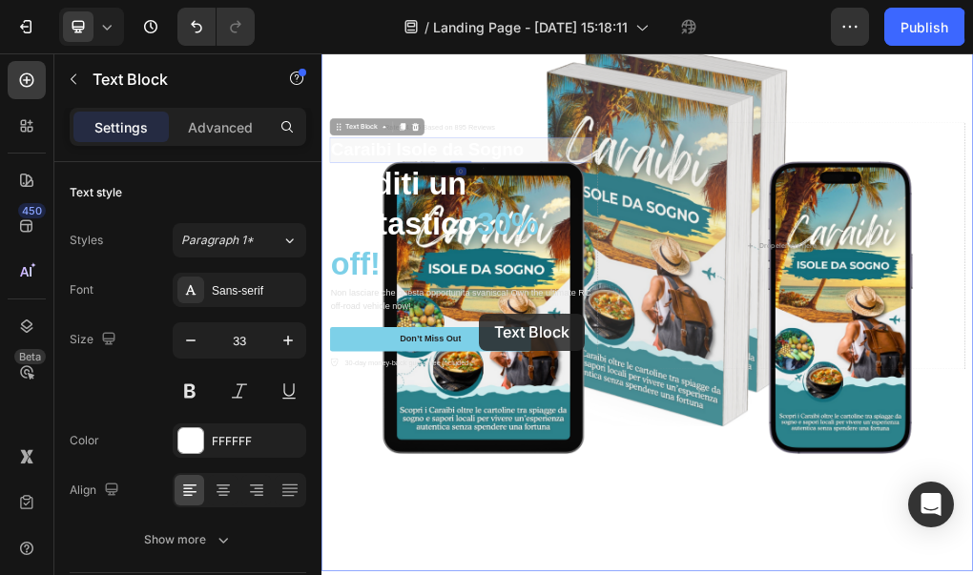
drag, startPoint x: 583, startPoint y: 660, endPoint x: 598, endPoint y: 510, distance: 150.5
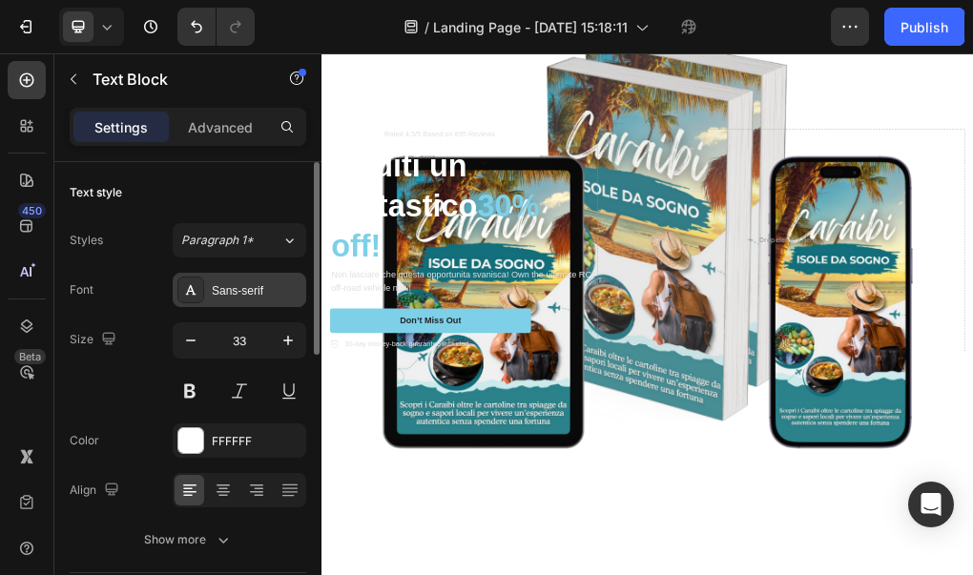
click at [271, 288] on div "Sans-serif" at bounding box center [257, 290] width 90 height 17
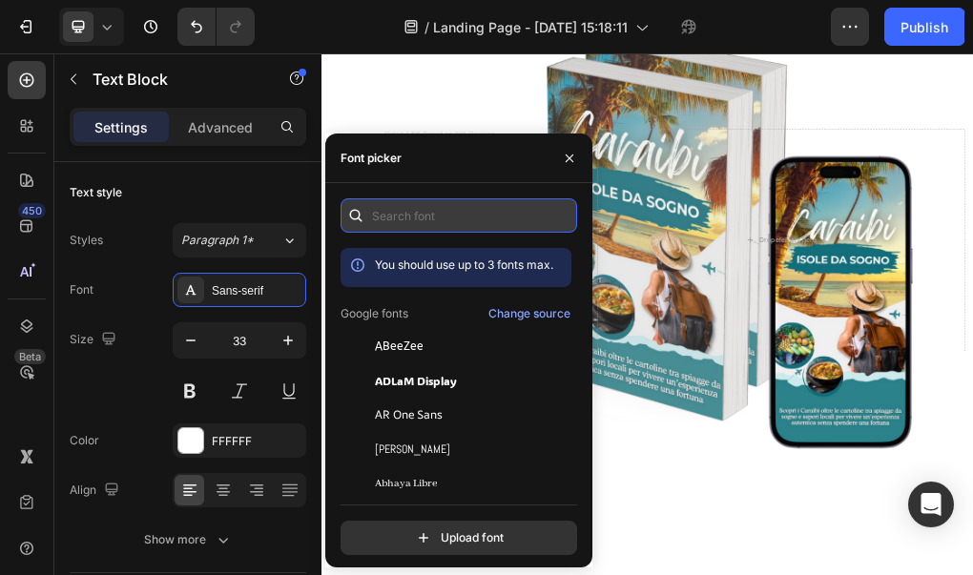
click at [402, 214] on input "text" at bounding box center [458, 215] width 237 height 34
type input "m"
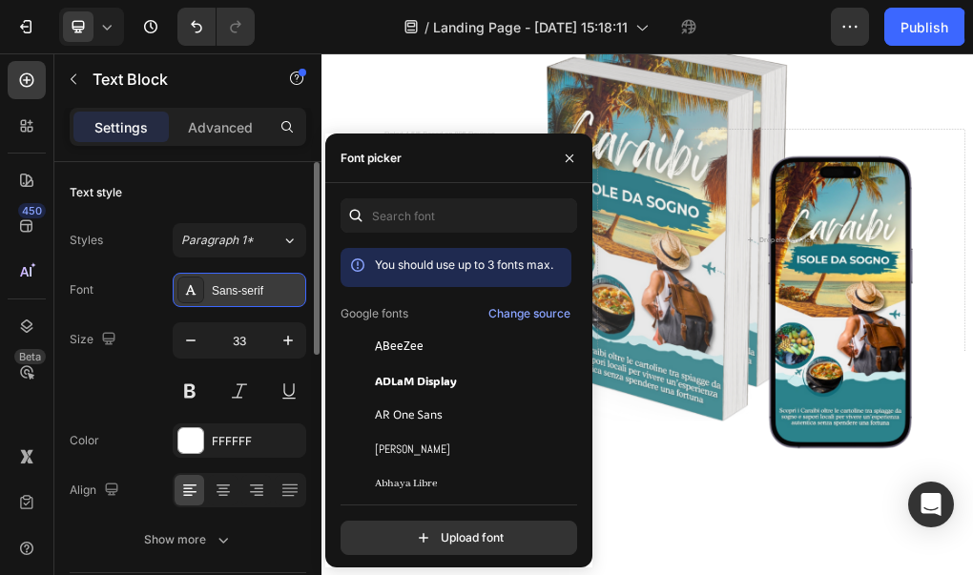
click at [246, 290] on div "Sans-serif" at bounding box center [257, 290] width 90 height 17
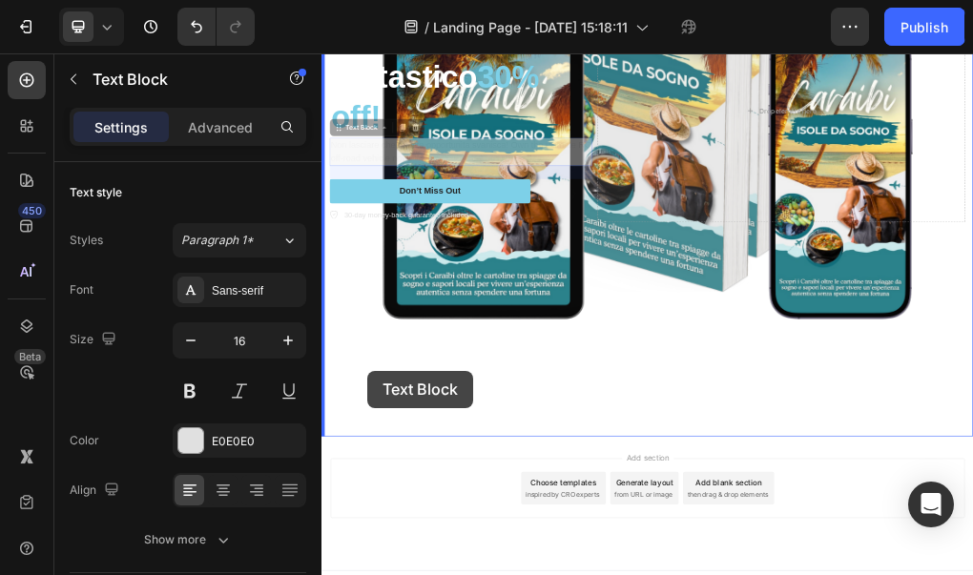
scroll to position [758, 0]
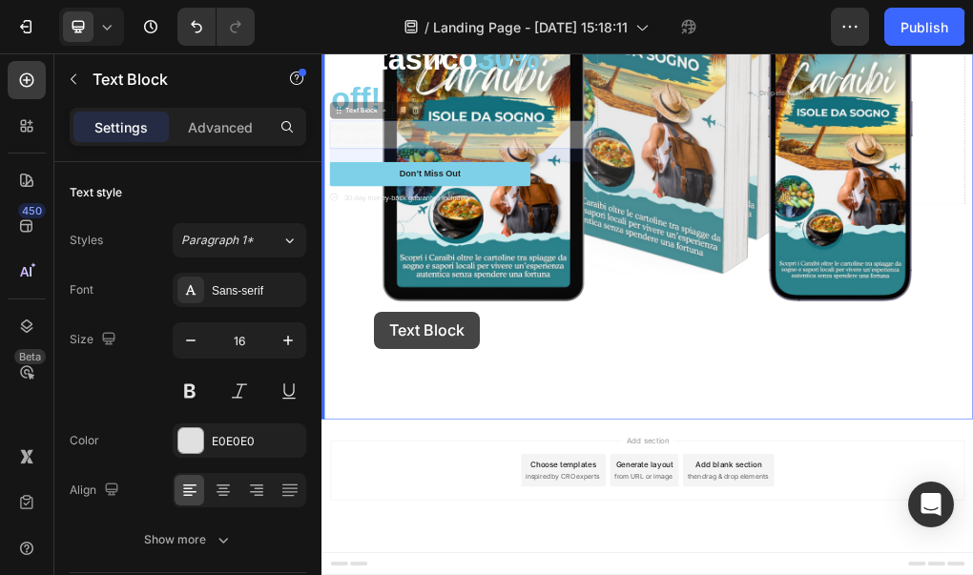
drag, startPoint x: 389, startPoint y: 456, endPoint x: 414, endPoint y: 507, distance: 57.2
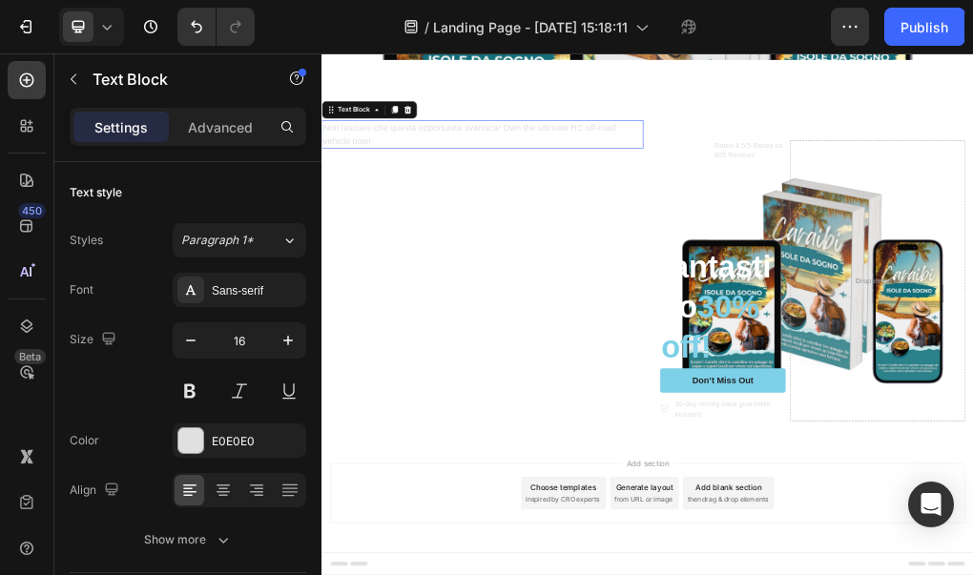
scroll to position [138, 0]
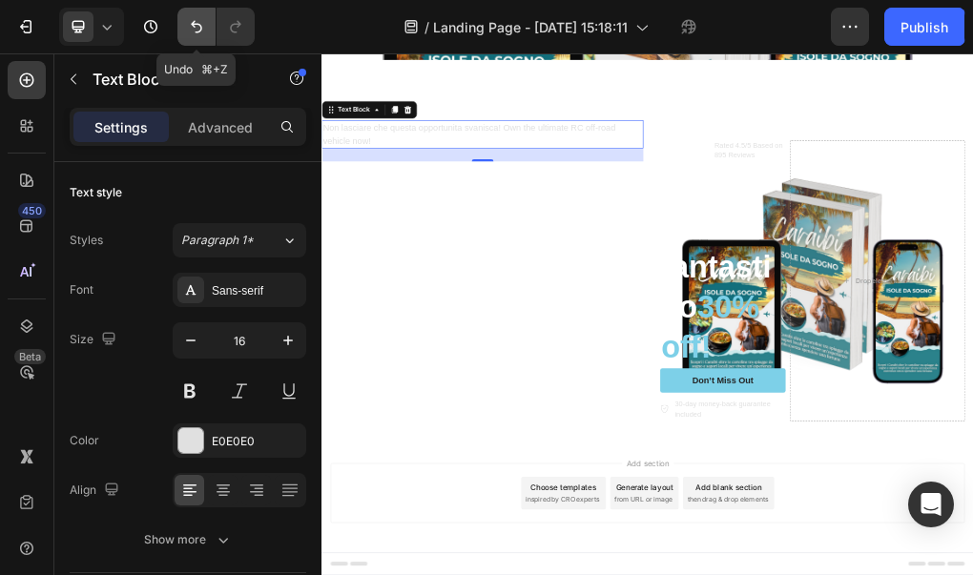
click at [200, 33] on icon "Undo/Redo" at bounding box center [196, 26] width 19 height 19
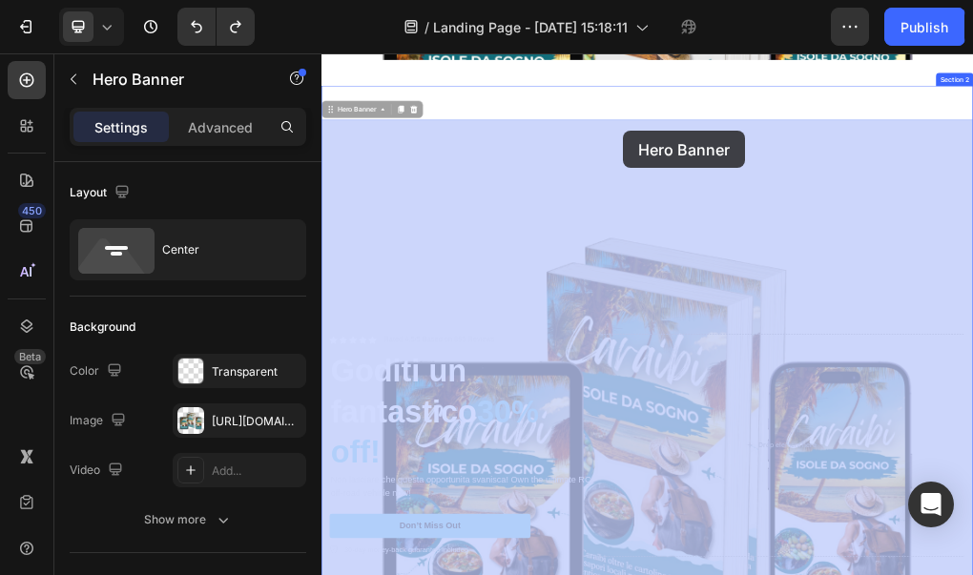
drag, startPoint x: 731, startPoint y: 221, endPoint x: 852, endPoint y: 188, distance: 124.7
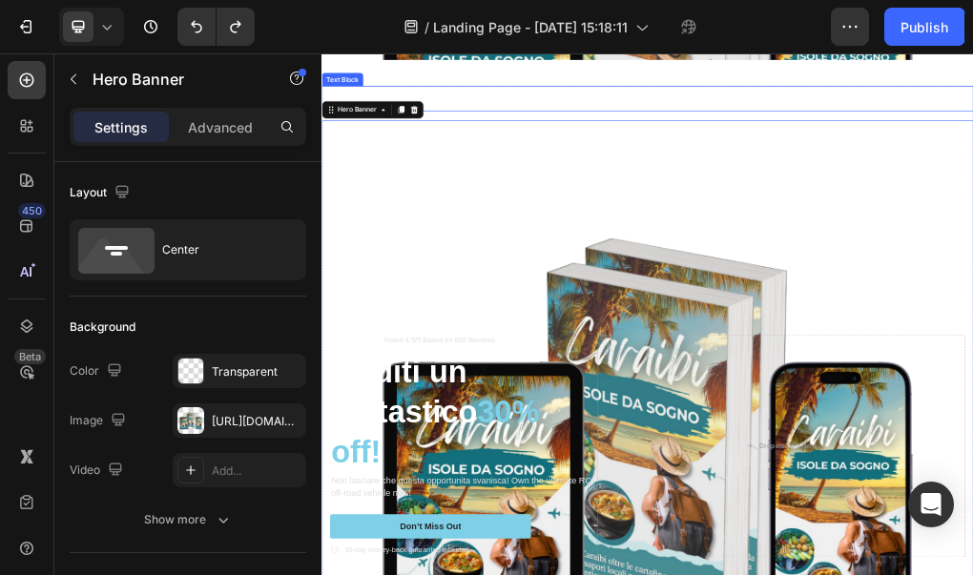
click at [857, 138] on p "Caraibi Isole da Sogno" at bounding box center [893, 133] width 1141 height 41
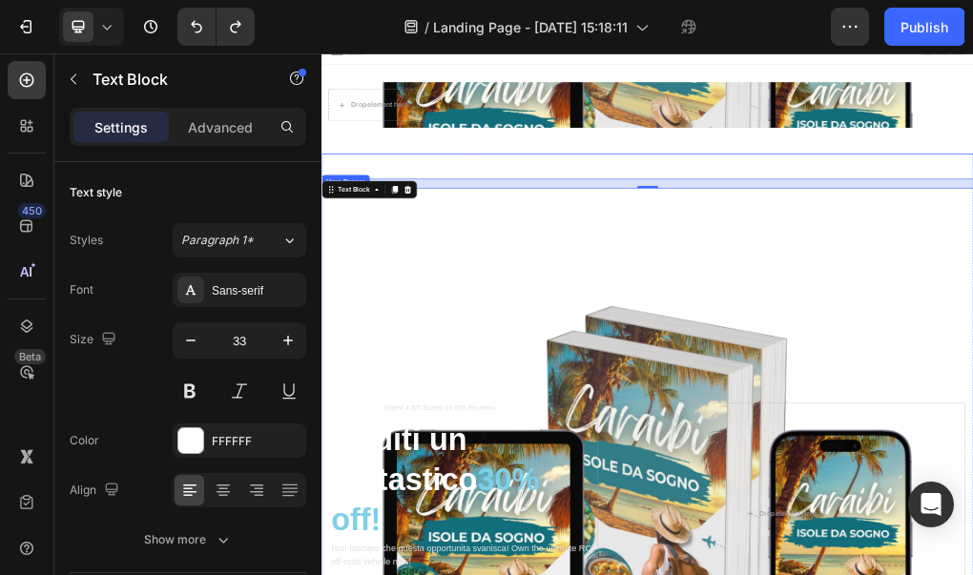
scroll to position [0, 0]
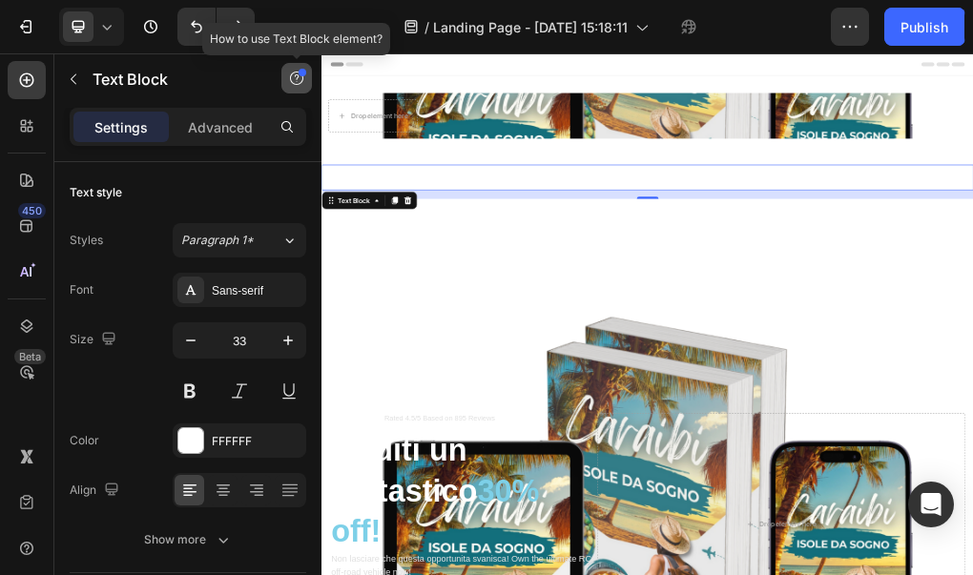
click at [295, 84] on icon "button" at bounding box center [296, 78] width 13 height 13
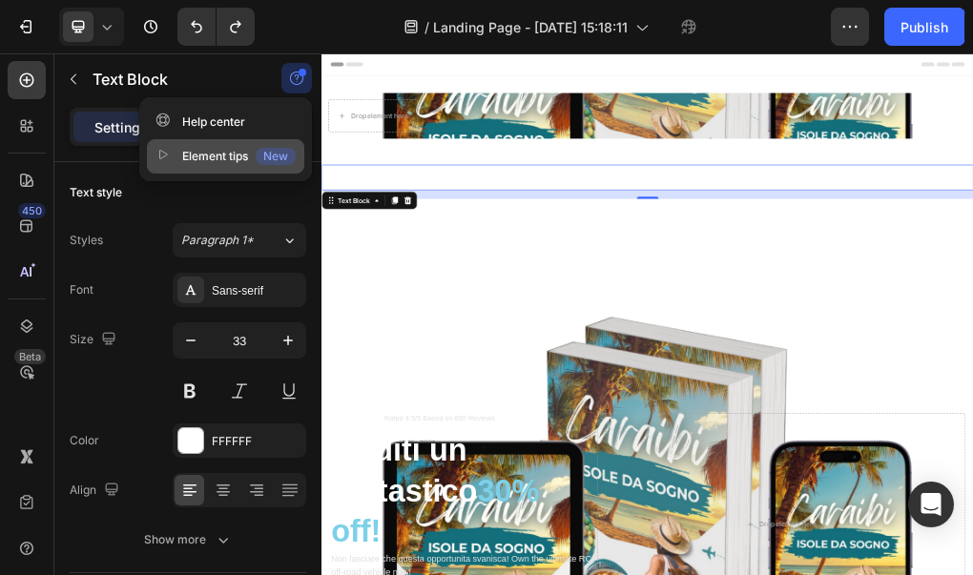
click at [261, 162] on div "New" at bounding box center [276, 156] width 40 height 17
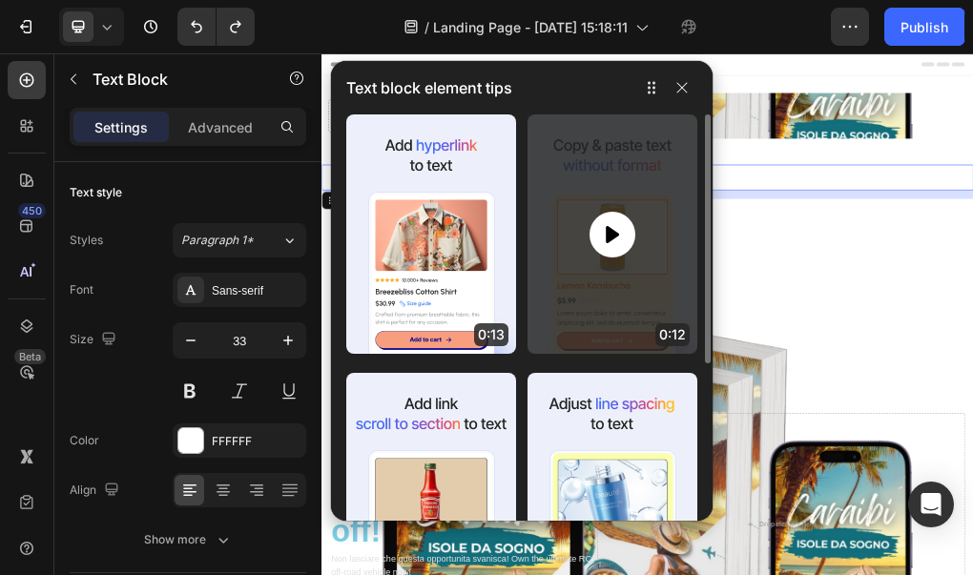
click at [606, 219] on div at bounding box center [612, 235] width 46 height 46
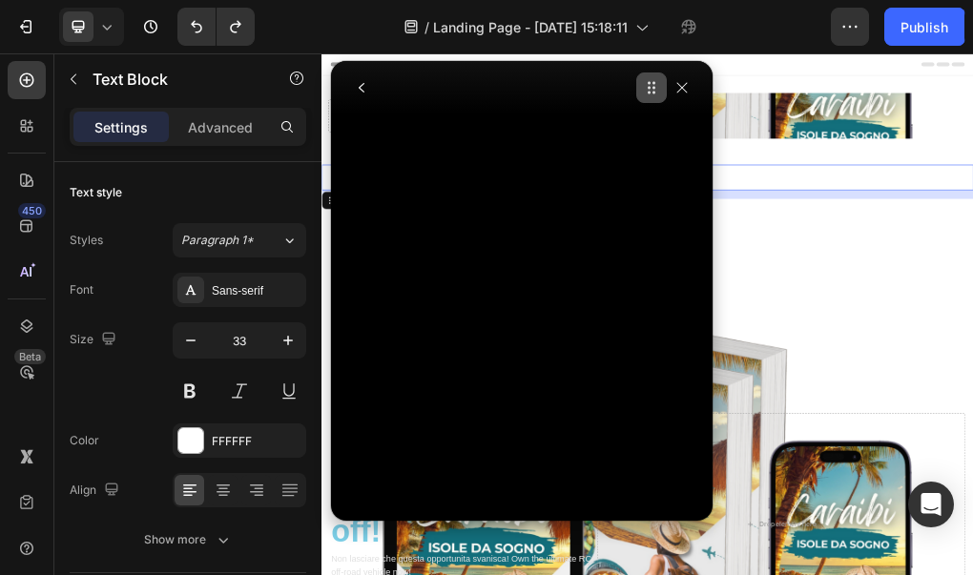
click at [649, 89] on icon "button" at bounding box center [651, 87] width 15 height 15
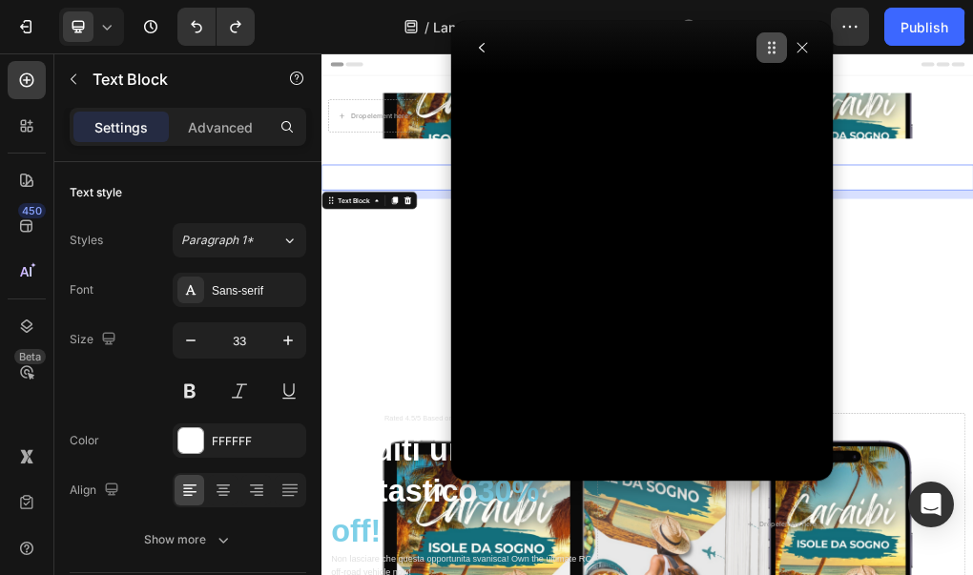
drag, startPoint x: 649, startPoint y: 90, endPoint x: 772, endPoint y: 49, distance: 128.8
click at [772, 49] on icon "button" at bounding box center [771, 47] width 15 height 15
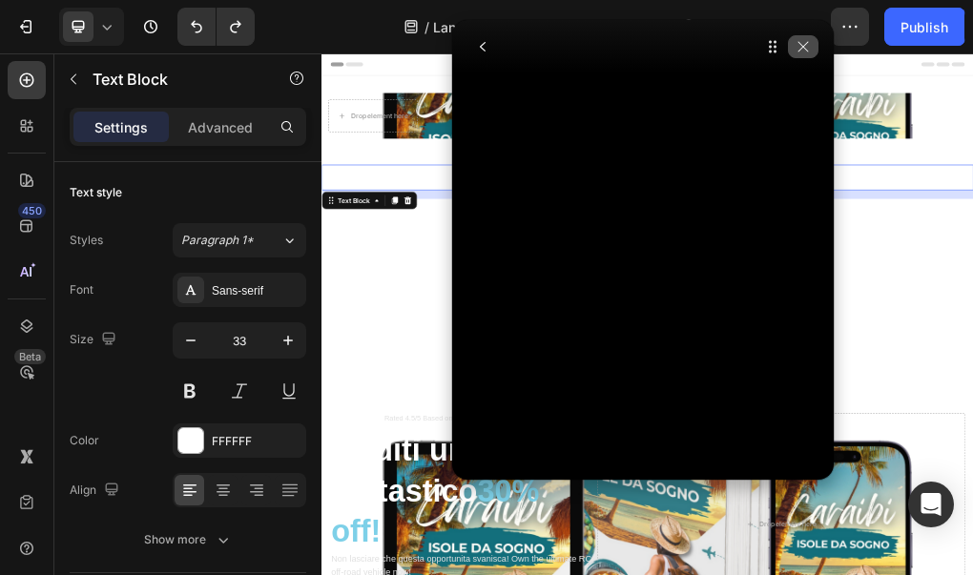
click at [808, 51] on icon "button" at bounding box center [803, 46] width 10 height 10
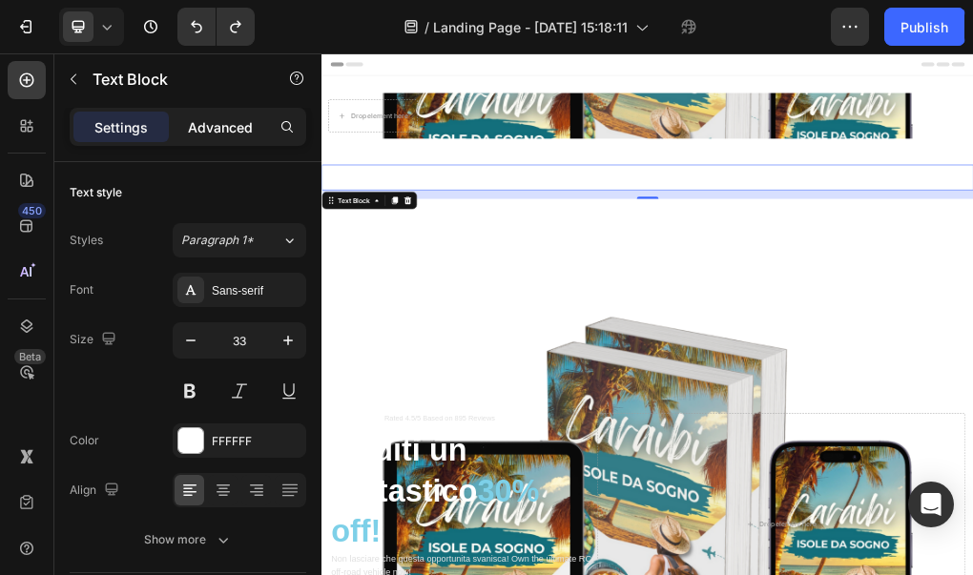
click at [220, 133] on p "Advanced" at bounding box center [220, 127] width 65 height 20
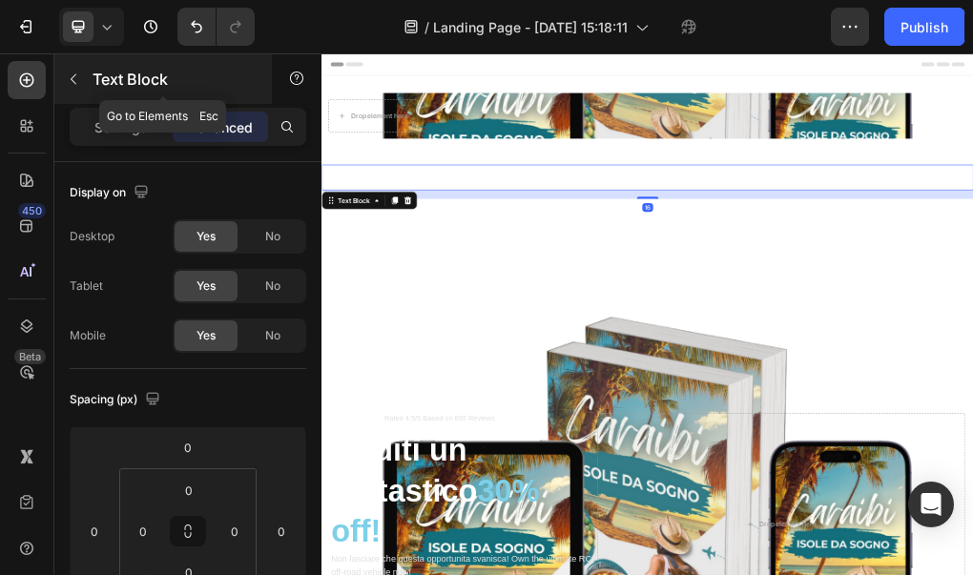
click at [112, 99] on div "Text Block" at bounding box center [162, 79] width 217 height 50
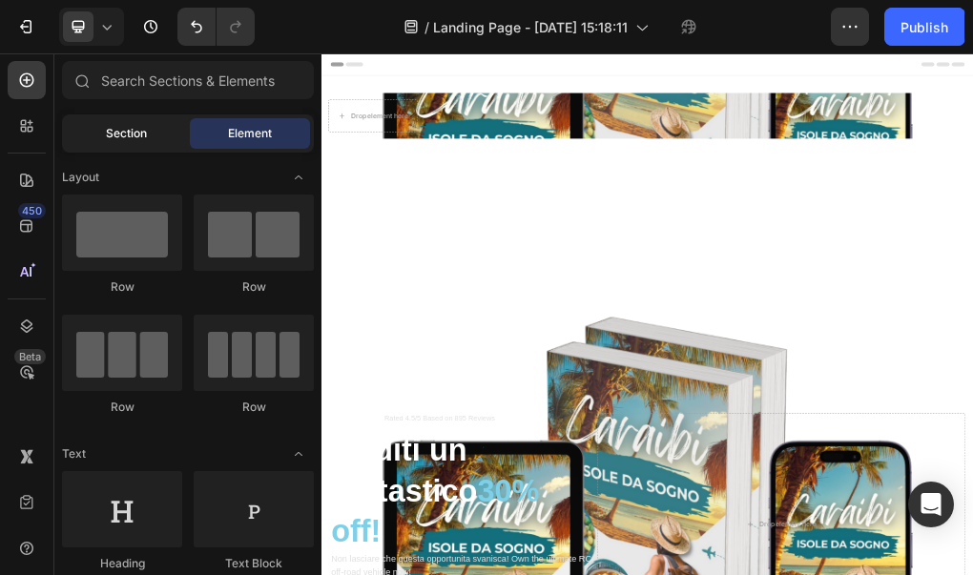
click at [117, 133] on span "Section" at bounding box center [126, 133] width 41 height 17
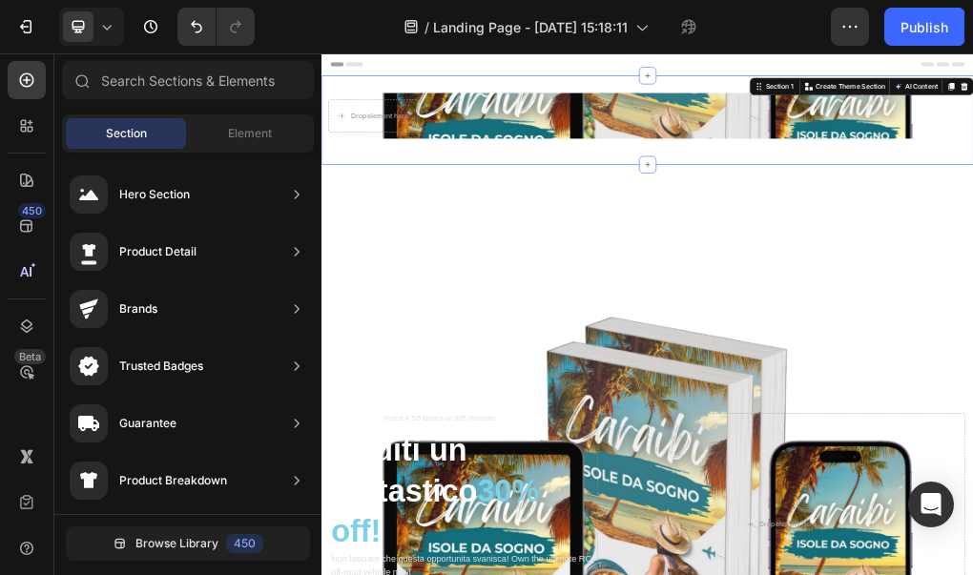
click at [458, 207] on div "Drop element here Row" at bounding box center [893, 170] width 1144 height 95
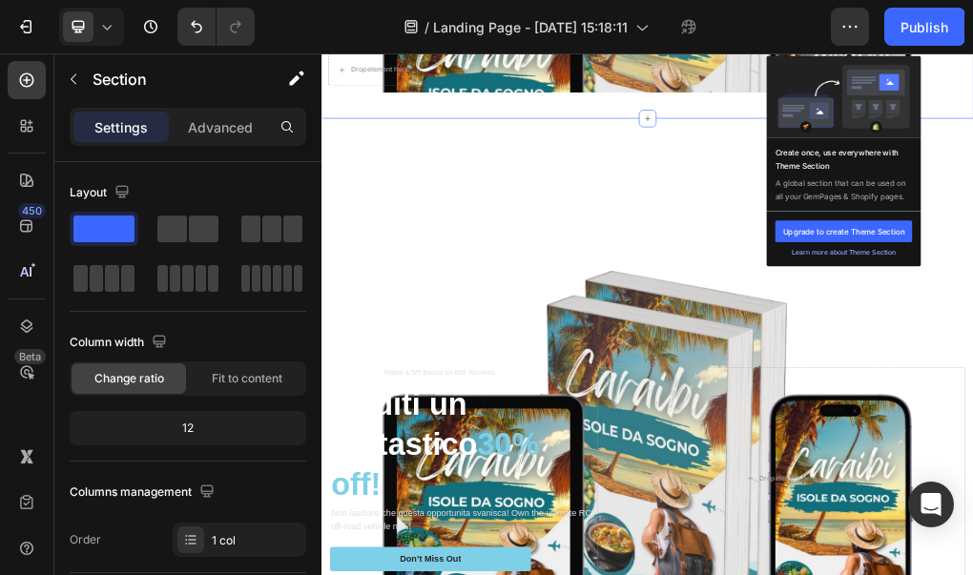
scroll to position [85, 0]
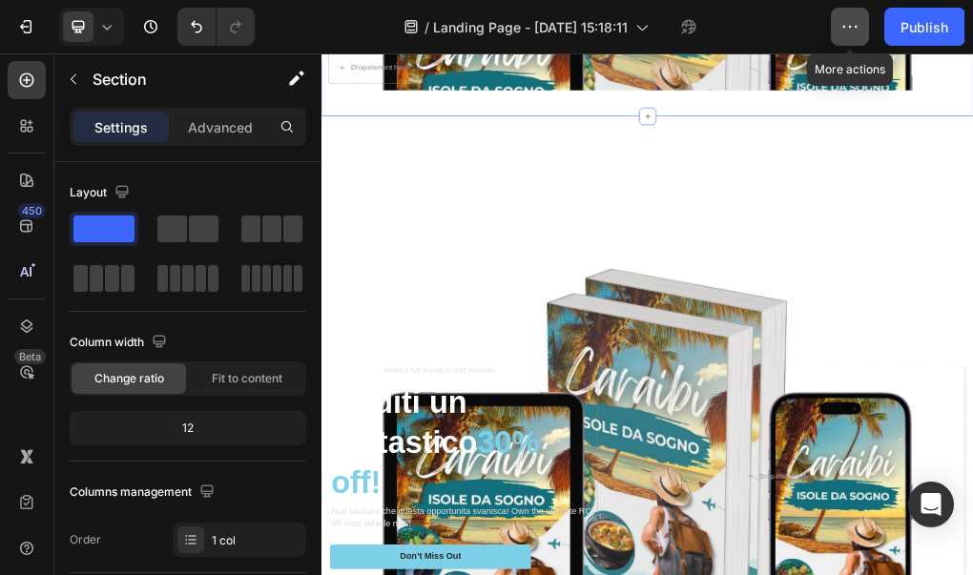
click at [854, 38] on button "button" at bounding box center [850, 27] width 38 height 38
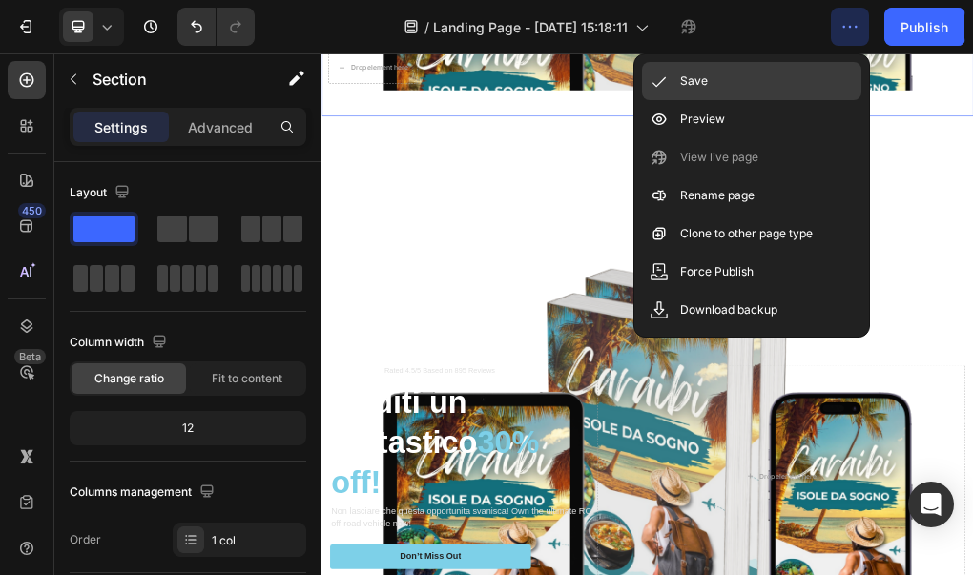
click at [788, 81] on div "Save" at bounding box center [751, 81] width 219 height 38
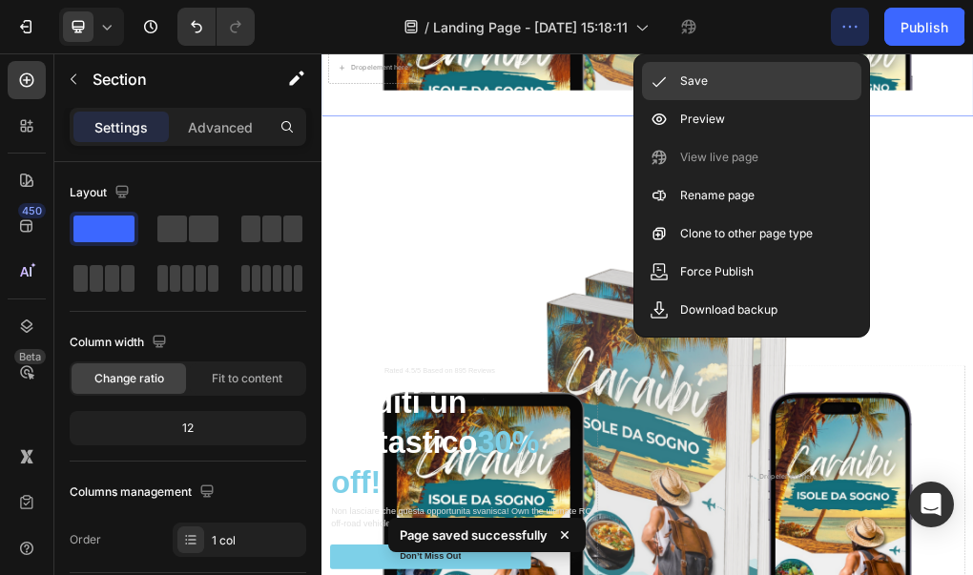
click at [787, 81] on div "Save" at bounding box center [751, 81] width 219 height 38
click at [701, 87] on p "Save" at bounding box center [694, 81] width 28 height 19
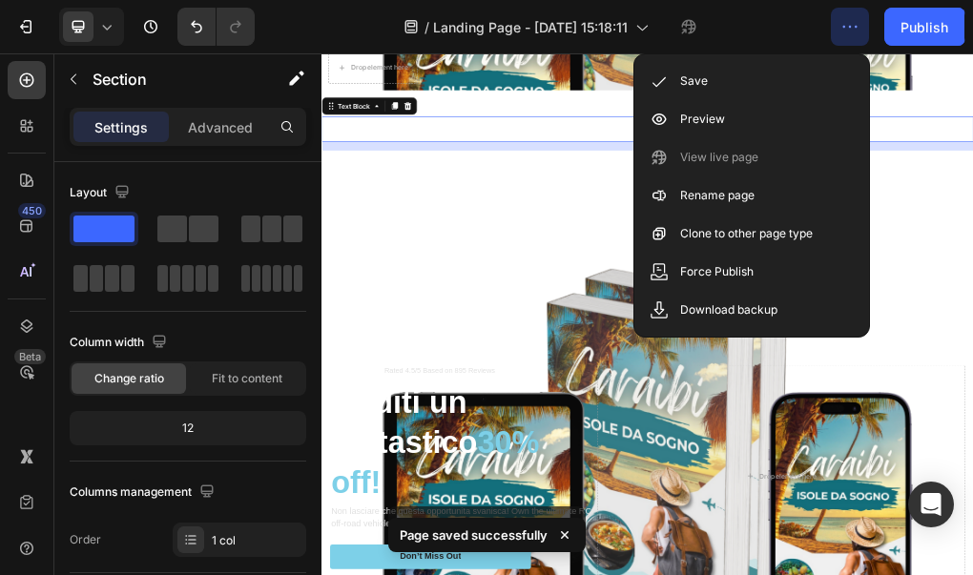
click at [693, 207] on div "Caraibi Isole da Sogno" at bounding box center [893, 186] width 1144 height 45
